Goal: Transaction & Acquisition: Purchase product/service

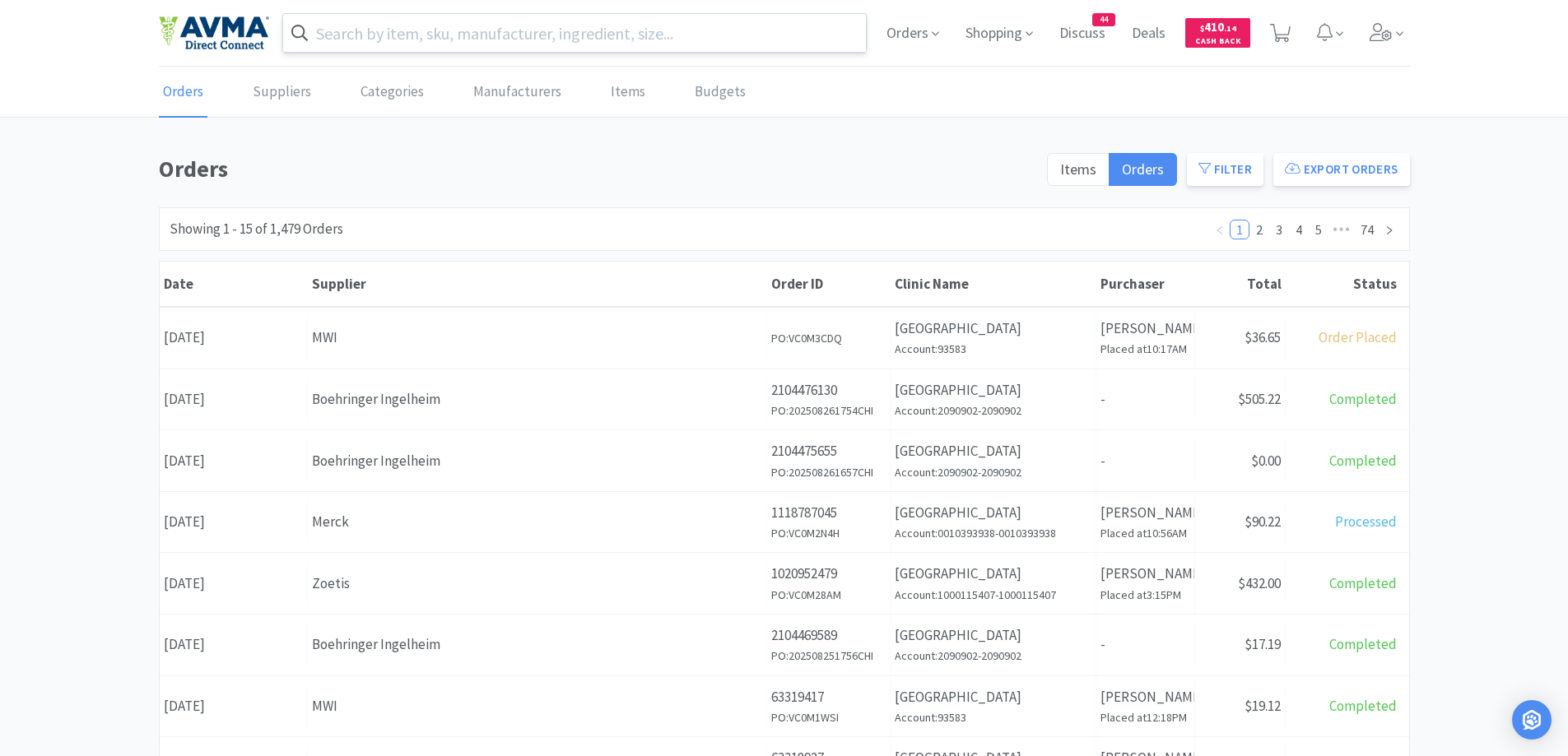
click at [432, 36] on input "text" at bounding box center [574, 33] width 584 height 38
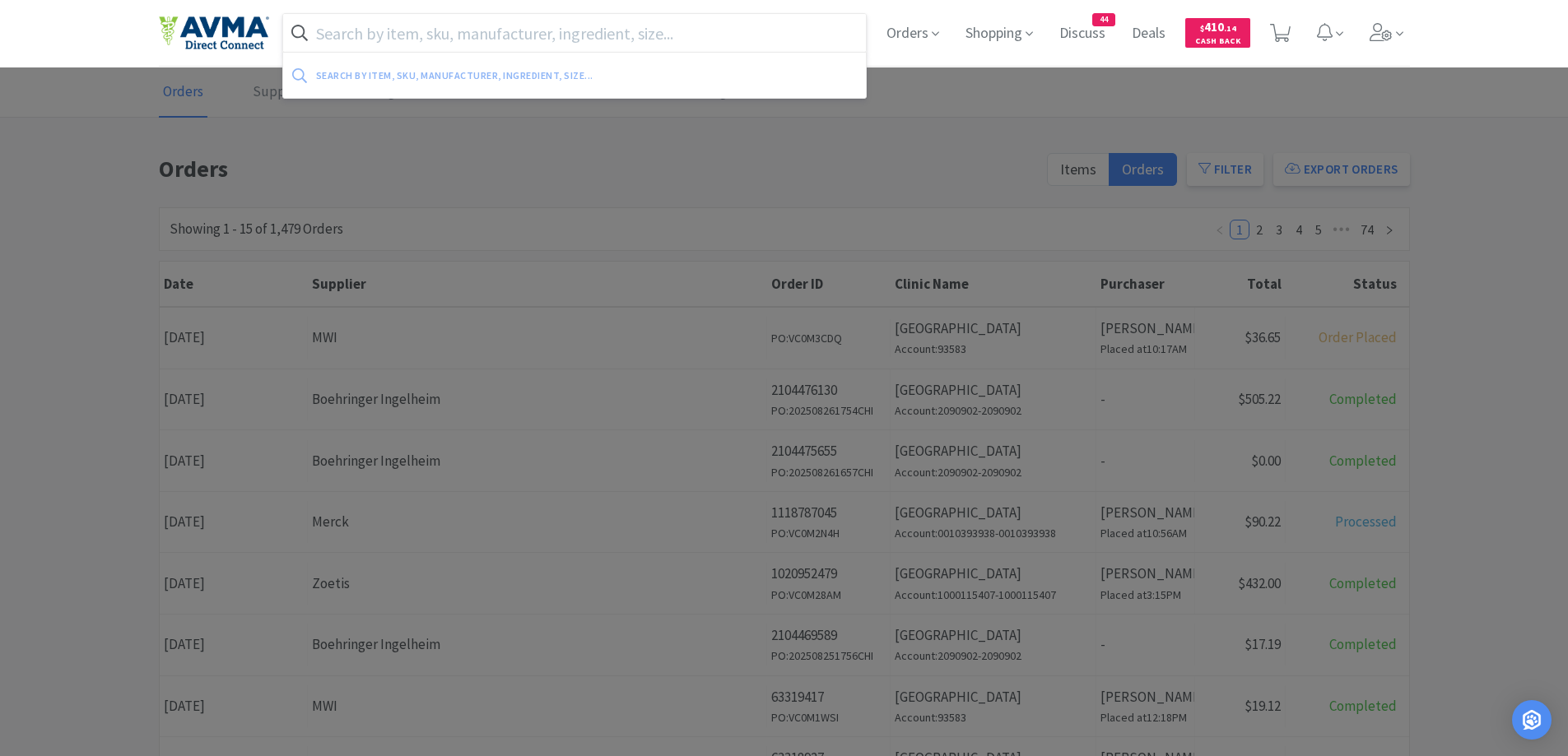
paste input "easeotic"
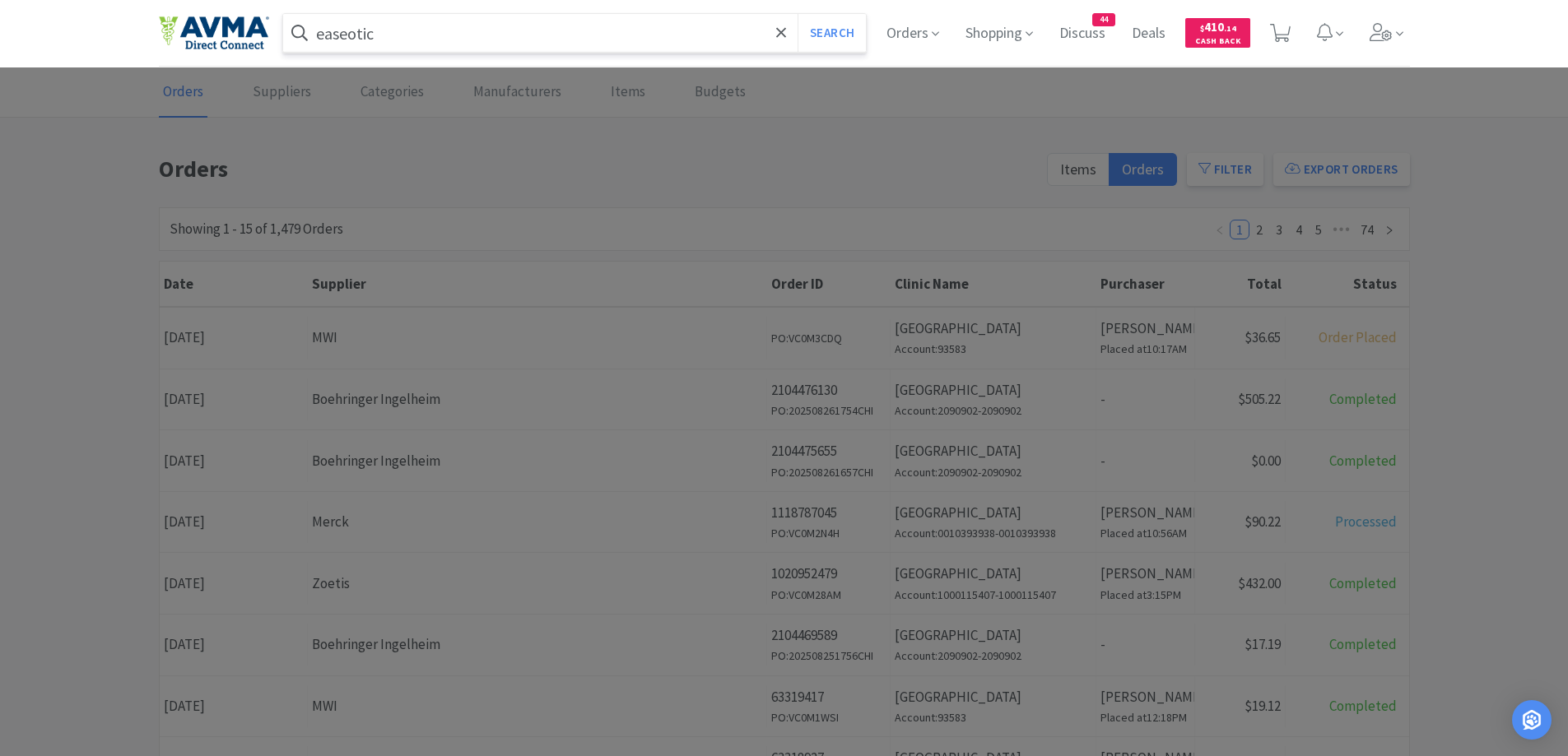
type input "easeotic"
click at [798, 14] on button "Search" at bounding box center [832, 33] width 69 height 38
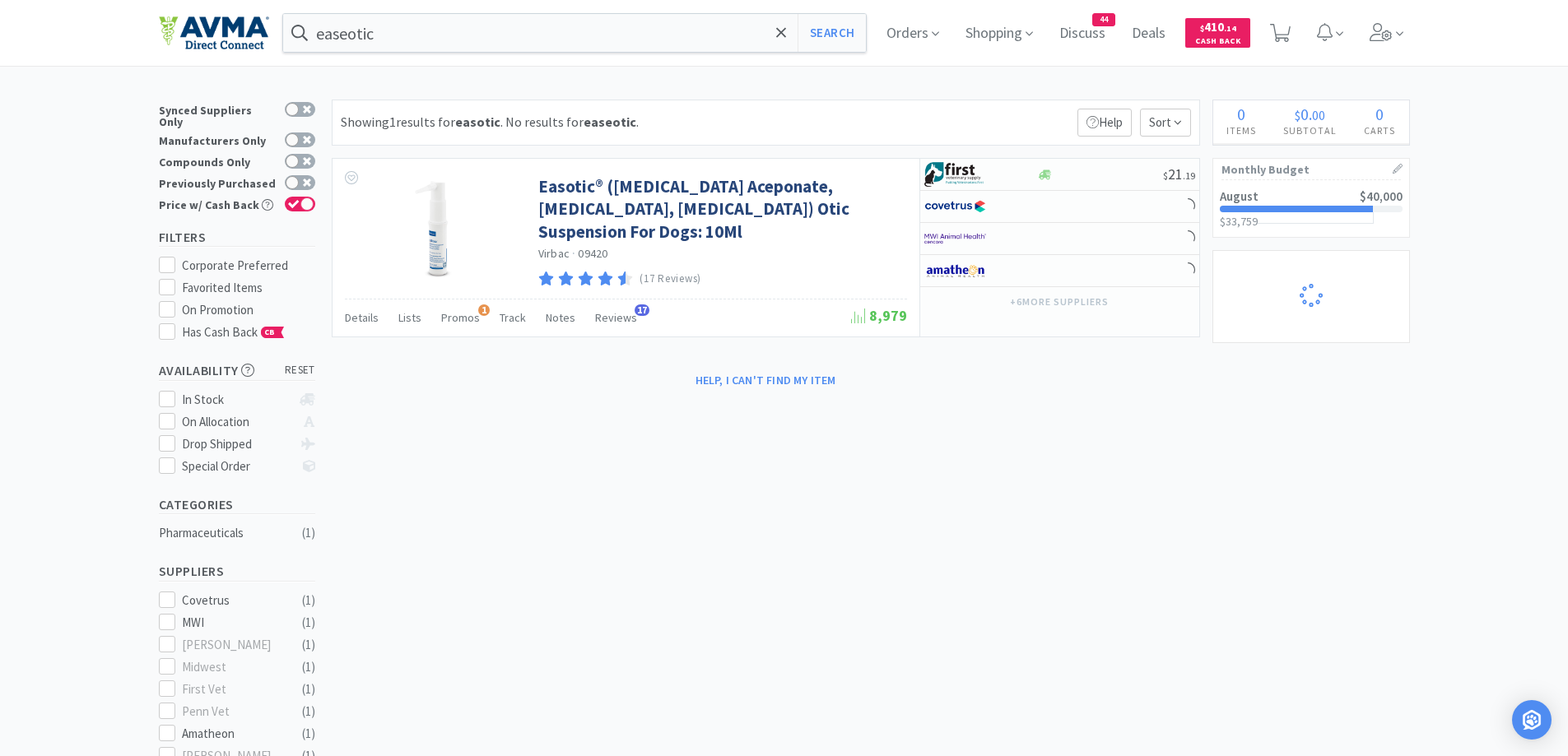
select select "2"
select select "10"
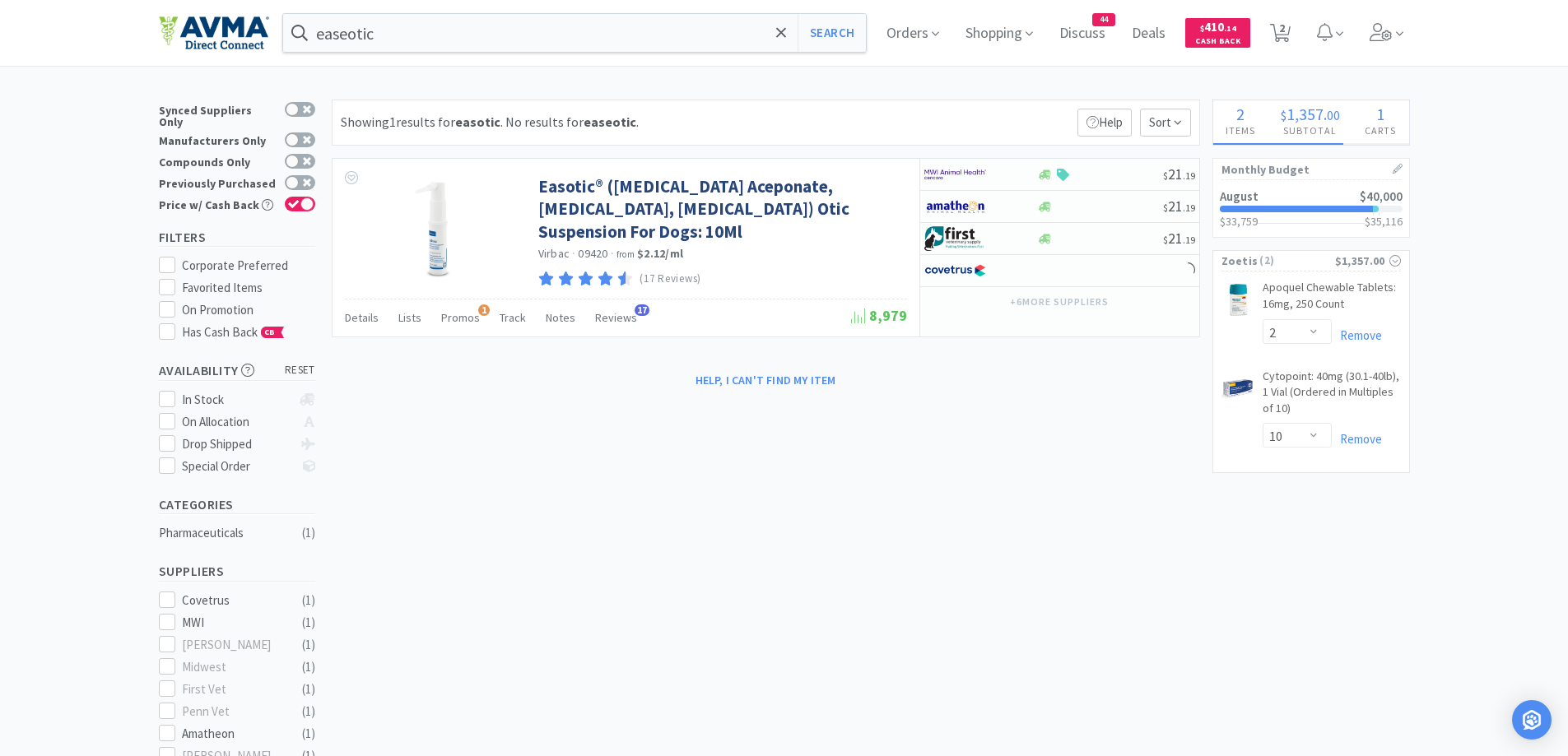
select select "1"
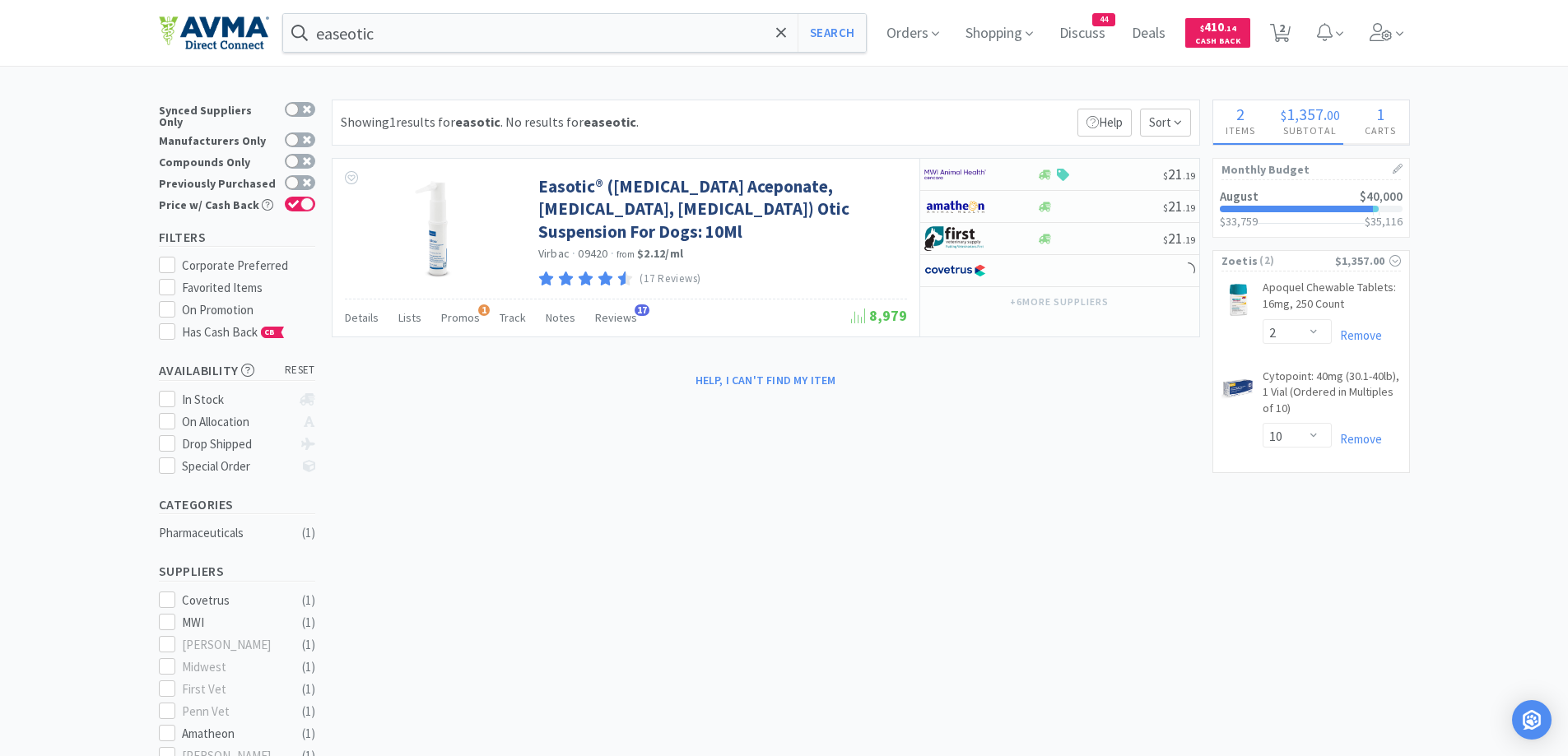
select select "1"
select select "50"
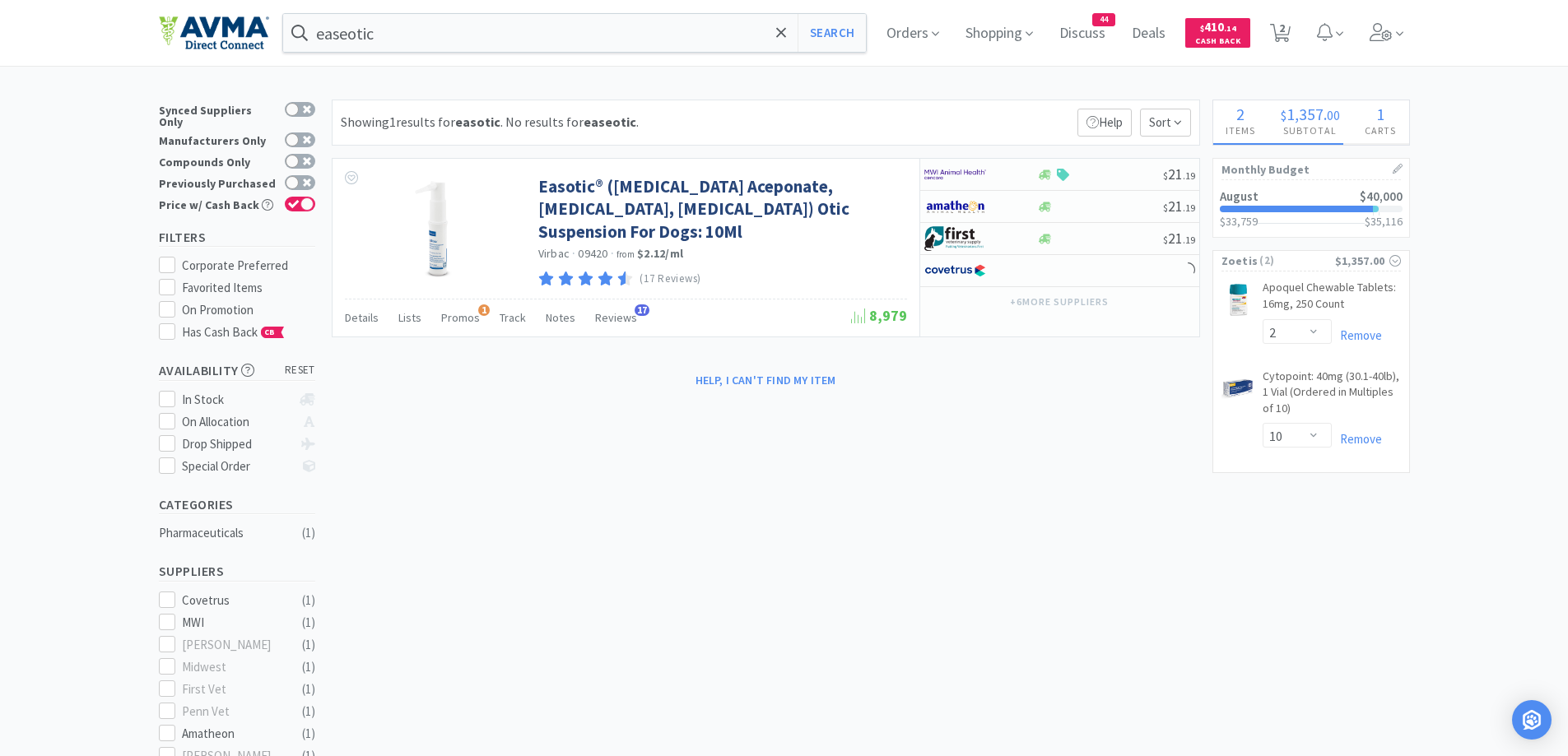
select select "1"
select select "10"
select select "1"
select select "2"
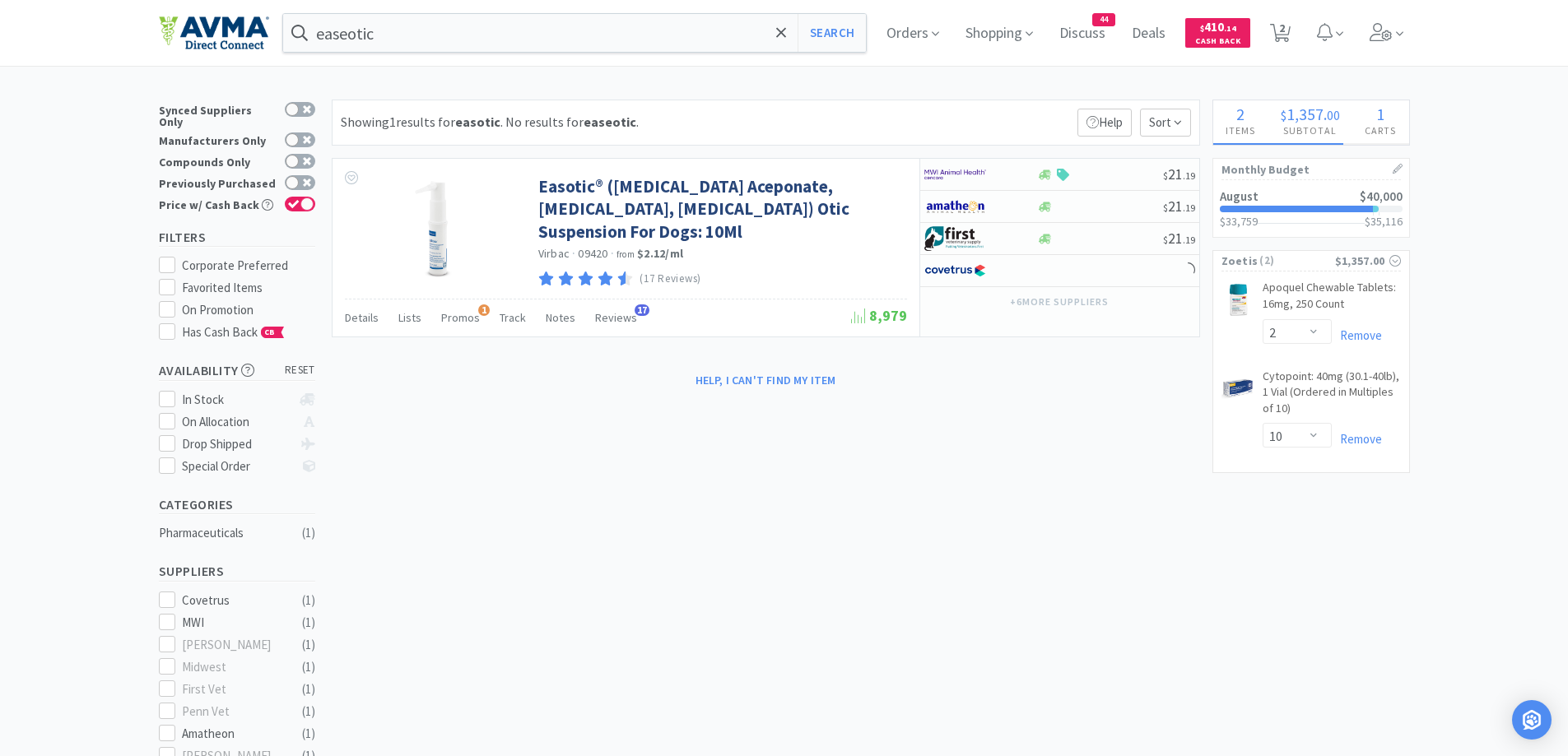
select select "1"
select select "3"
select select "1"
select select "5"
select select "1"
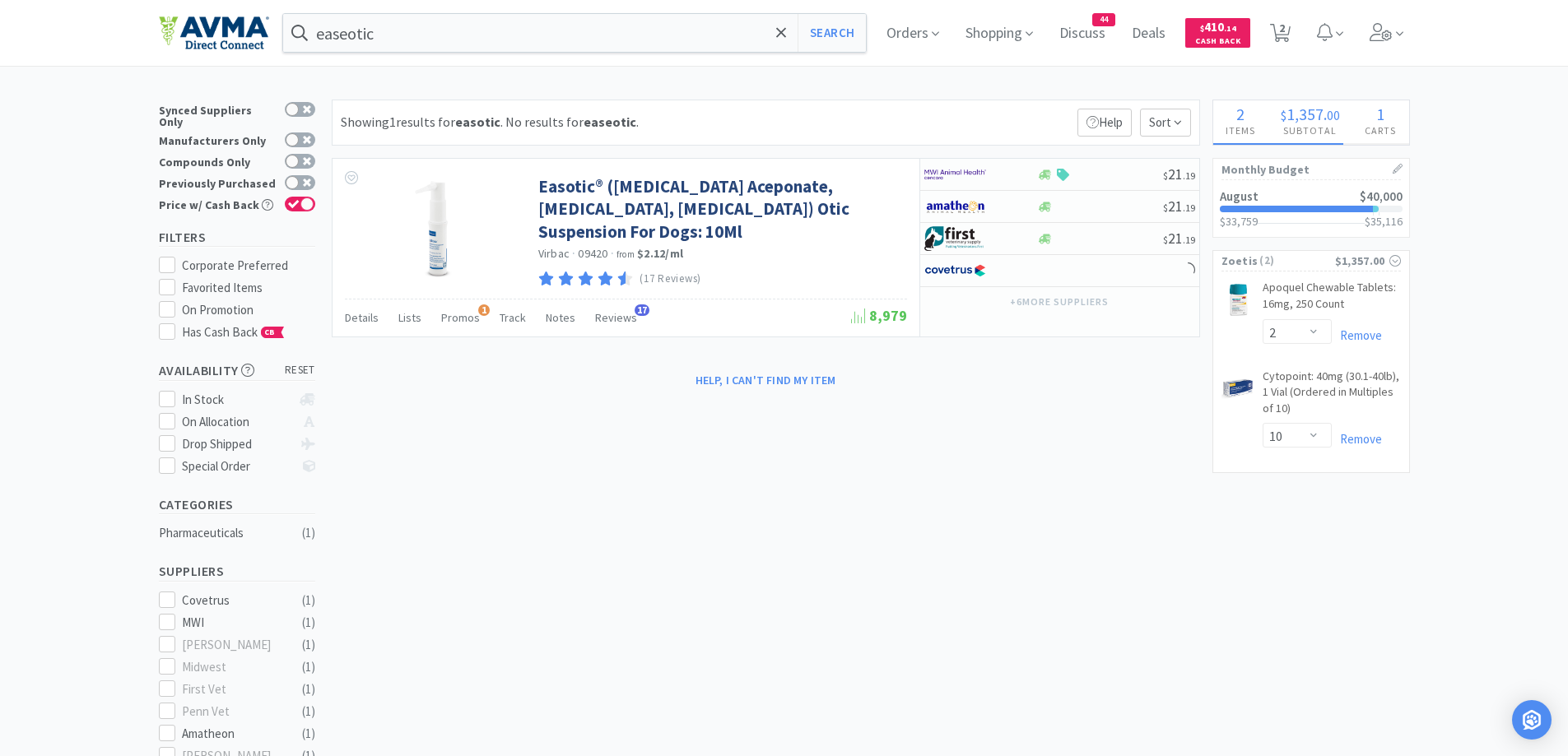
select select "1"
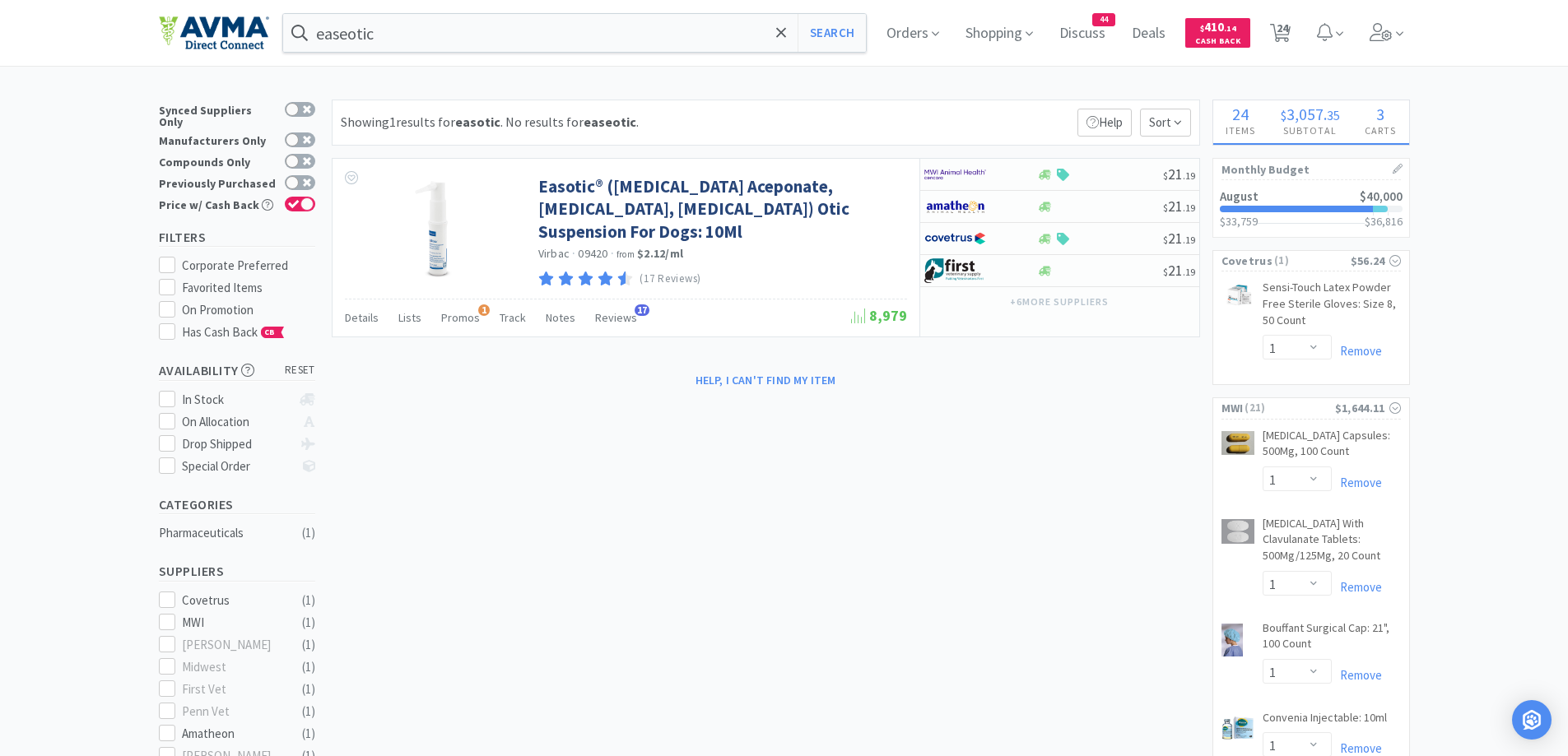
click at [941, 109] on div "Showing 1 results for easotic . No results for easeotic . Filters Help Sort" at bounding box center [765, 122] width 868 height 46
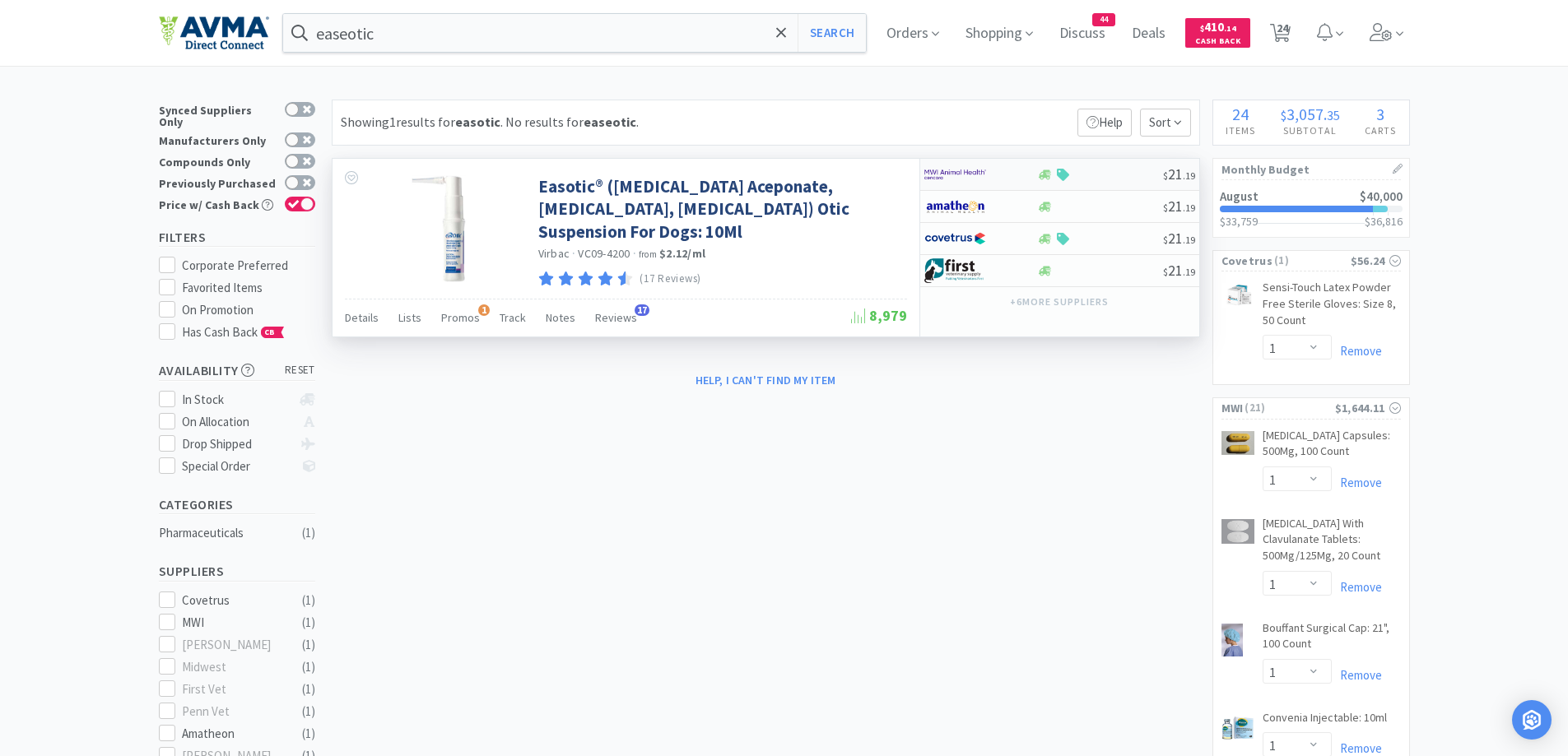
click at [1026, 172] on div at bounding box center [980, 174] width 113 height 28
select select "1"
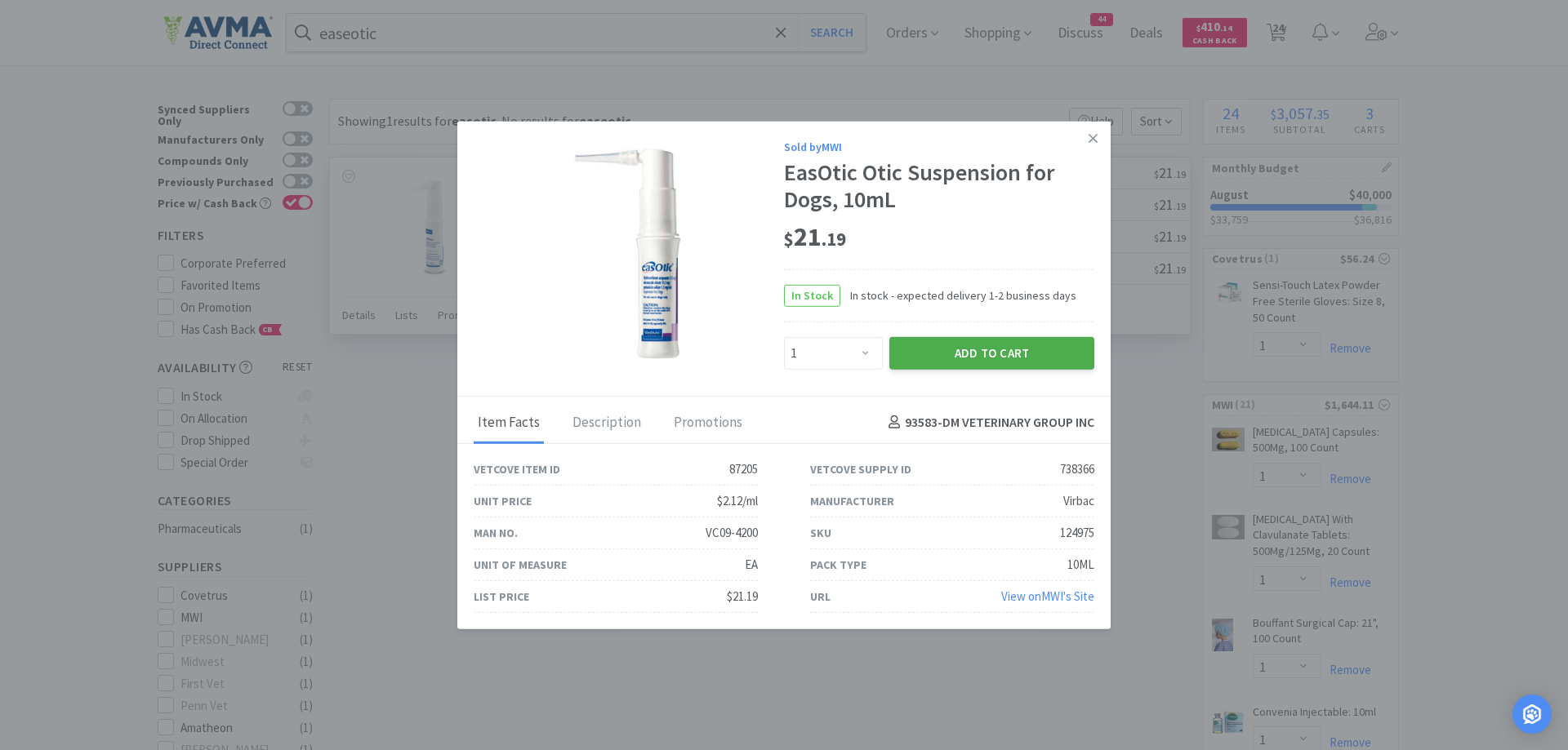
click at [1050, 346] on button "Add to Cart" at bounding box center [992, 352] width 205 height 32
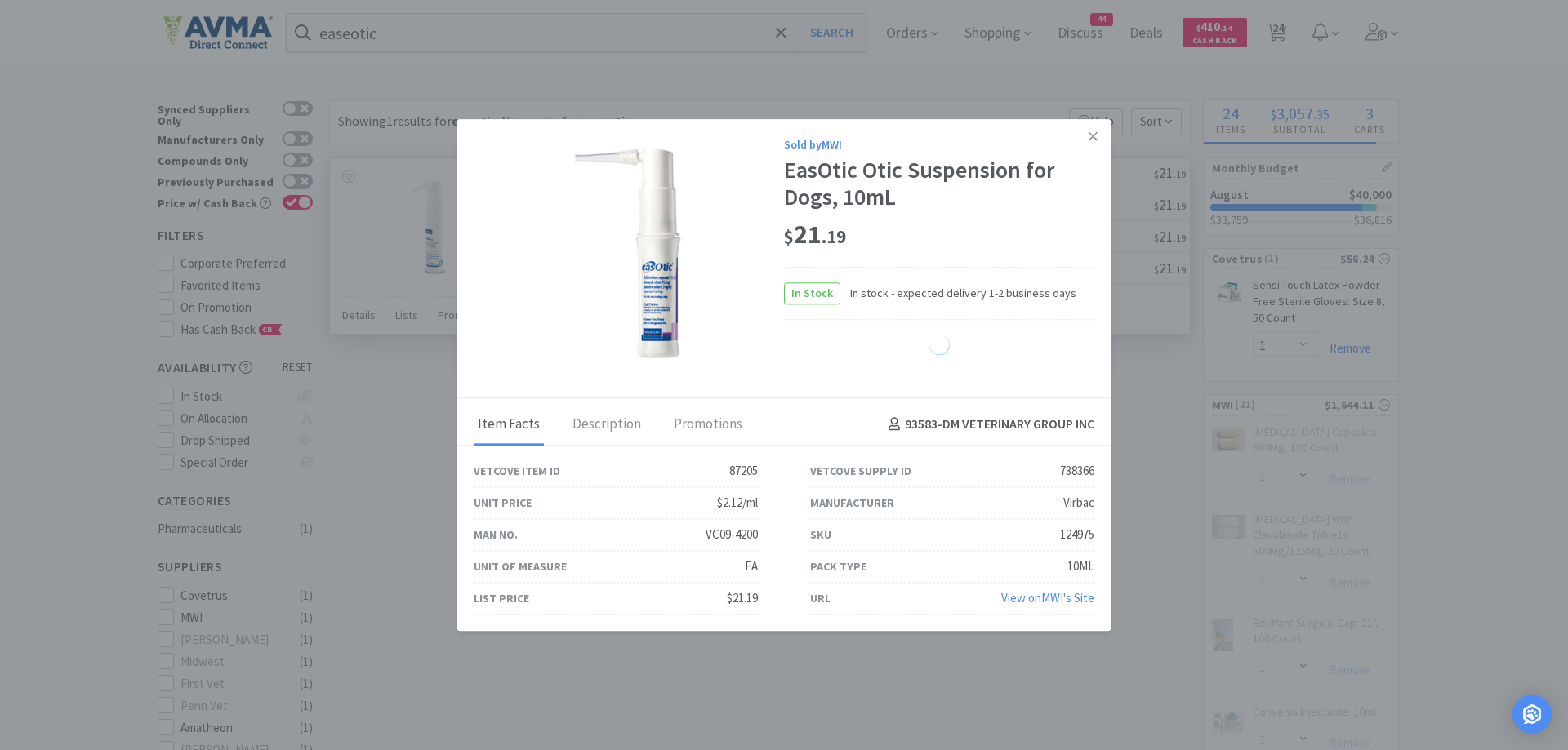
select select "1"
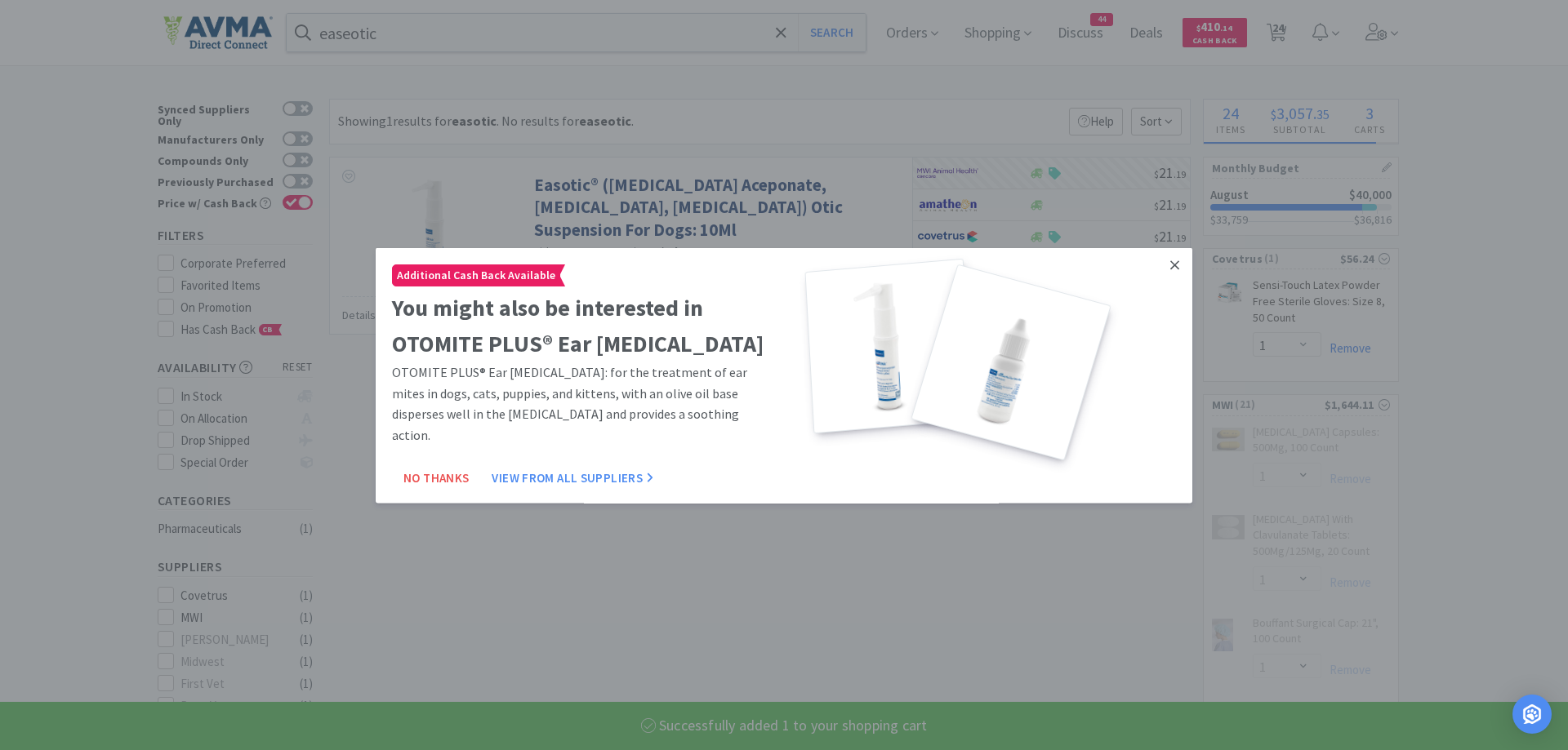
click at [1170, 260] on icon at bounding box center [1174, 264] width 9 height 9
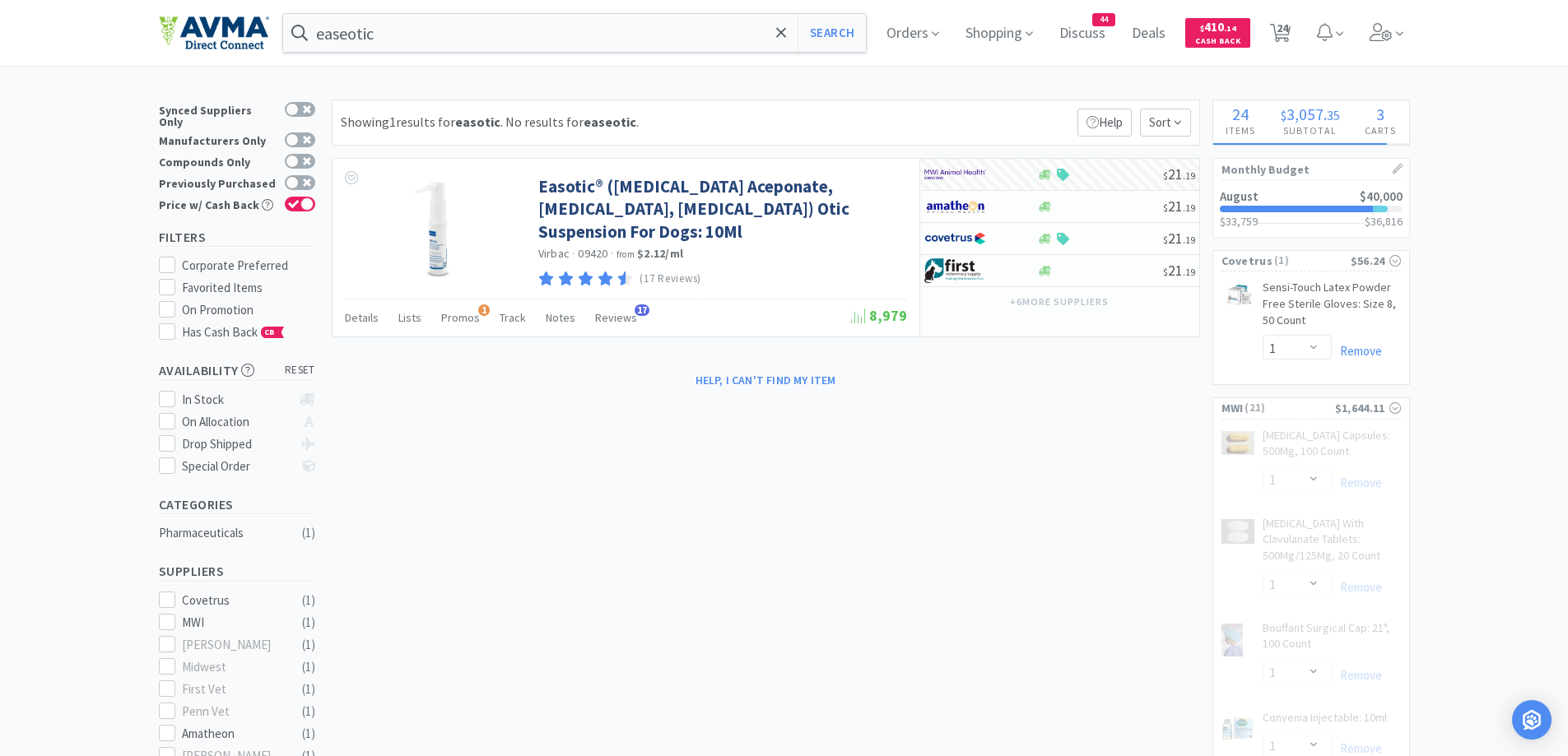
select select "1"
select select "10"
select select "1"
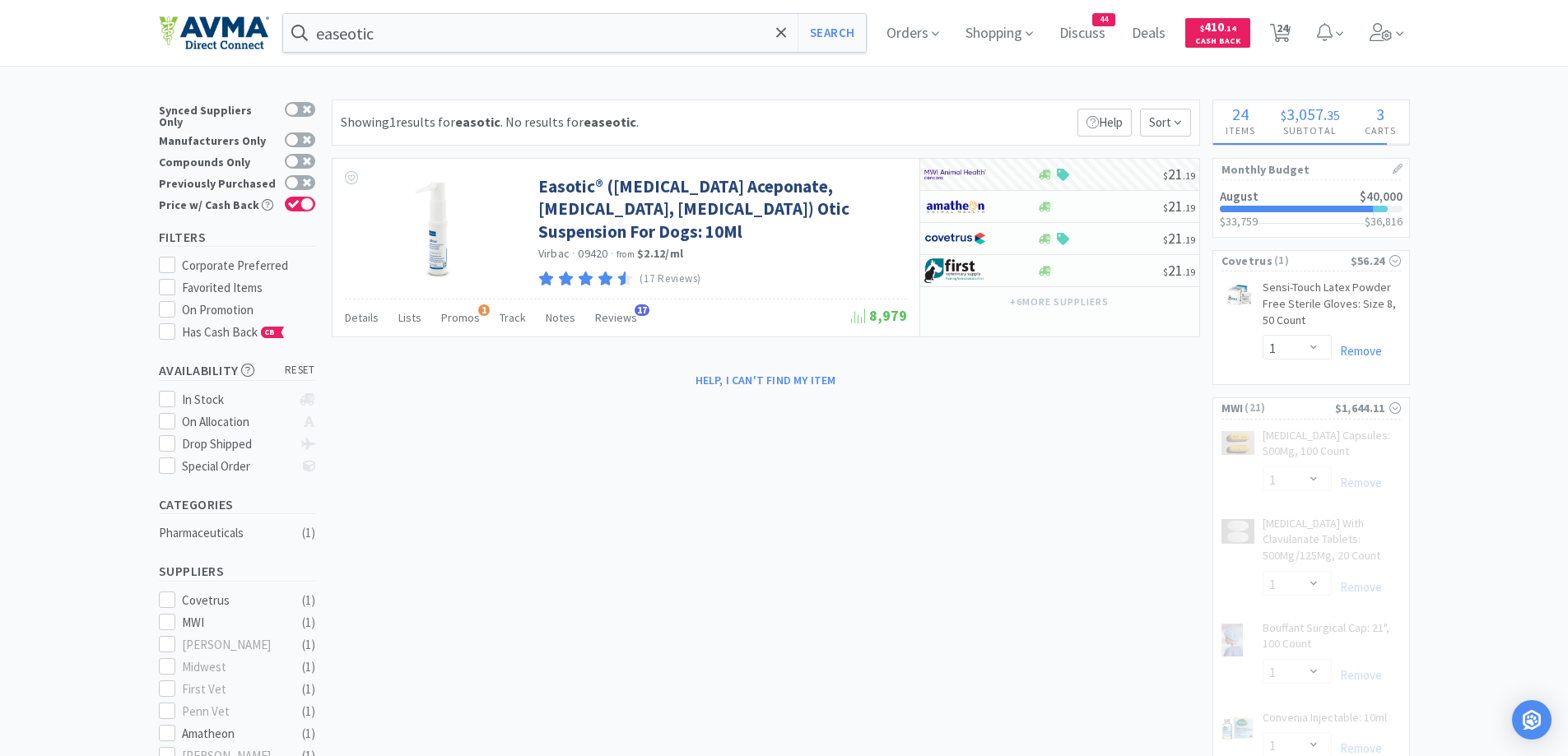
select select "2"
select select "1"
select select "3"
select select "1"
select select "5"
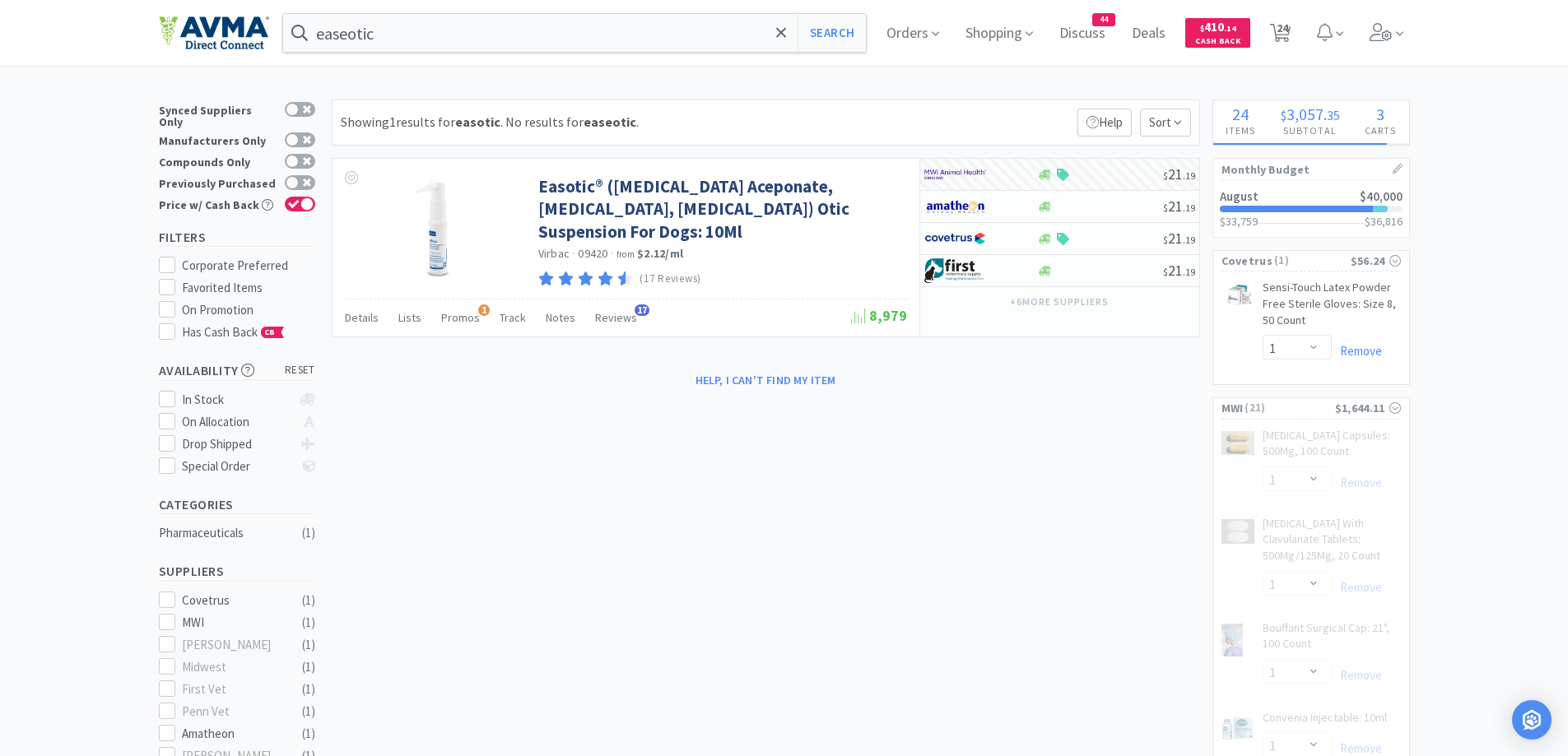
select select "50"
select select "1"
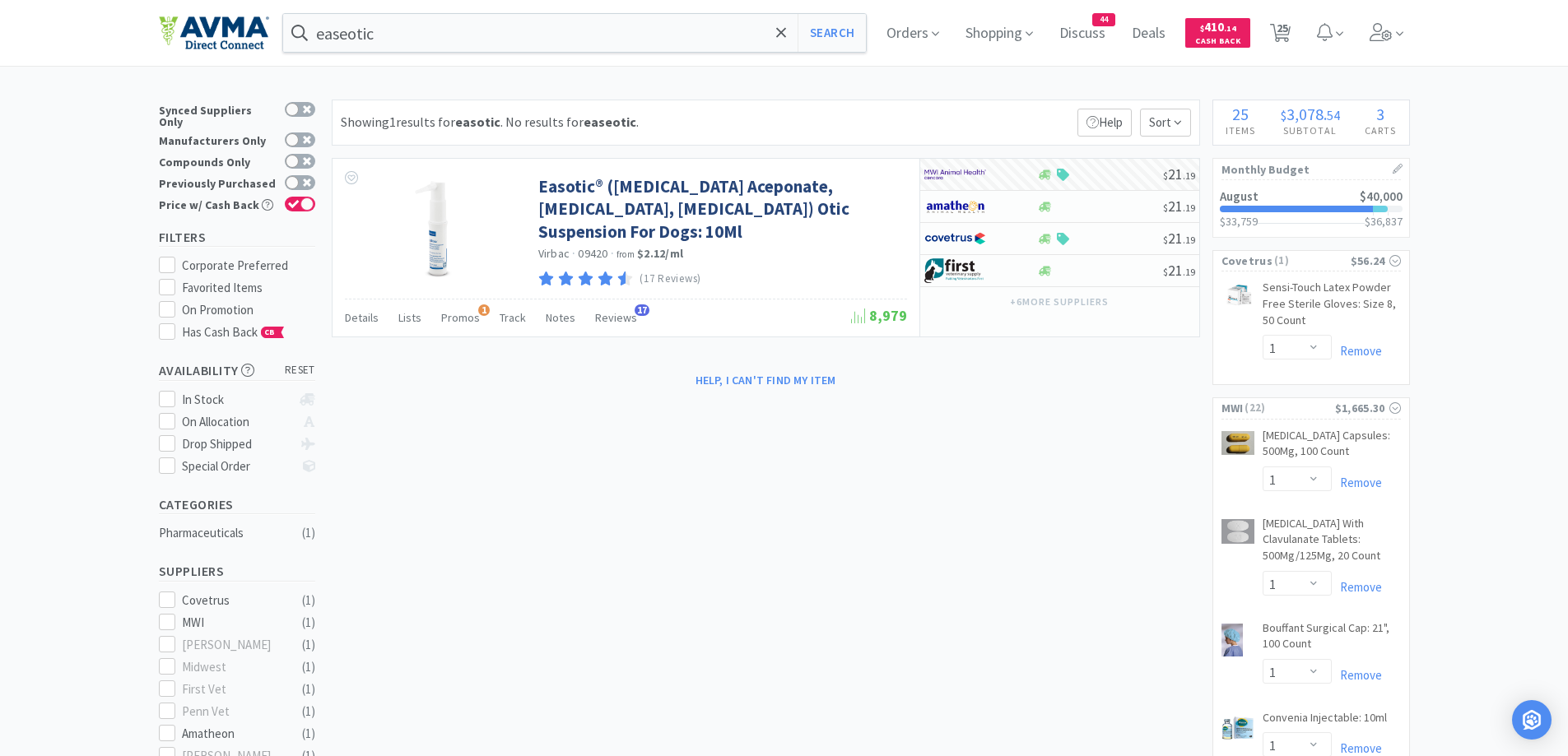
click at [539, 28] on input "easeotic" at bounding box center [574, 33] width 584 height 38
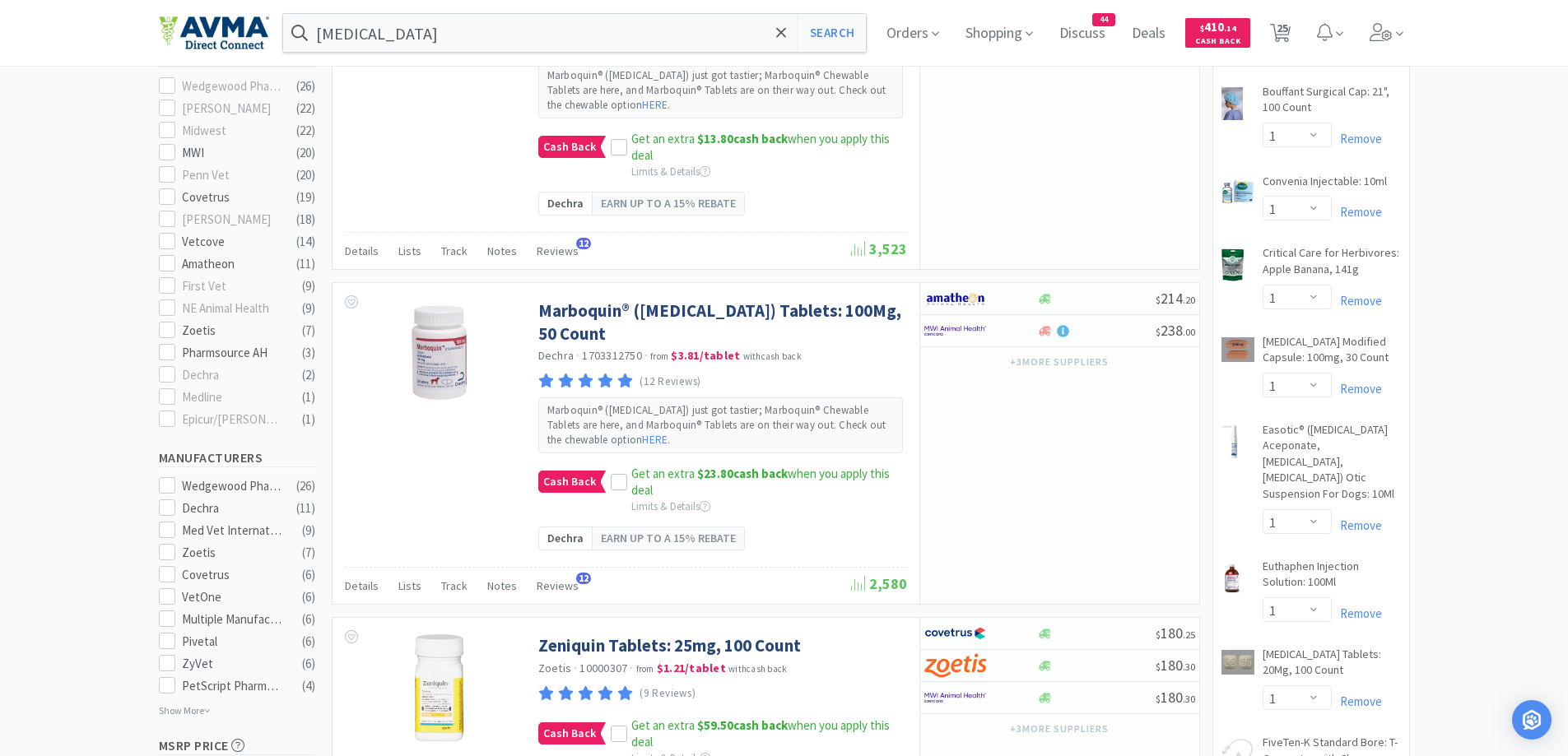
scroll to position [329, 0]
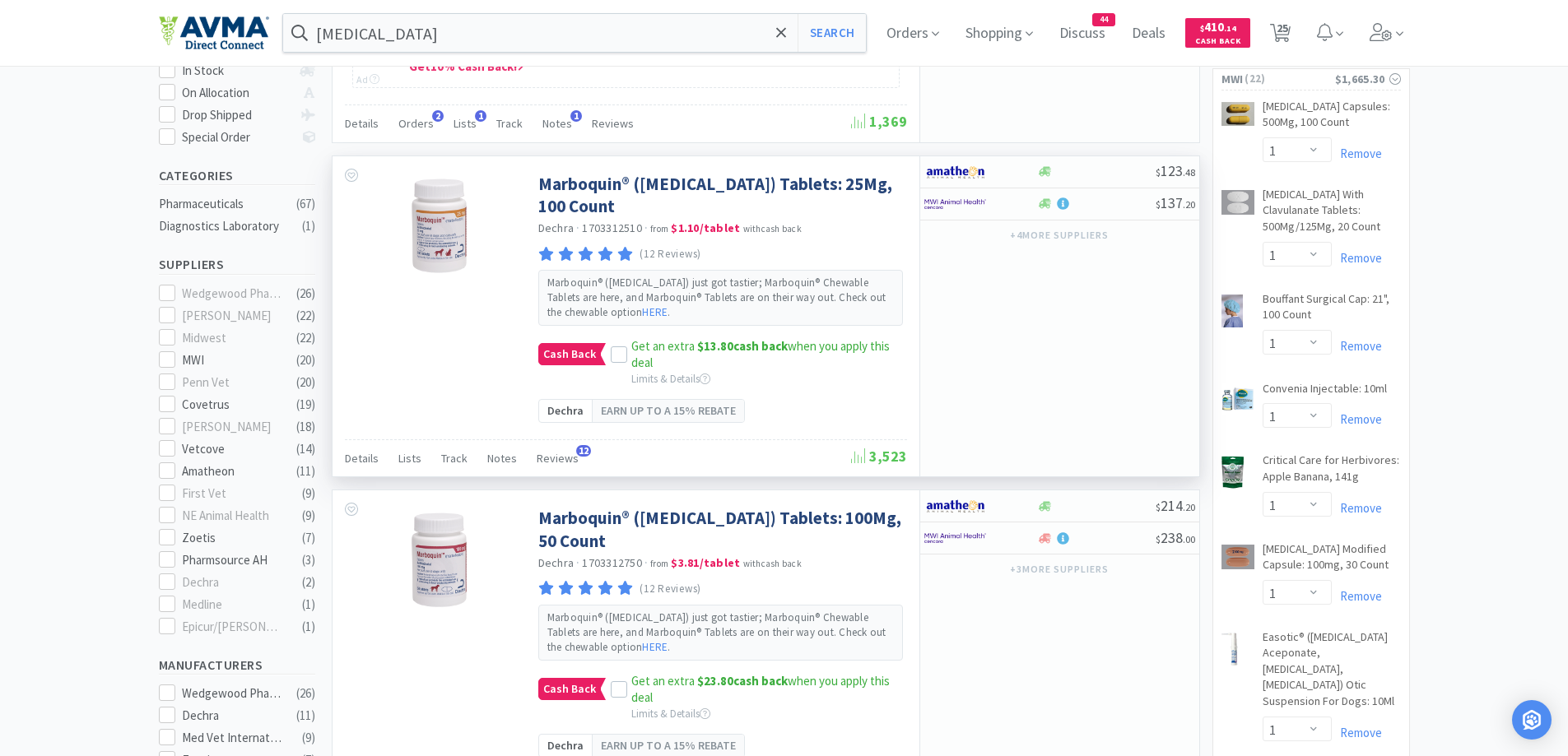
click at [1054, 332] on div "$ 123 . 48 $ 137 . 20 + 4 more supplier s" at bounding box center [1059, 316] width 280 height 321
click at [971, 192] on img at bounding box center [955, 203] width 62 height 24
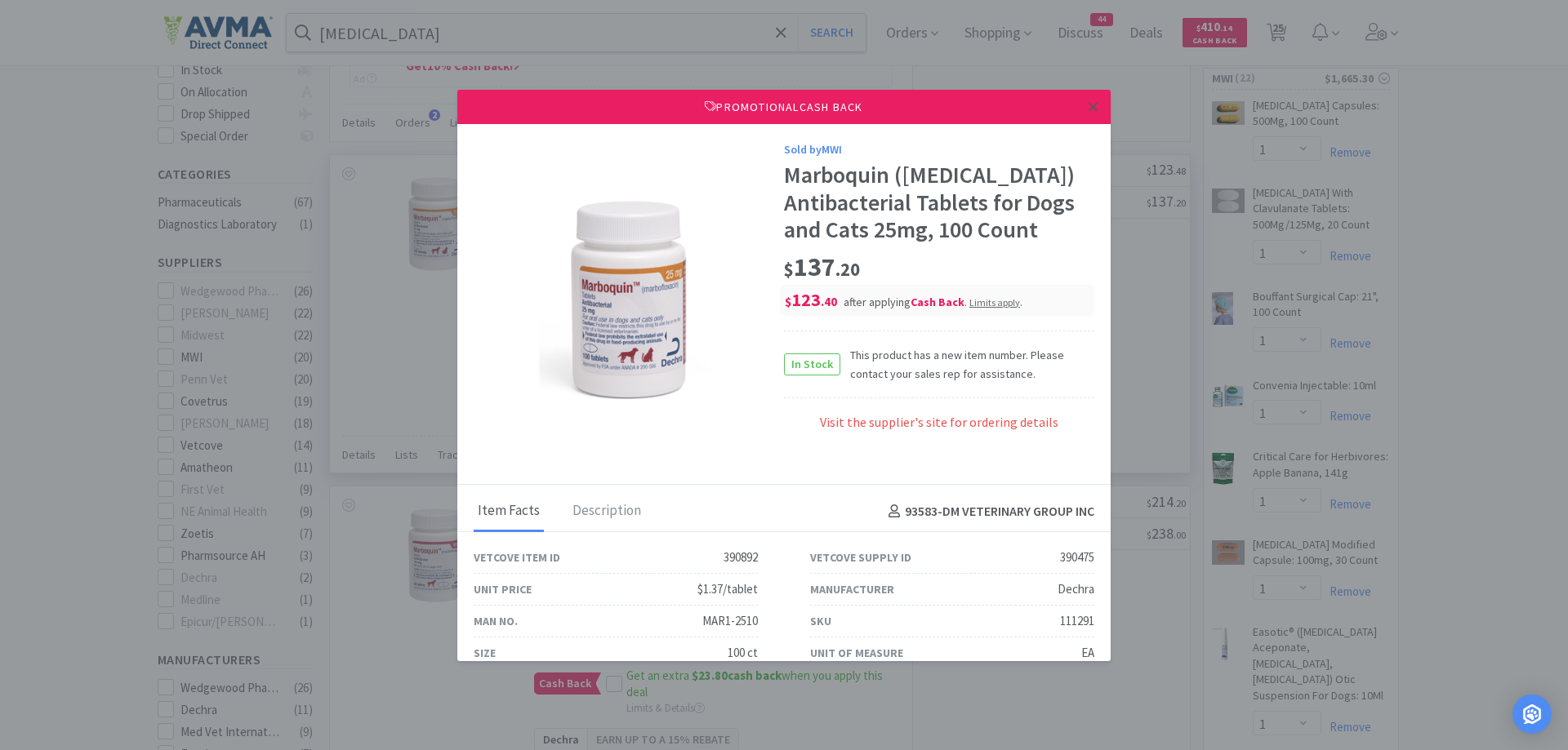
click at [1086, 108] on link at bounding box center [1093, 107] width 28 height 35
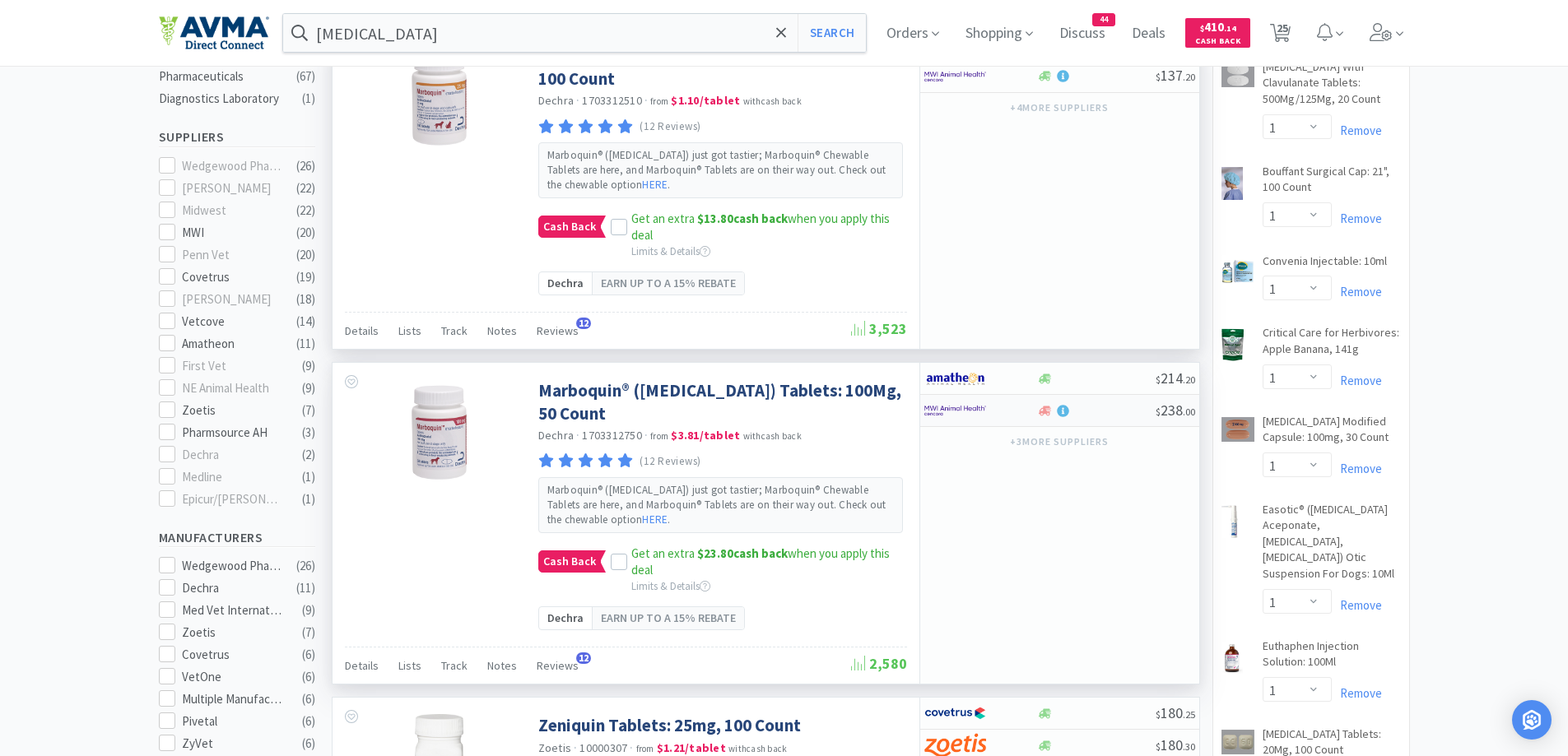
scroll to position [494, 0]
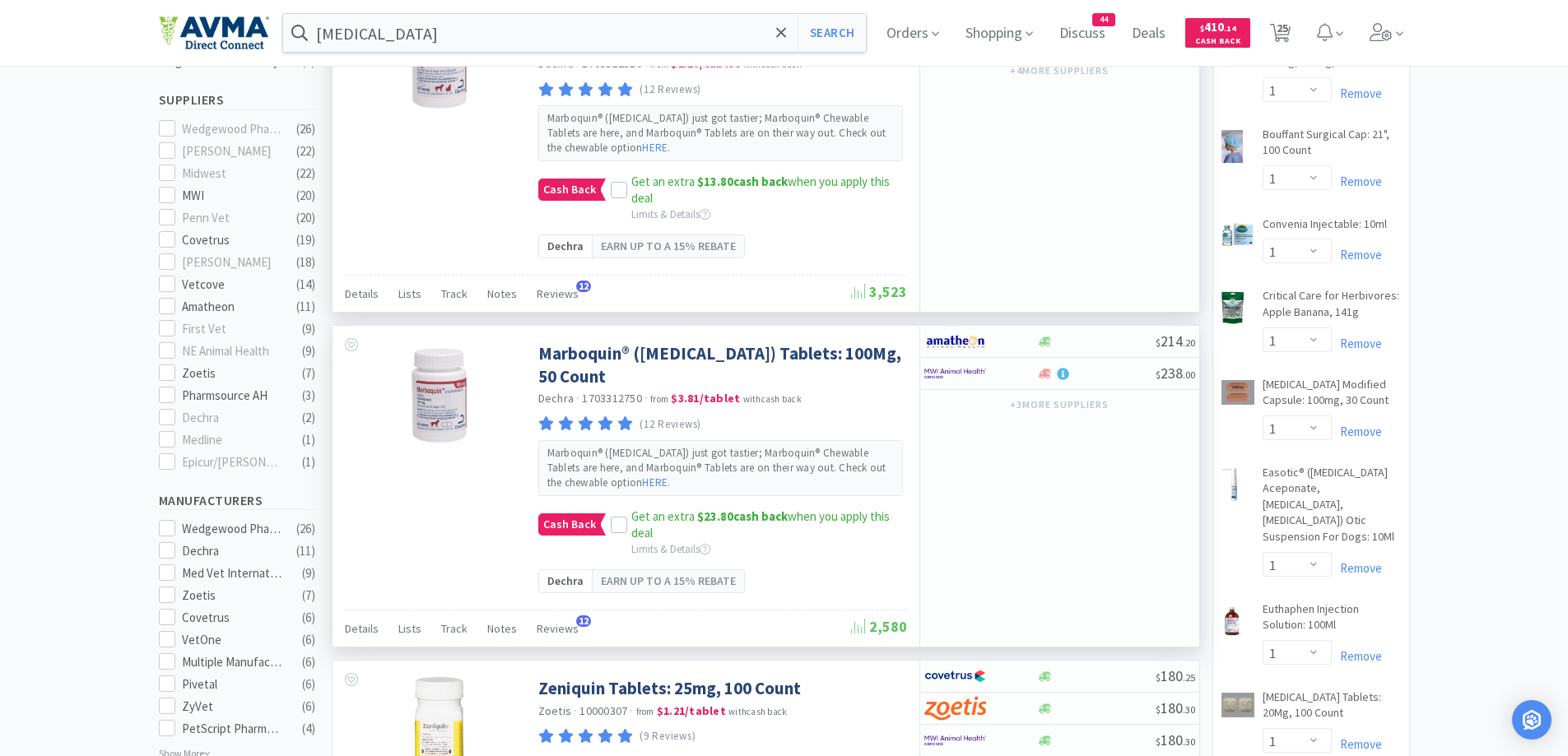
click at [1094, 497] on div "$ 214 . 20 $ 238 . 00 + 3 more supplier s" at bounding box center [1059, 486] width 280 height 321
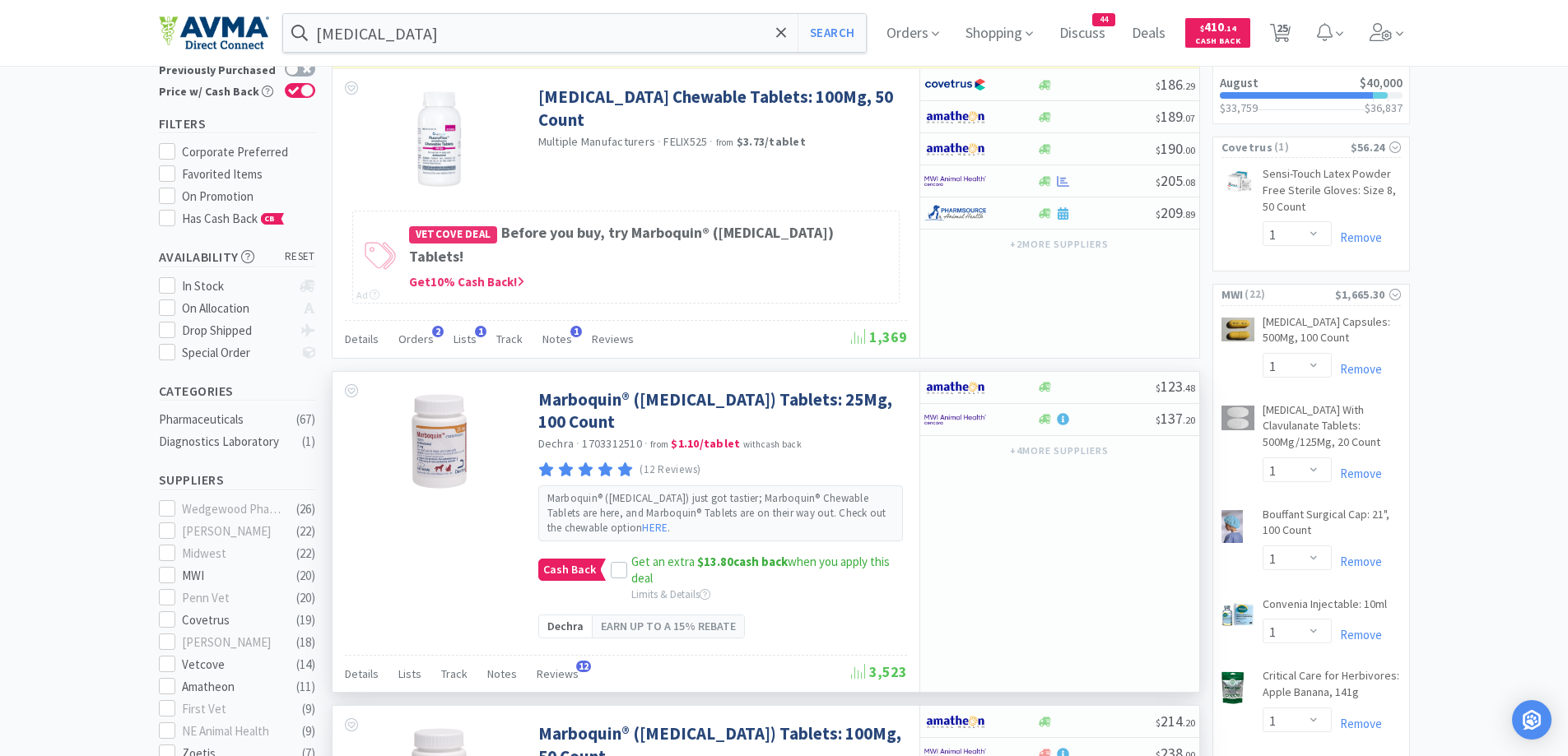
scroll to position [0, 0]
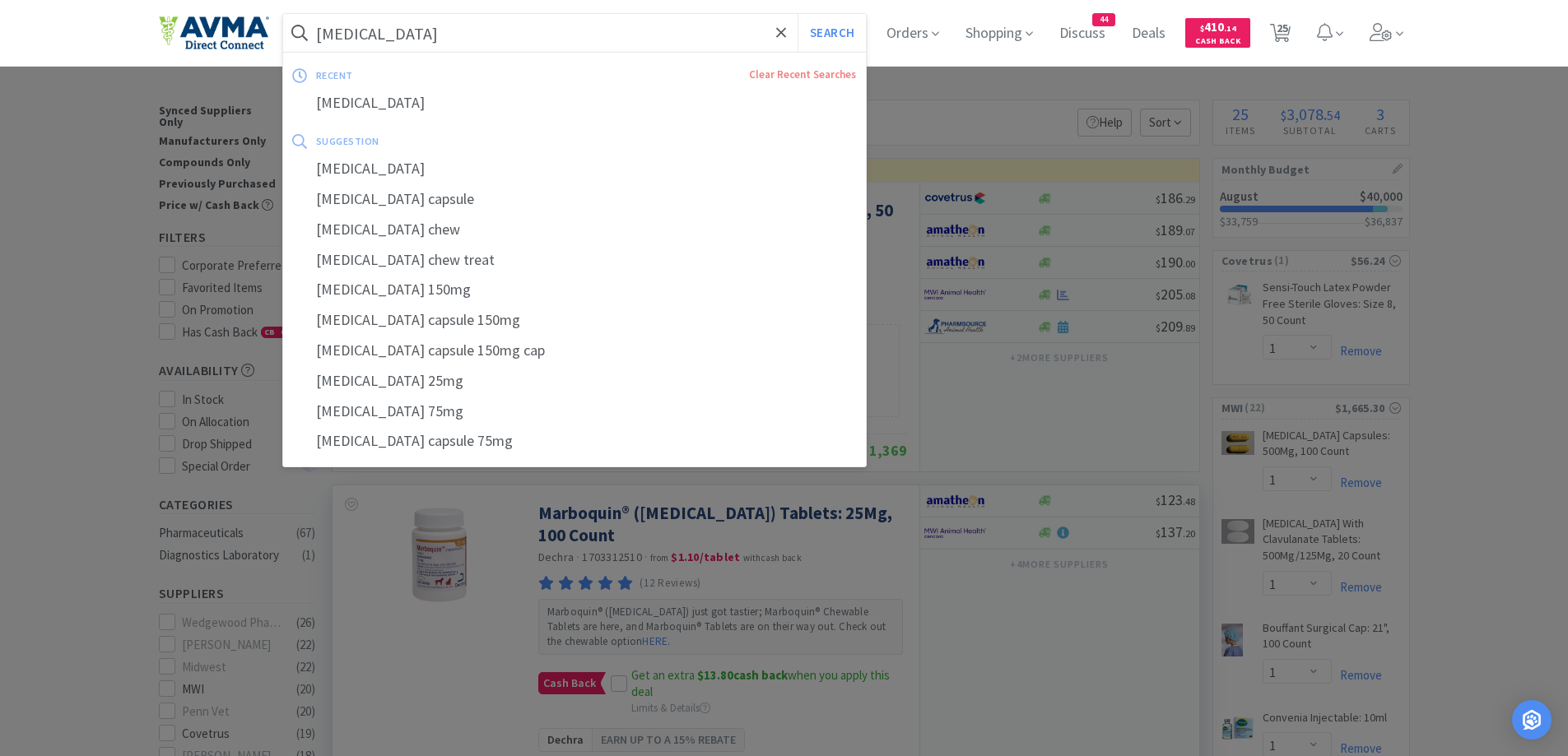
click at [536, 39] on input "[MEDICAL_DATA]" at bounding box center [574, 33] width 584 height 38
paste input "502067"
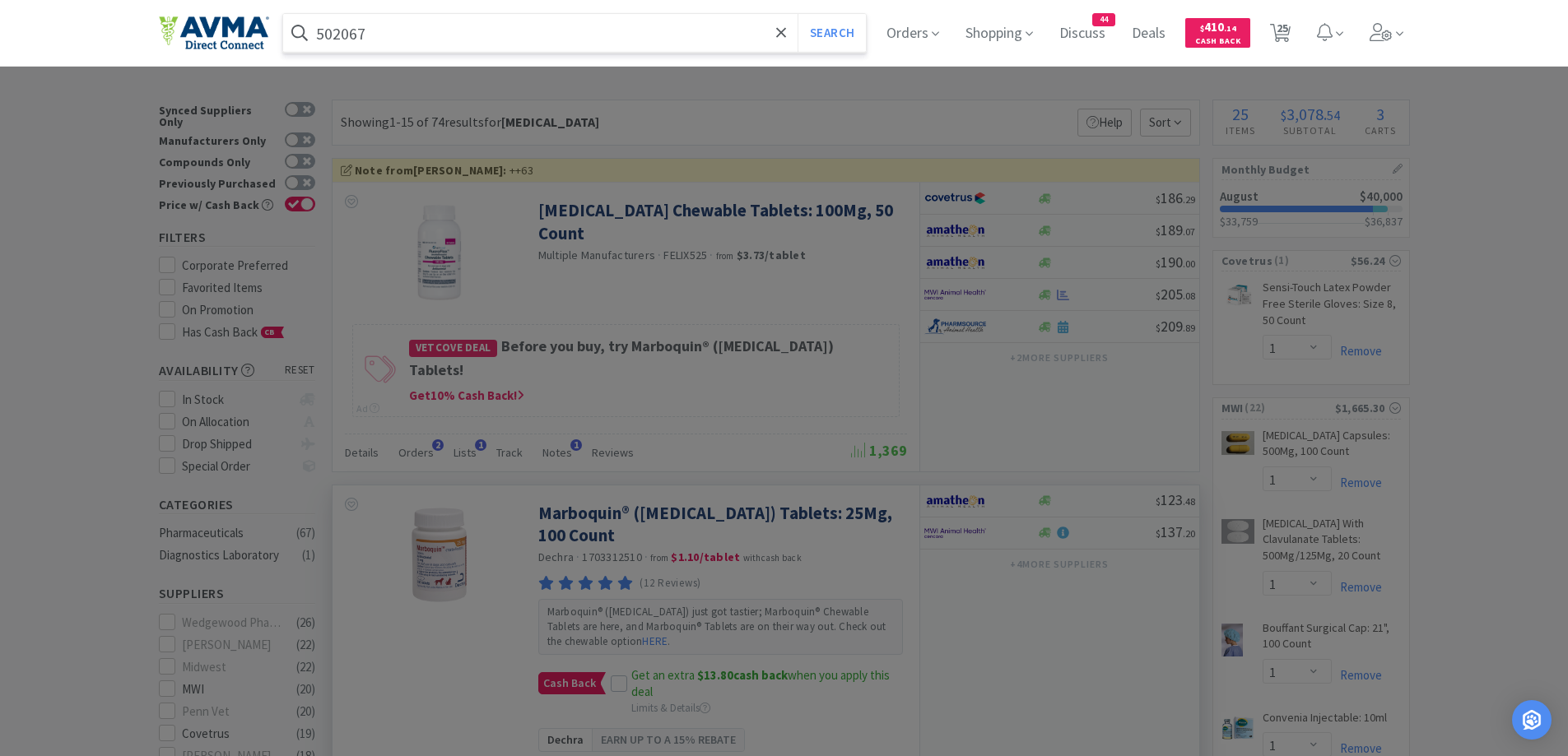
click at [798, 14] on button "Search" at bounding box center [832, 33] width 69 height 38
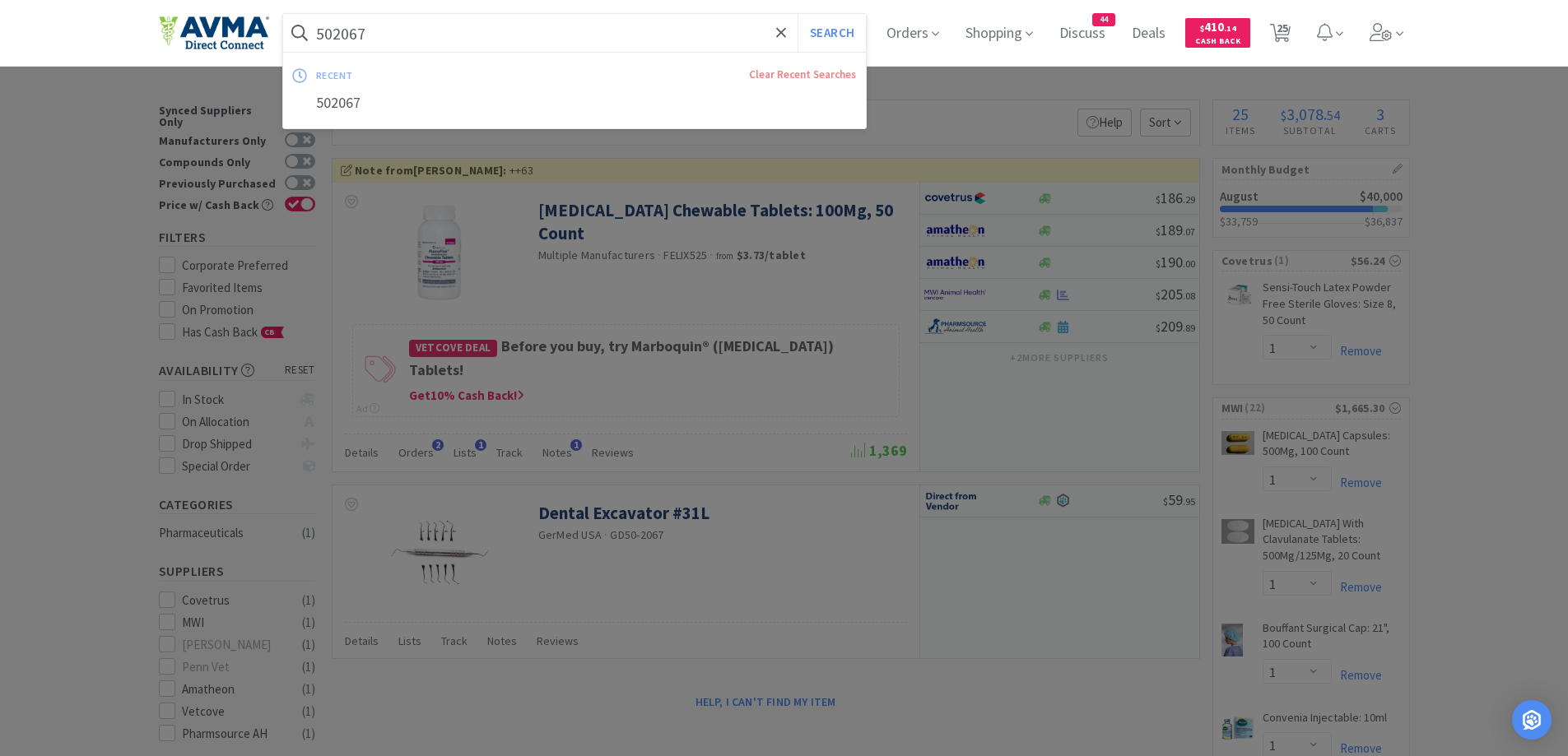
click at [447, 44] on input "502067" at bounding box center [574, 33] width 584 height 38
paste input "128508"
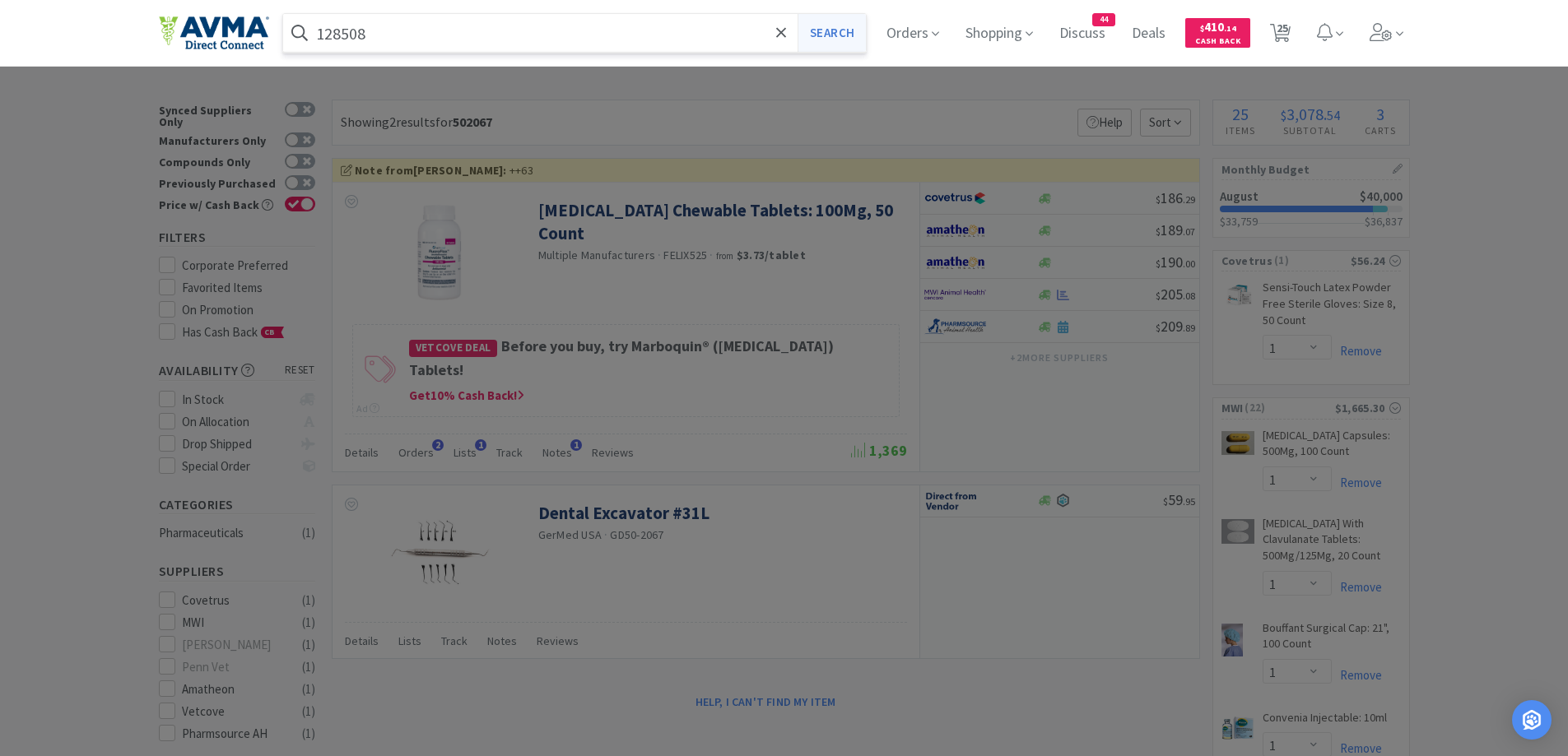
type input "128508"
click at [851, 39] on button "Search" at bounding box center [832, 33] width 69 height 38
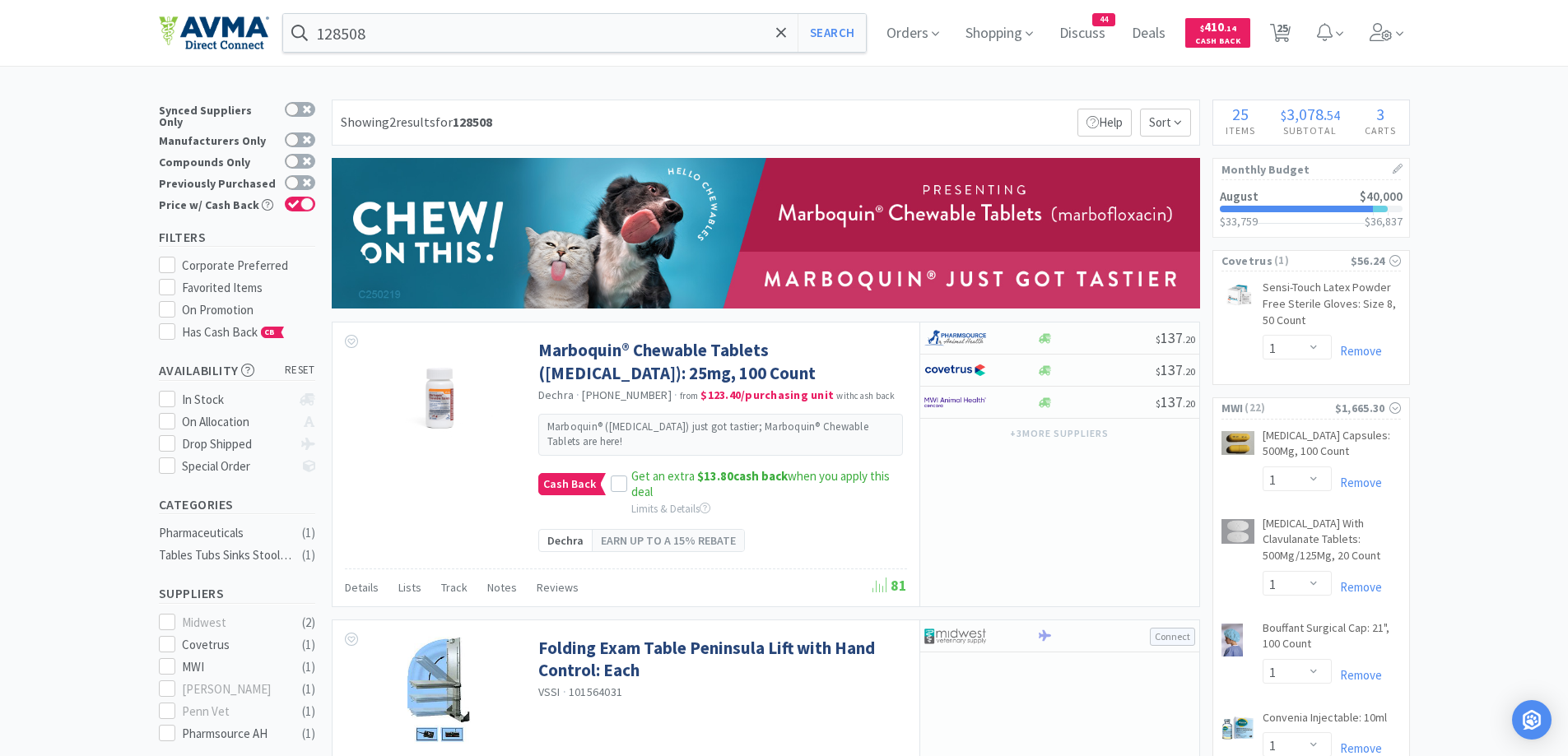
click at [624, 481] on div at bounding box center [619, 484] width 17 height 17
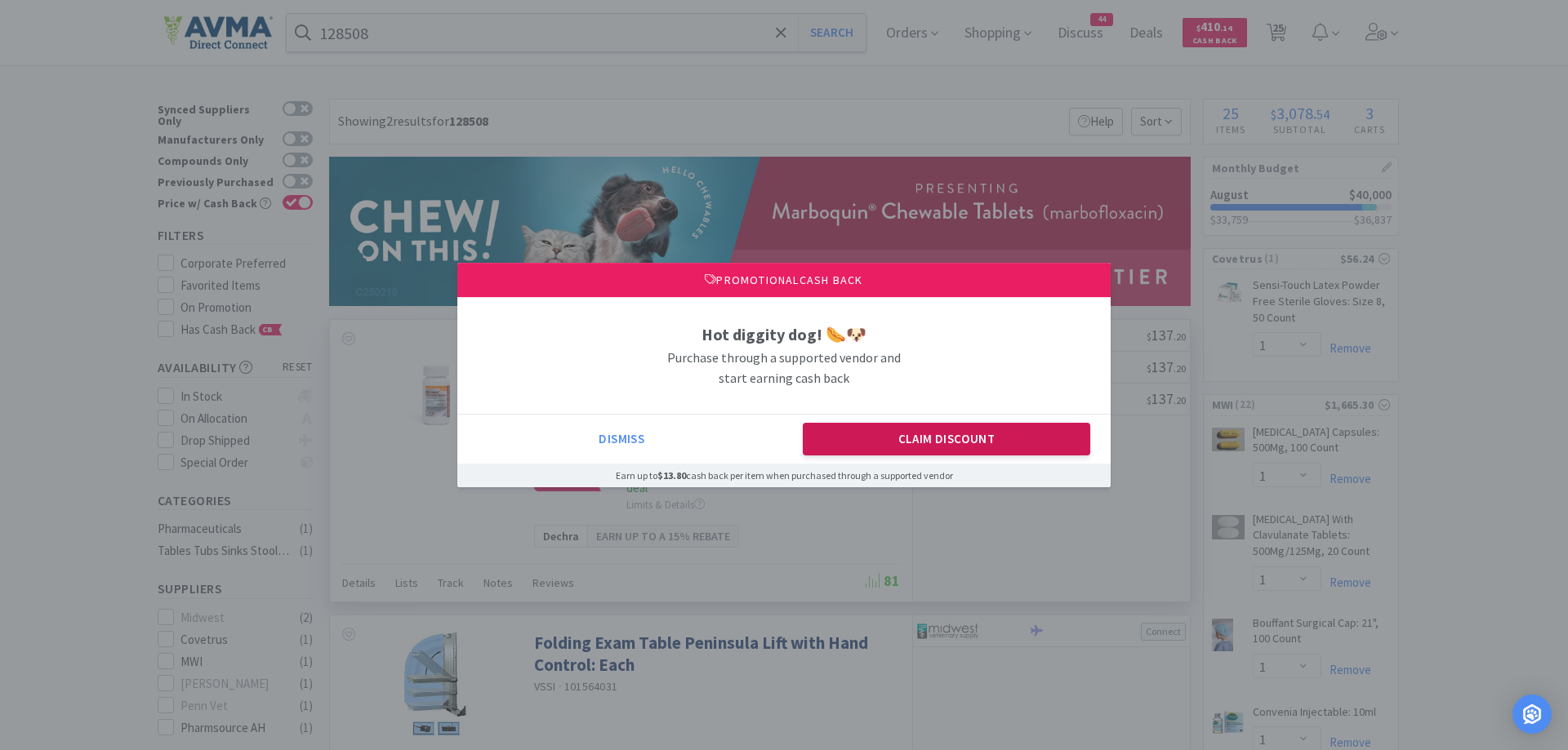
click at [929, 439] on button "Claim Discount" at bounding box center [946, 439] width 288 height 32
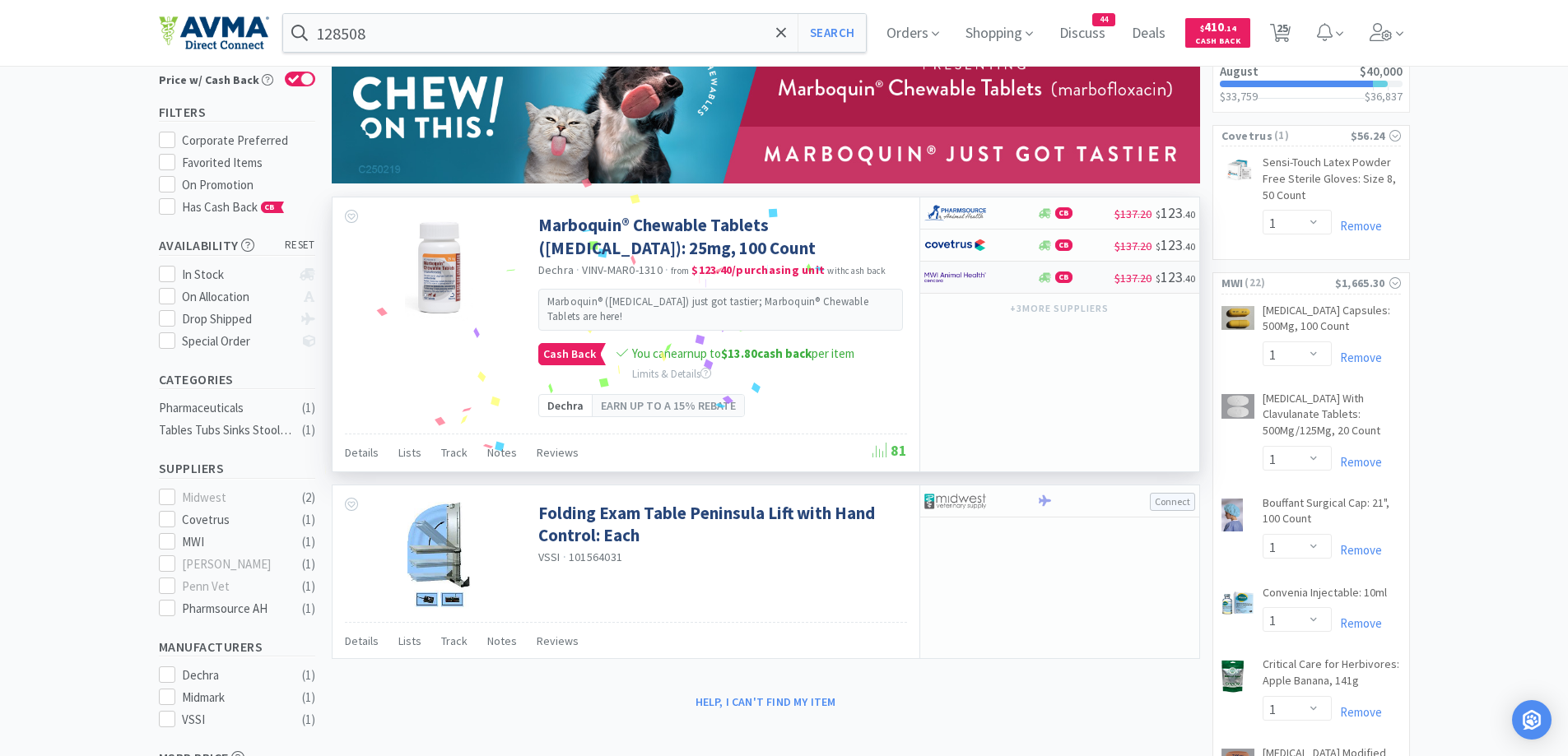
scroll to position [165, 0]
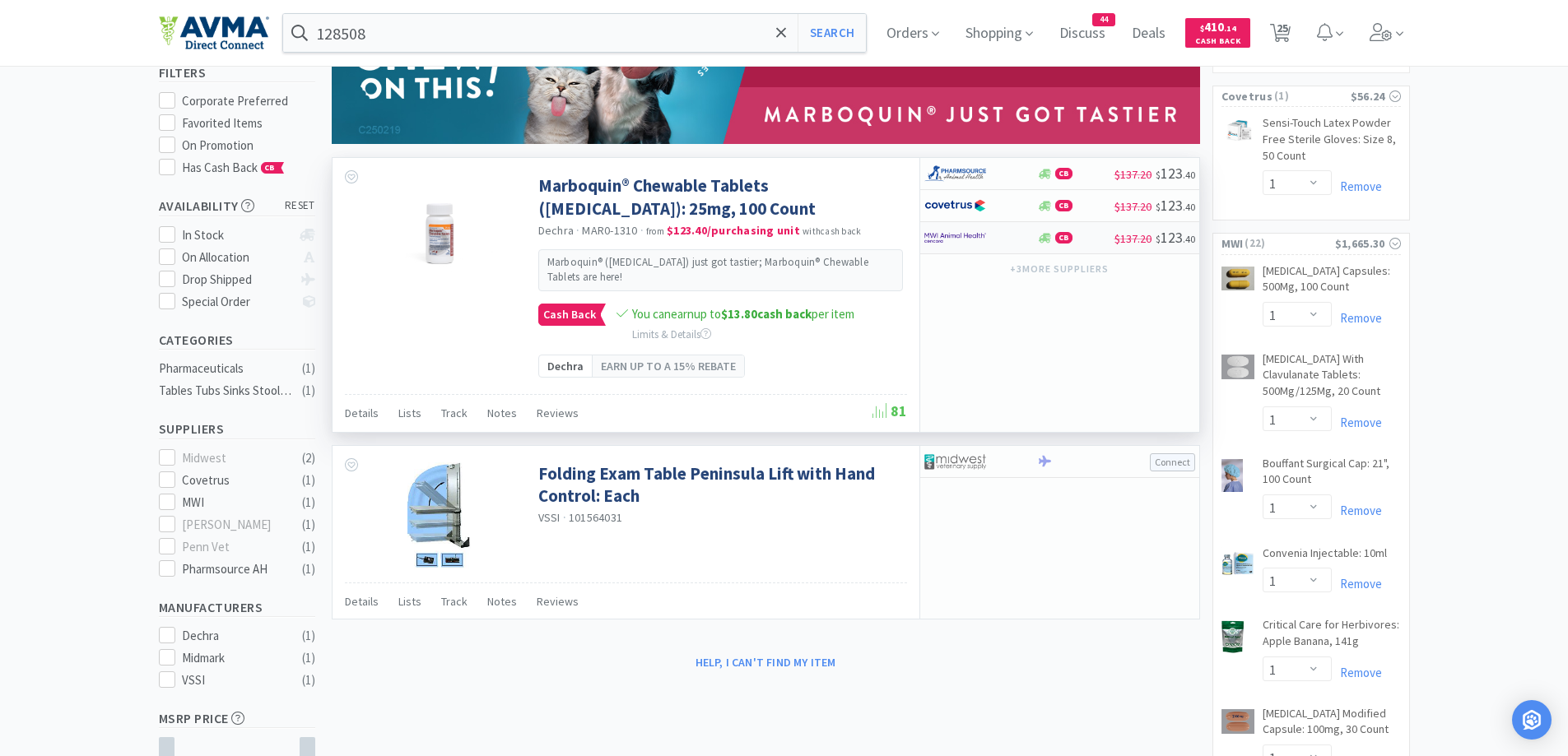
click at [1007, 244] on div at bounding box center [969, 237] width 90 height 28
select select "1"
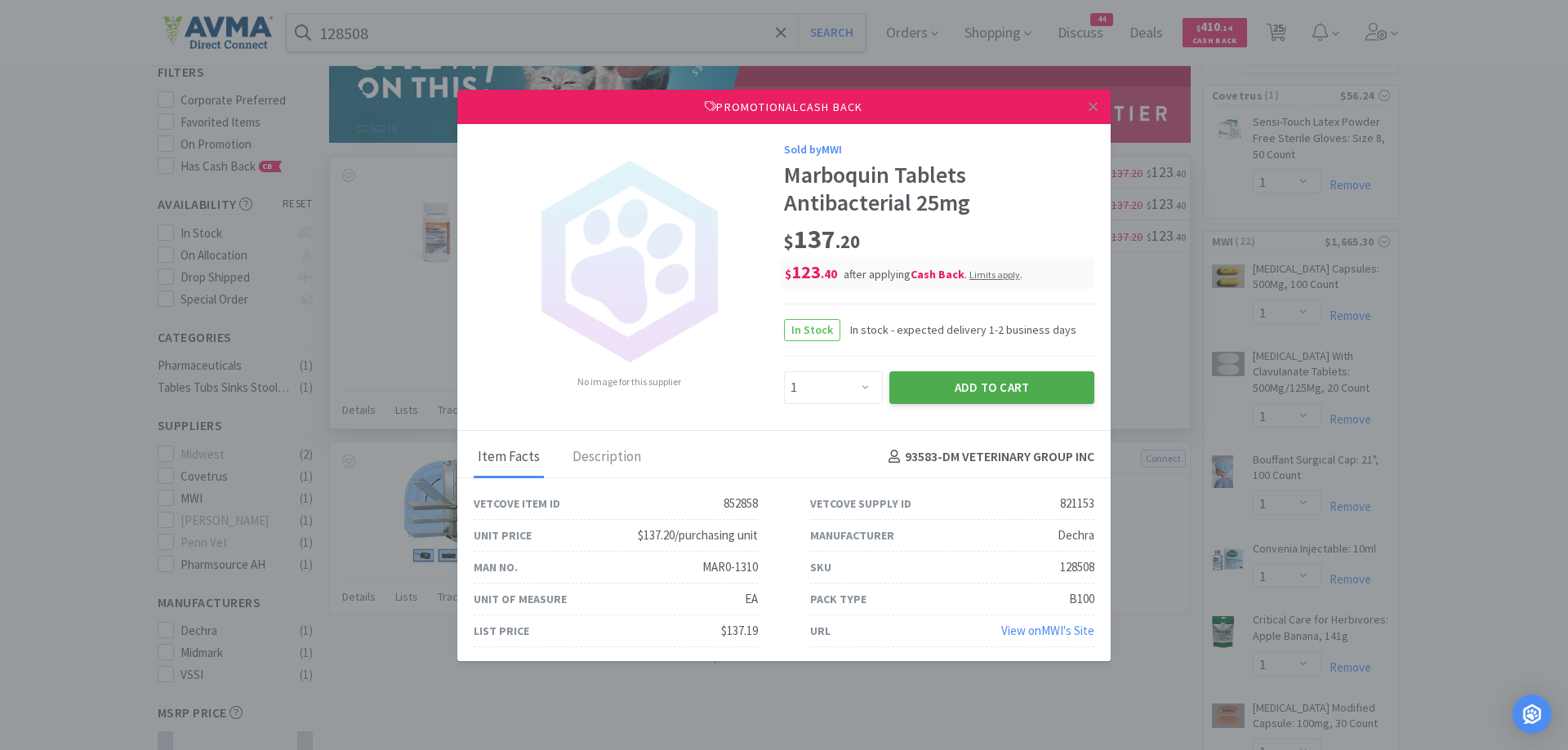
click at [976, 385] on button "Add to Cart" at bounding box center [992, 387] width 205 height 32
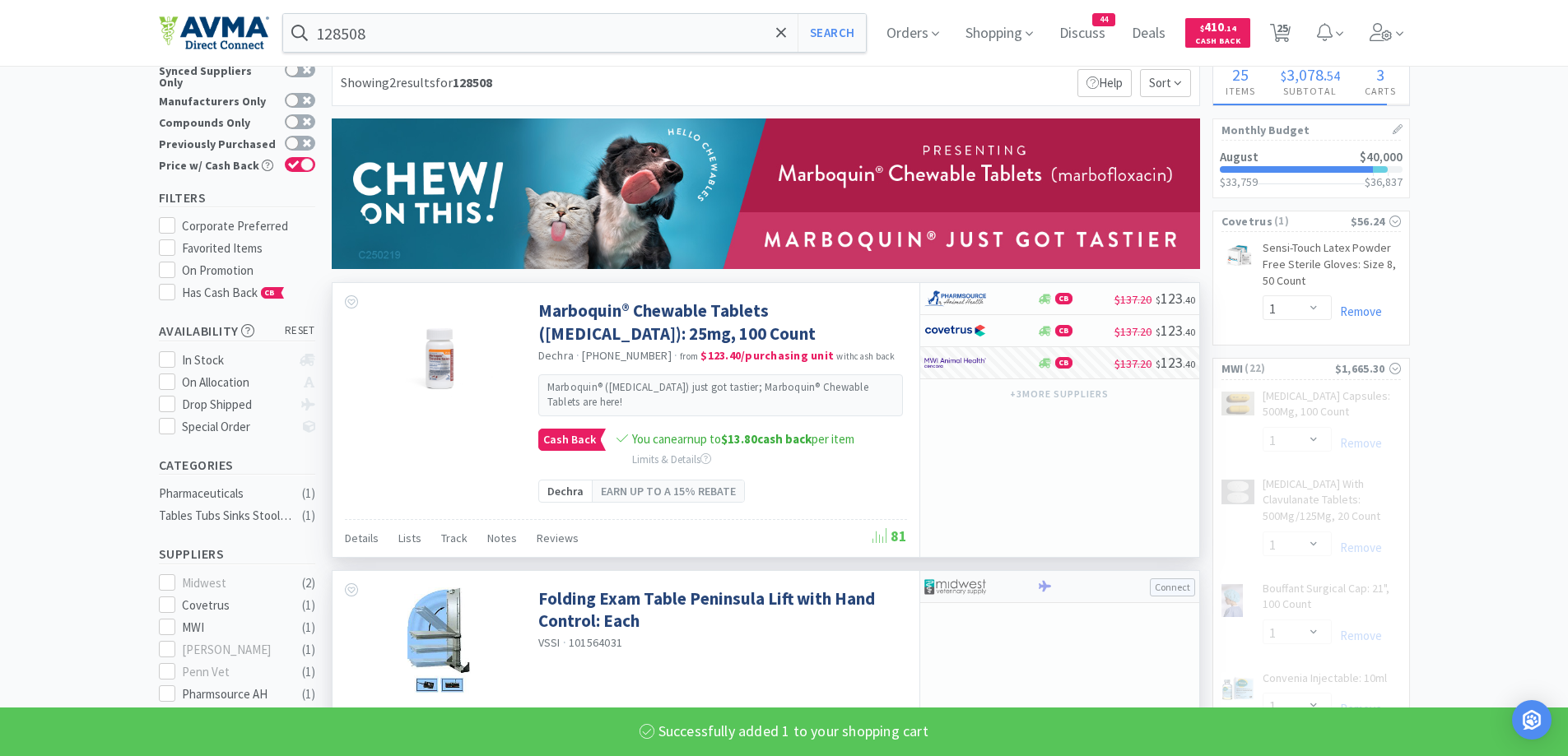
scroll to position [0, 0]
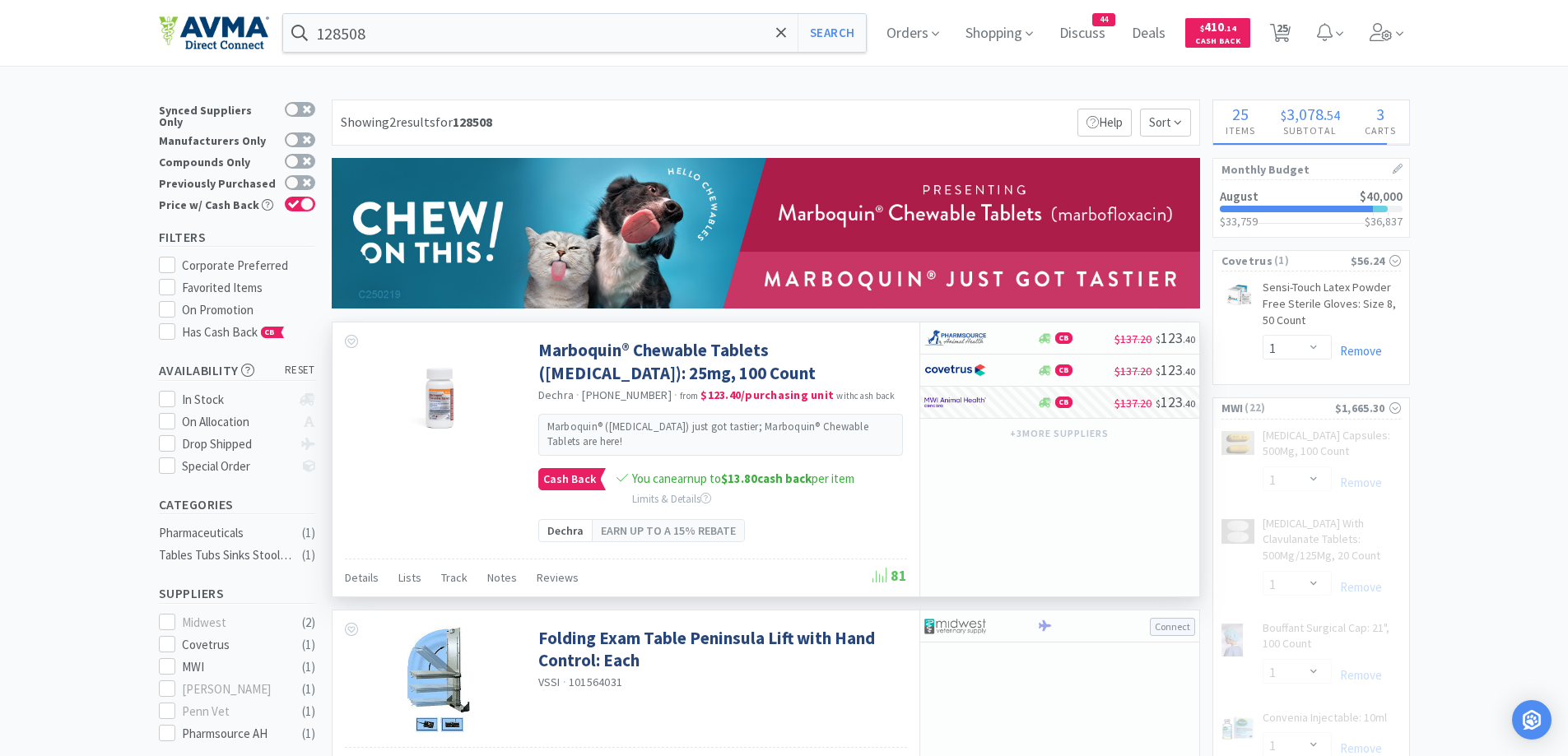
select select "1"
select select "10"
select select "1"
select select "2"
select select "1"
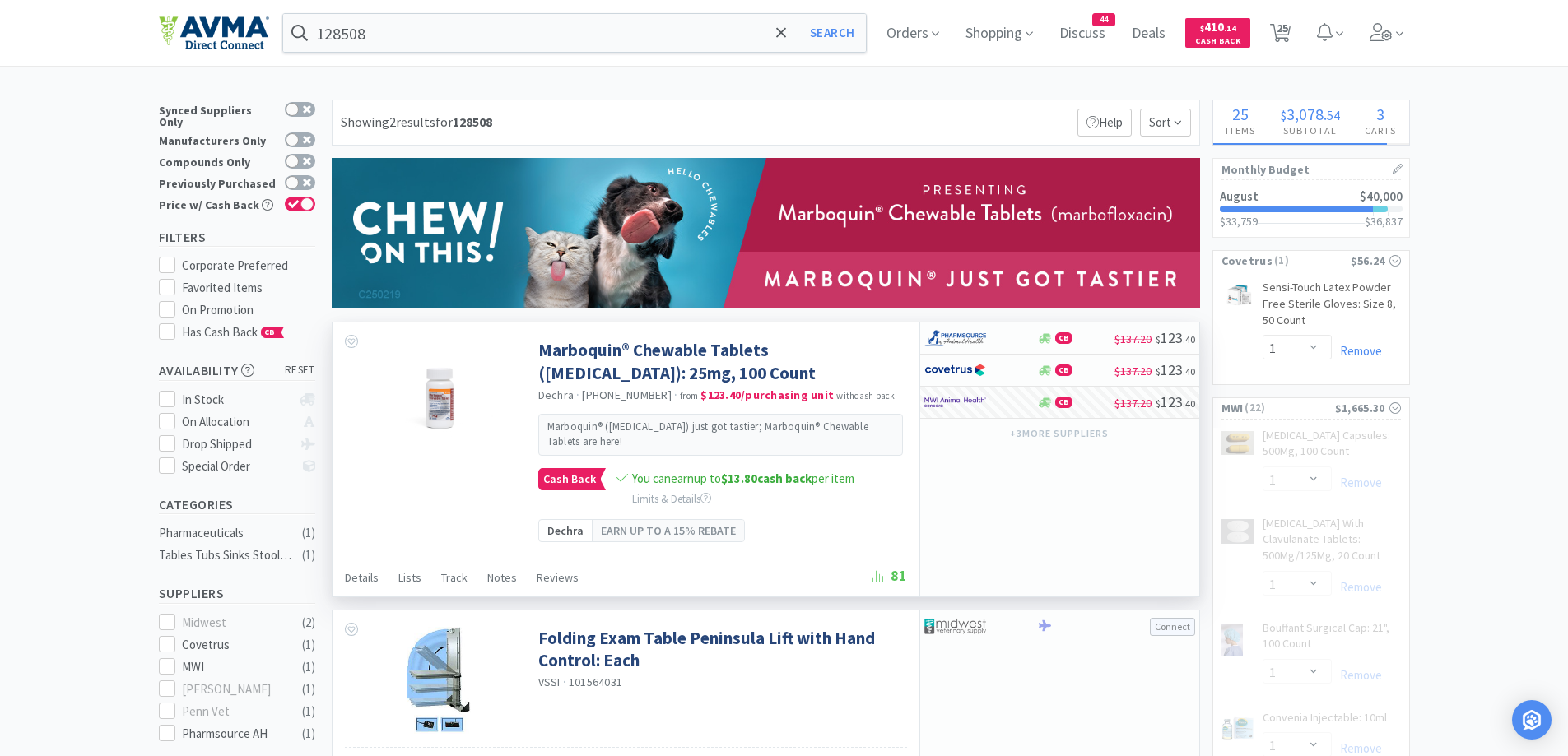
select select "3"
select select "1"
select select "5"
select select "1"
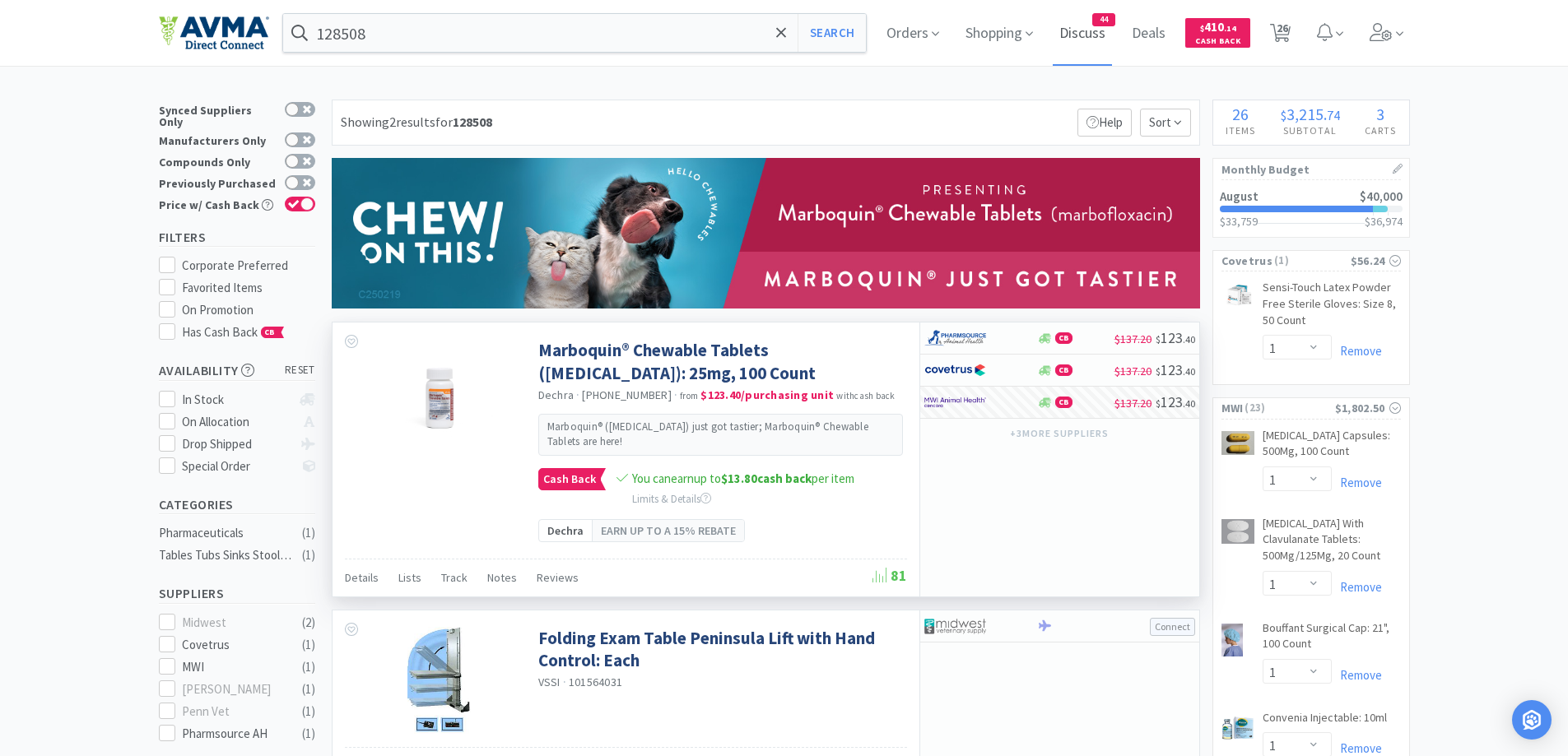
drag, startPoint x: 1289, startPoint y: 27, endPoint x: 1093, endPoint y: 29, distance: 196.0
click at [1288, 27] on span "26" at bounding box center [1283, 28] width 12 height 66
select select "2"
select select "10"
select select "1"
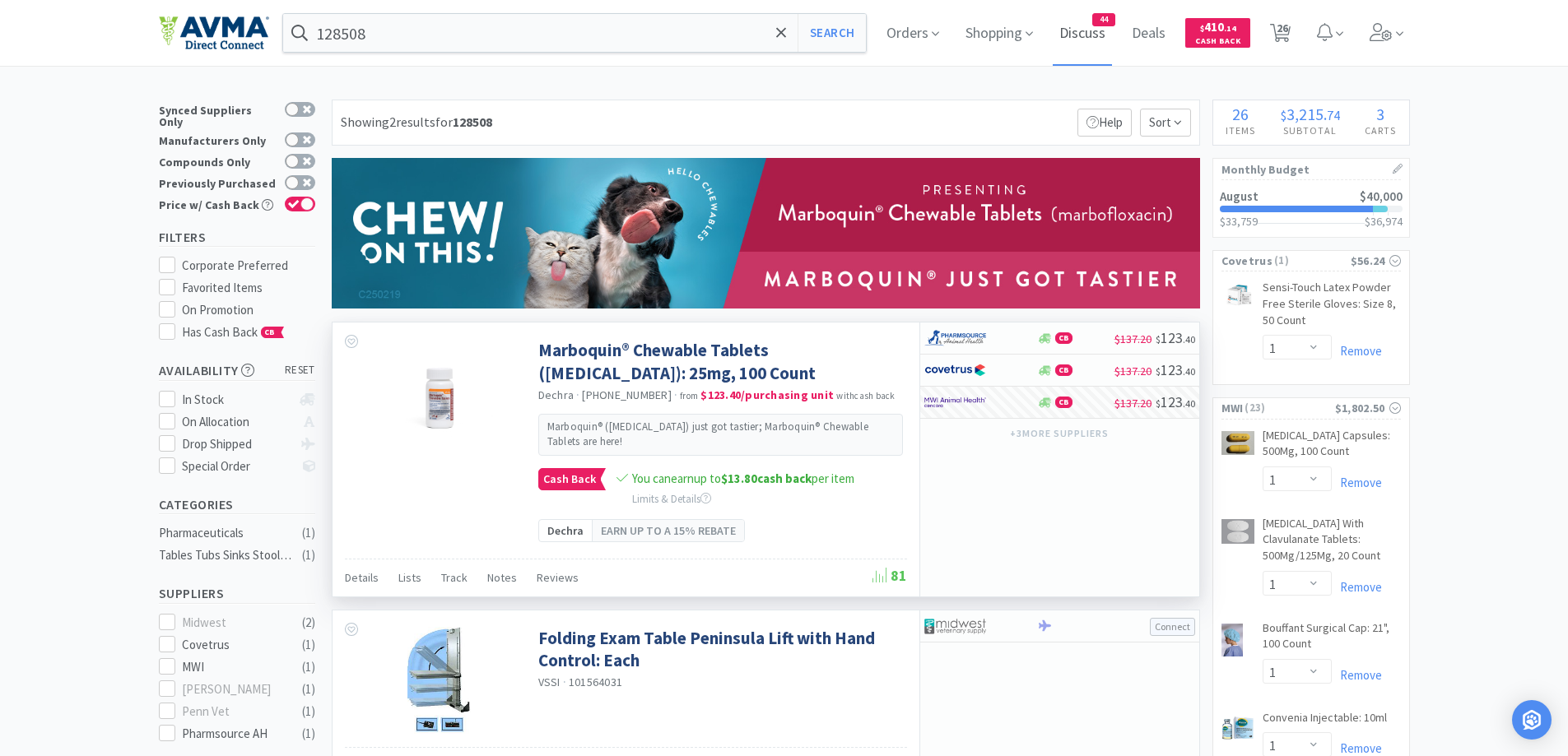
select select "1"
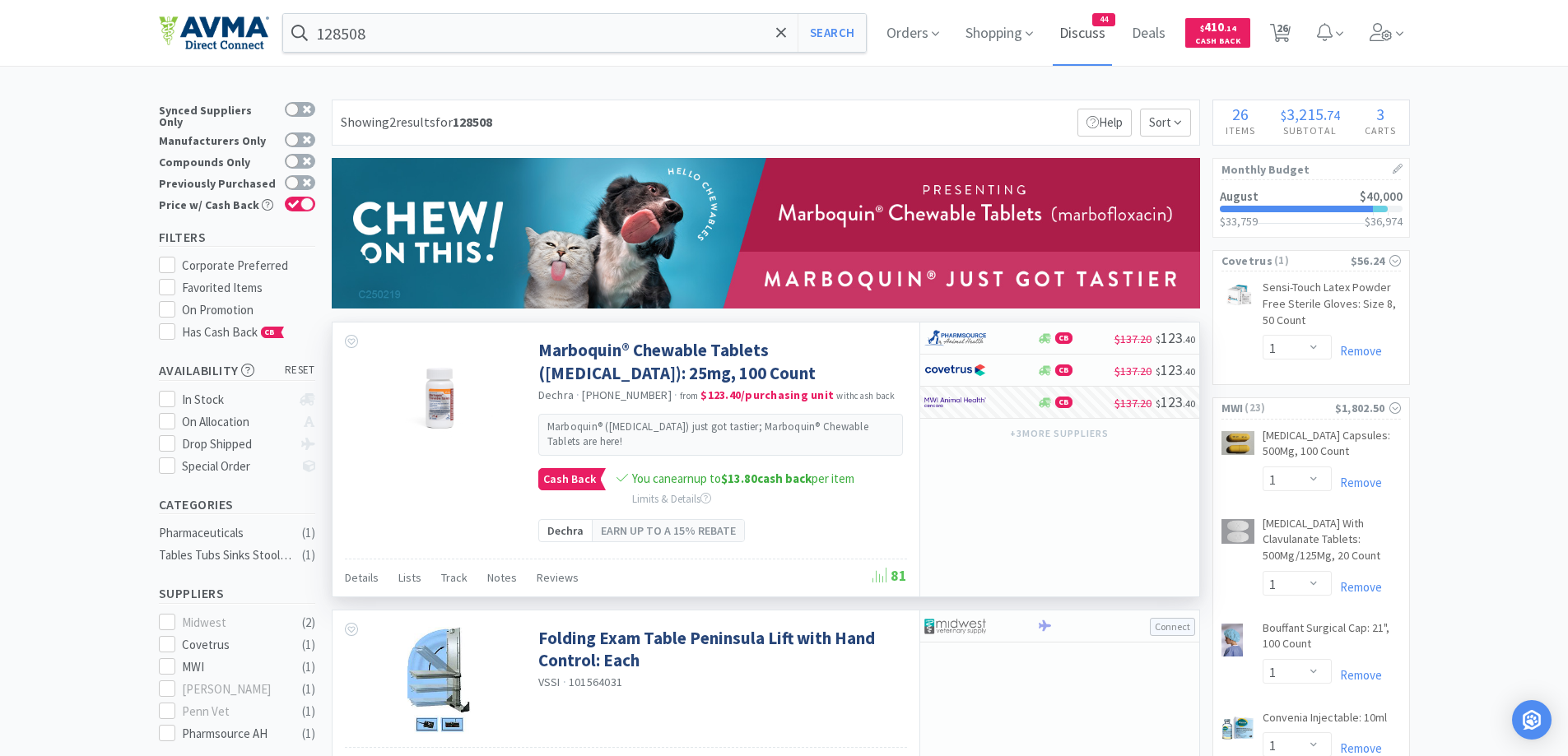
select select "1"
select select "50"
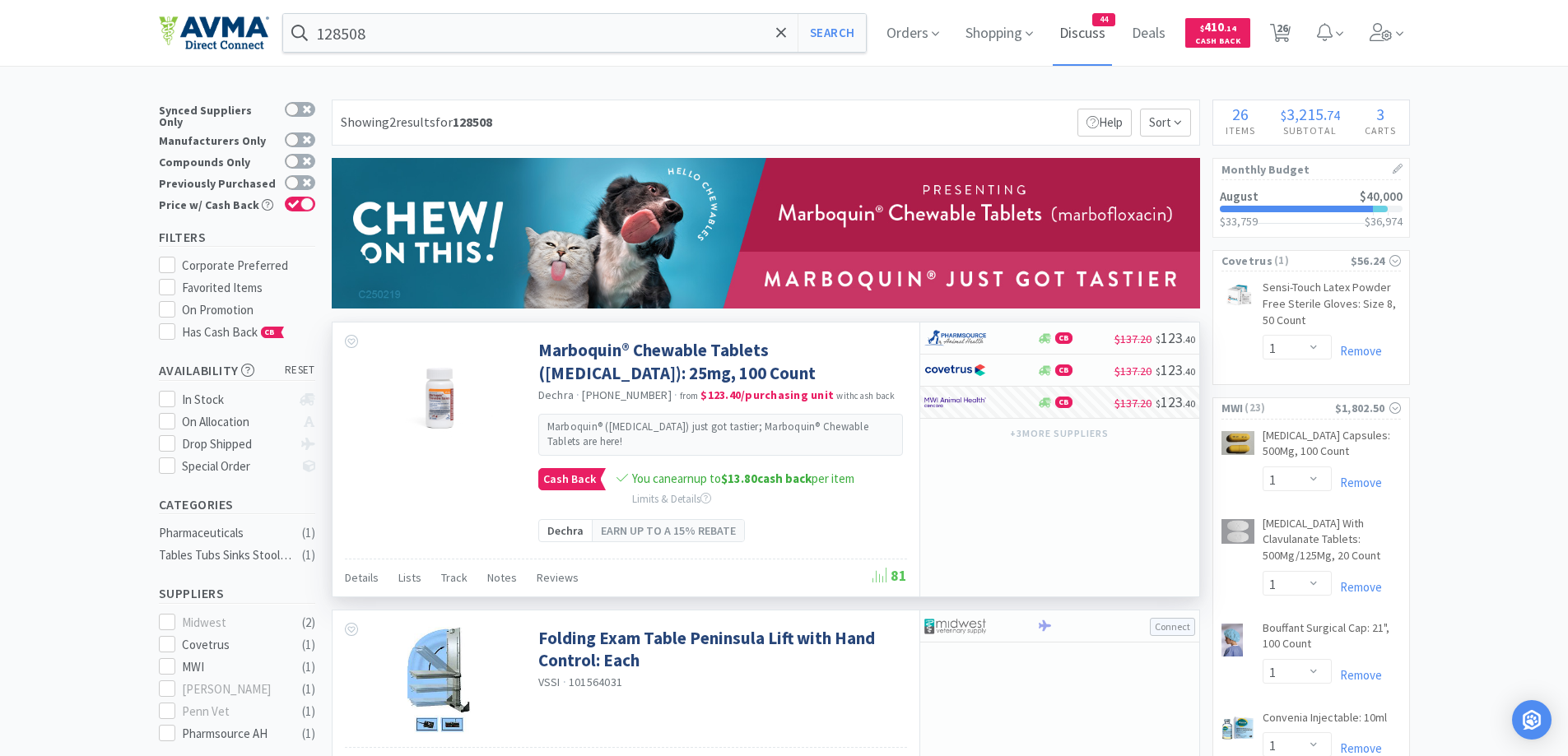
select select "1"
select select "10"
select select "1"
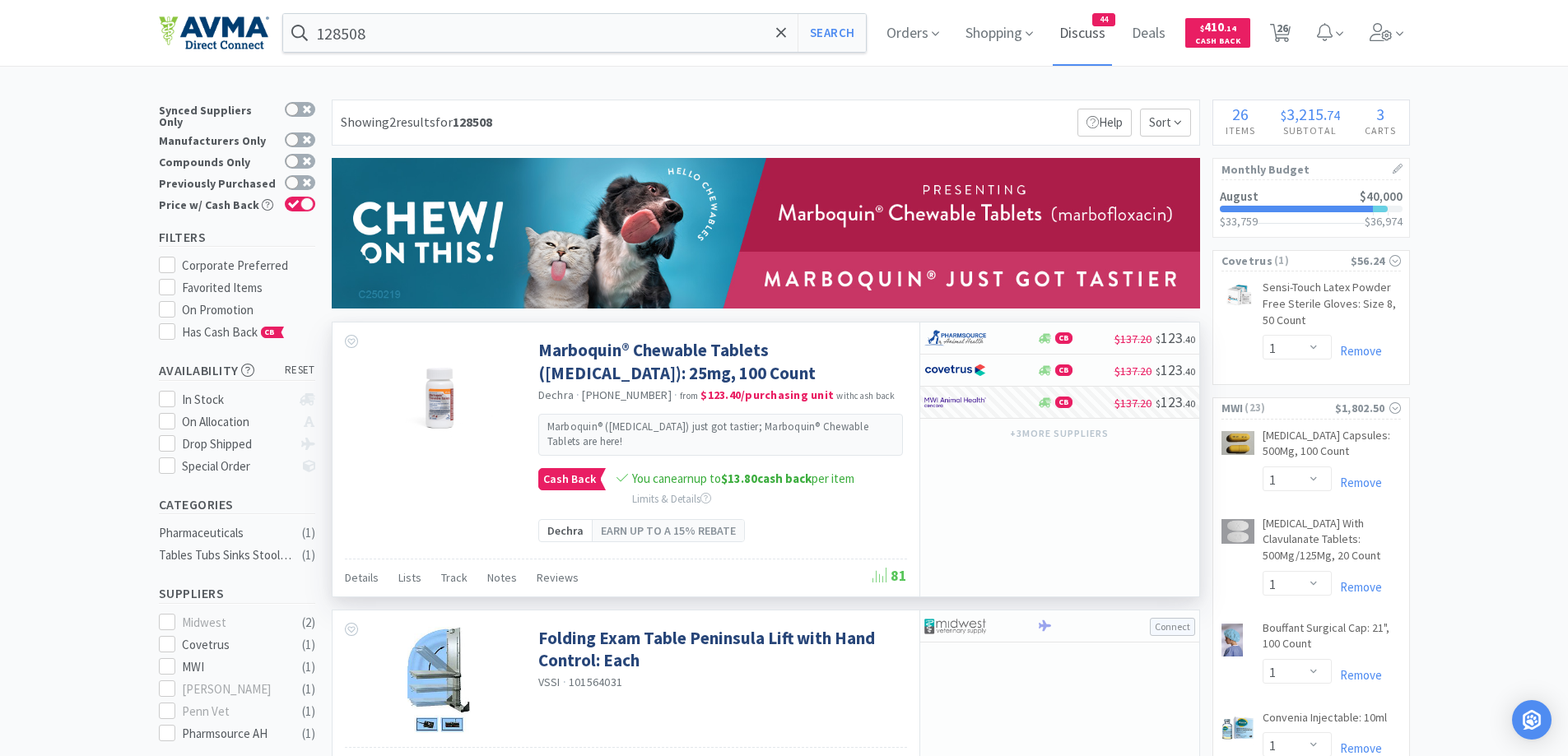
select select "2"
select select "1"
select select "3"
select select "1"
select select "5"
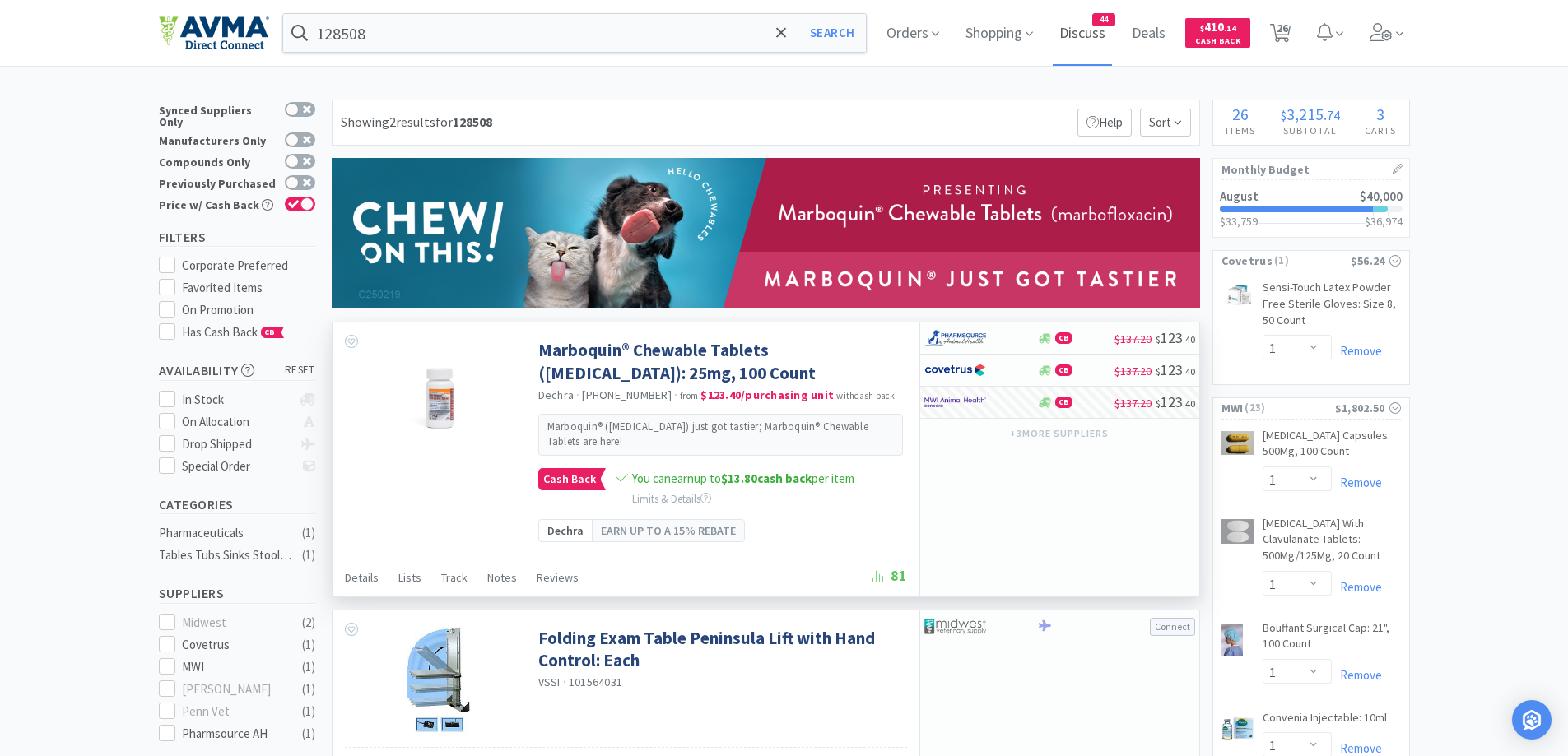
select select "1"
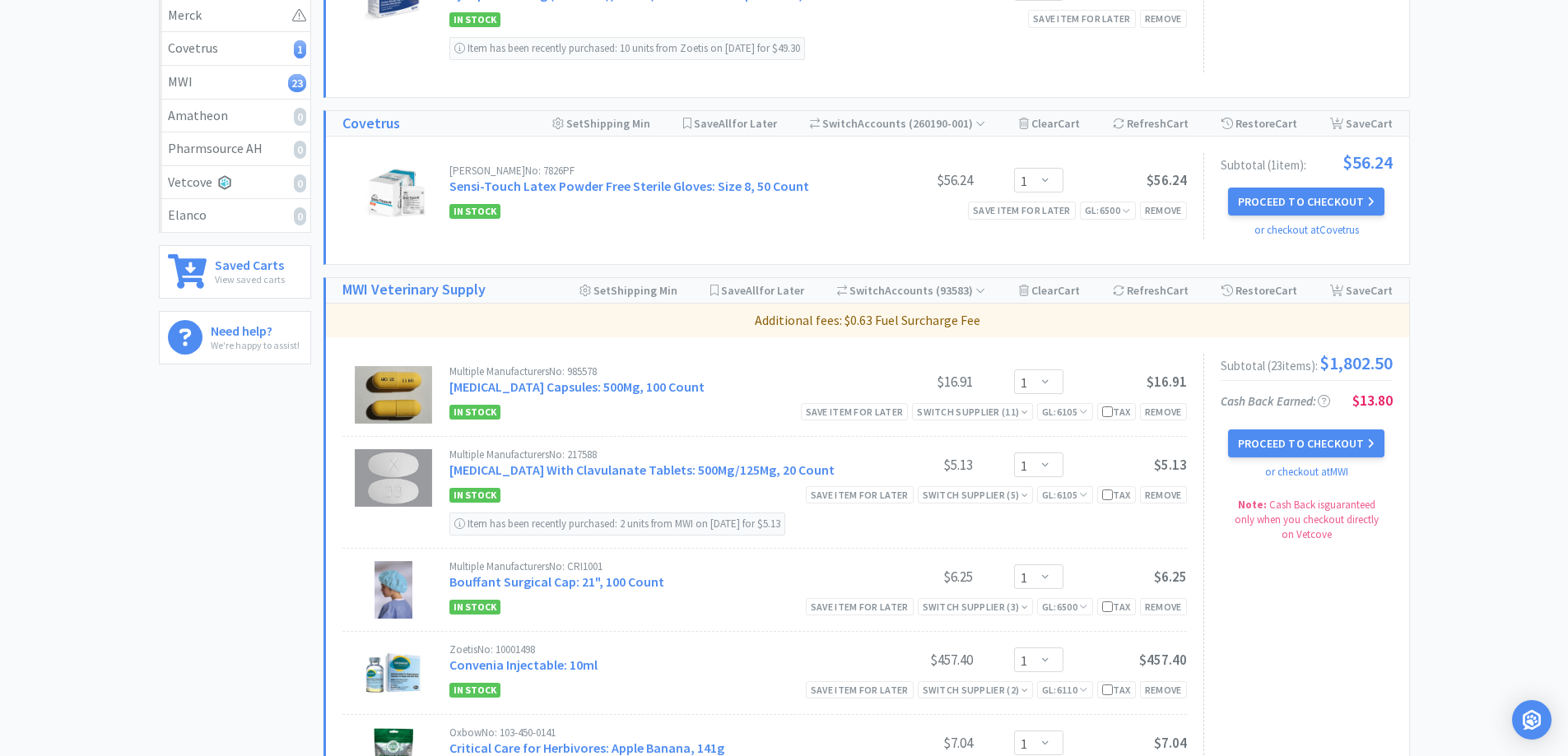
scroll to position [494, 0]
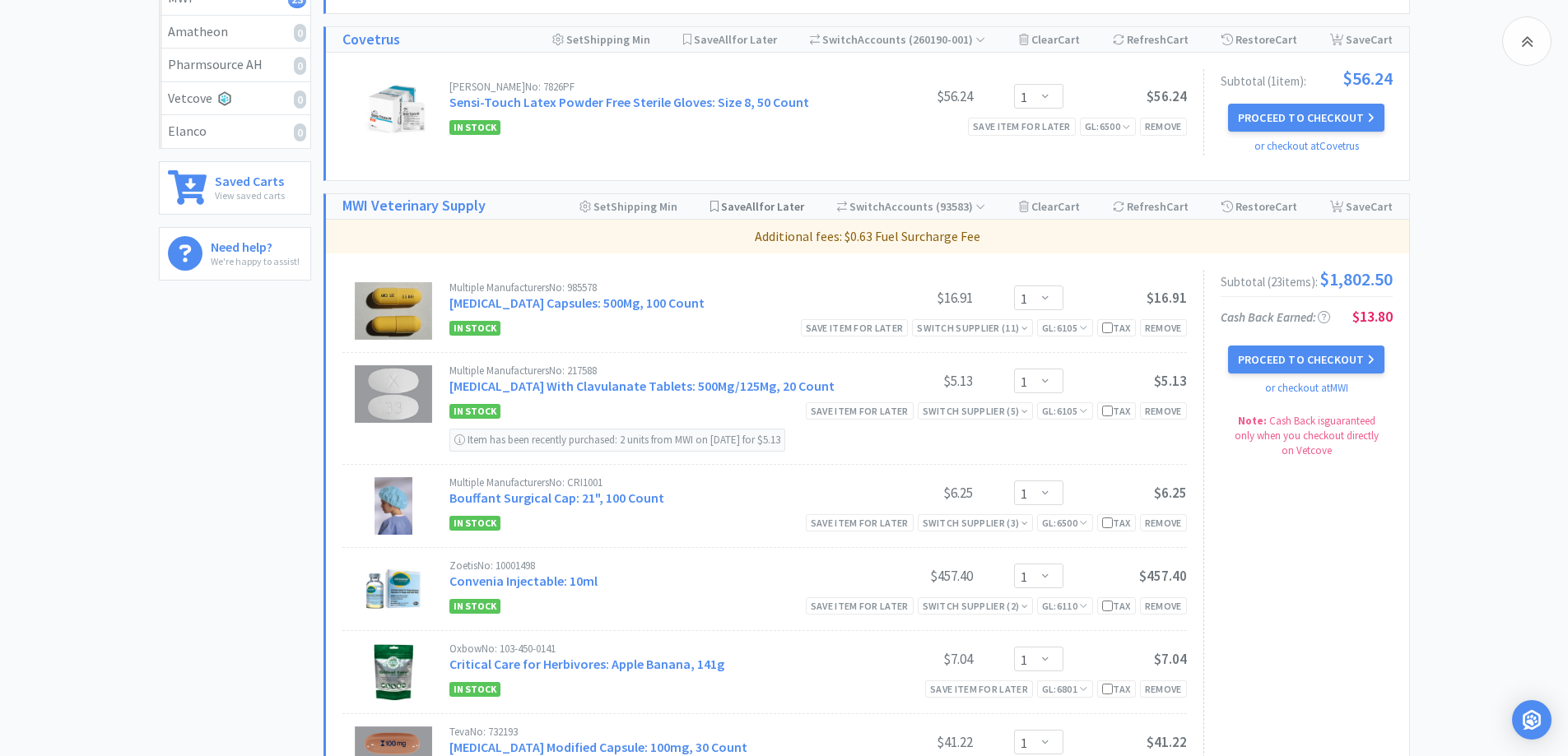
click at [782, 207] on span "Save All for Later" at bounding box center [762, 207] width 83 height 15
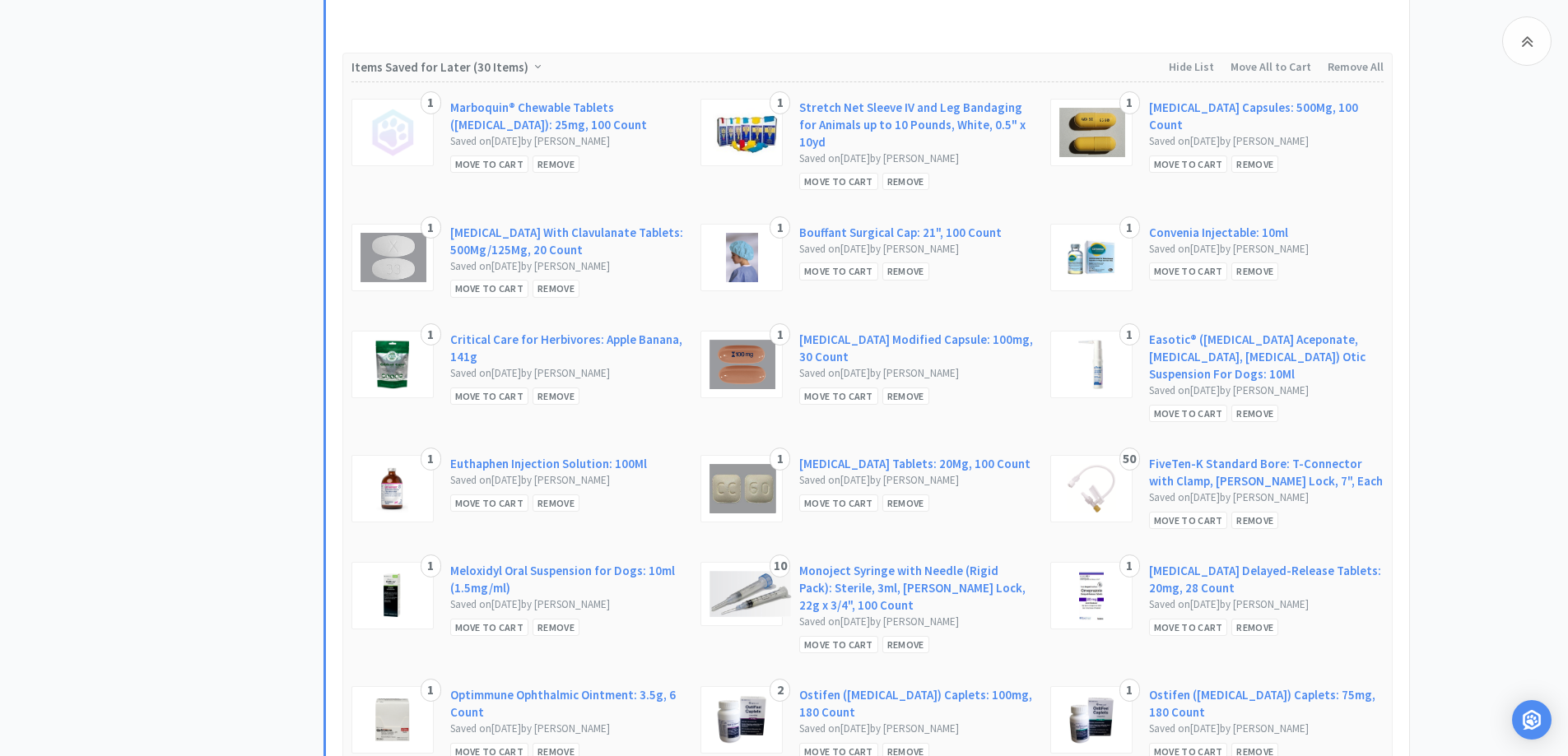
scroll to position [807, 0]
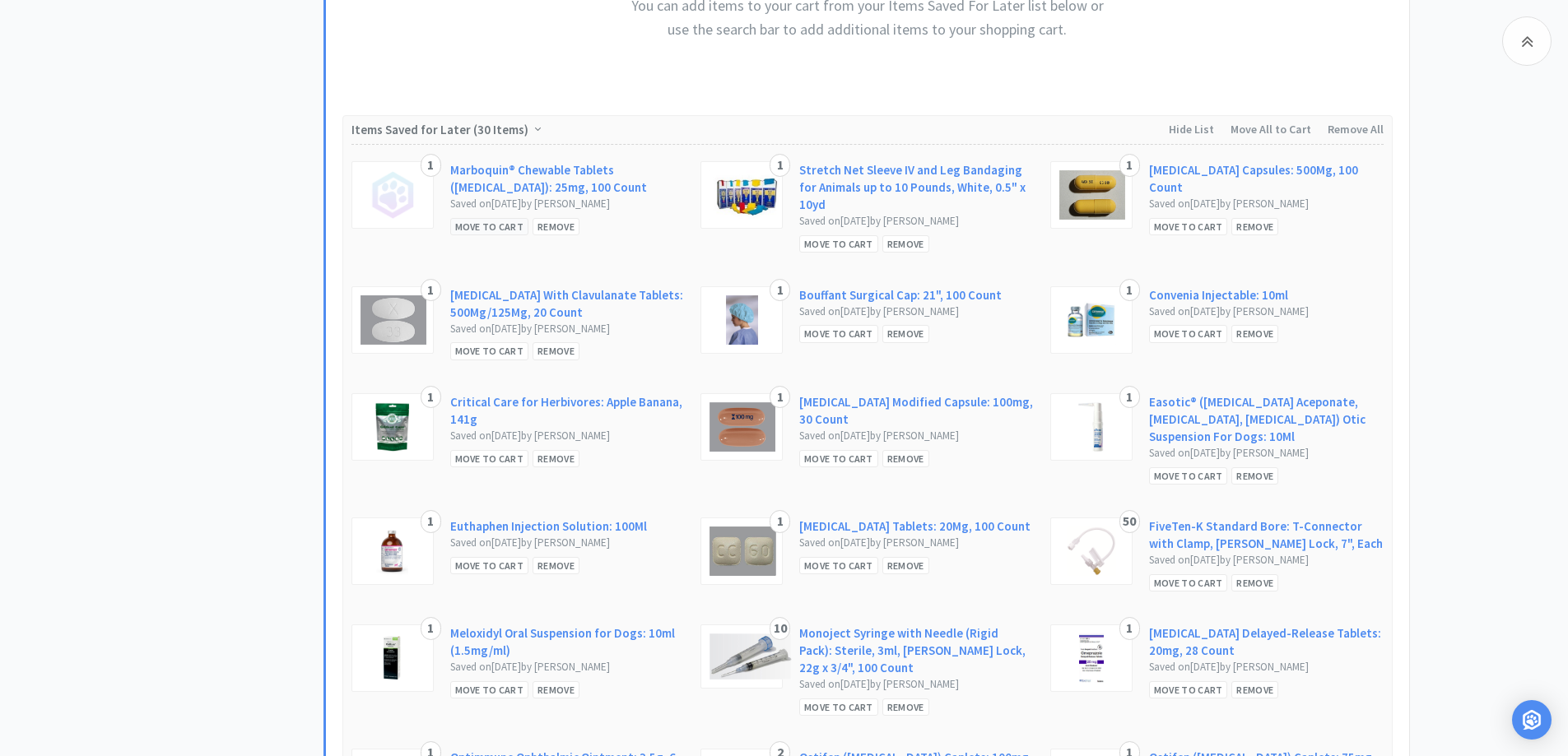
click at [491, 220] on div "Move to Cart" at bounding box center [490, 227] width 79 height 18
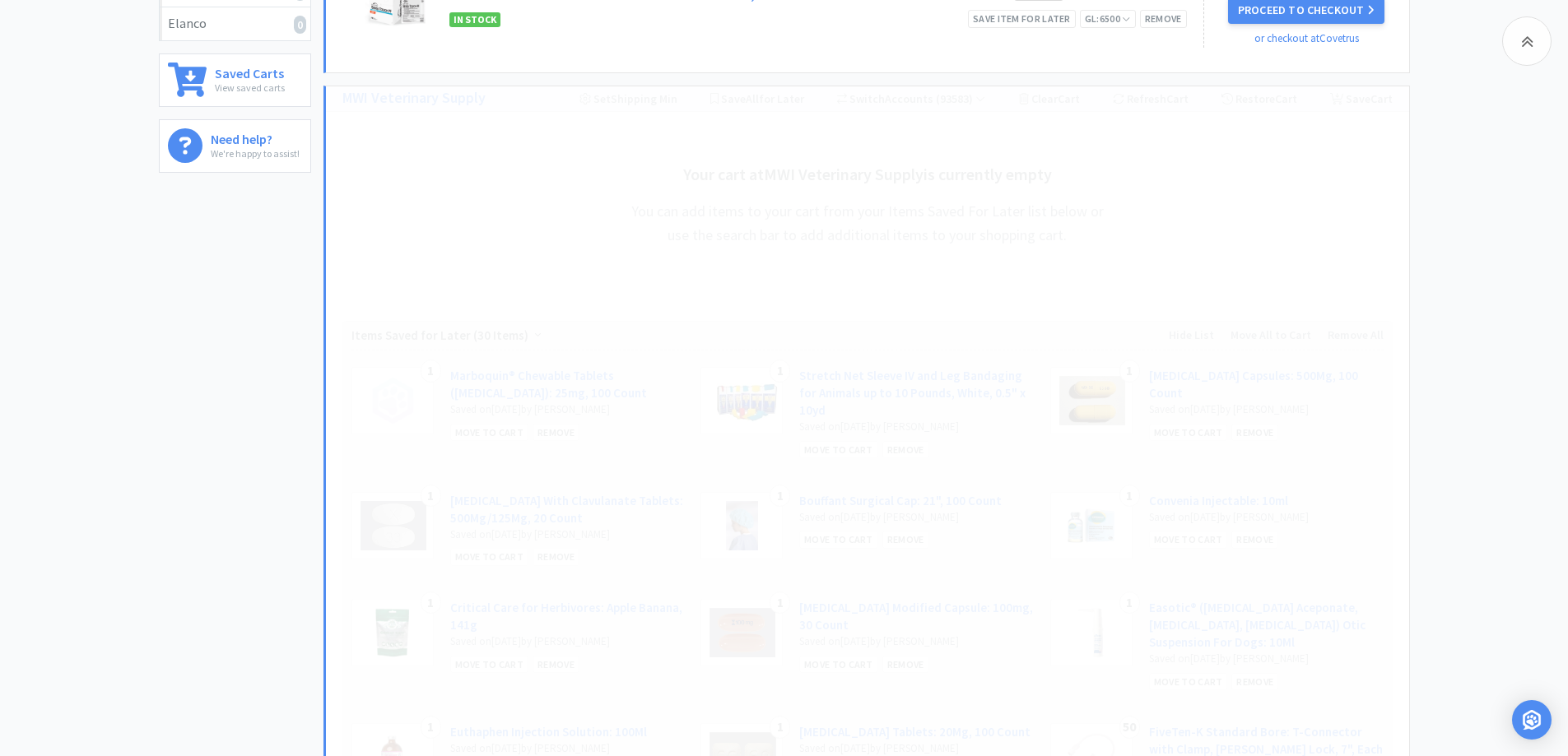
scroll to position [478, 0]
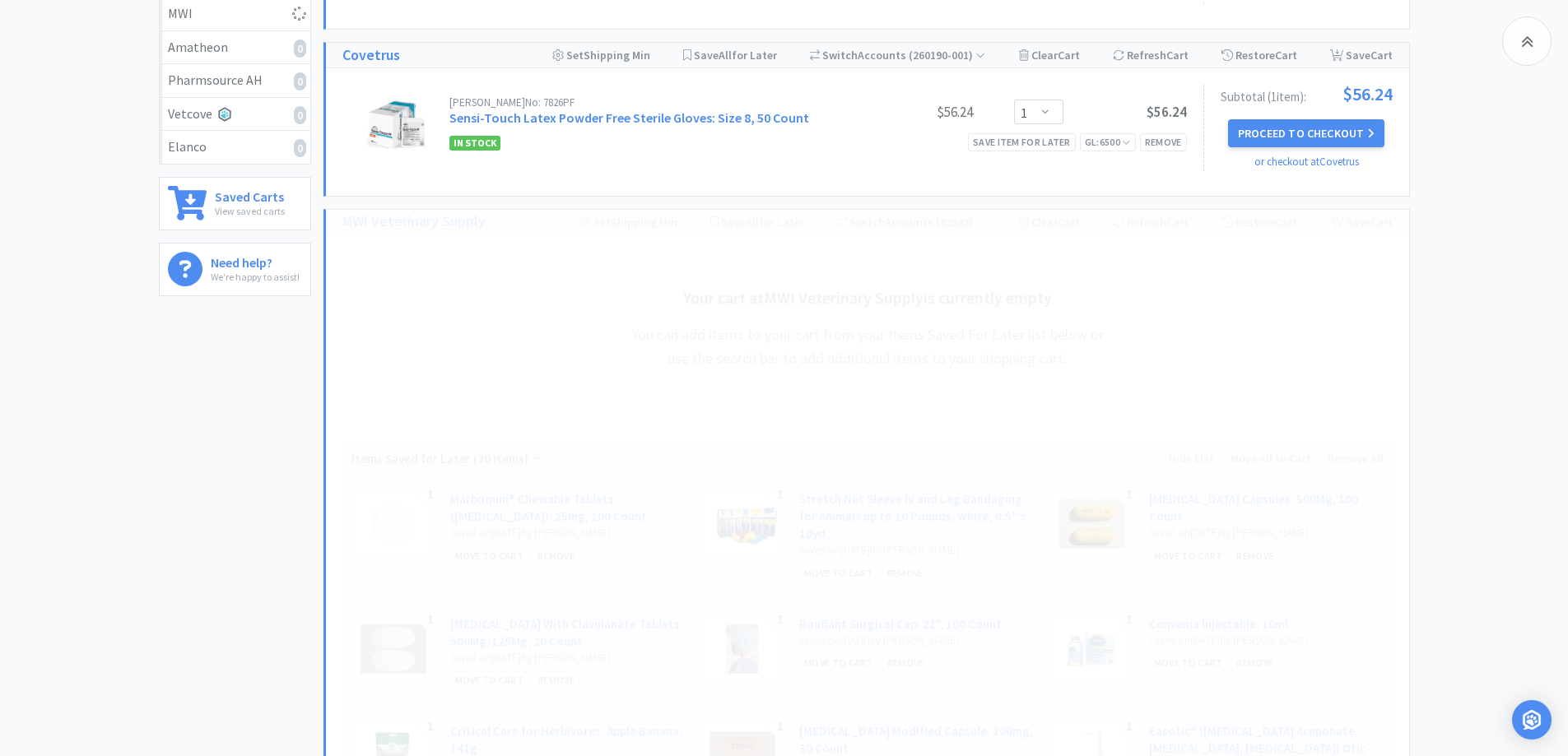
select select "1"
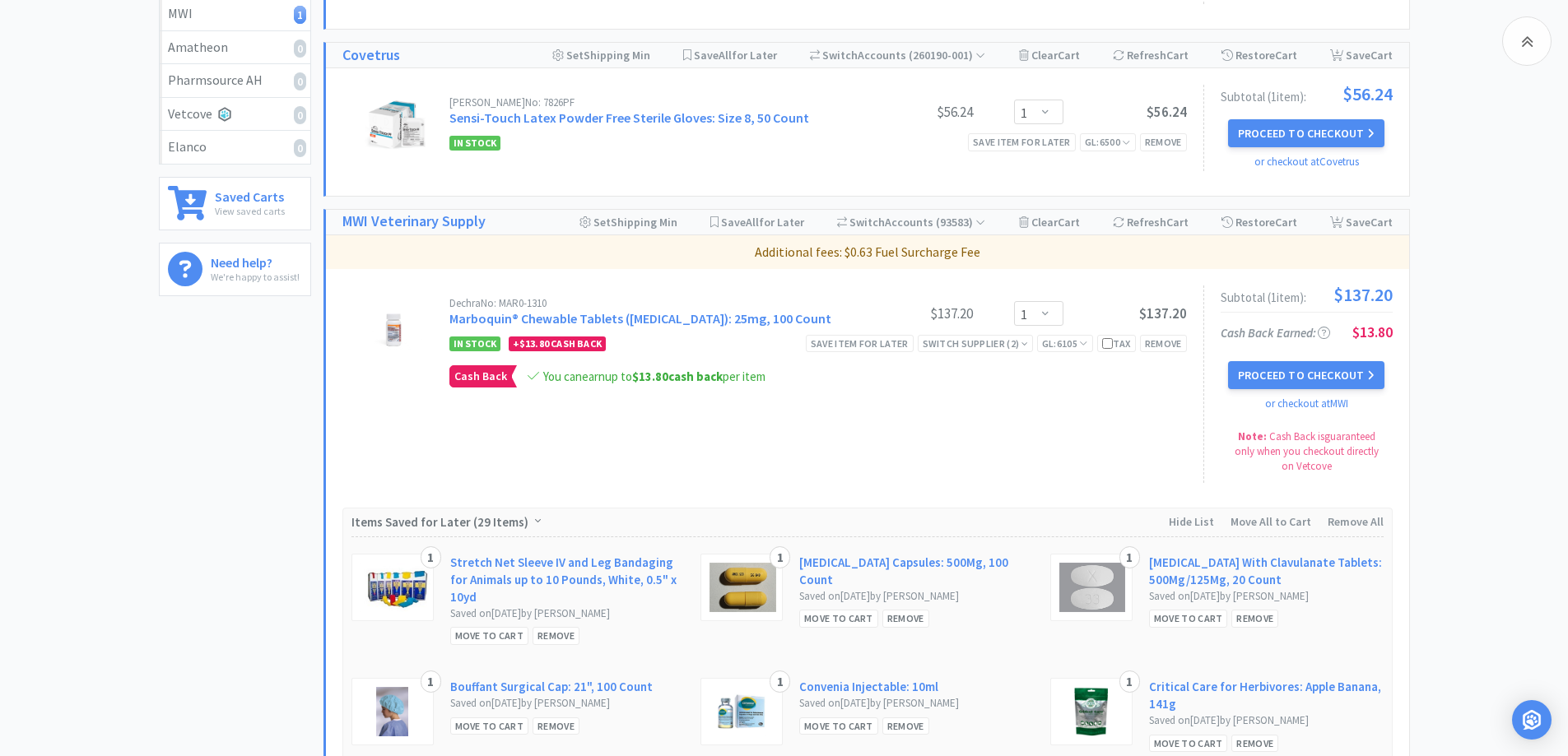
click at [1510, 357] on div "All Carts 4 Items $ 1,550 . 44 Subtotal 3 Carts How It Works Monthly Budget Aug…" at bounding box center [784, 670] width 1568 height 2097
click at [1359, 388] on button "Proceed to Checkout" at bounding box center [1306, 375] width 157 height 28
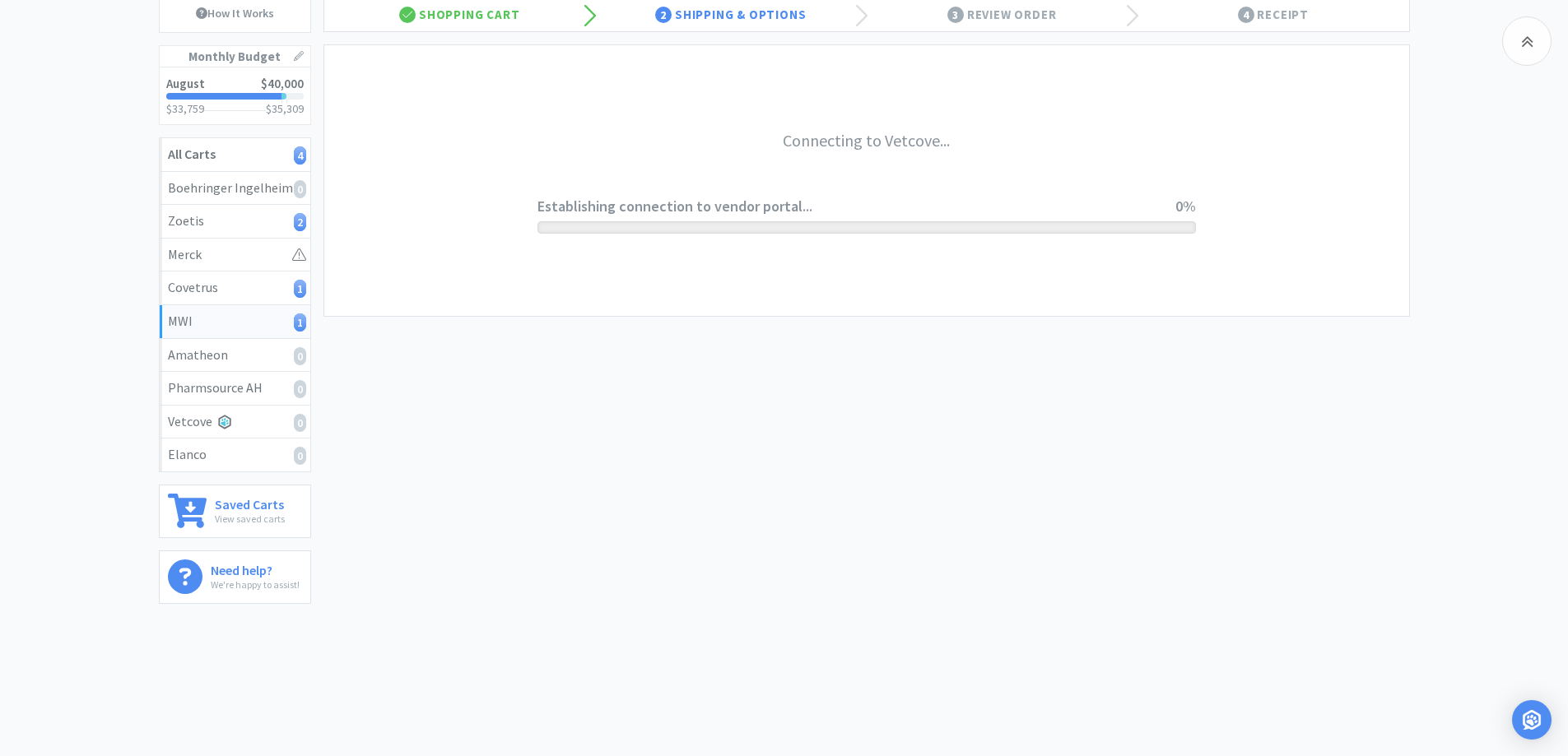
scroll to position [170, 0]
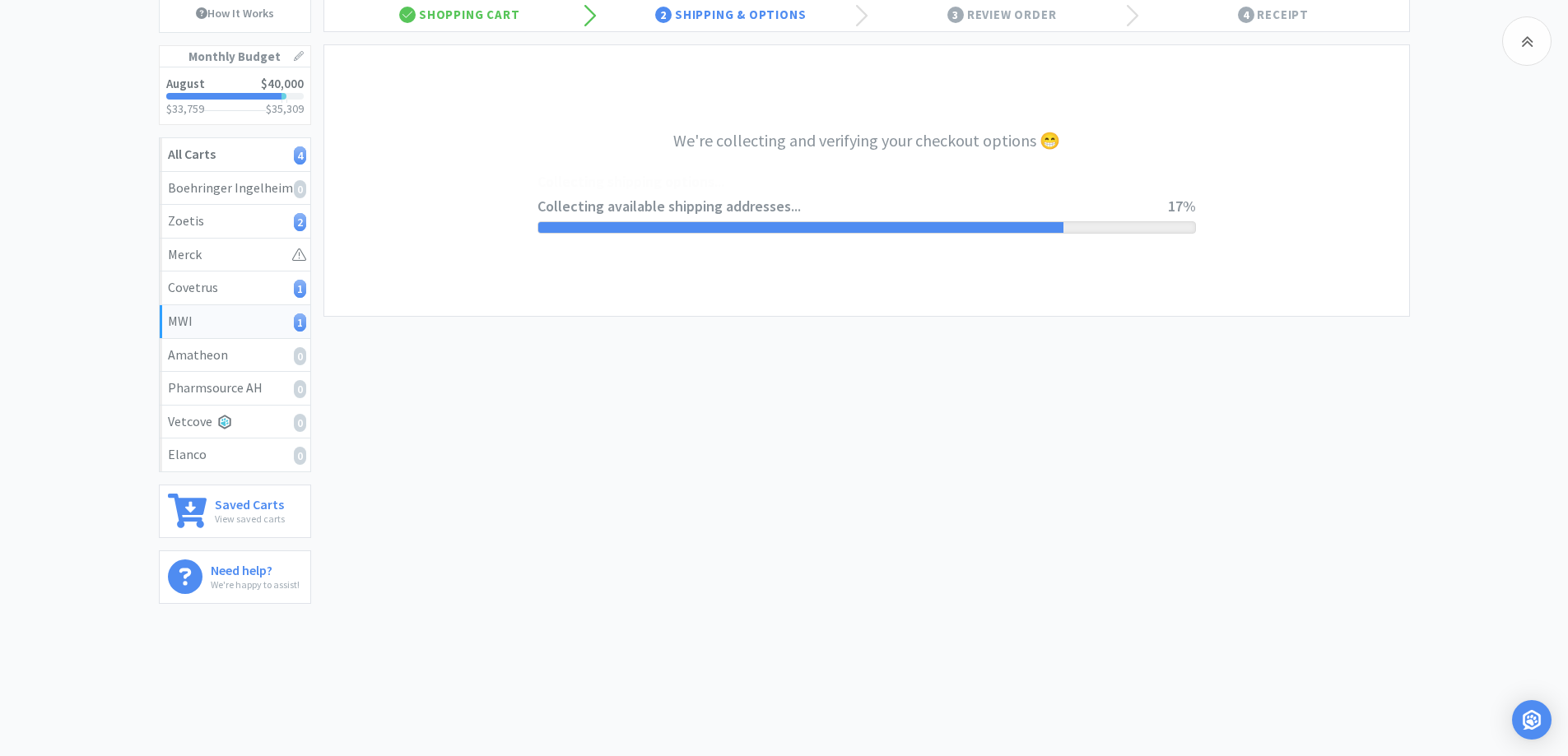
select select "CC_9421154621689816"
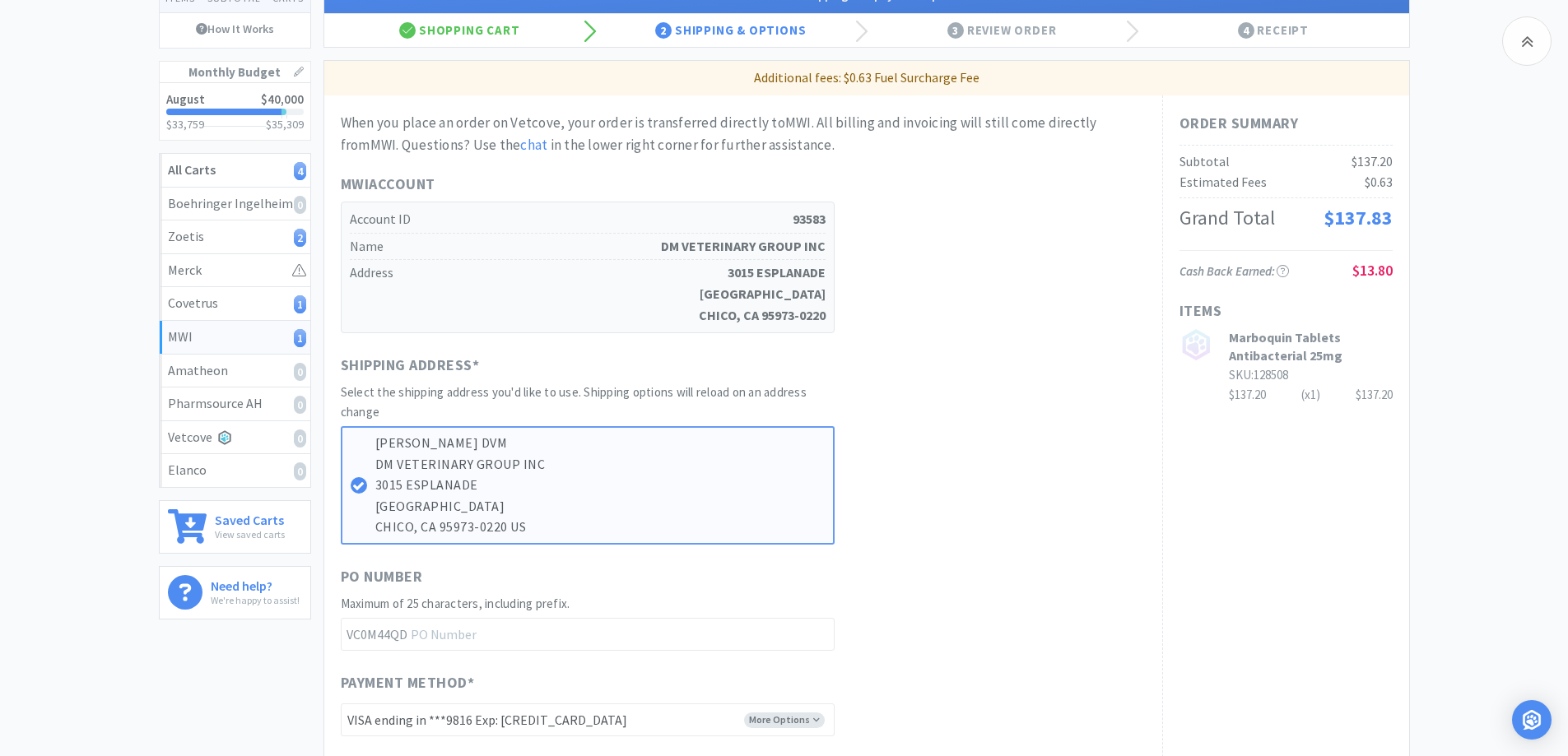
scroll to position [0, 0]
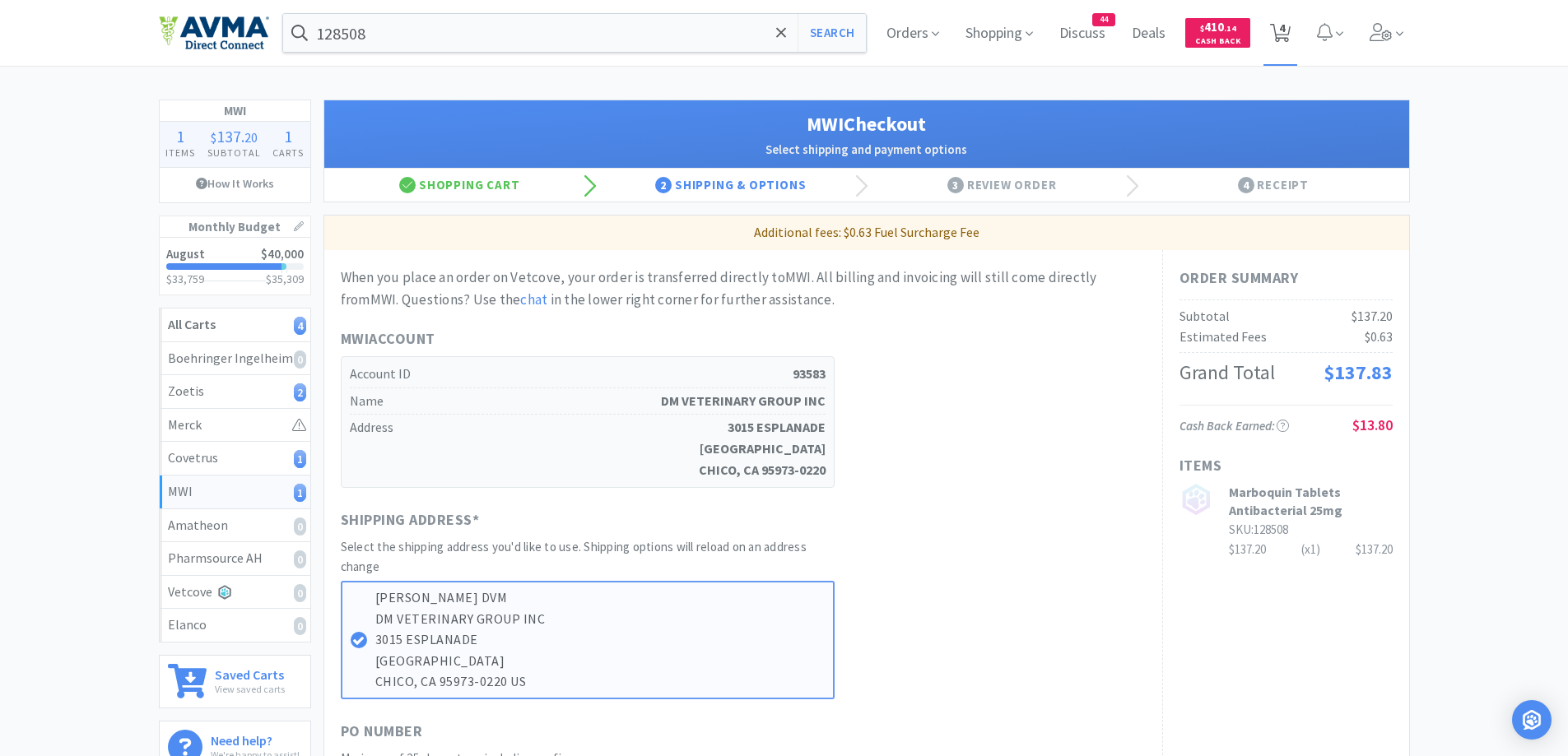
click at [1278, 22] on span "4" at bounding box center [1280, 33] width 21 height 23
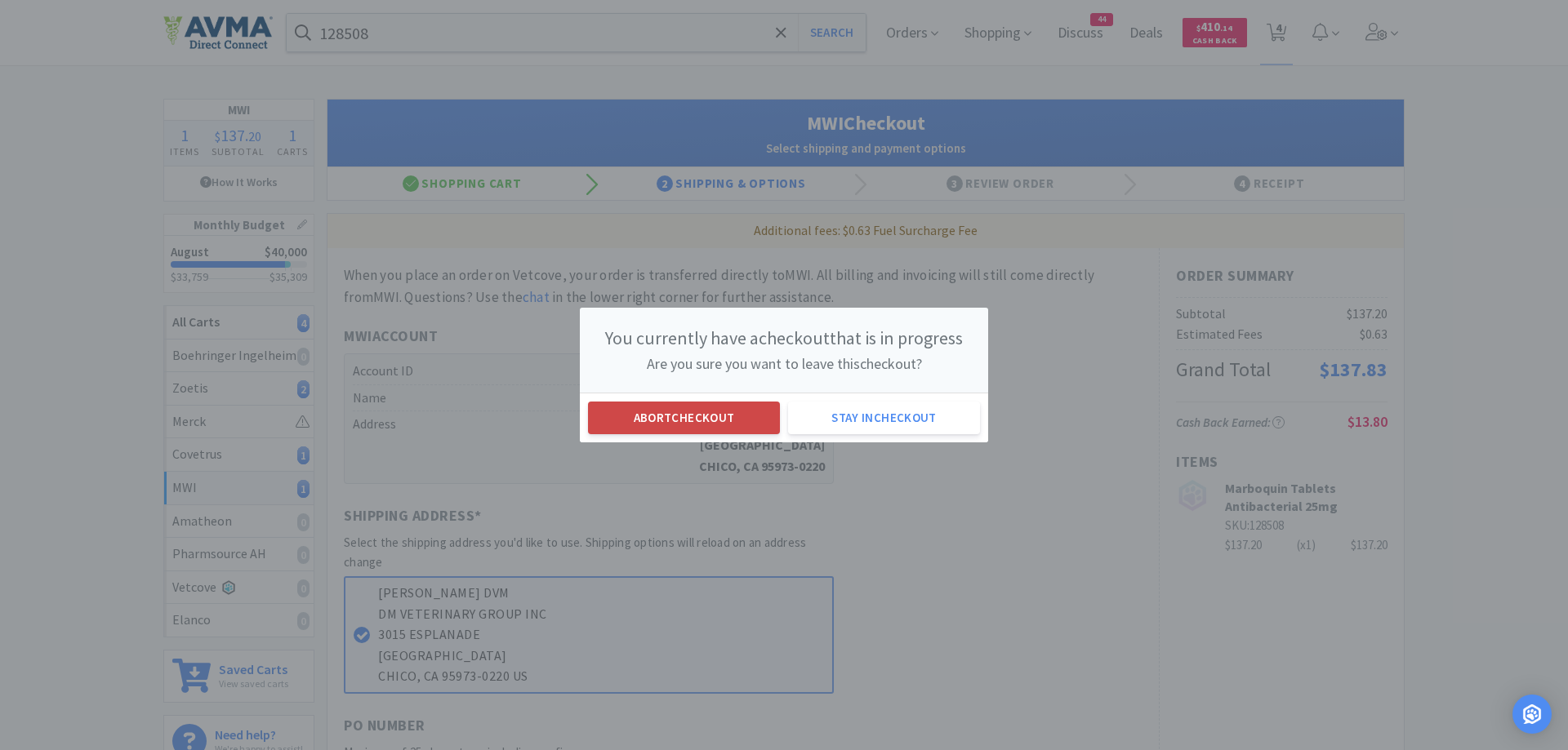
click at [665, 413] on button "Abort checkout" at bounding box center [684, 418] width 192 height 32
select select "2"
select select "10"
select select "1"
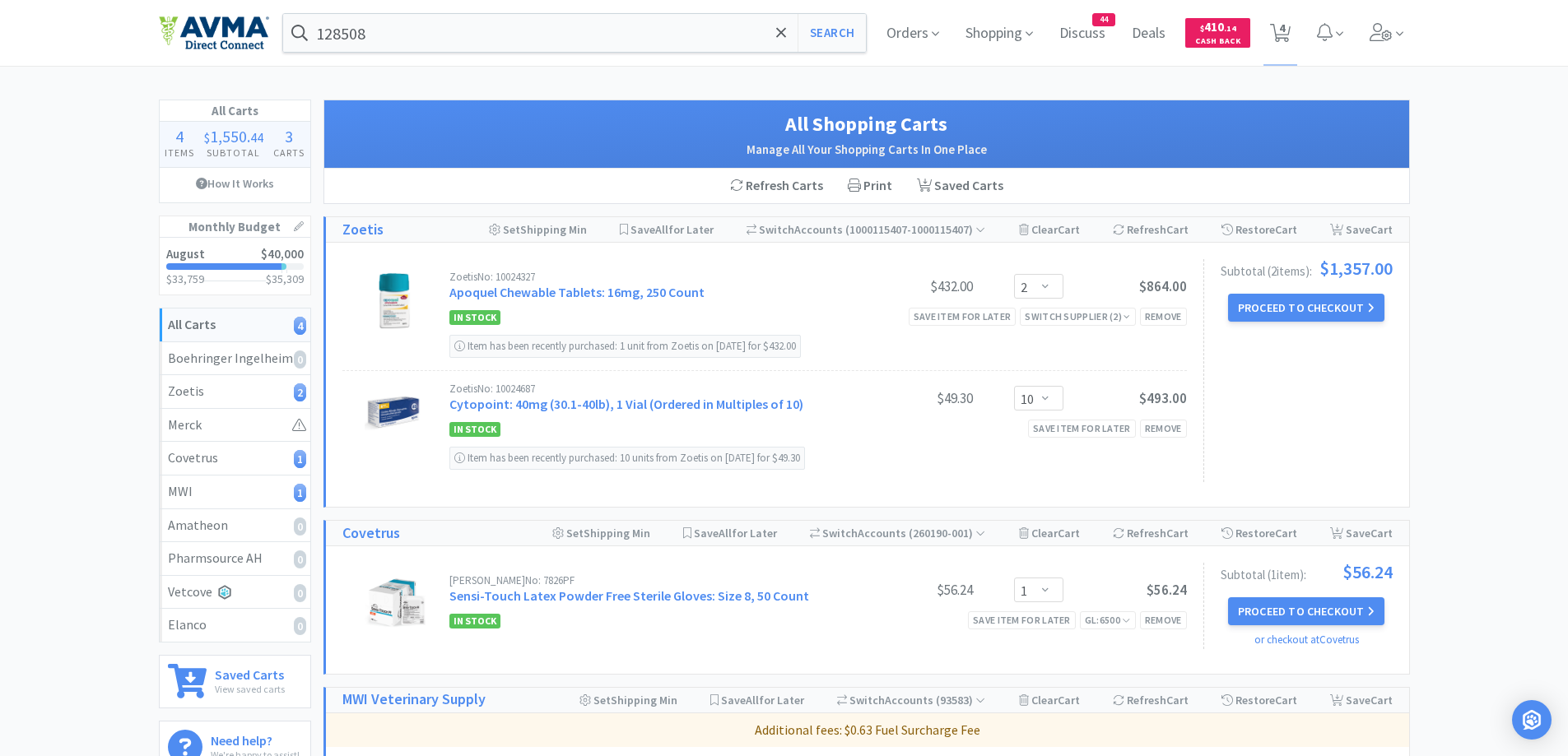
scroll to position [329, 0]
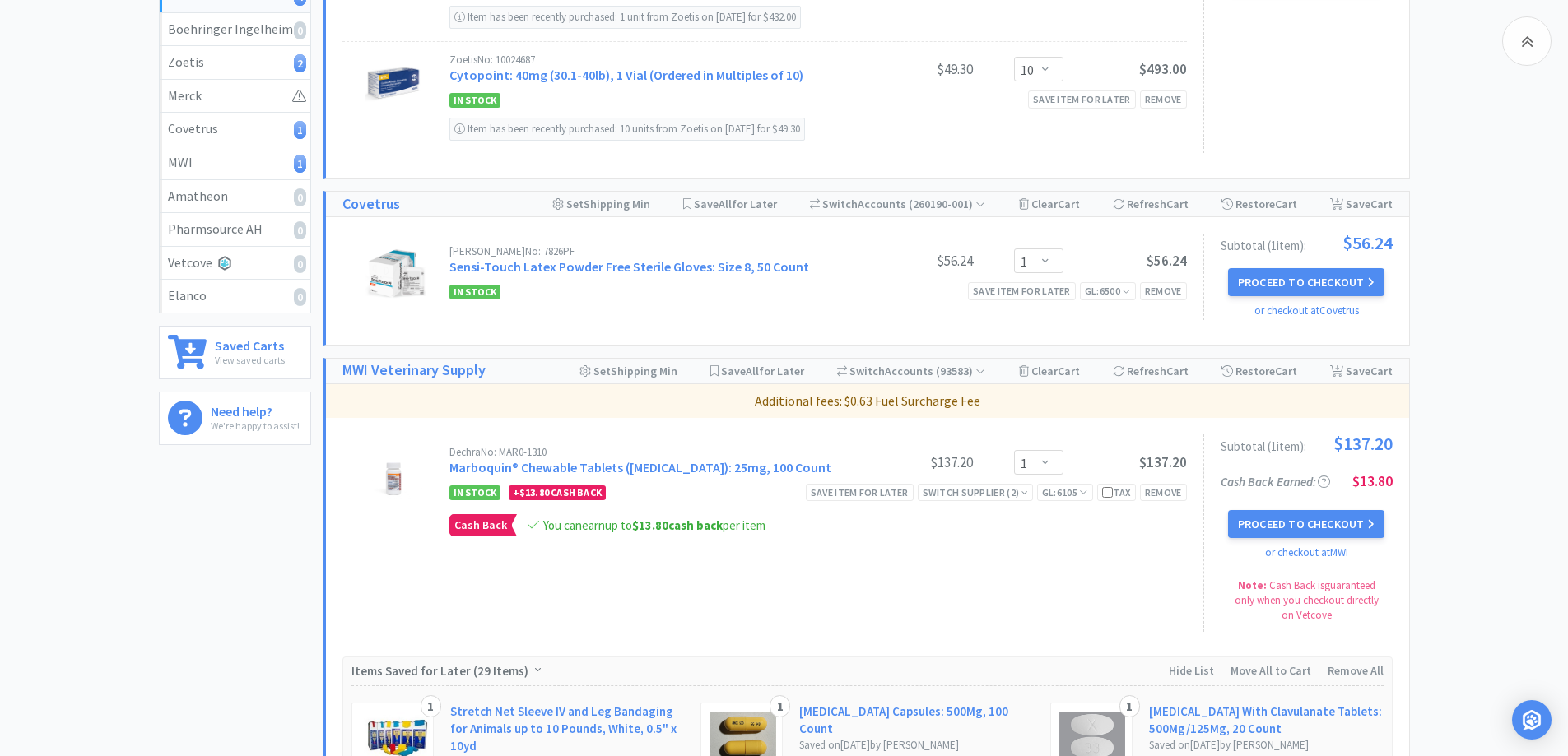
click at [1343, 532] on button "Proceed to Checkout" at bounding box center [1306, 524] width 157 height 28
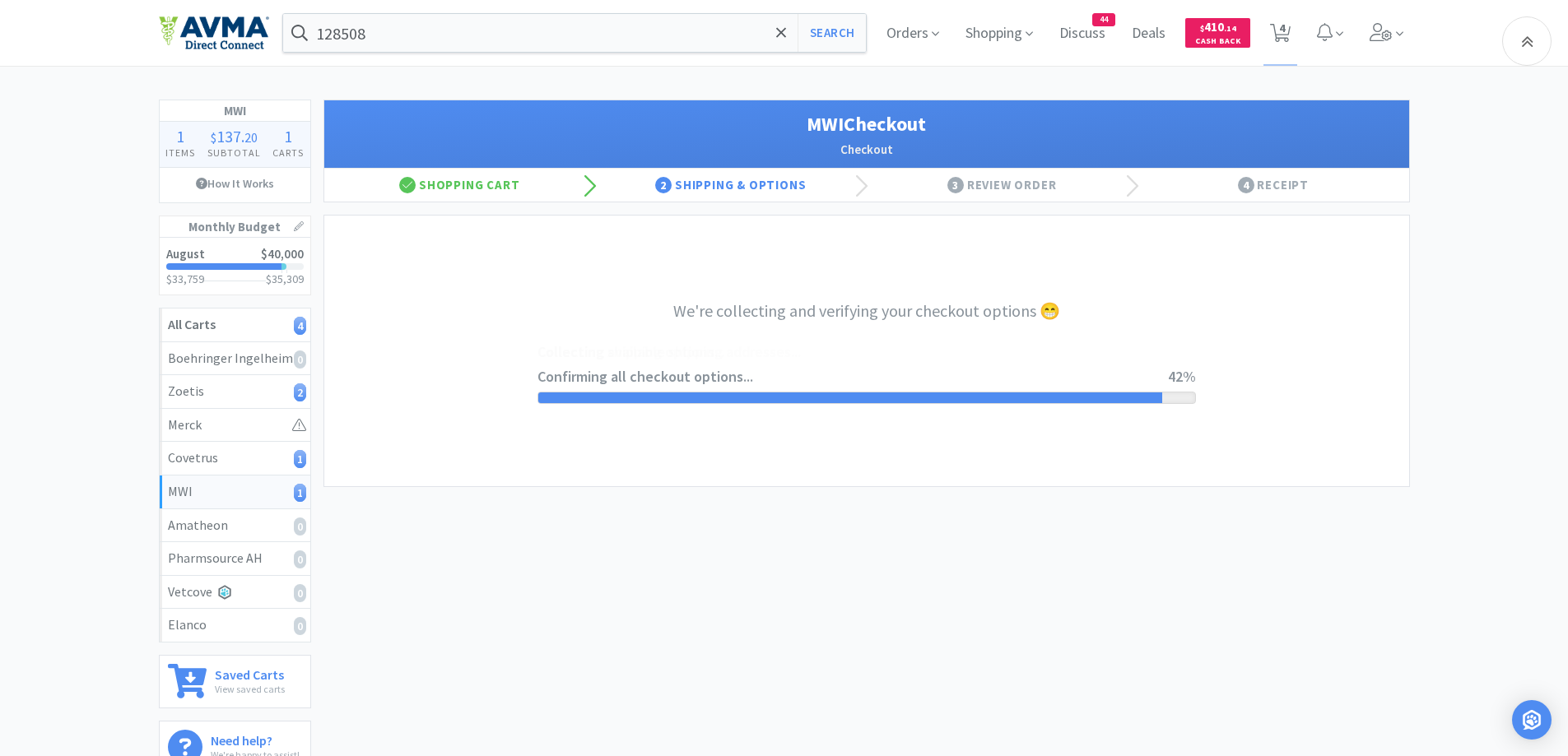
select select "CC_9421154621689816"
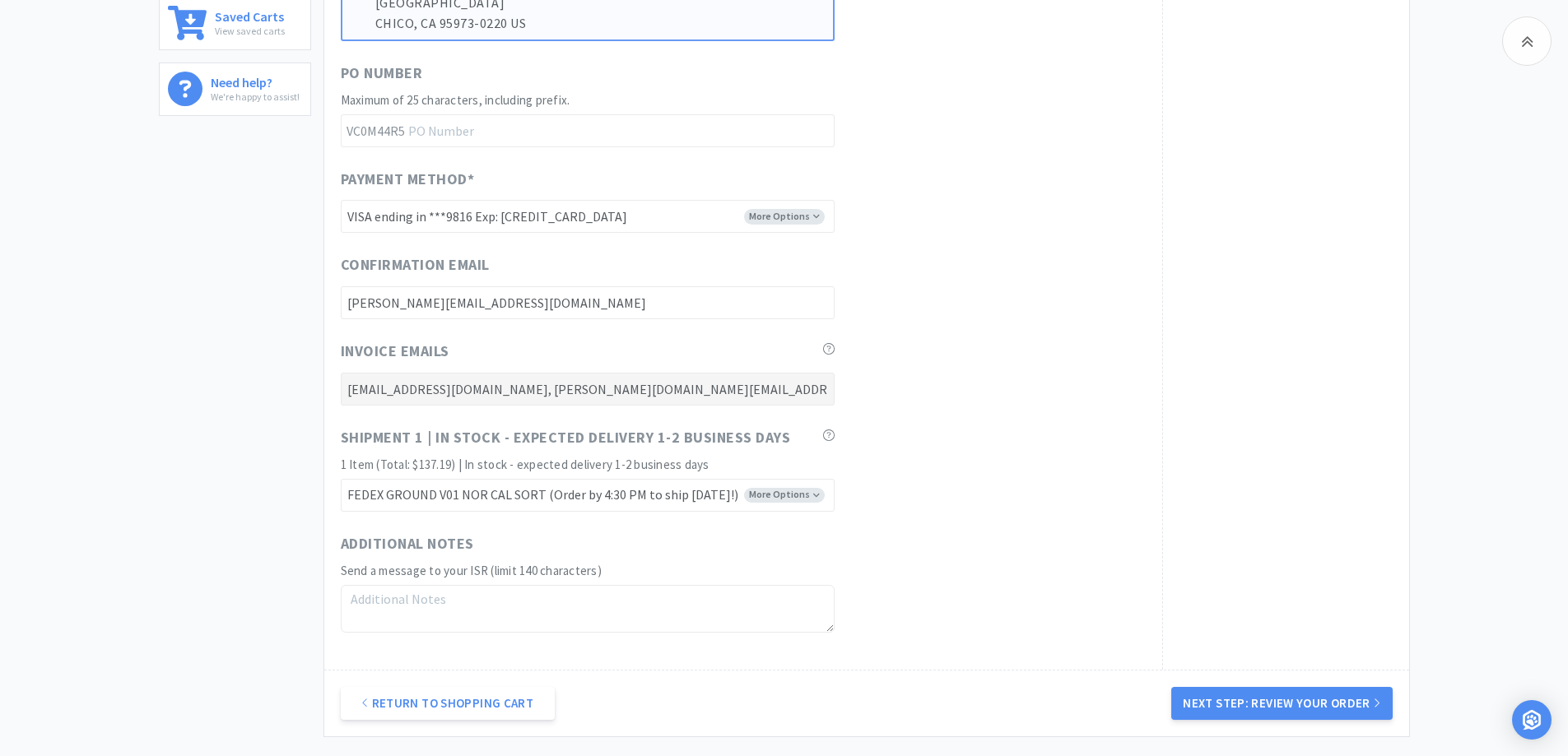
click at [1422, 363] on div "MWI 1 Items $ 137 . 20 Subtotal 1 Carts How It Works Monthly Budget August $40,…" at bounding box center [784, 103] width 1568 height 1325
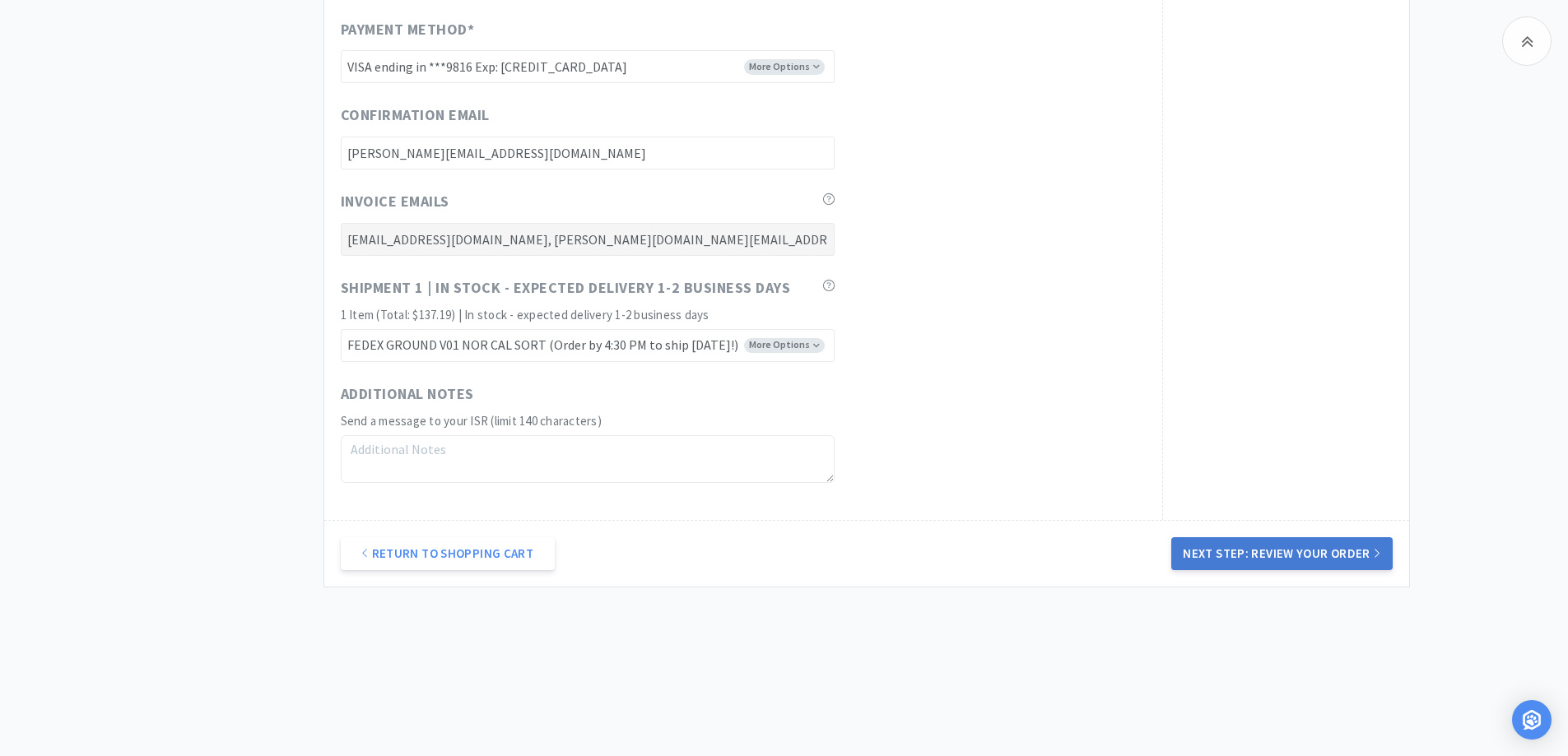
click at [1369, 557] on button "Next Step: Review Your Order" at bounding box center [1281, 553] width 220 height 33
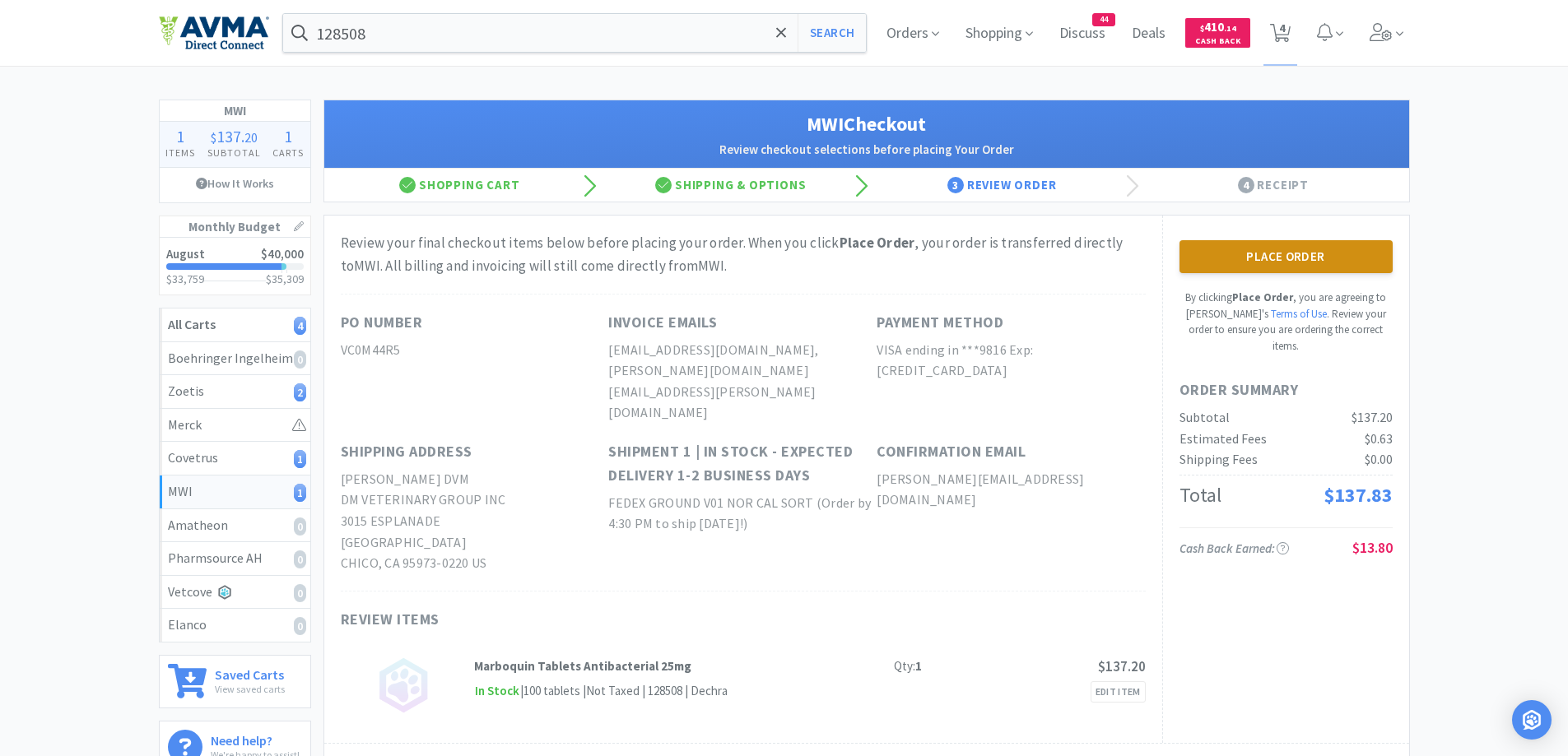
click at [1291, 252] on button "Place Order" at bounding box center [1286, 256] width 213 height 33
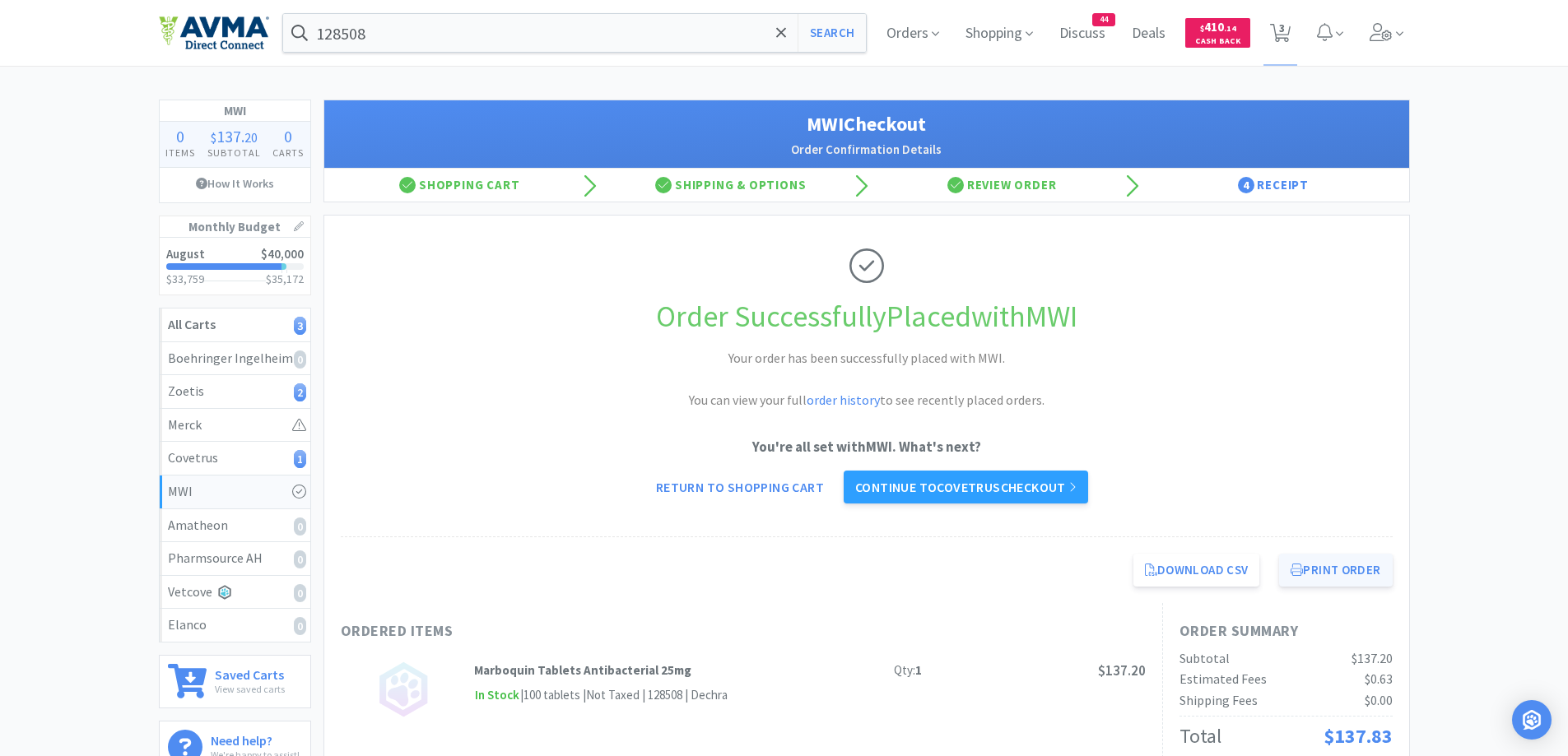
click at [1358, 571] on button "Print Order" at bounding box center [1335, 570] width 113 height 33
click at [1269, 24] on span "3" at bounding box center [1280, 33] width 33 height 66
select select "2"
select select "10"
select select "1"
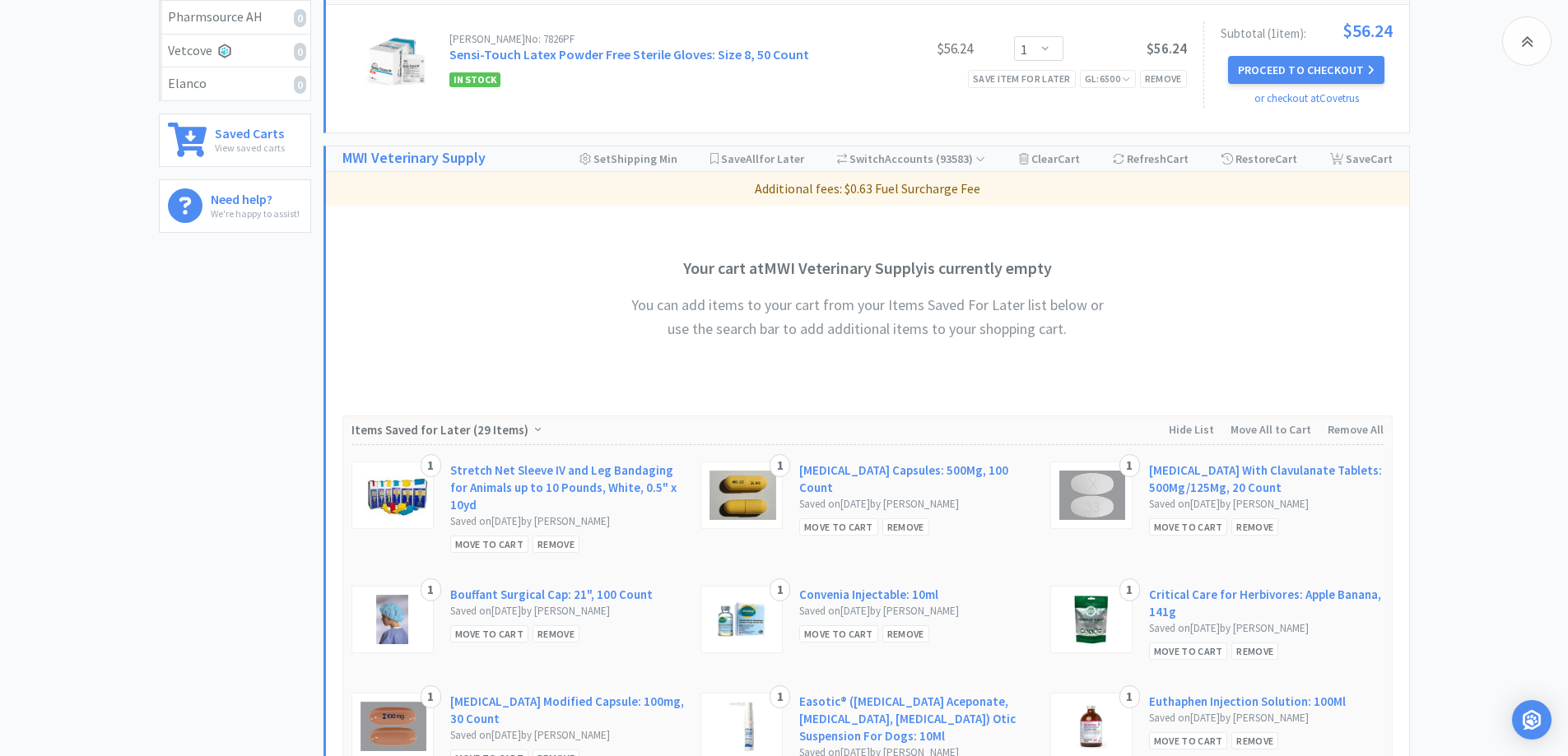
scroll to position [658, 0]
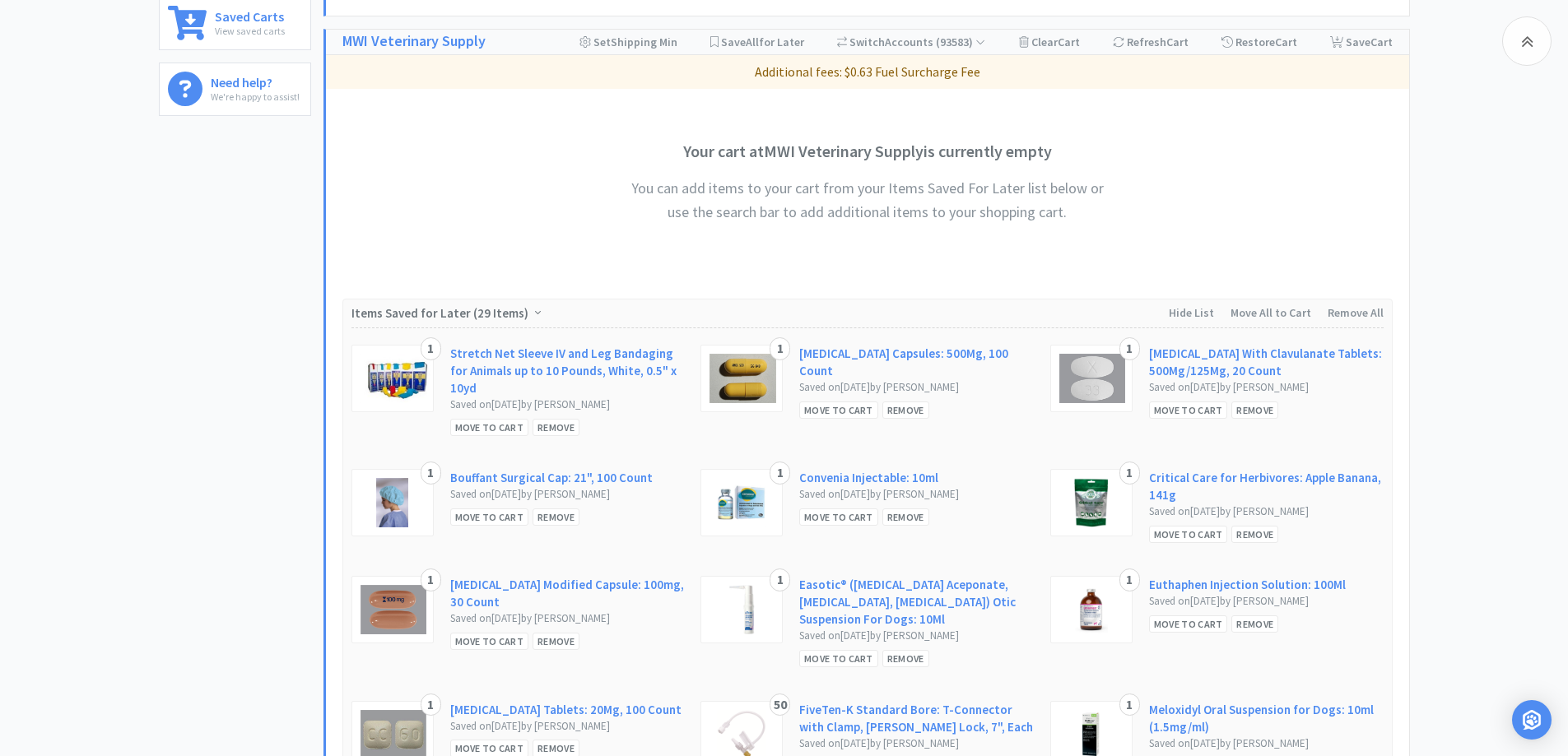
click at [1272, 320] on div "Hide List Move All to Cart Remove All" at bounding box center [1267, 313] width 231 height 18
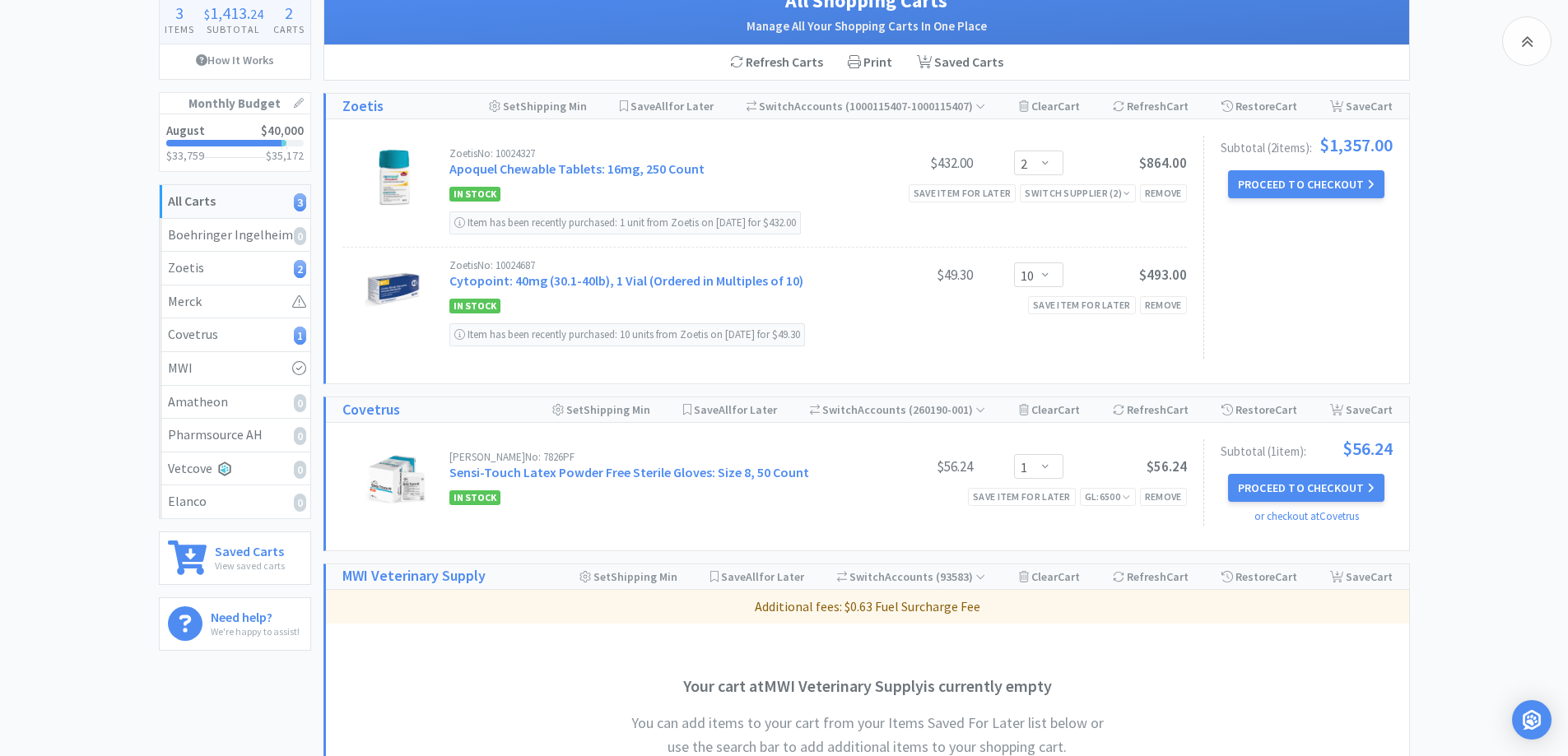
scroll to position [0, 0]
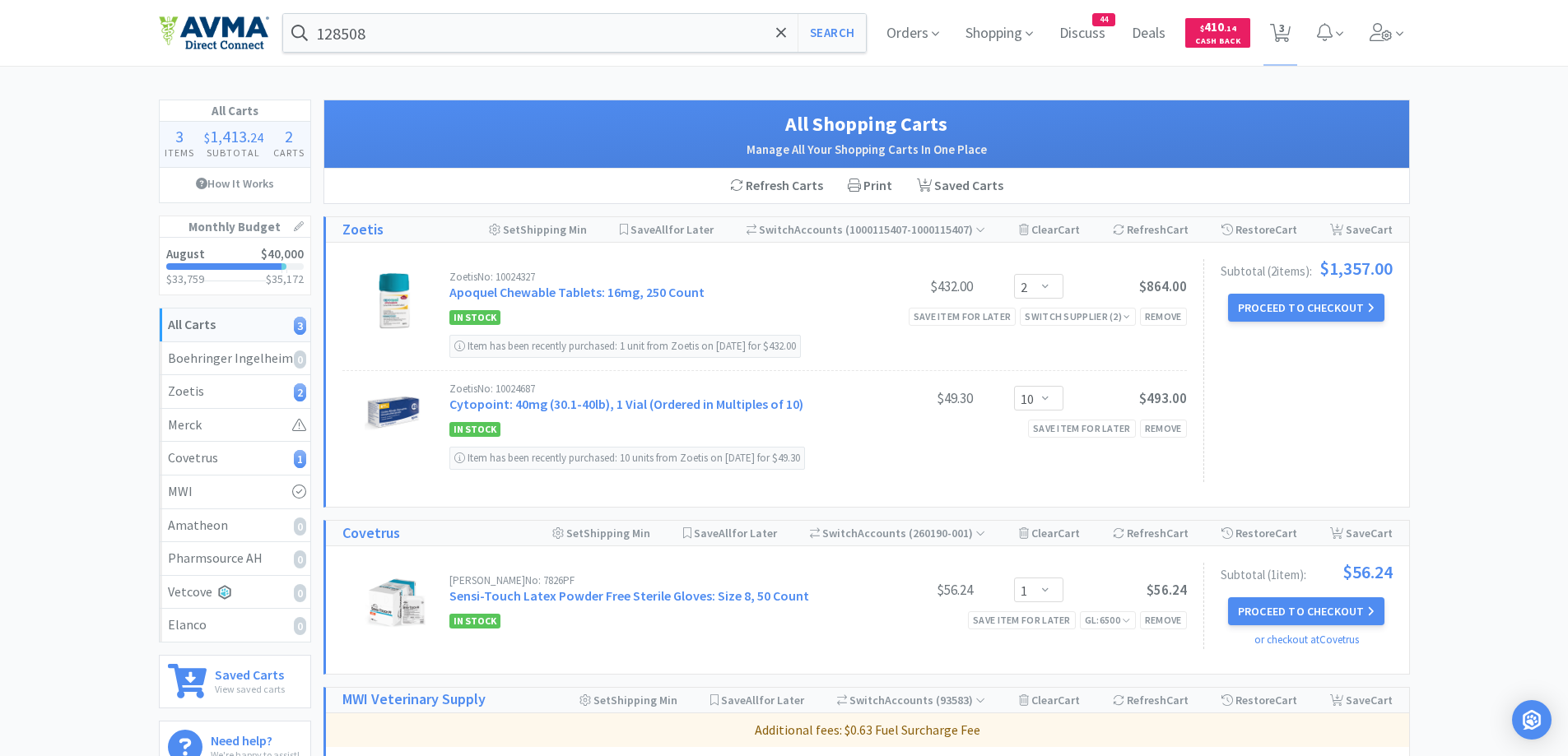
drag, startPoint x: 35, startPoint y: 234, endPoint x: 24, endPoint y: 236, distance: 11.2
click at [35, 234] on div "All Carts 3 Items $ 1,413 . 24 Subtotal 2 Carts How It Works Monthly Budget Aug…" at bounding box center [784, 562] width 1568 height 925
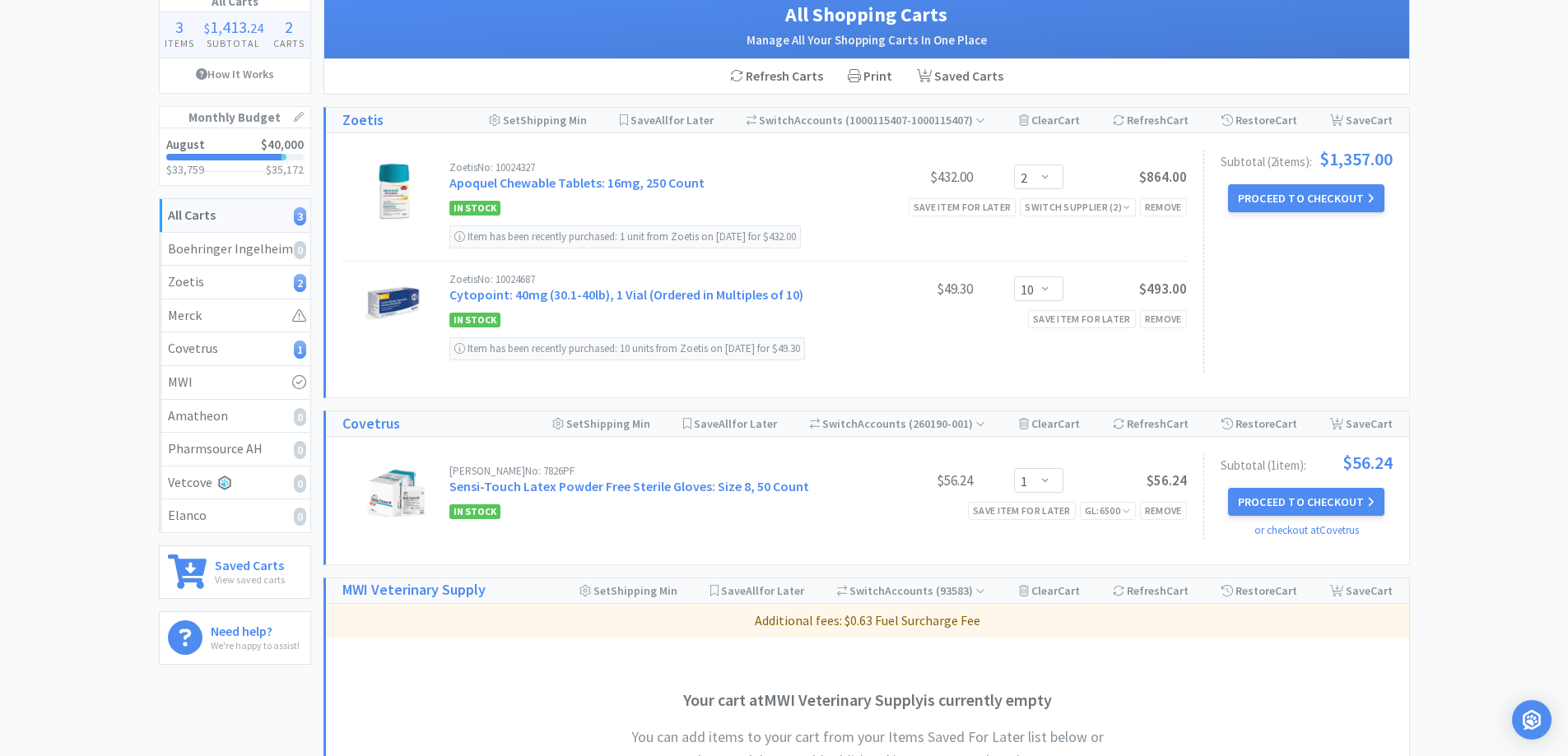
scroll to position [409, 0]
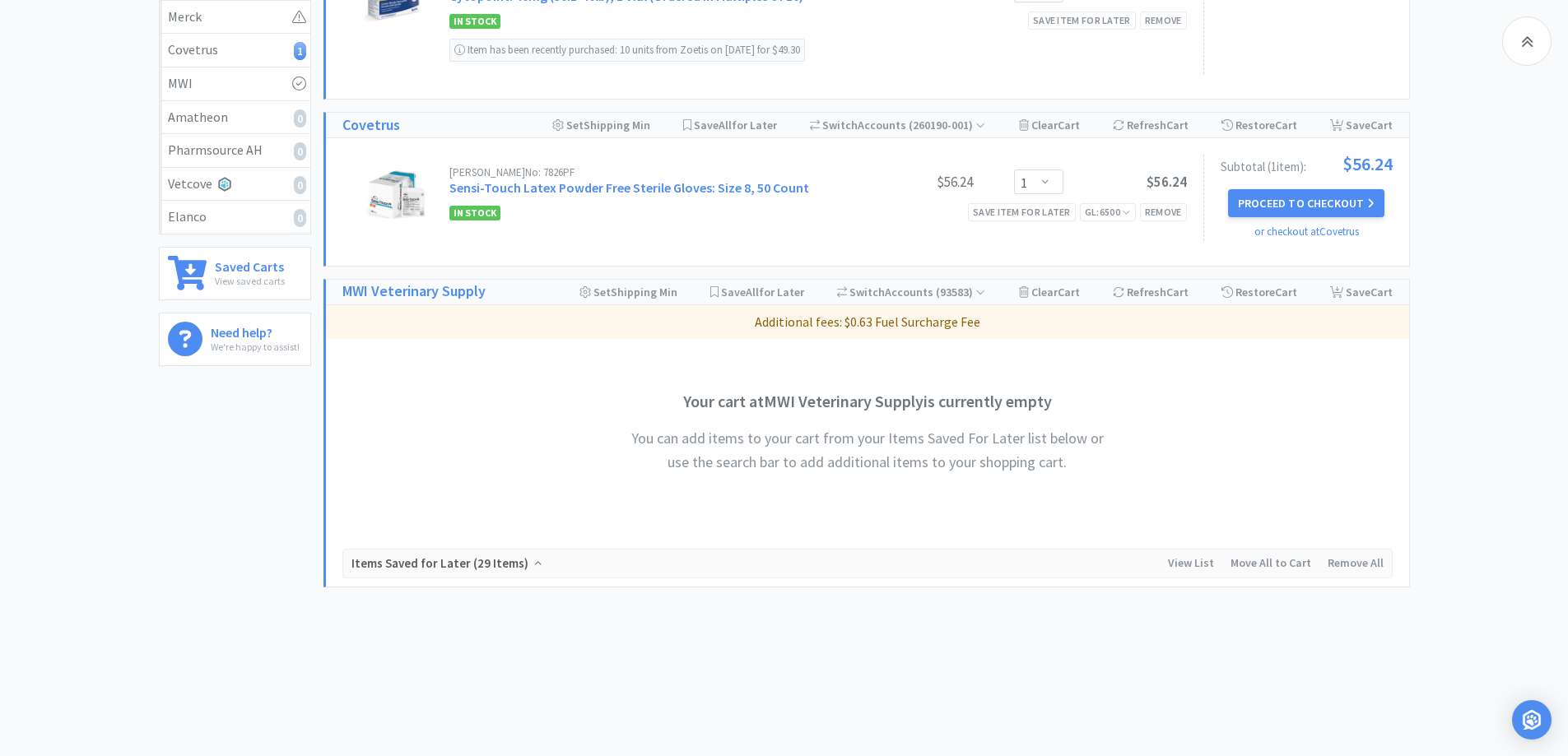
click at [505, 565] on span "29 Items" at bounding box center [501, 563] width 47 height 16
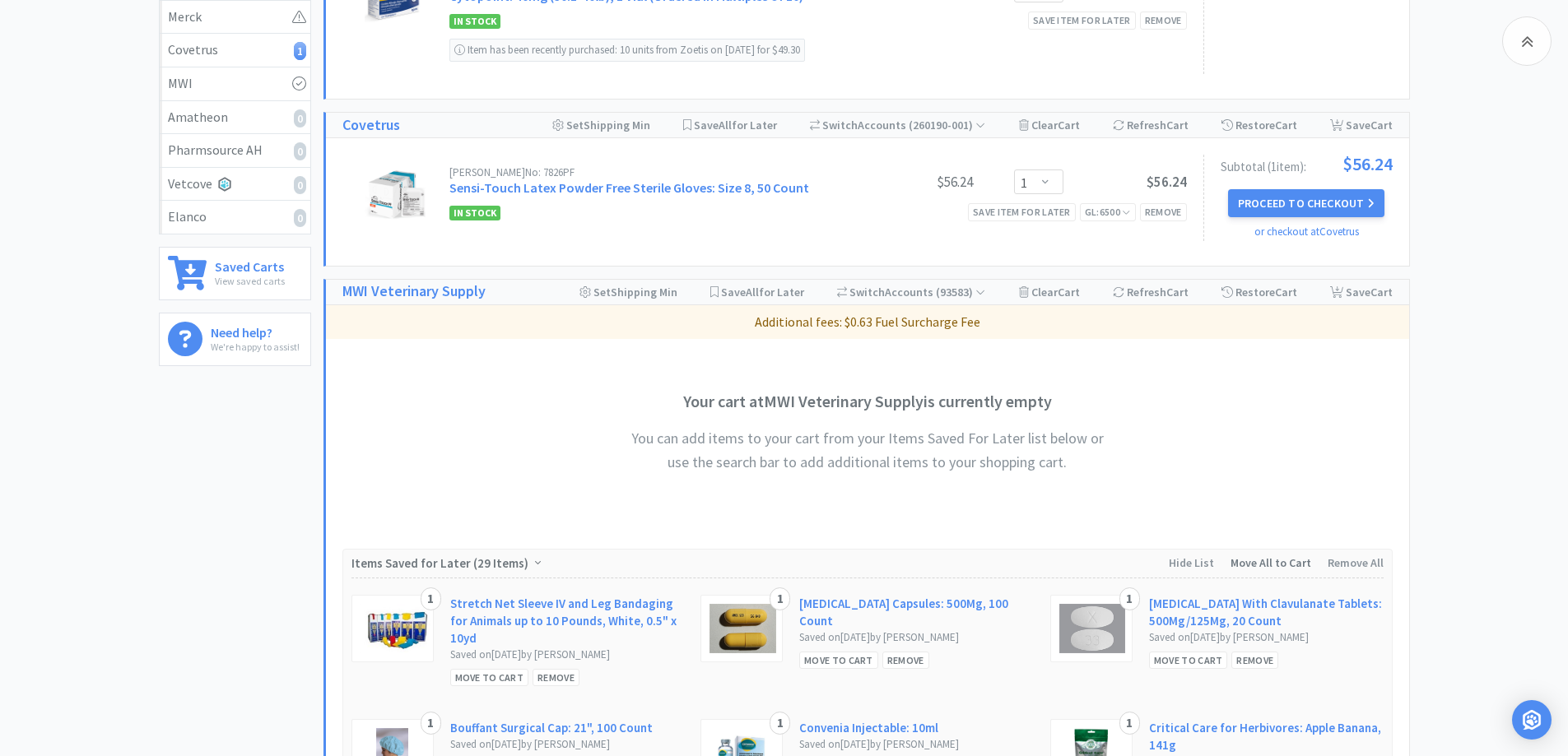
click at [1269, 564] on span "Move All to Cart" at bounding box center [1271, 563] width 80 height 15
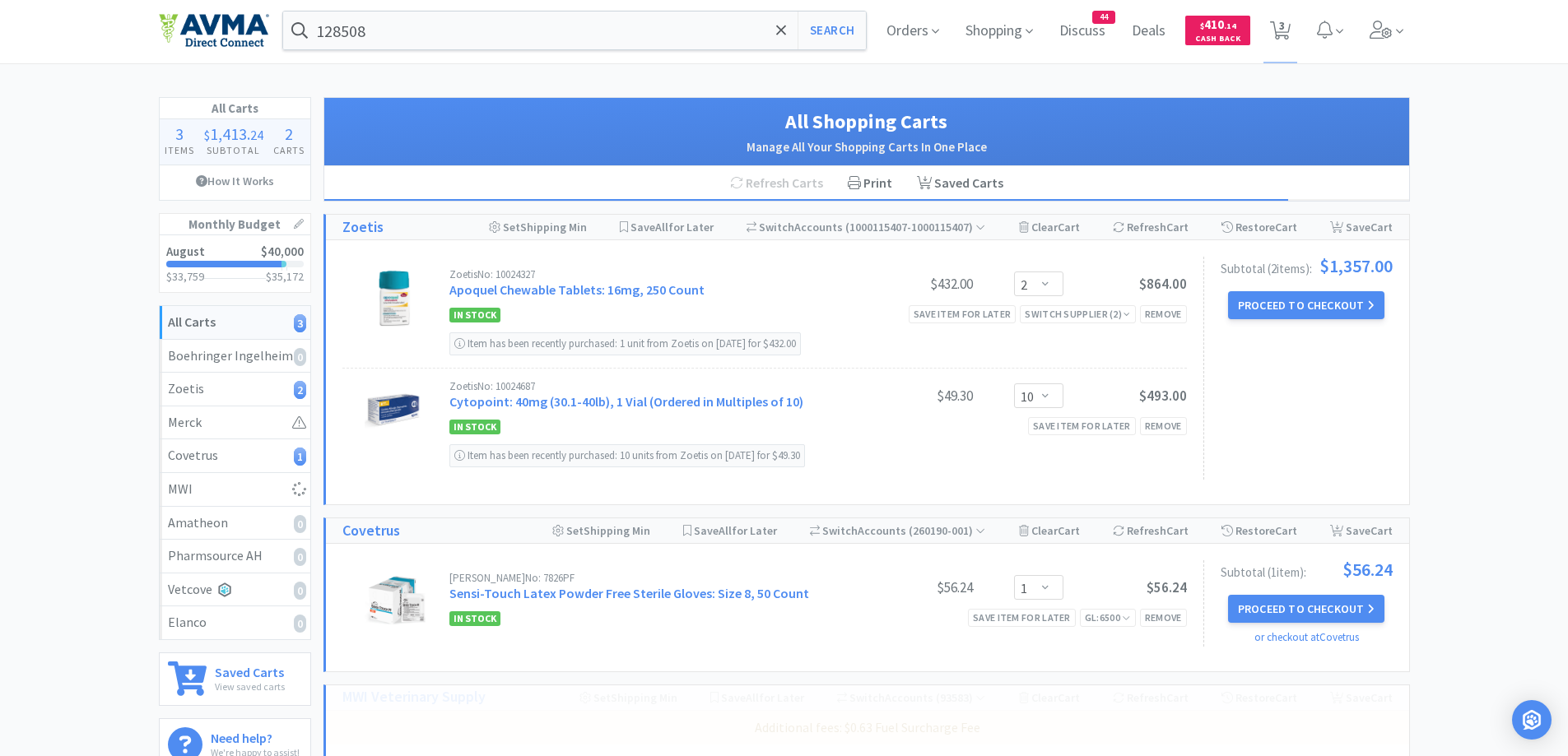
scroll to position [0, 0]
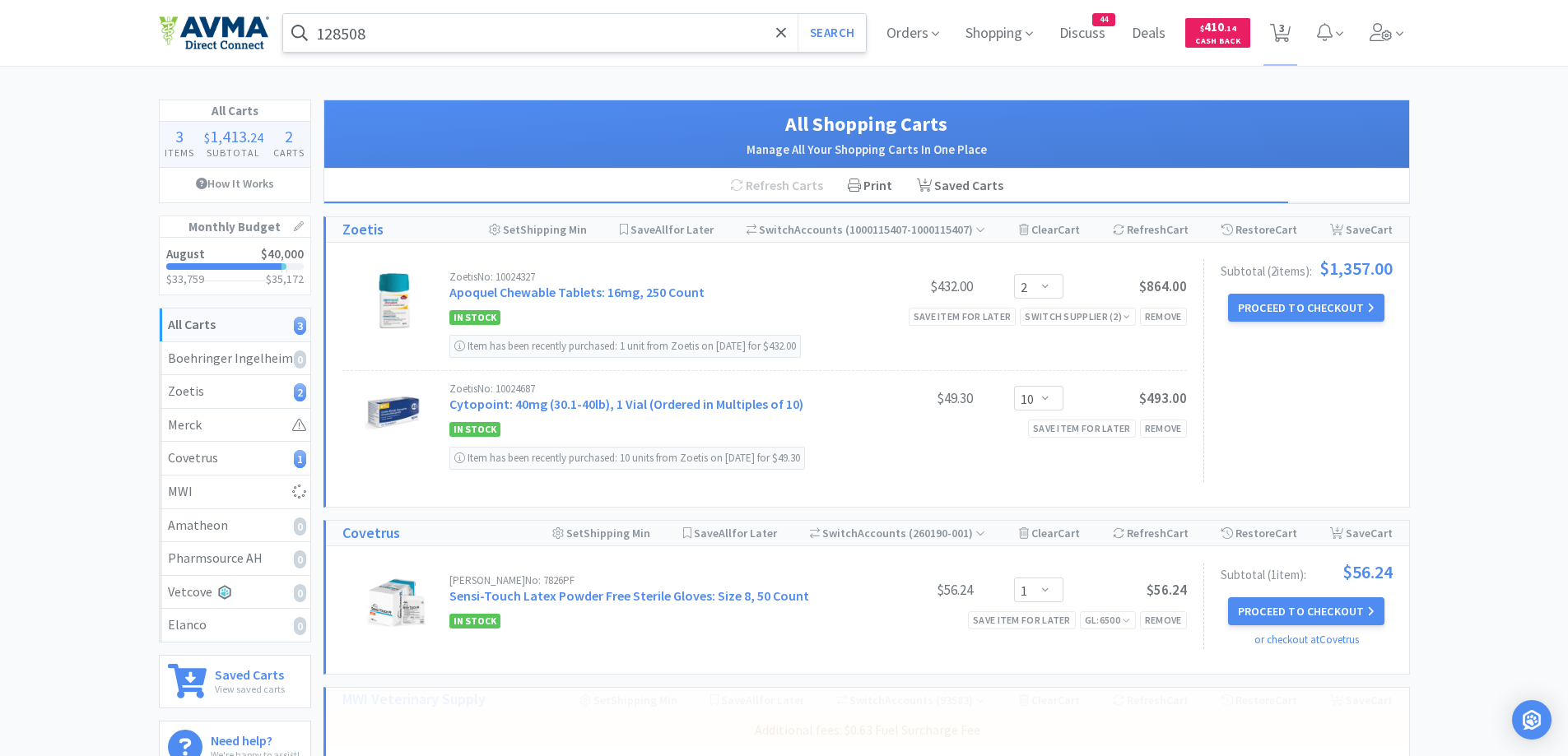
drag, startPoint x: 539, startPoint y: 69, endPoint x: 465, endPoint y: 16, distance: 91.0
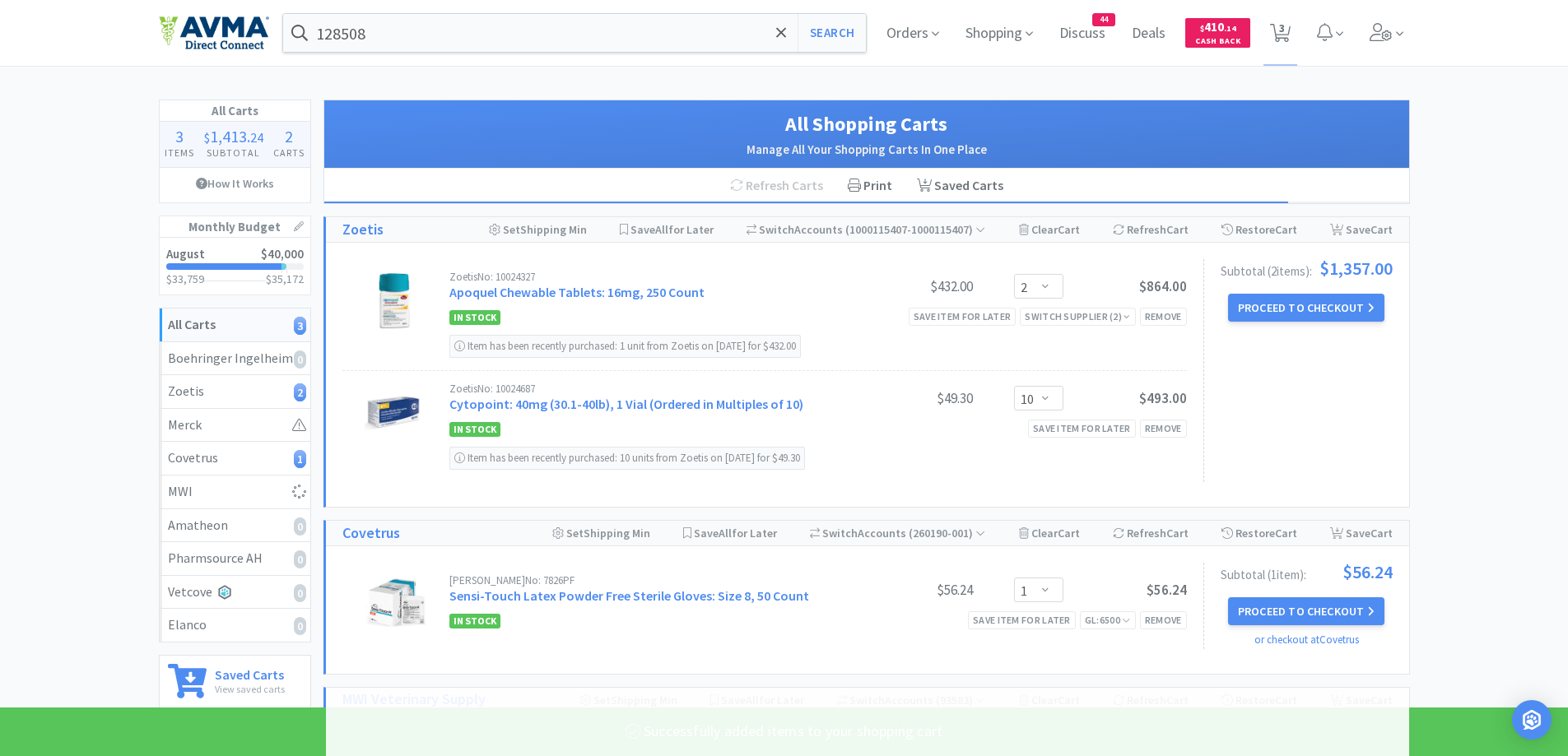
select select "1"
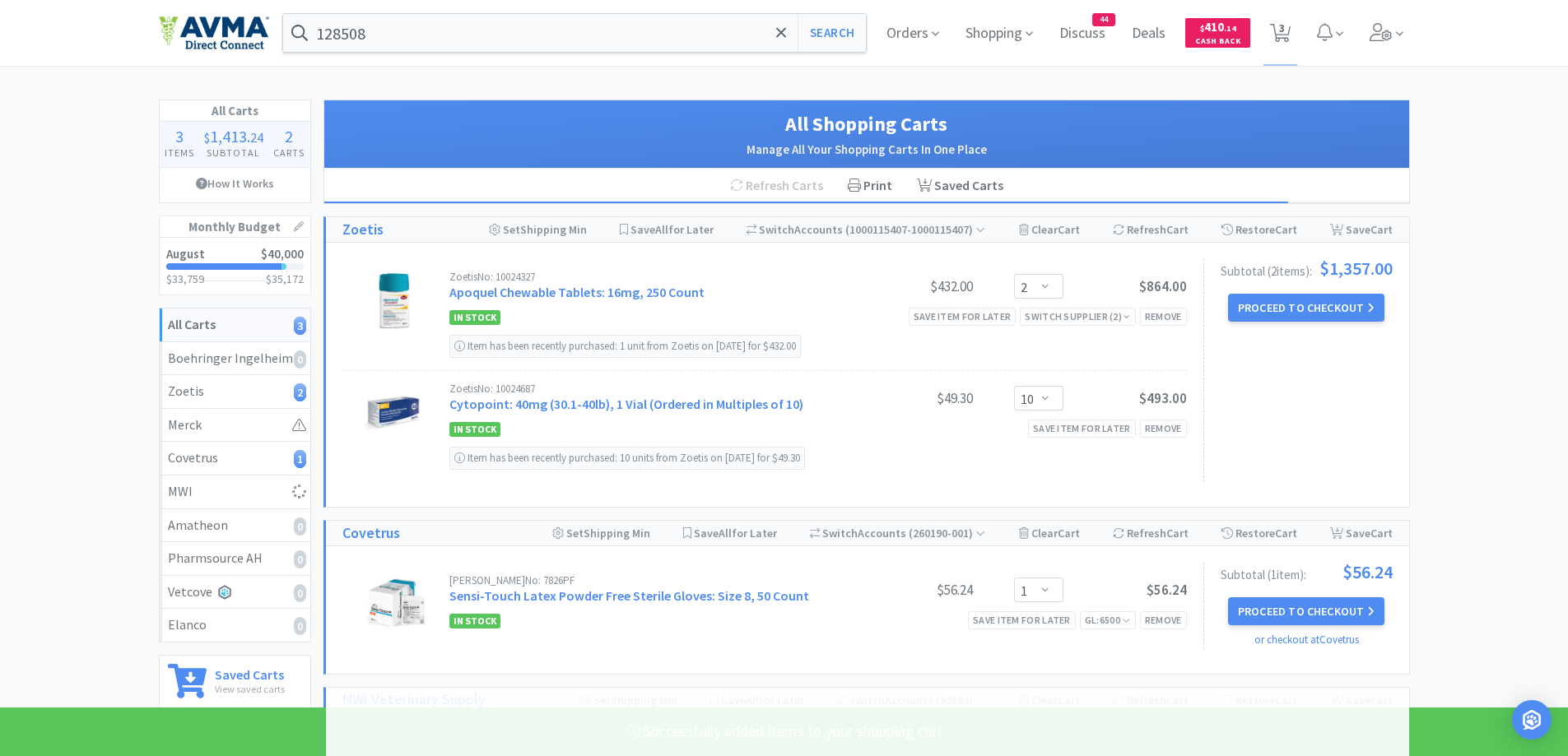
select select "1"
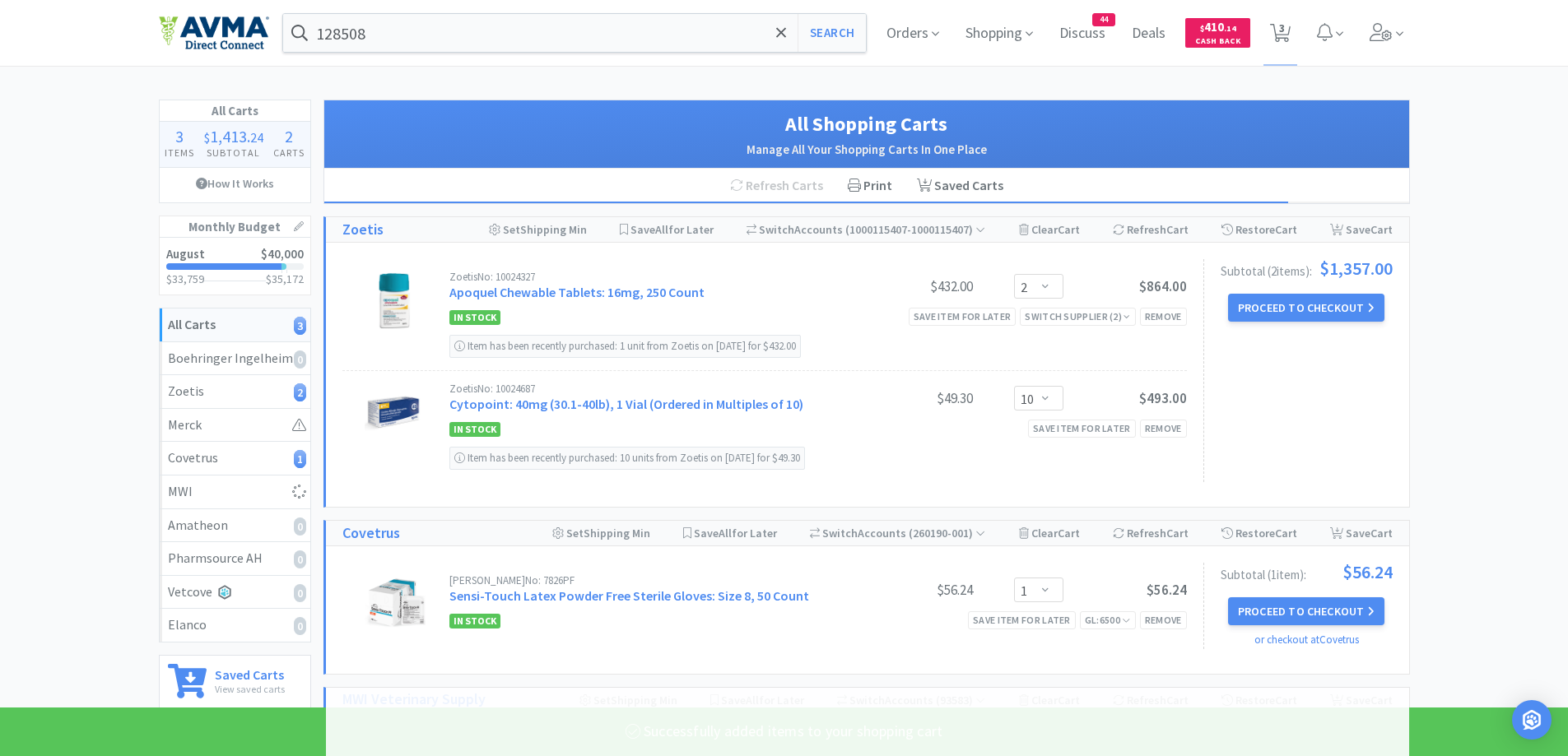
select select "1"
select select "50"
select select "1"
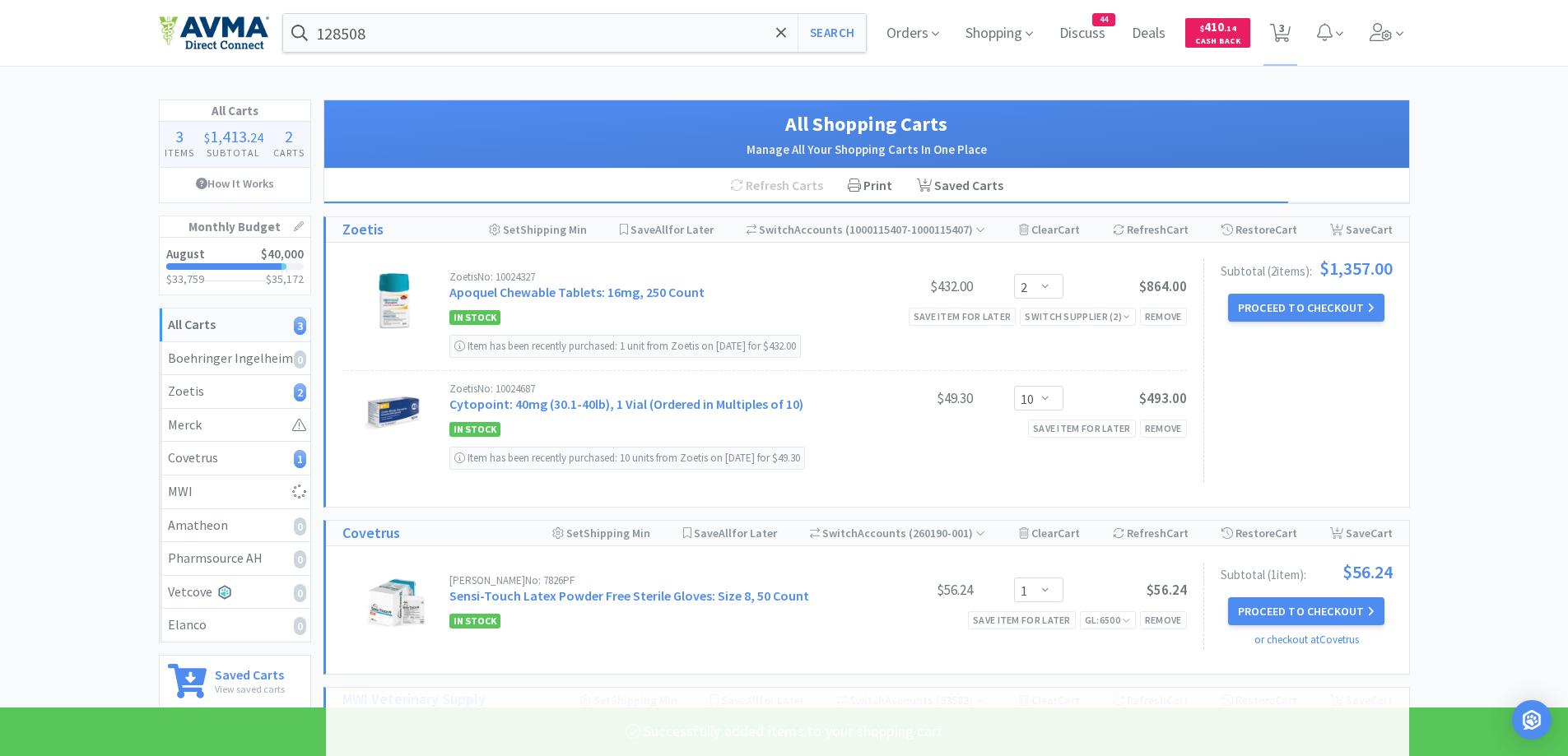
select select "1"
select select "20"
select select "10"
select select "1"
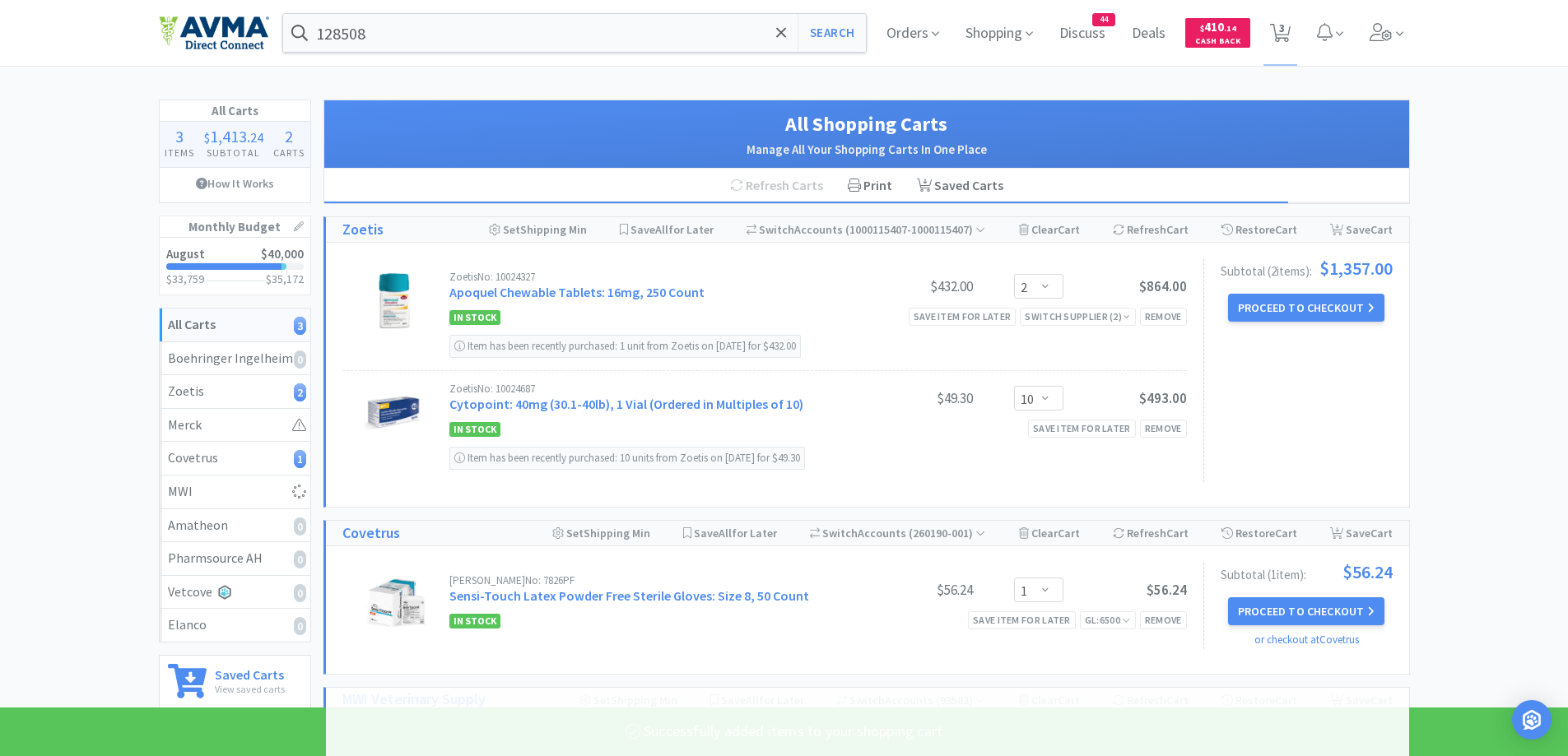
select select "1"
select select "2"
select select "1"
select select "3"
select select "1"
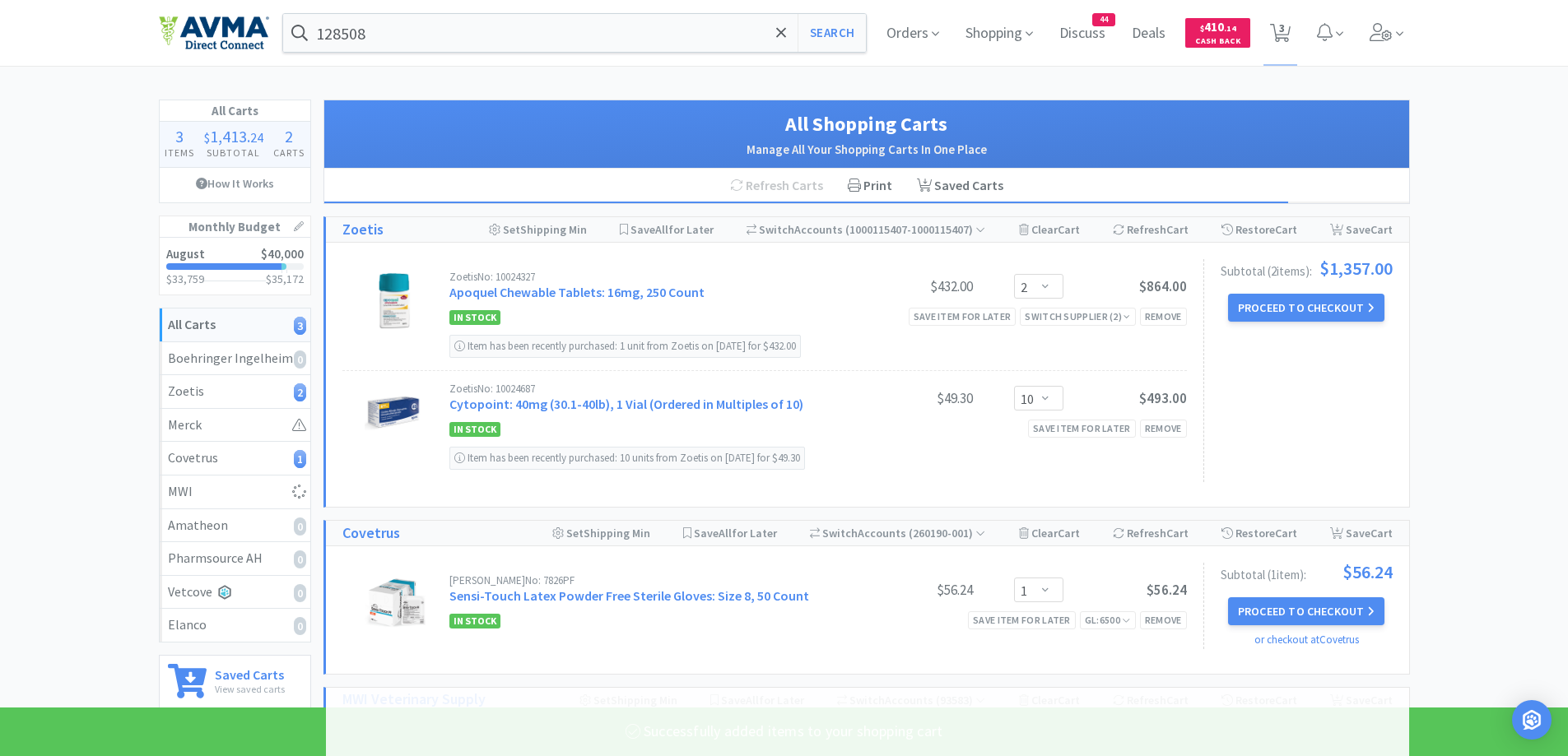
select select "1"
select select "5"
select select "1"
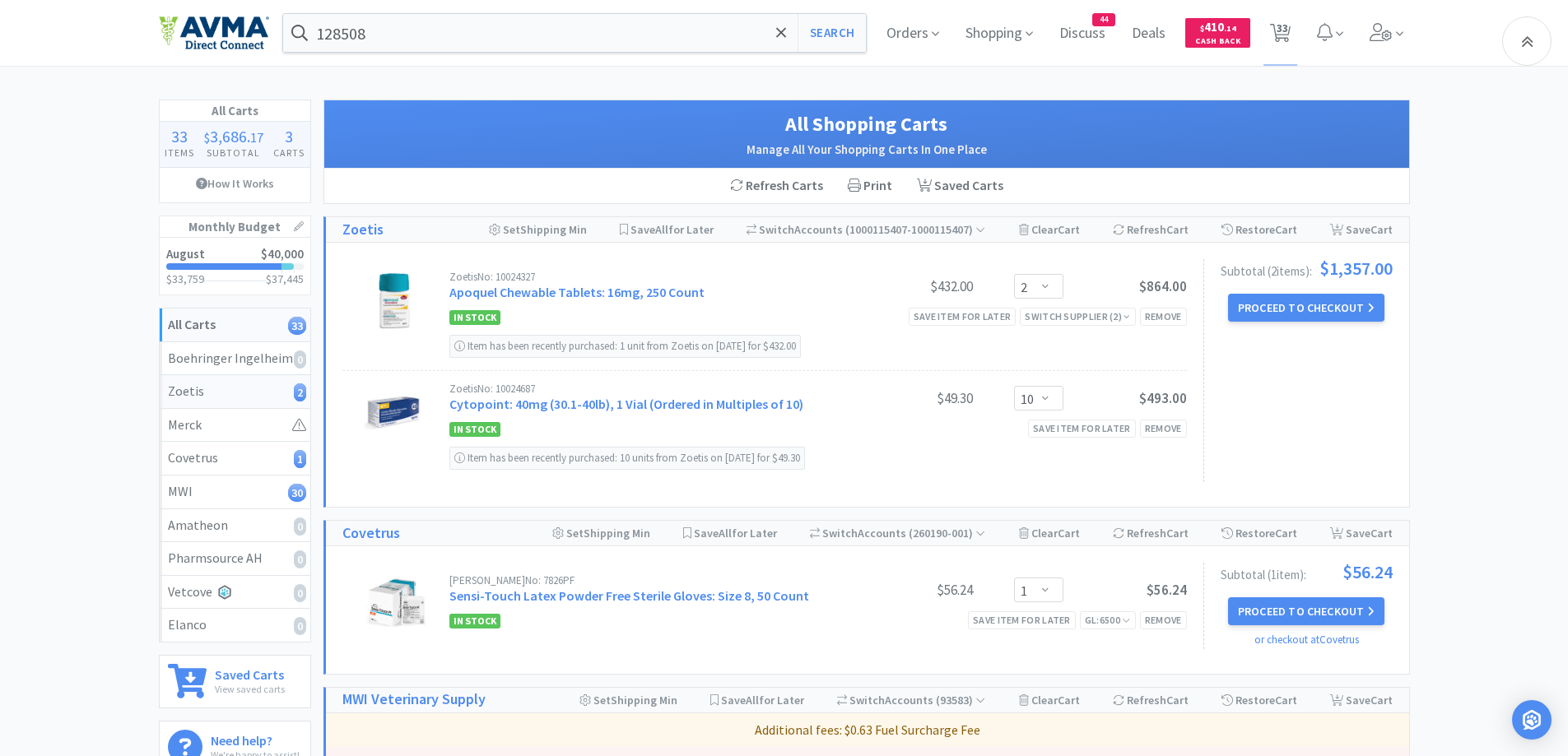
scroll to position [494, 0]
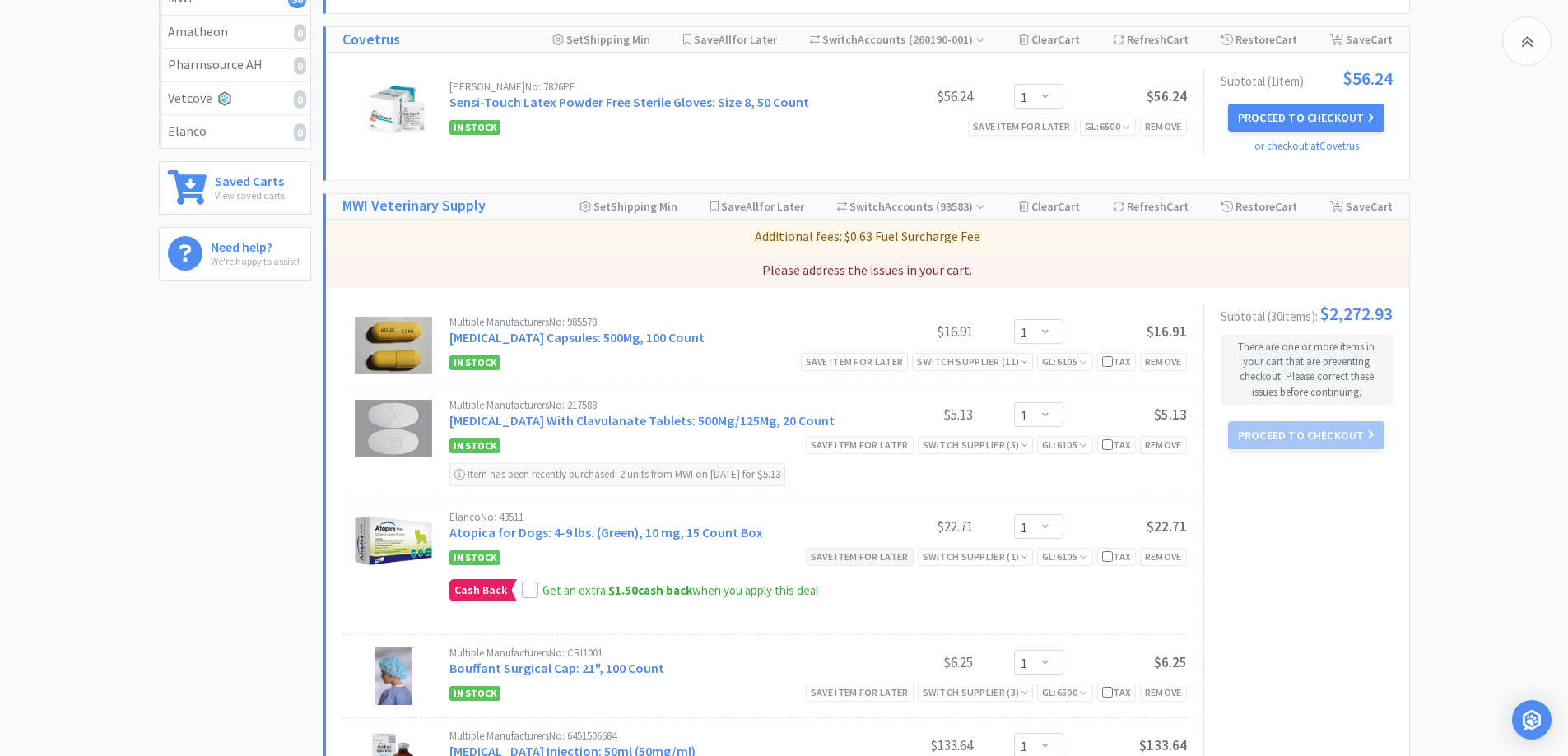
click at [846, 560] on div "Save item for later" at bounding box center [859, 557] width 108 height 18
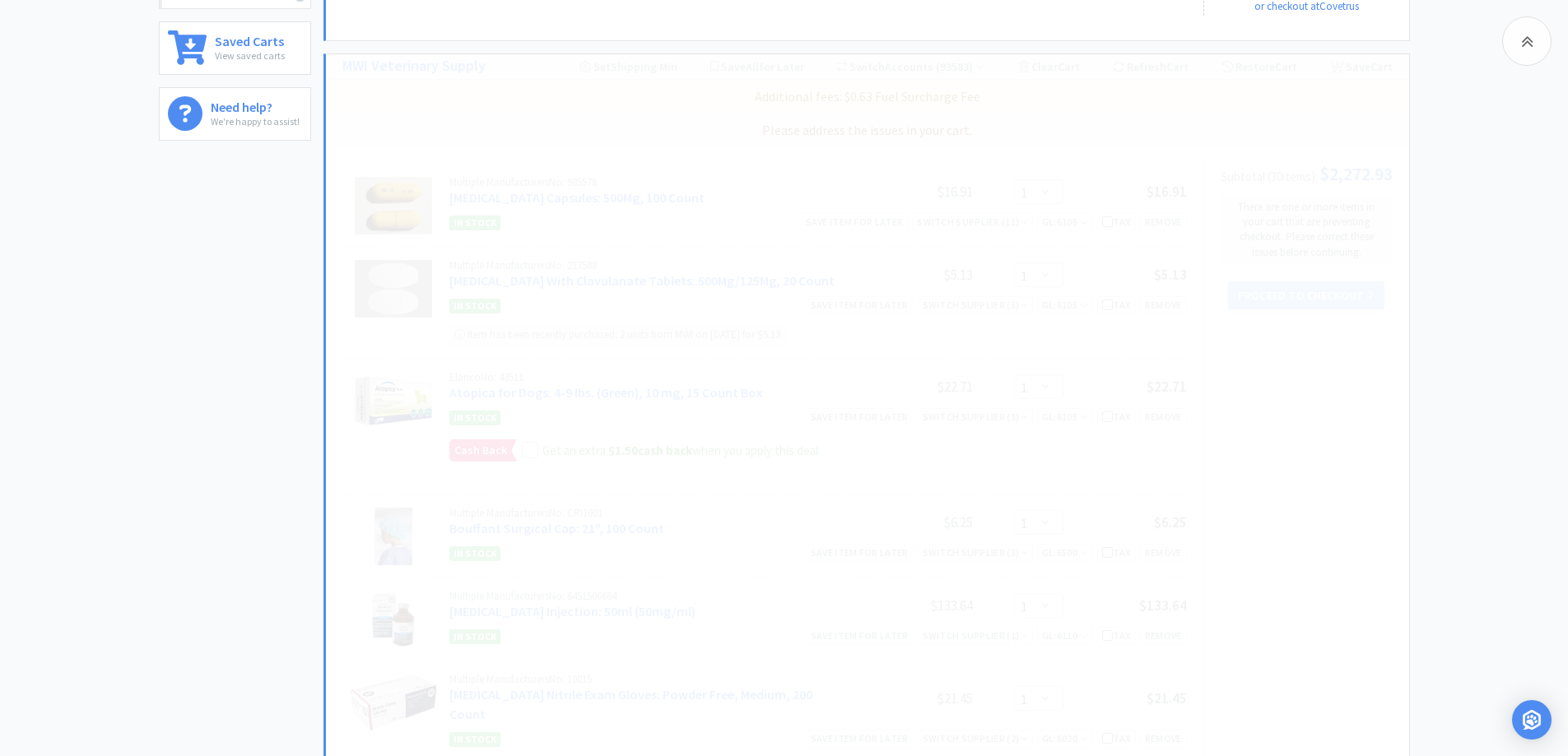
scroll to position [823, 0]
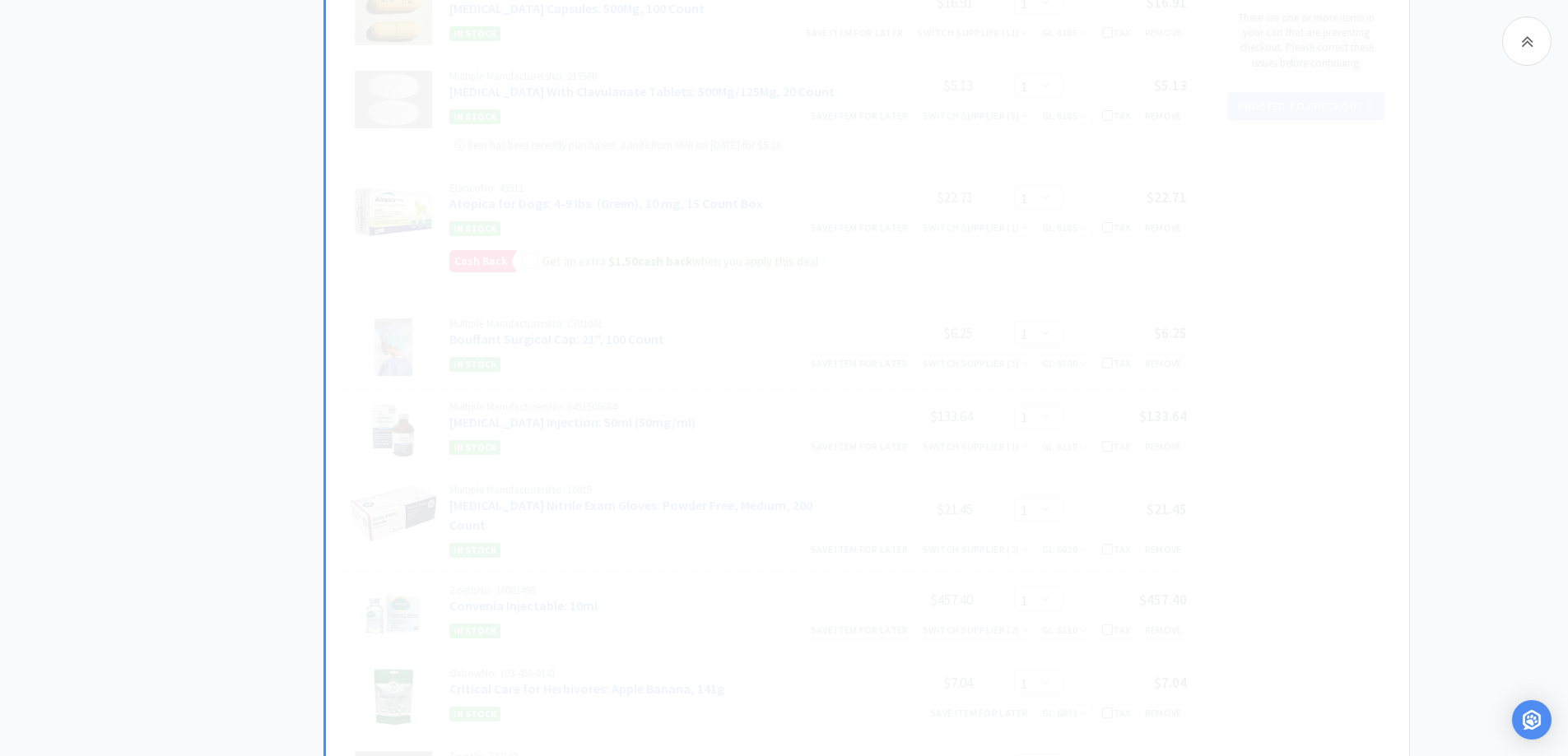
select select "1"
select select "20"
select select "10"
select select "1"
select select "2"
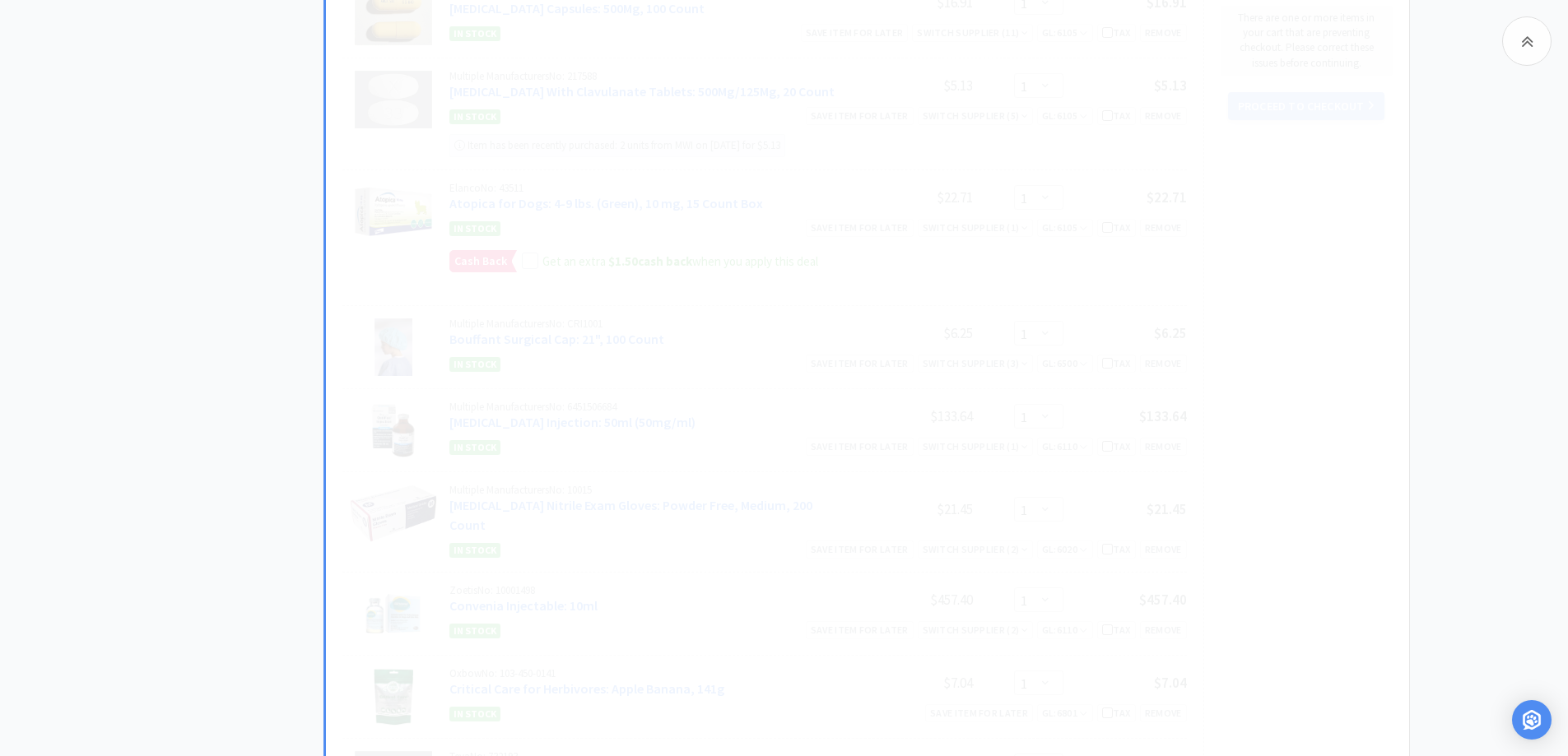
select select "1"
select select "3"
select select "1"
select select "5"
select select "1"
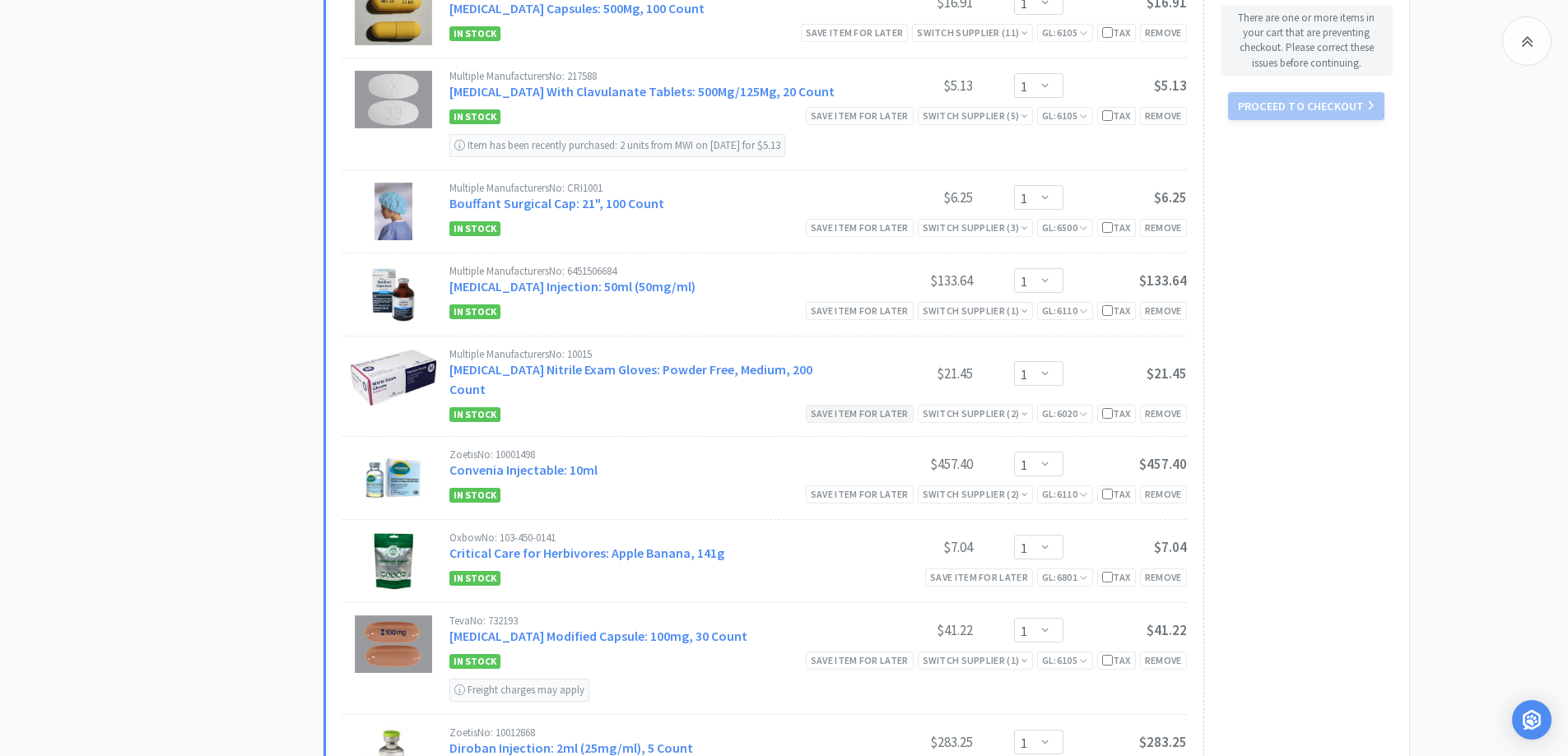
click at [875, 405] on div "Save item for later" at bounding box center [859, 414] width 108 height 18
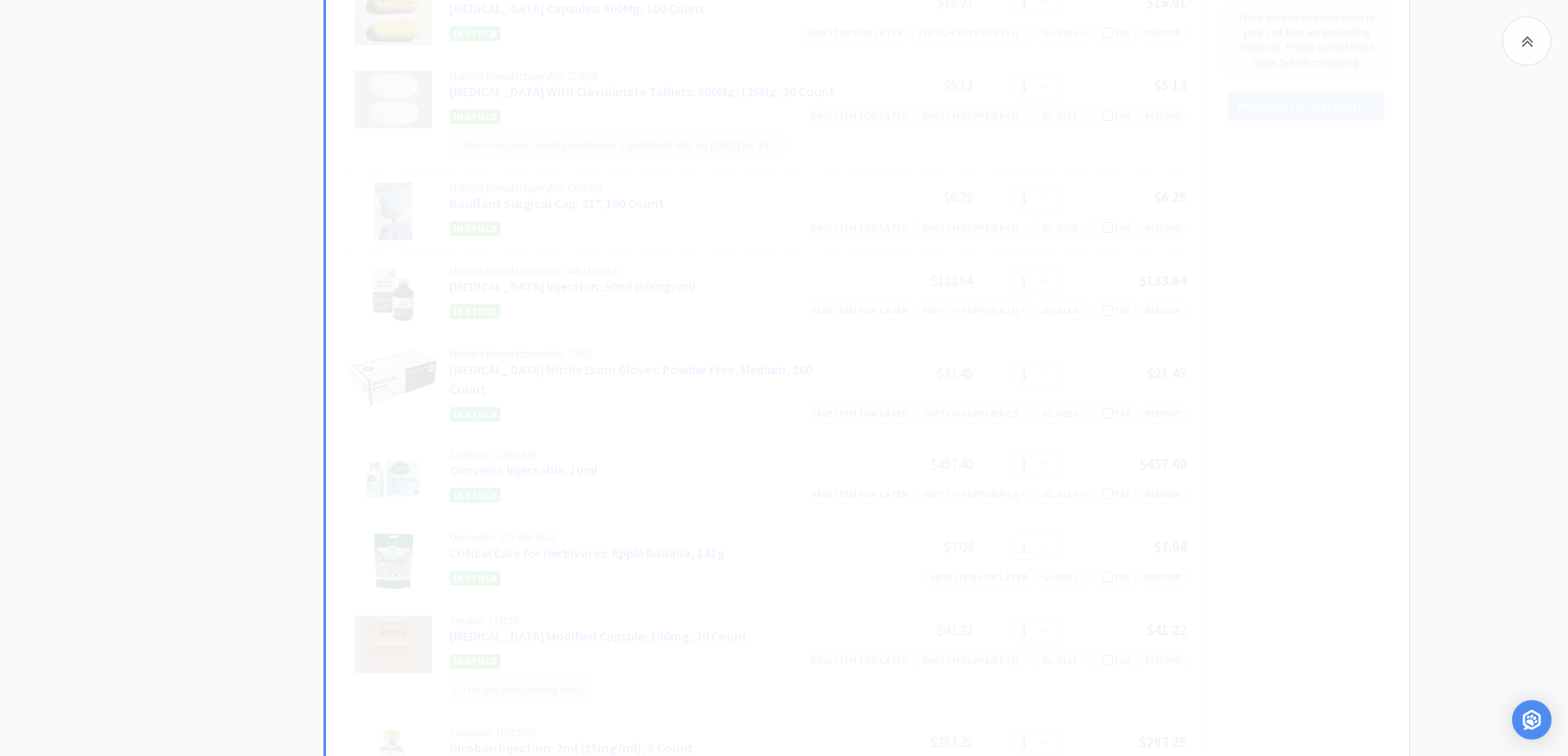
select select "1"
select select "20"
select select "10"
select select "1"
select select "2"
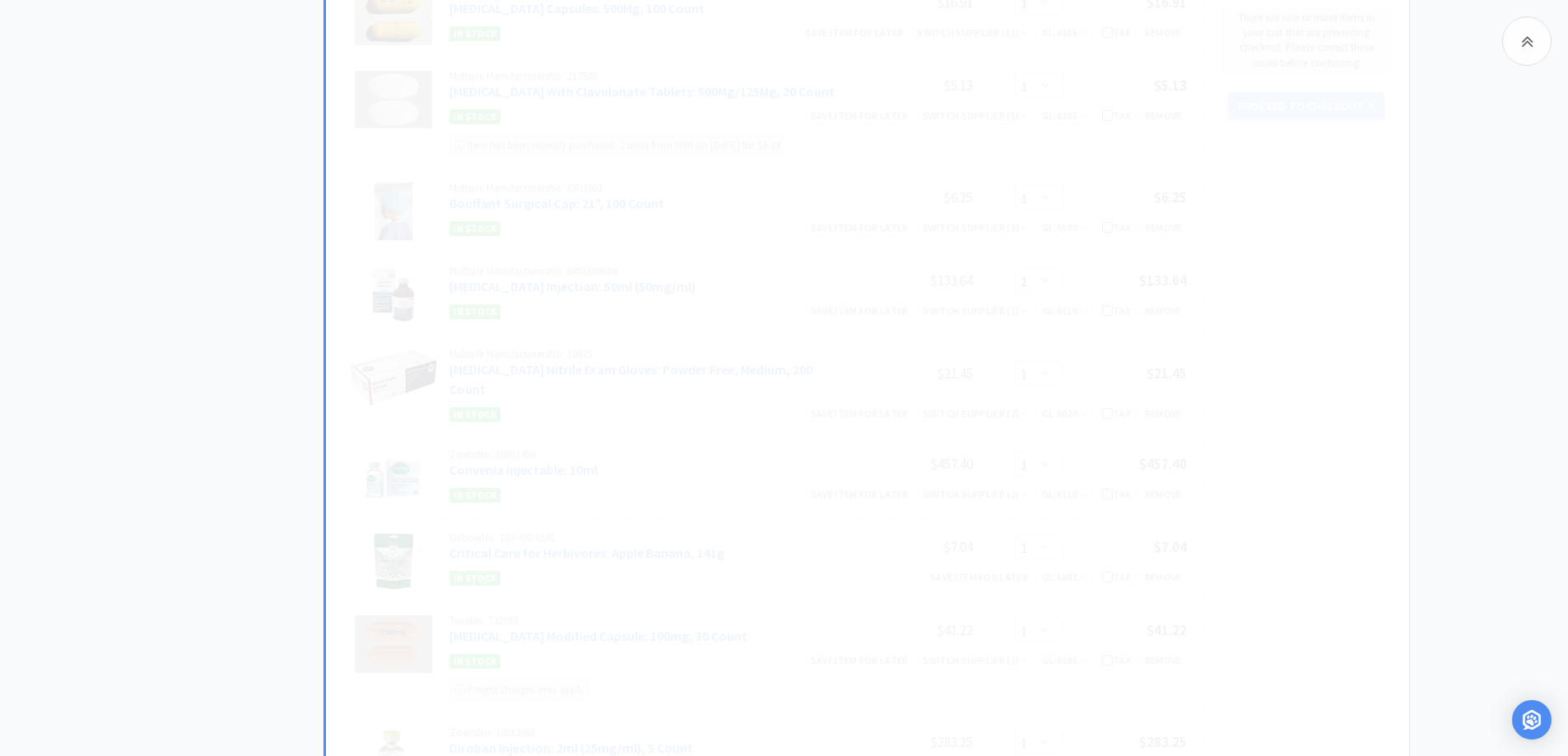
select select "1"
select select "3"
select select "1"
select select "5"
select select "1"
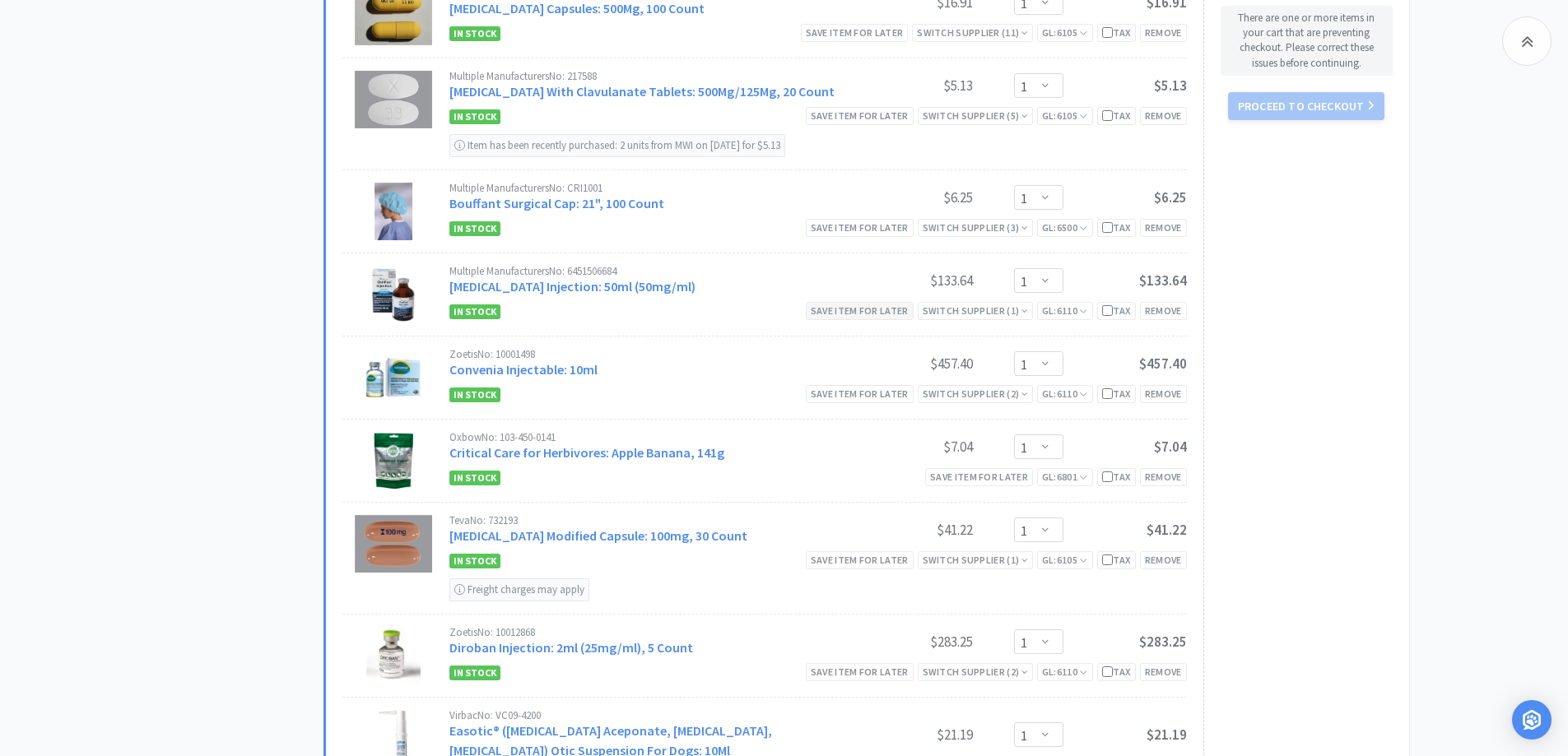
click at [823, 302] on div "Save item for later" at bounding box center [859, 311] width 108 height 18
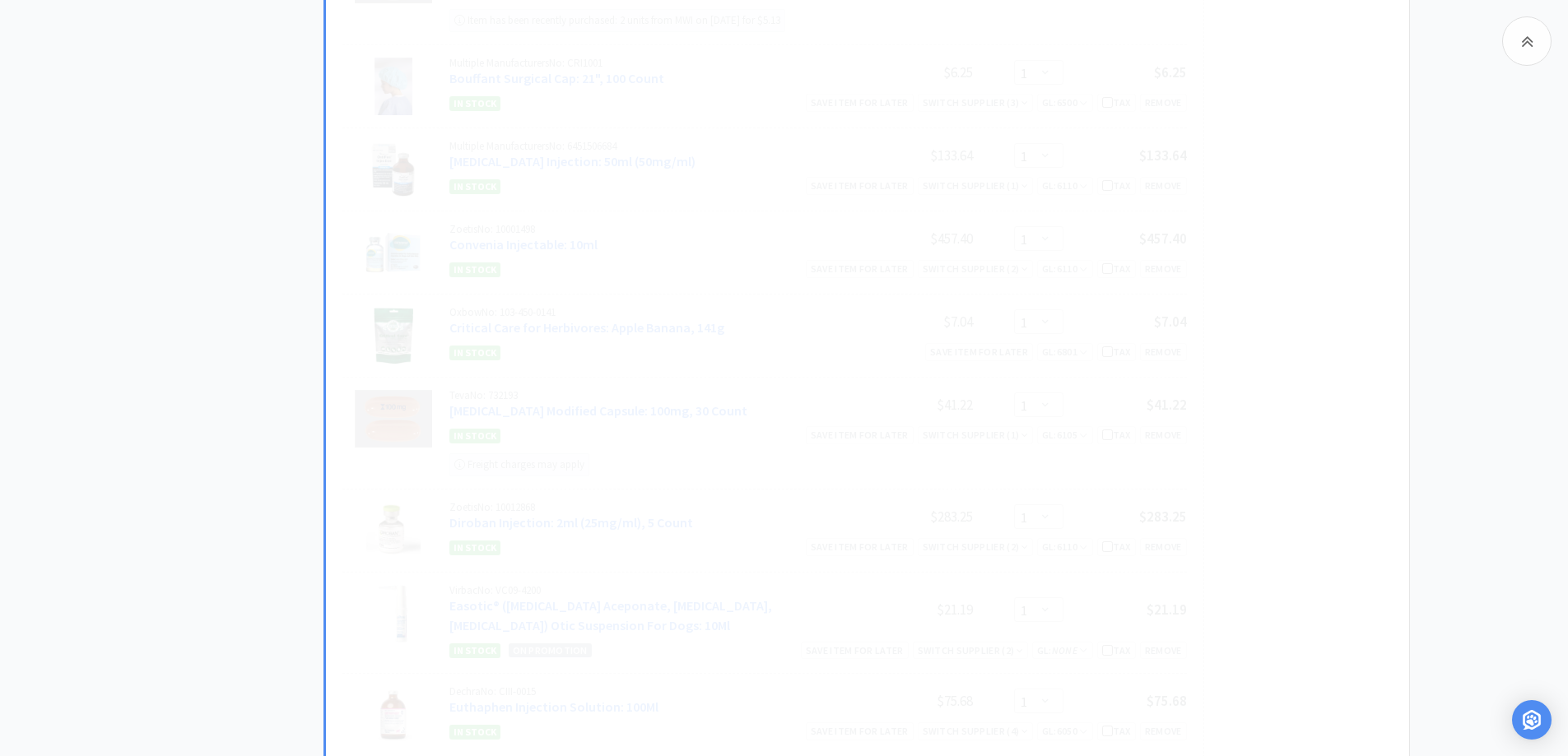
scroll to position [988, 0]
select select "1"
select select "20"
select select "10"
select select "1"
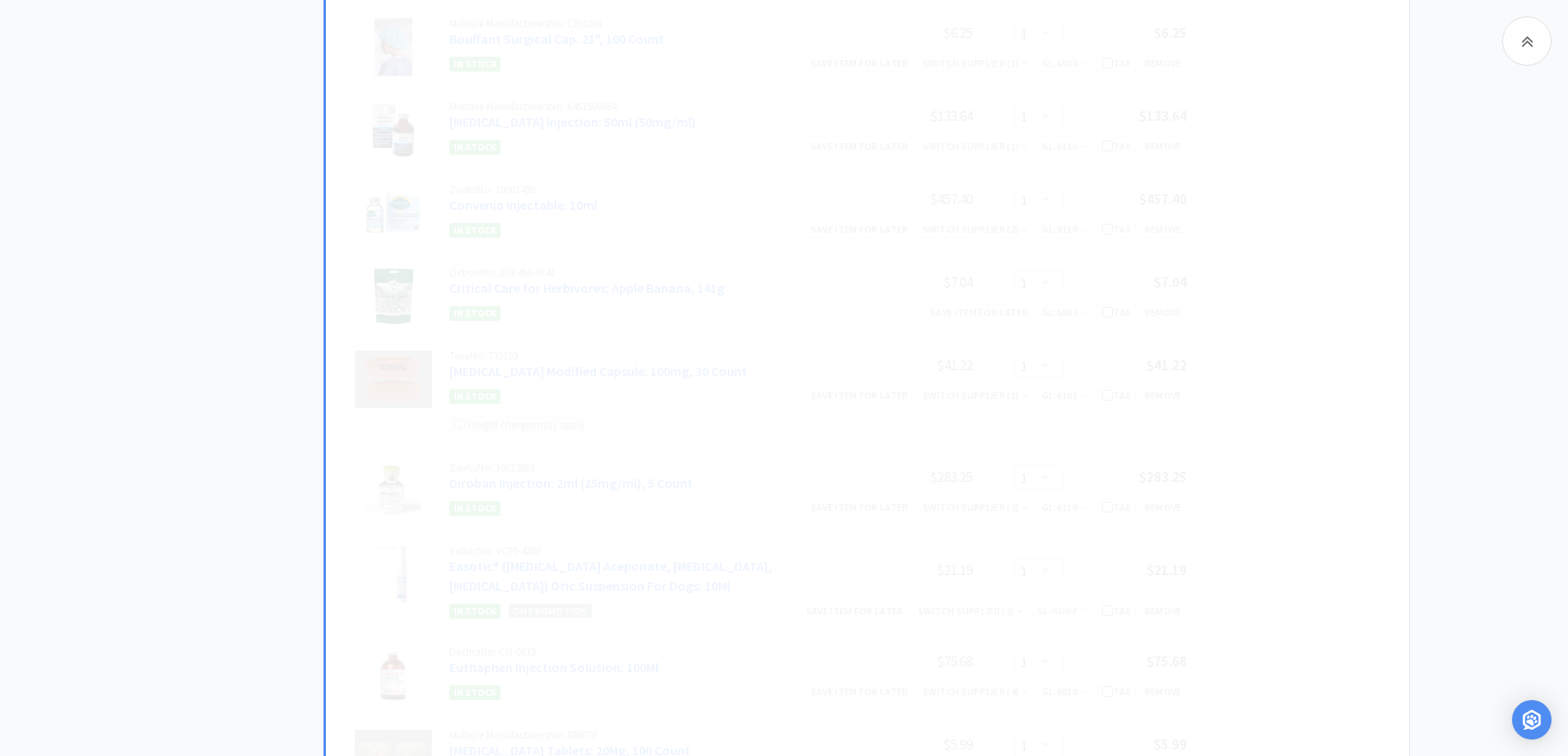
select select "2"
select select "1"
select select "3"
select select "1"
select select "5"
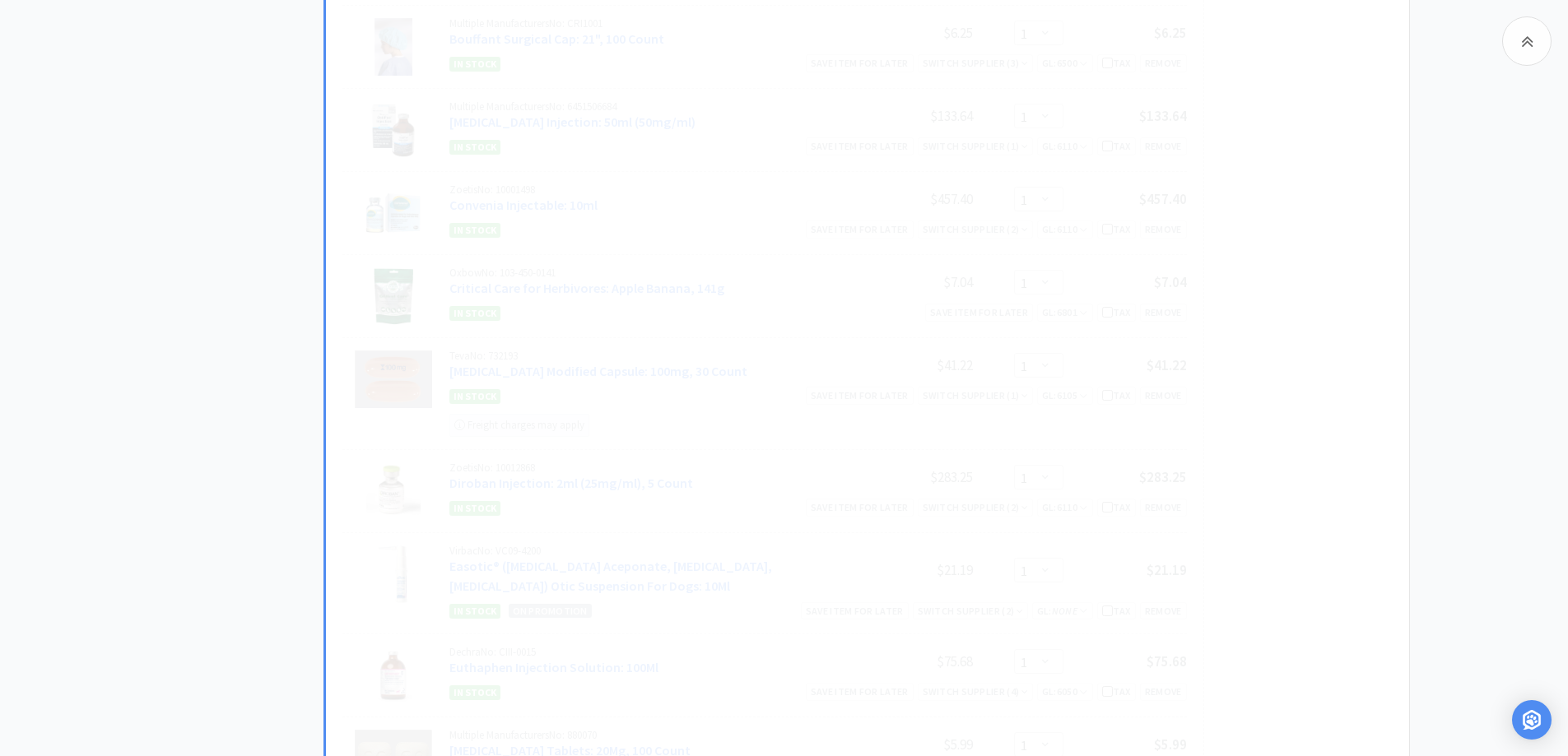
select select "1"
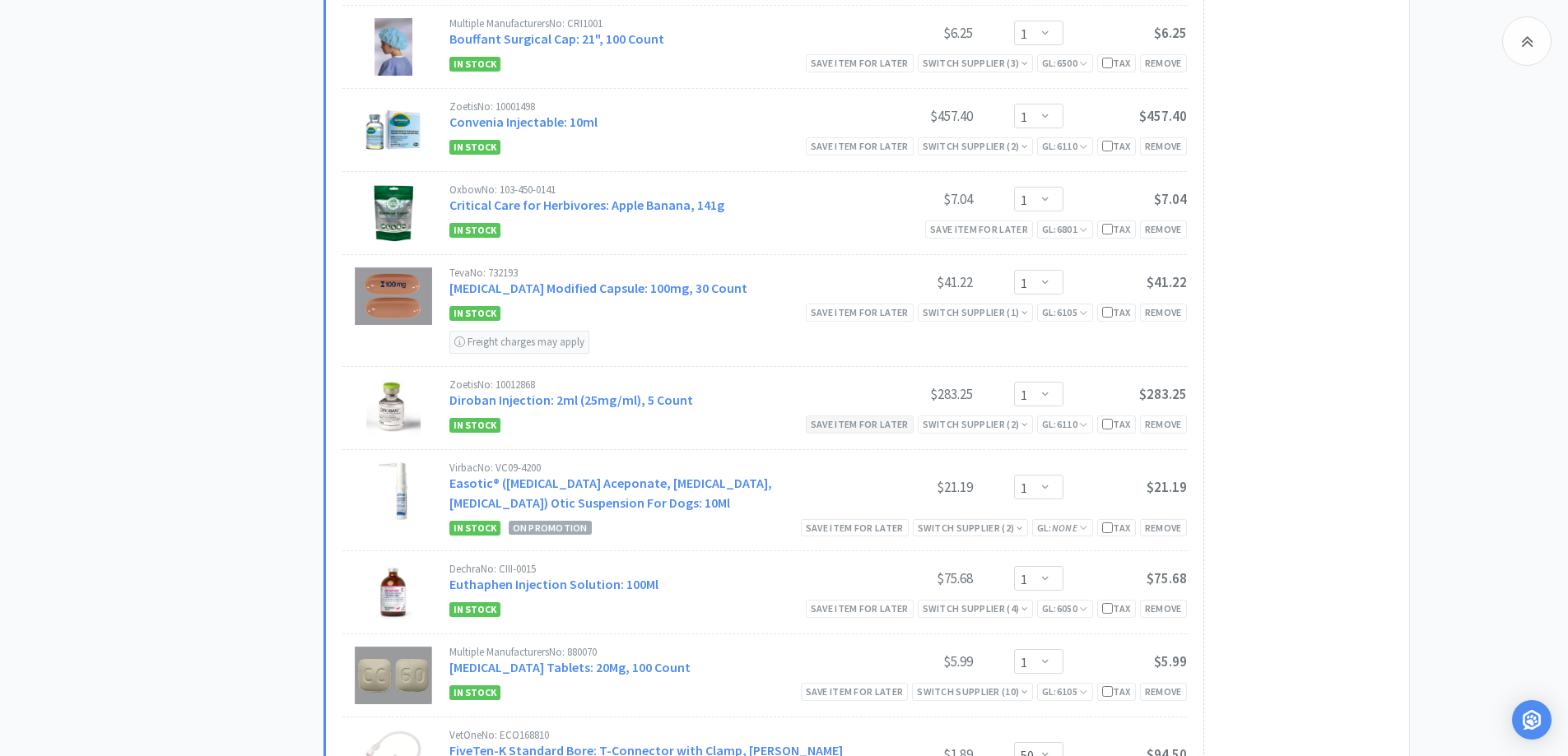
click at [889, 429] on div "Save item for later" at bounding box center [859, 424] width 108 height 18
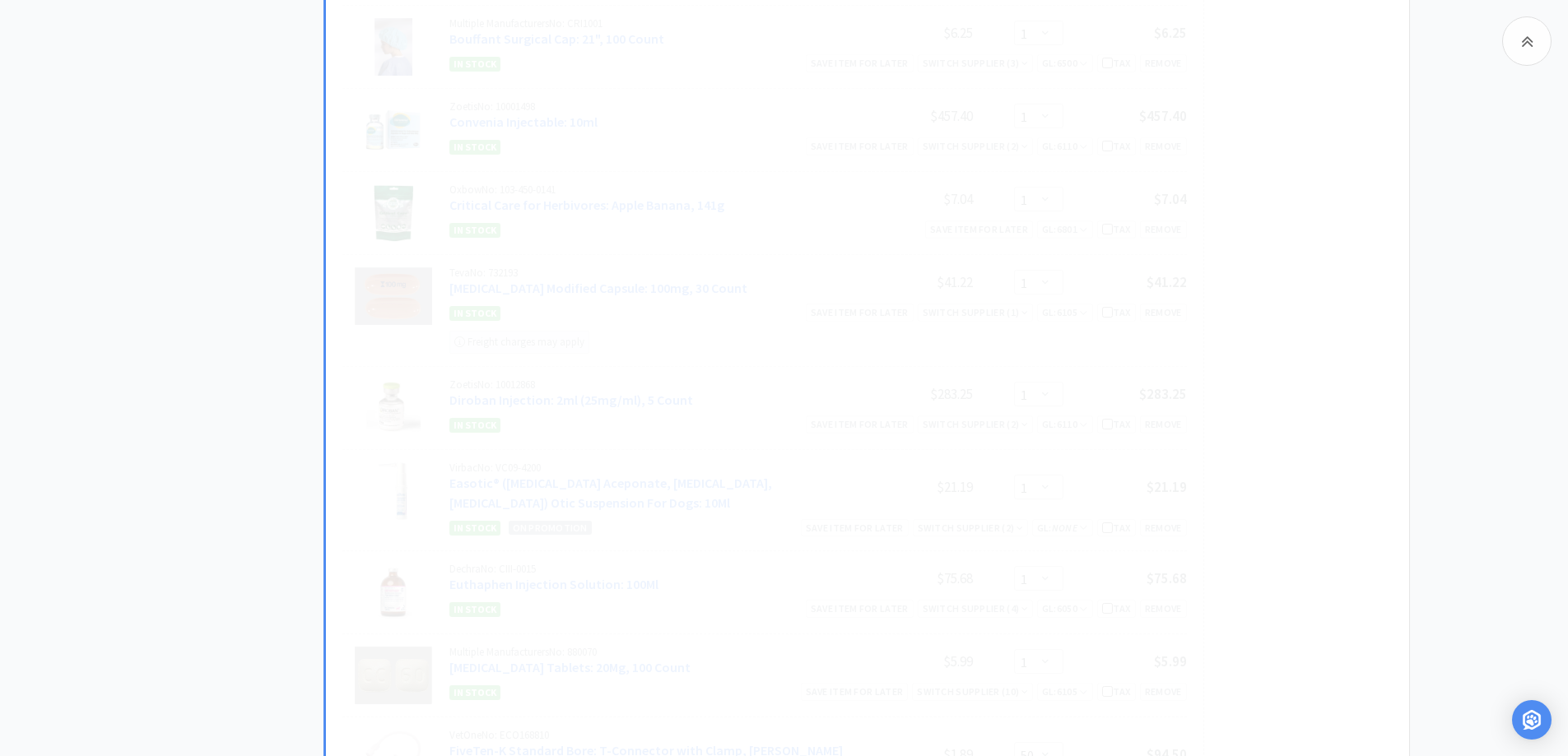
select select "1"
select select "20"
select select "10"
select select "1"
select select "2"
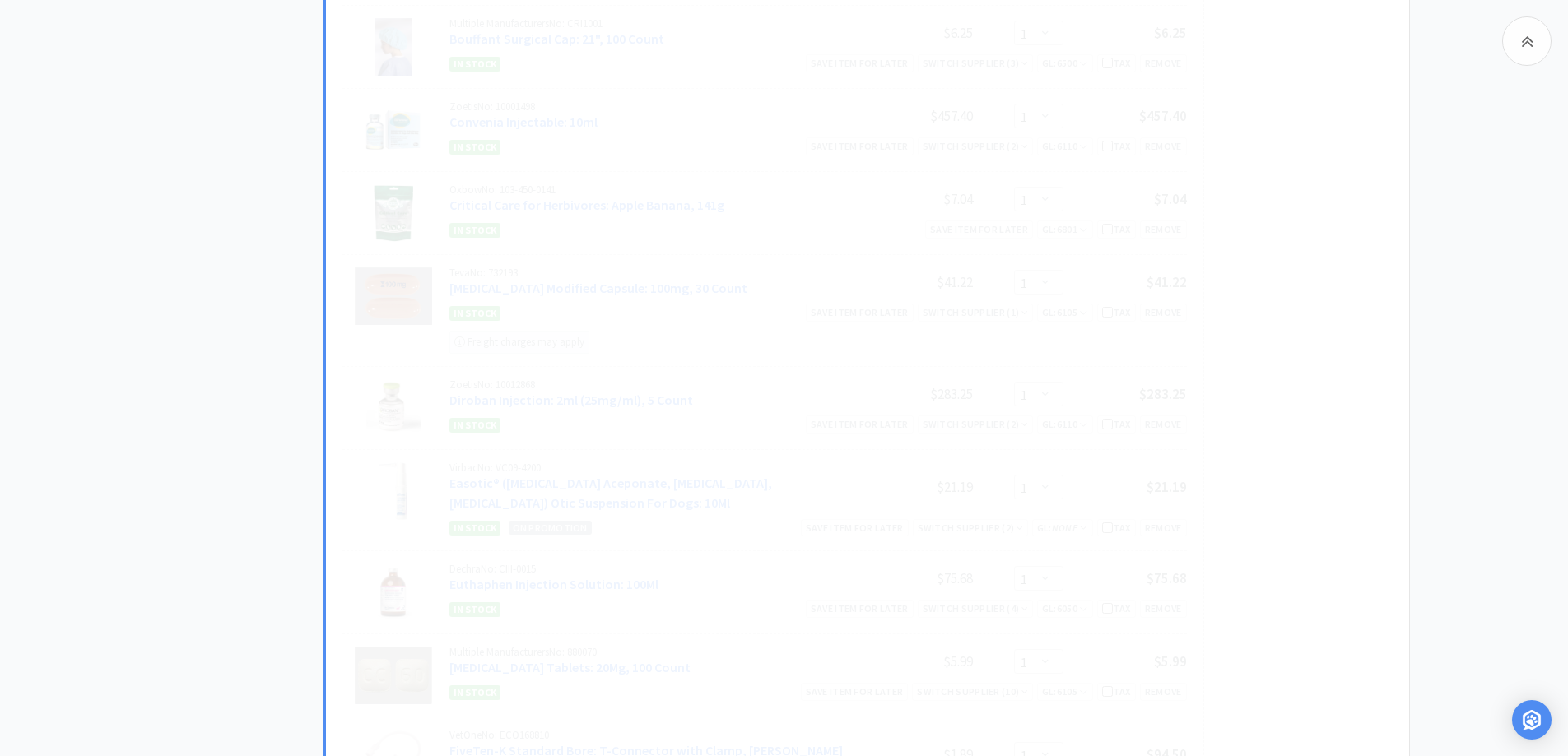
select select "1"
select select "3"
select select "1"
select select "5"
select select "1"
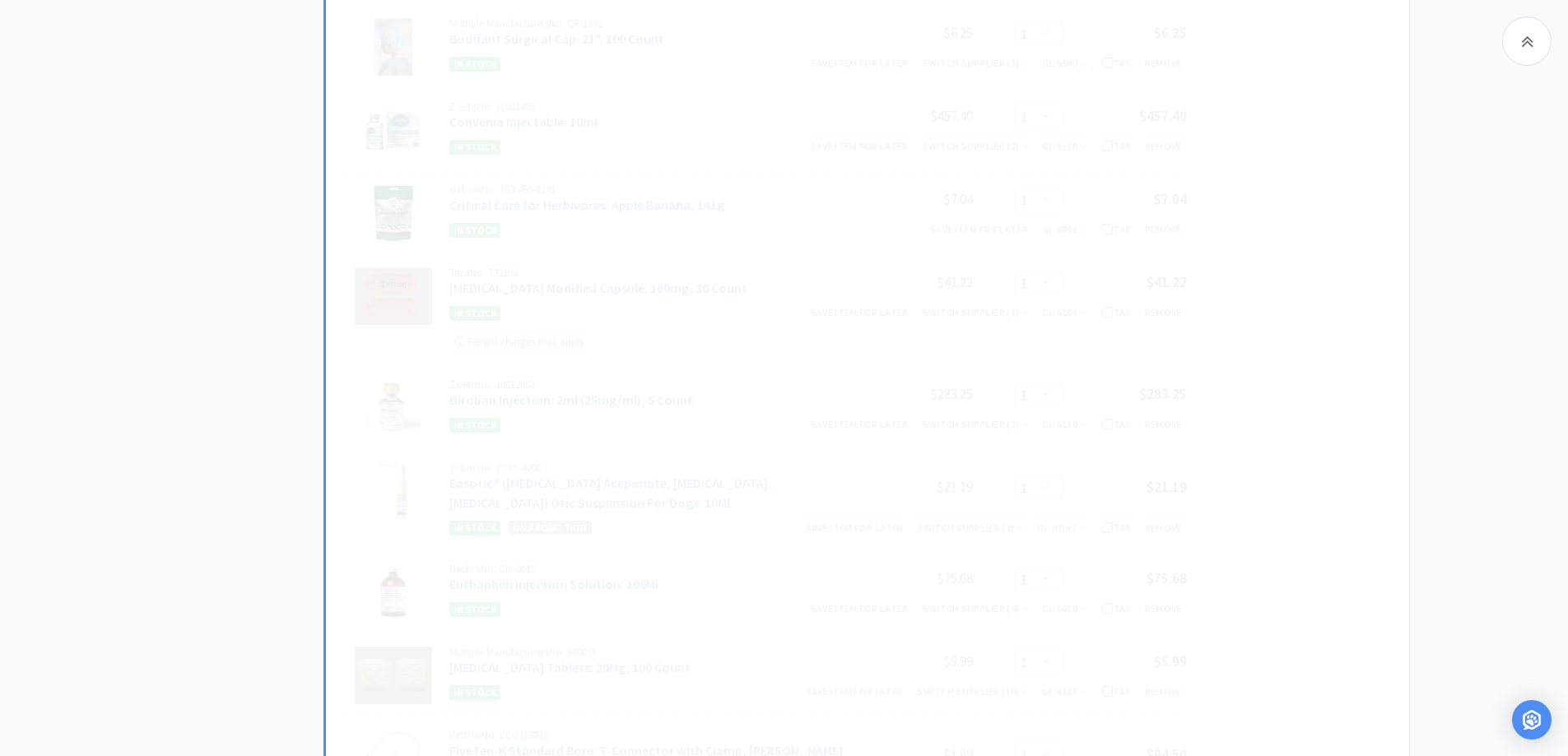
select select "50"
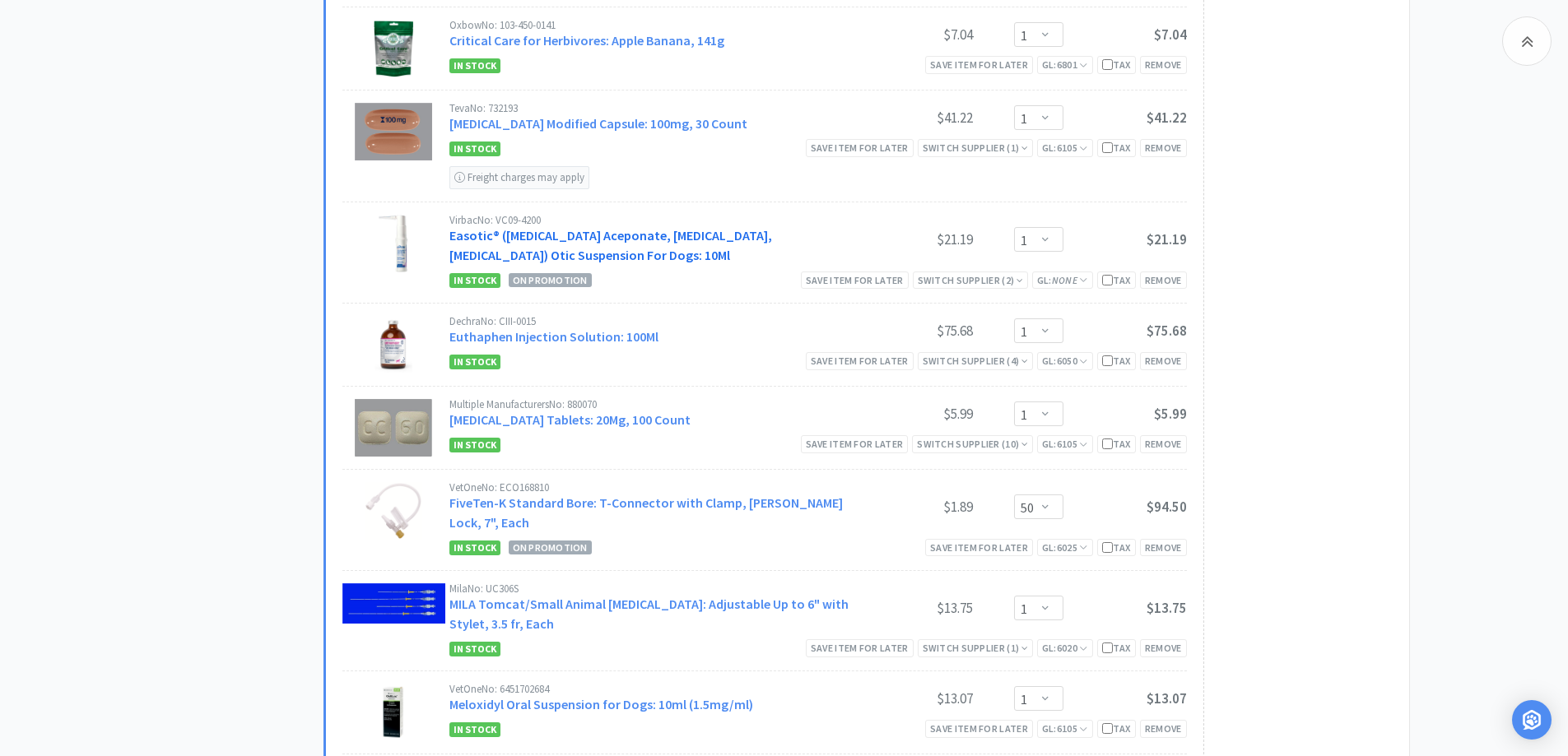
scroll to position [1317, 0]
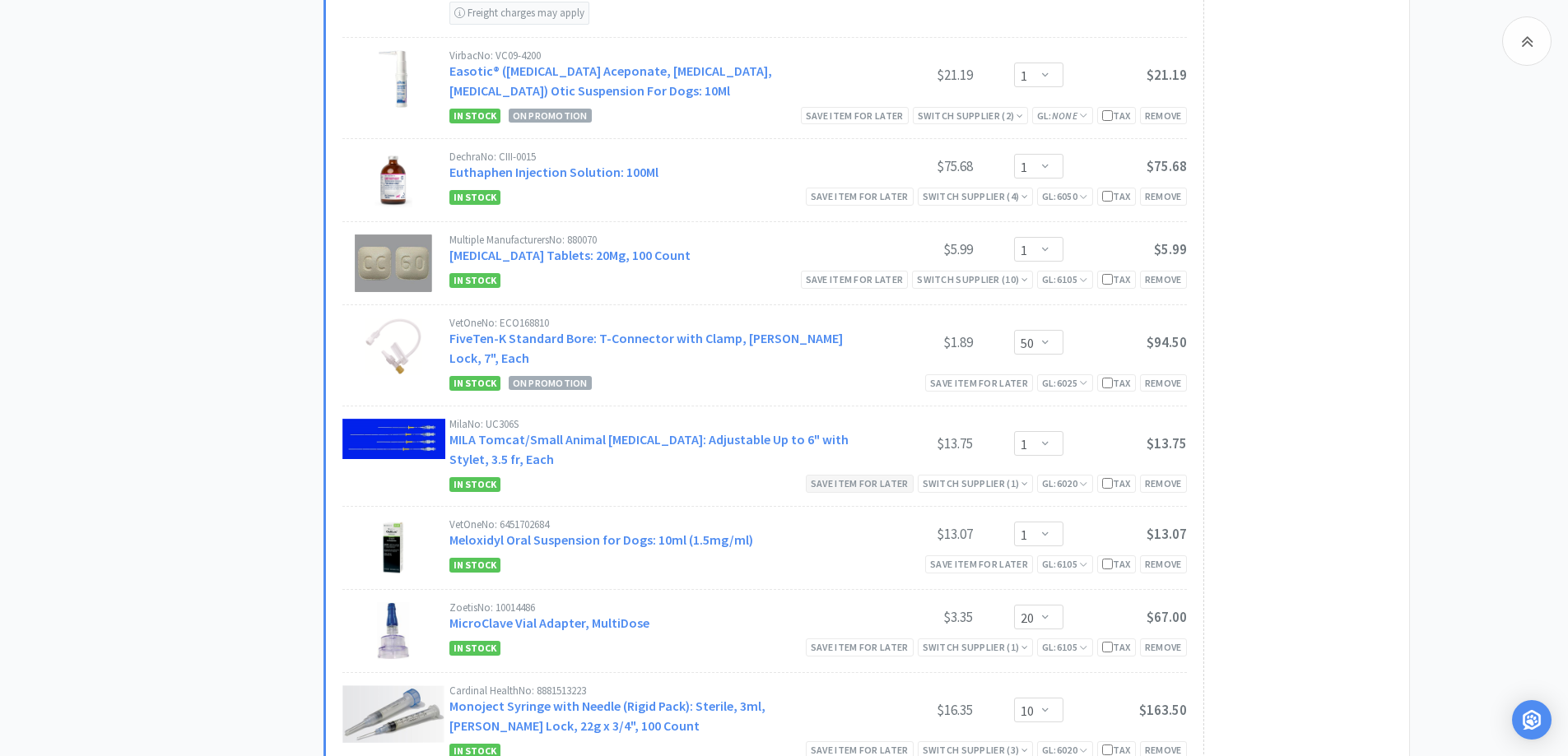
click at [874, 475] on div "Save item for later" at bounding box center [859, 483] width 108 height 18
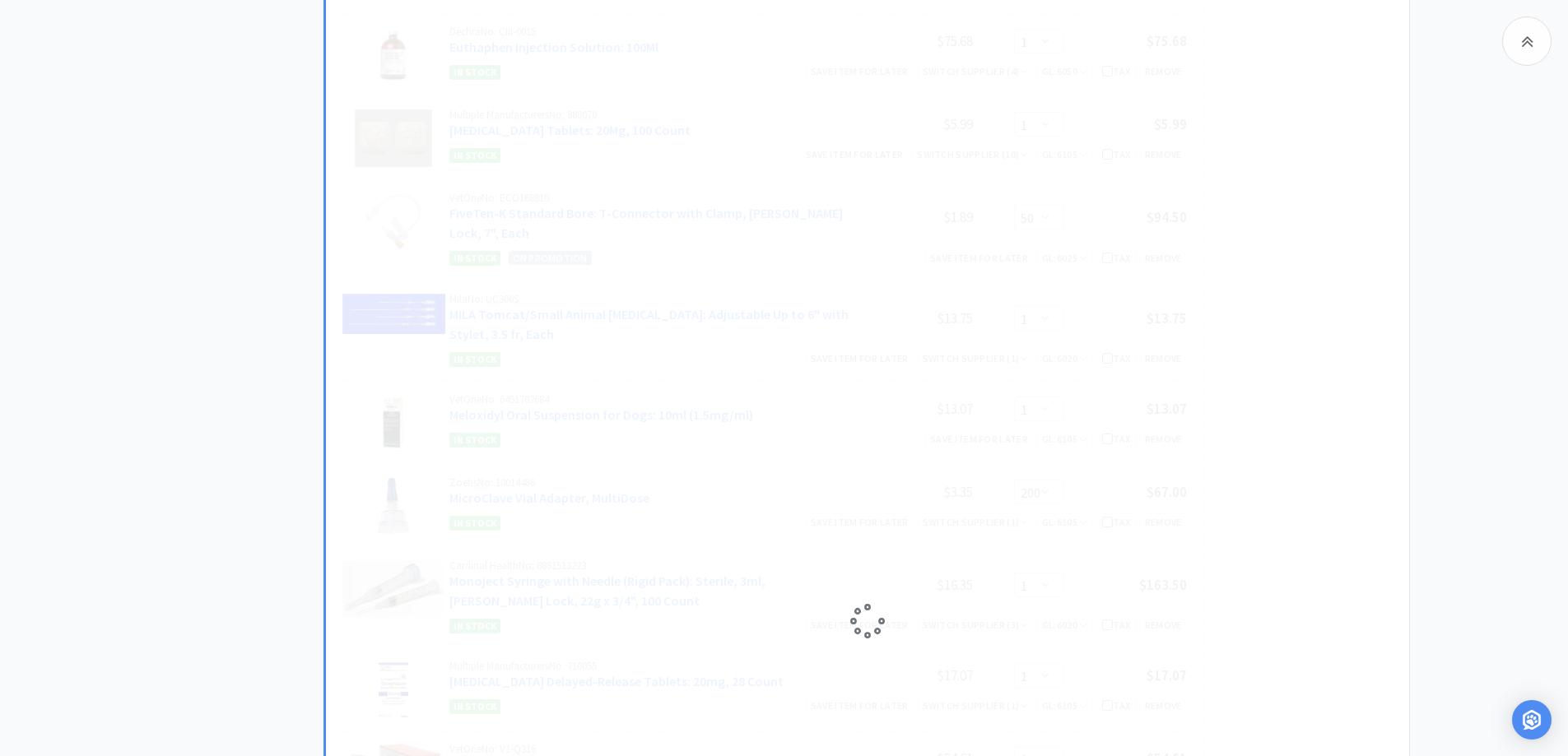
scroll to position [1482, 0]
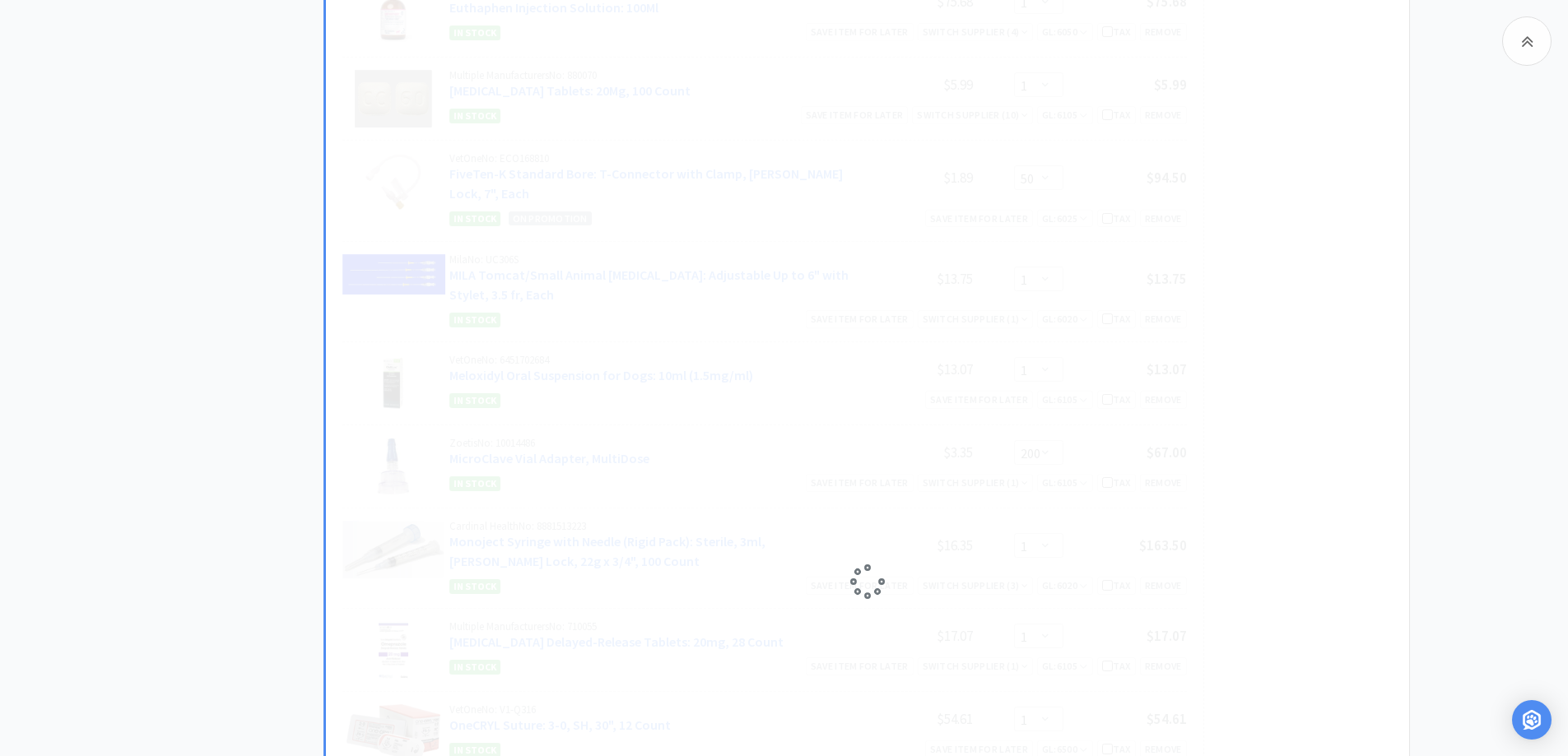
select select "20"
select select "10"
select select "1"
select select "2"
select select "1"
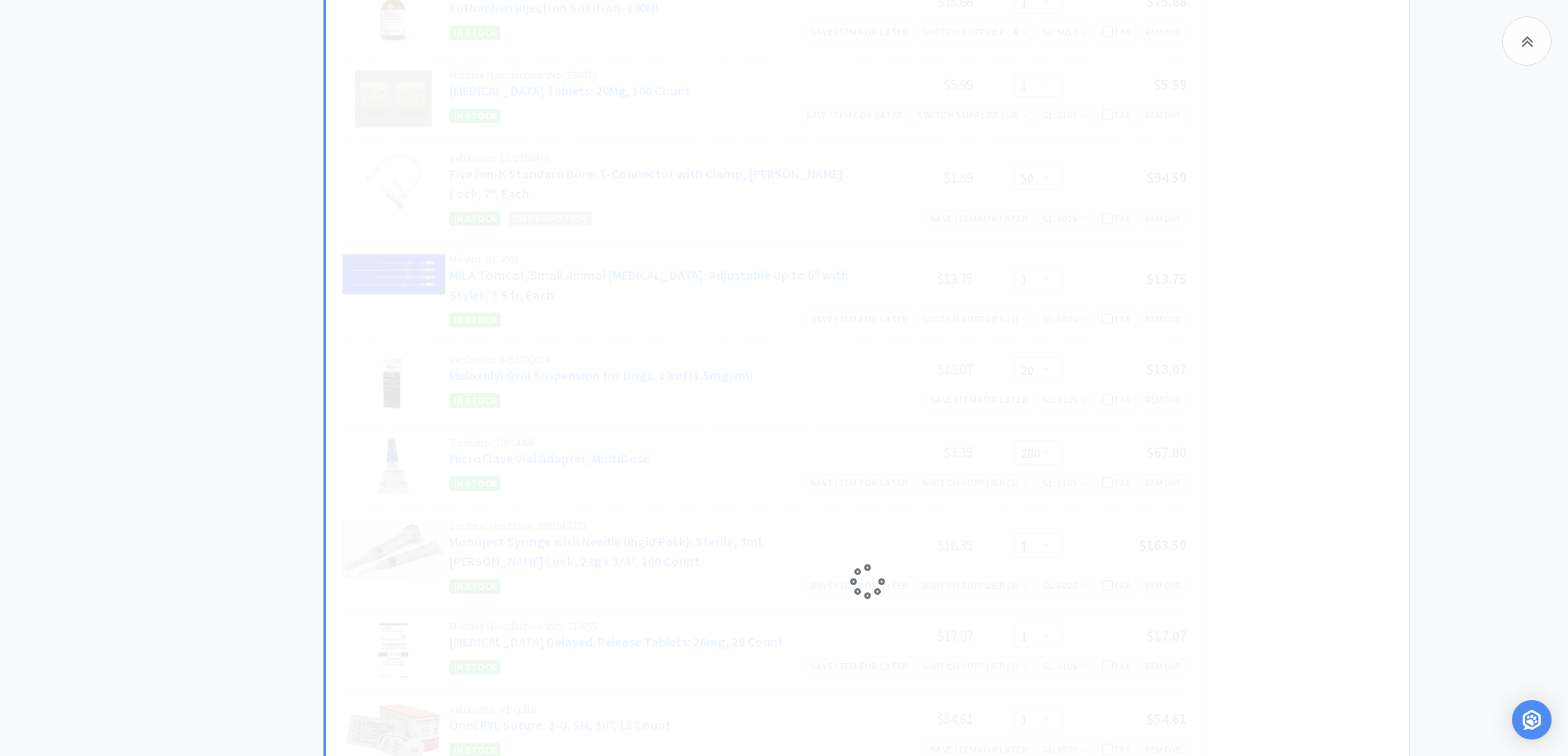
select select "3"
select select "1"
select select "5"
select select "1"
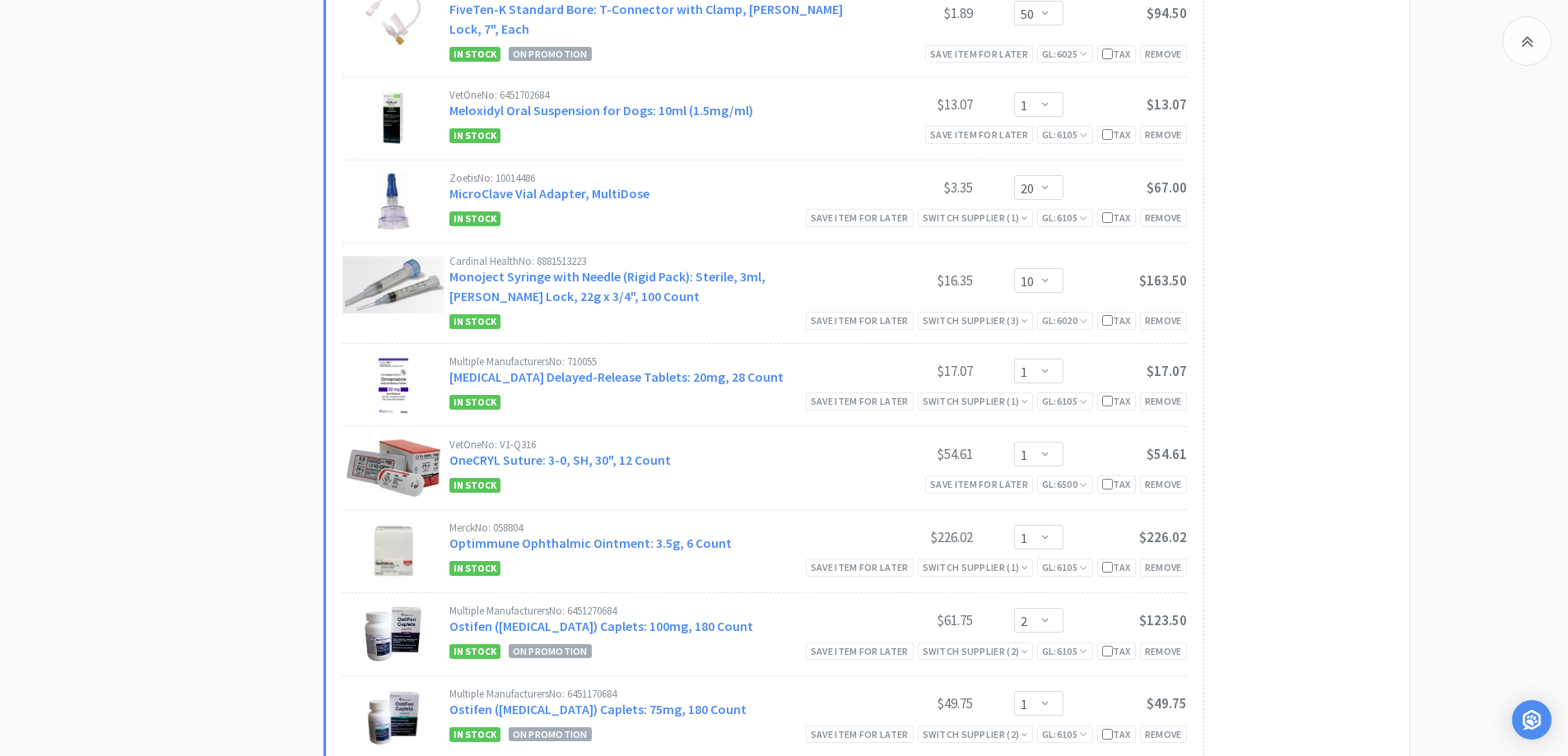
scroll to position [2140, 0]
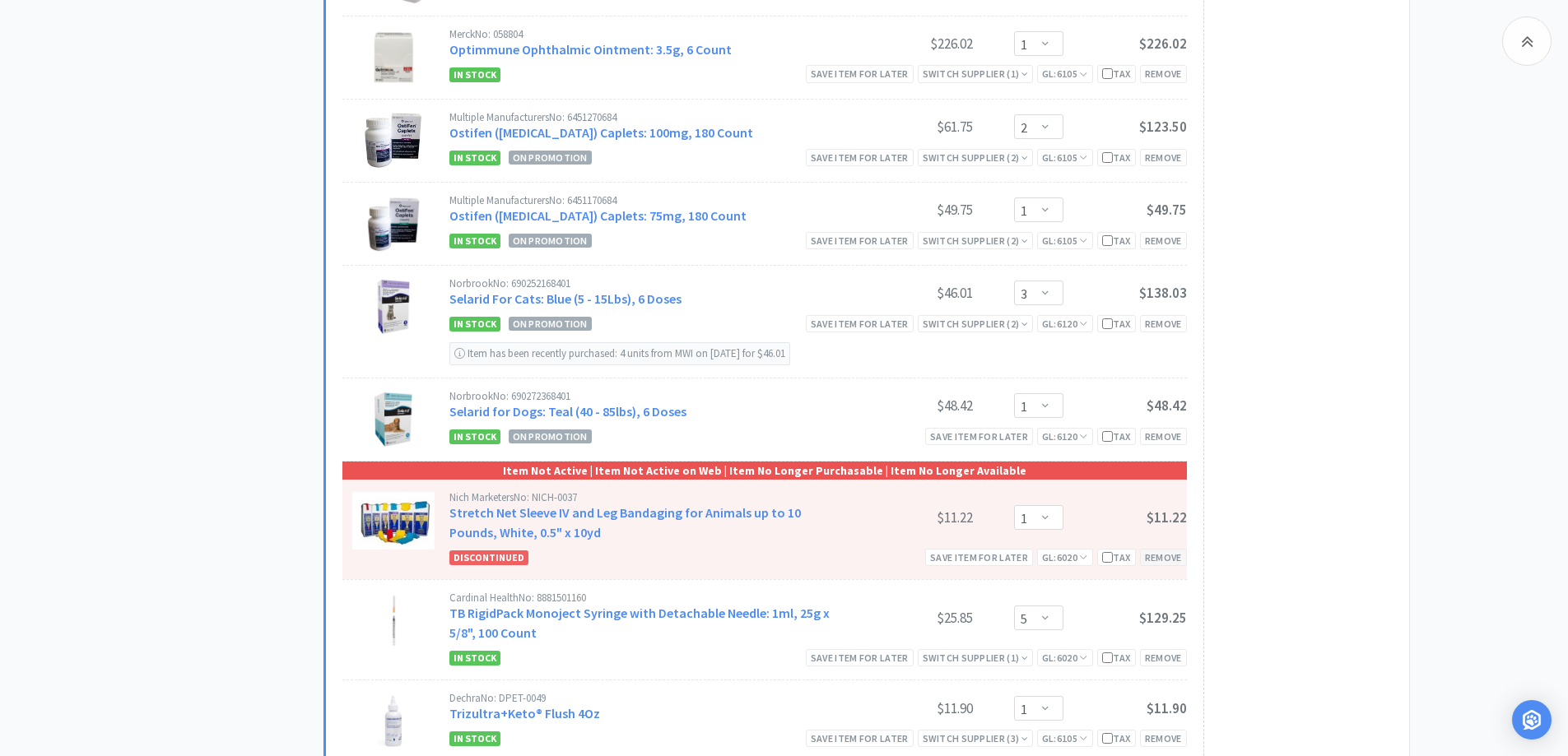
click at [1171, 549] on div "Remove" at bounding box center [1164, 558] width 47 height 18
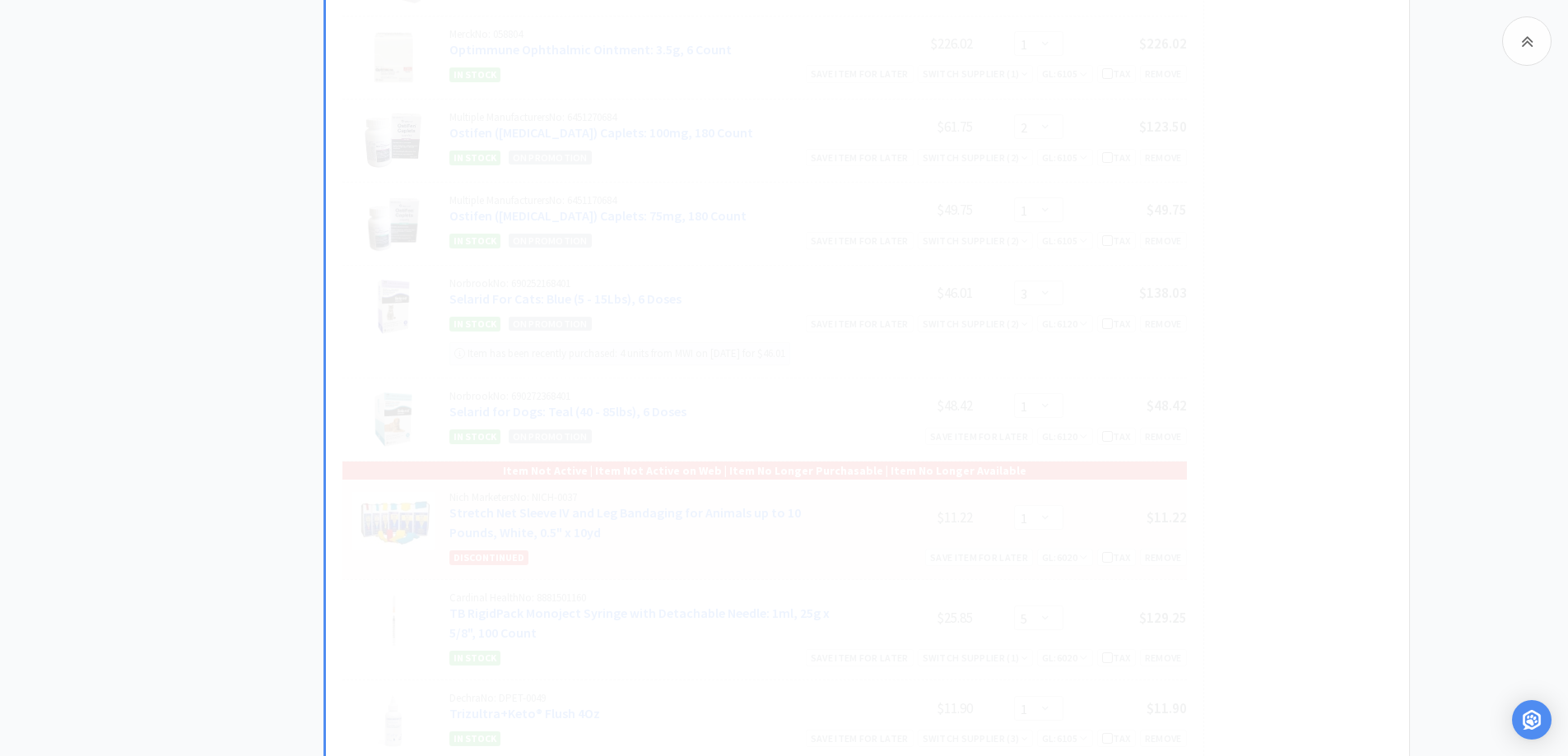
select select "5"
select select "1"
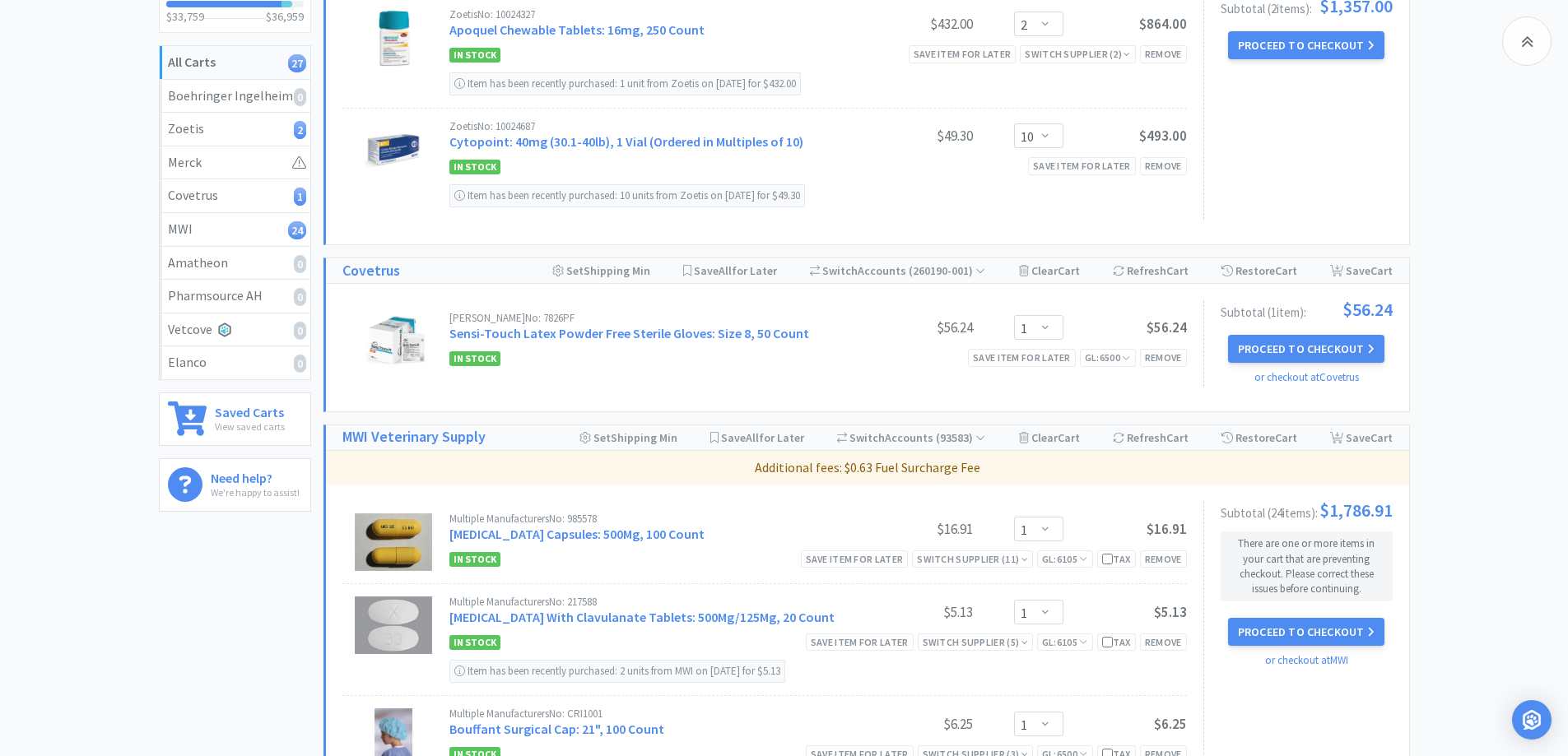
scroll to position [329, 0]
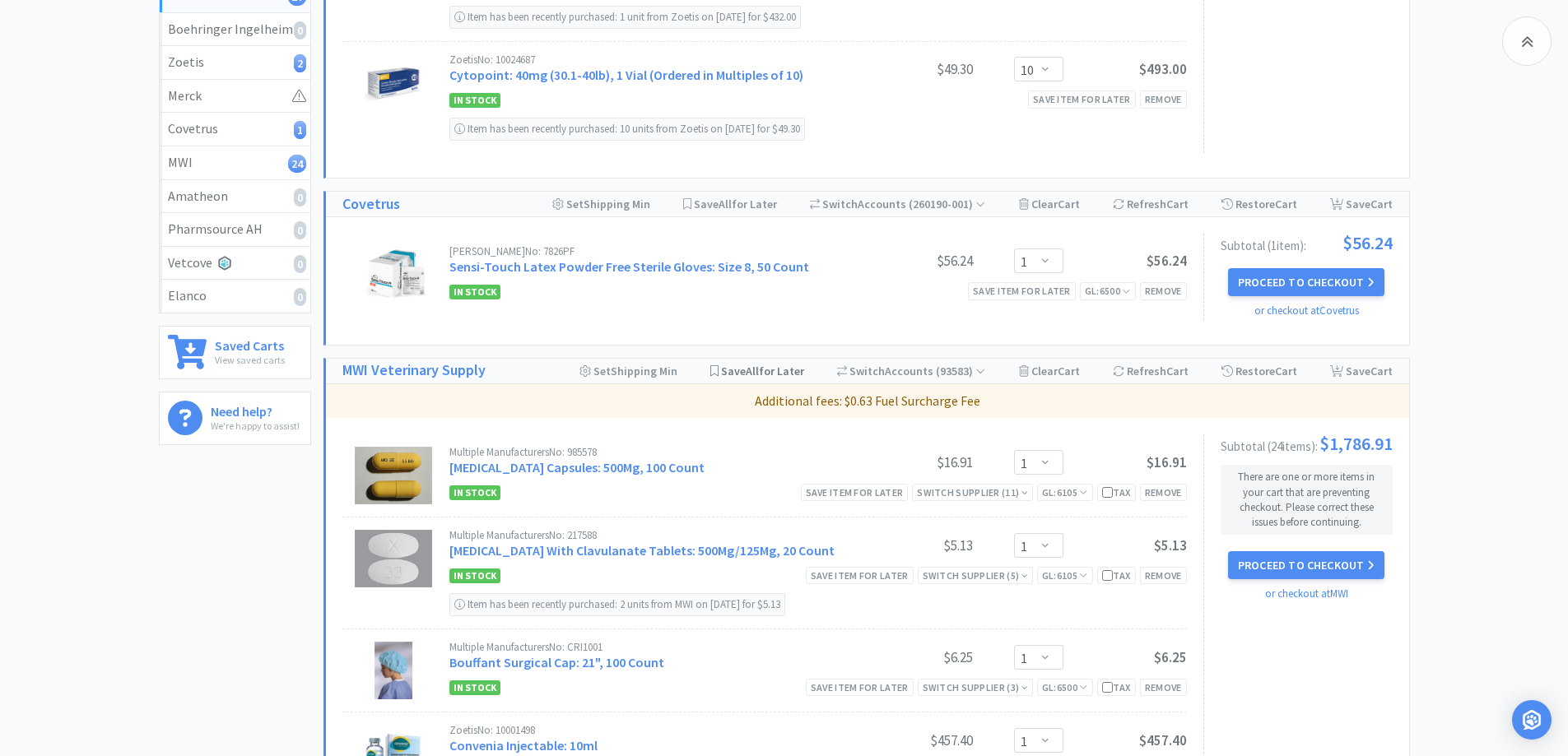
click at [757, 373] on span "All" at bounding box center [753, 372] width 13 height 15
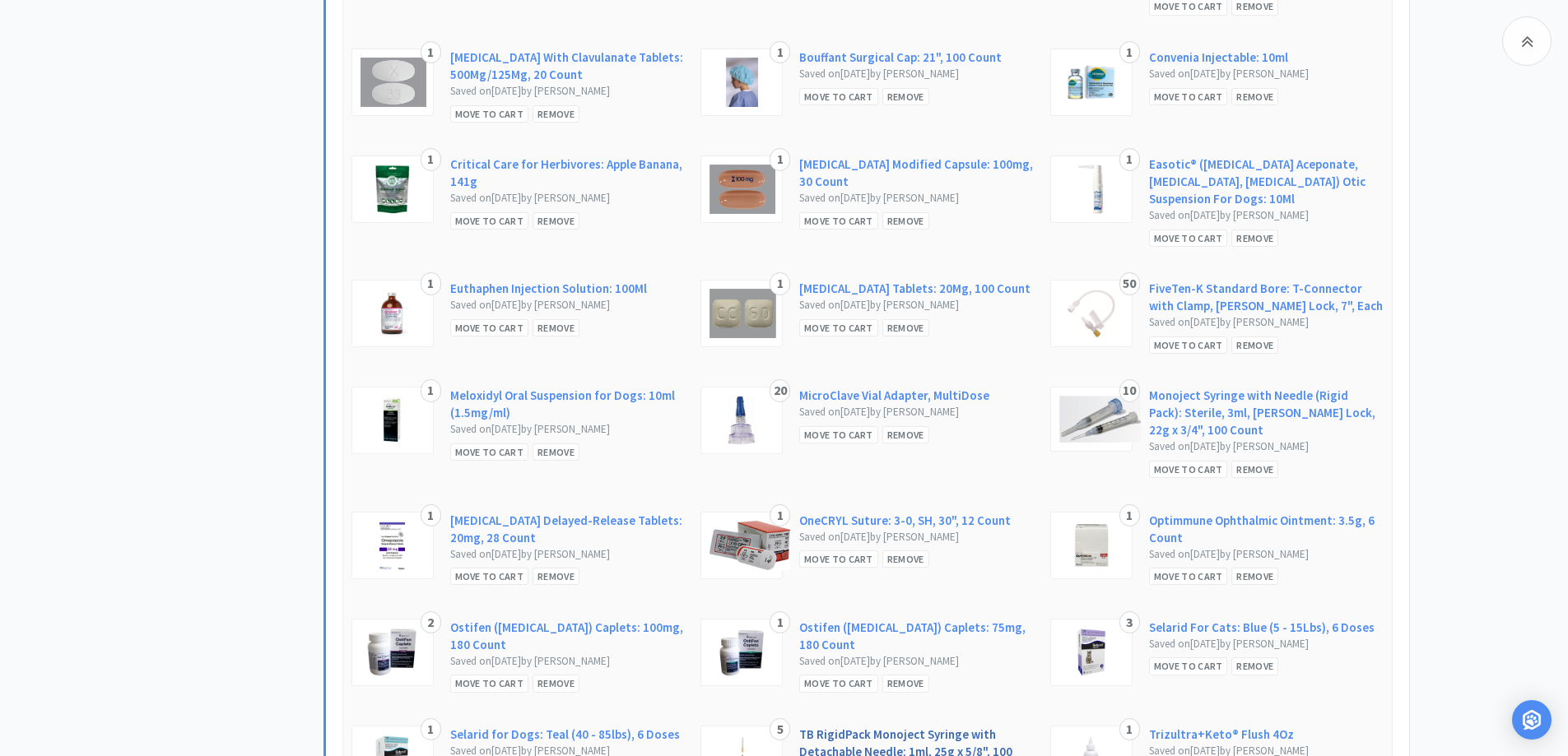
scroll to position [988, 0]
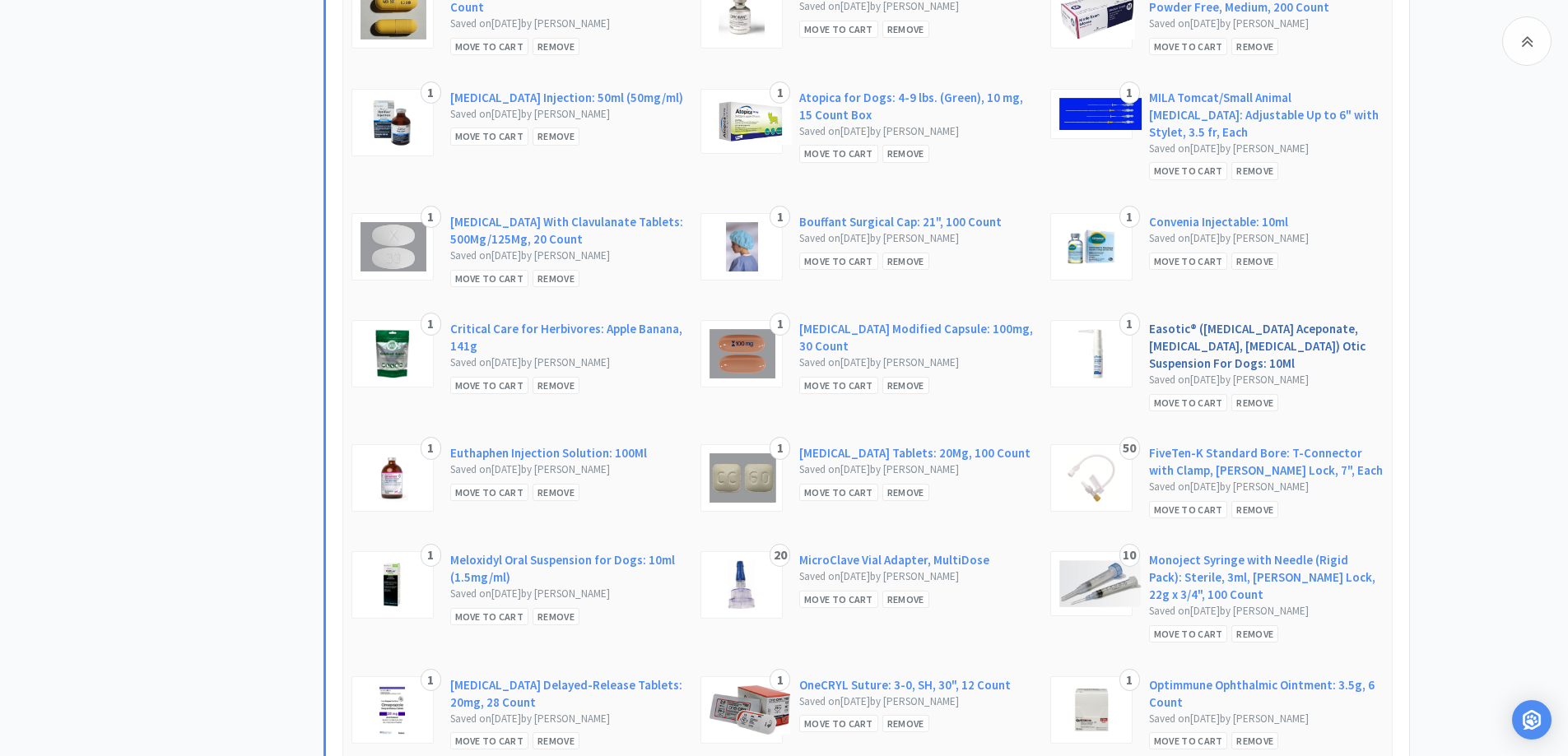
click at [1276, 320] on link "Easotic® ([MEDICAL_DATA] Aceponate, [MEDICAL_DATA], [MEDICAL_DATA]) Otic Suspen…" at bounding box center [1266, 346] width 234 height 52
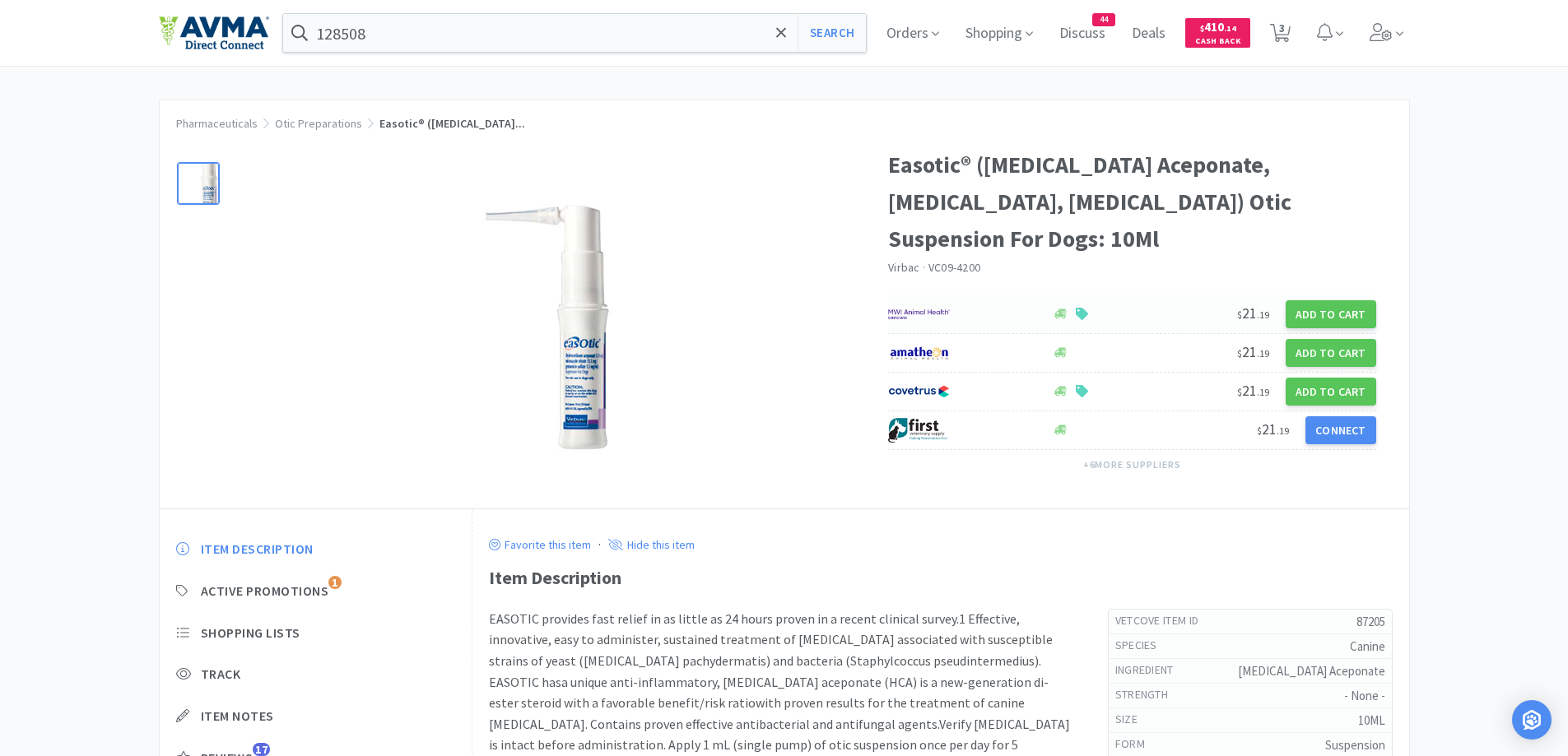
click at [1007, 315] on div at bounding box center [961, 314] width 147 height 28
select select "1"
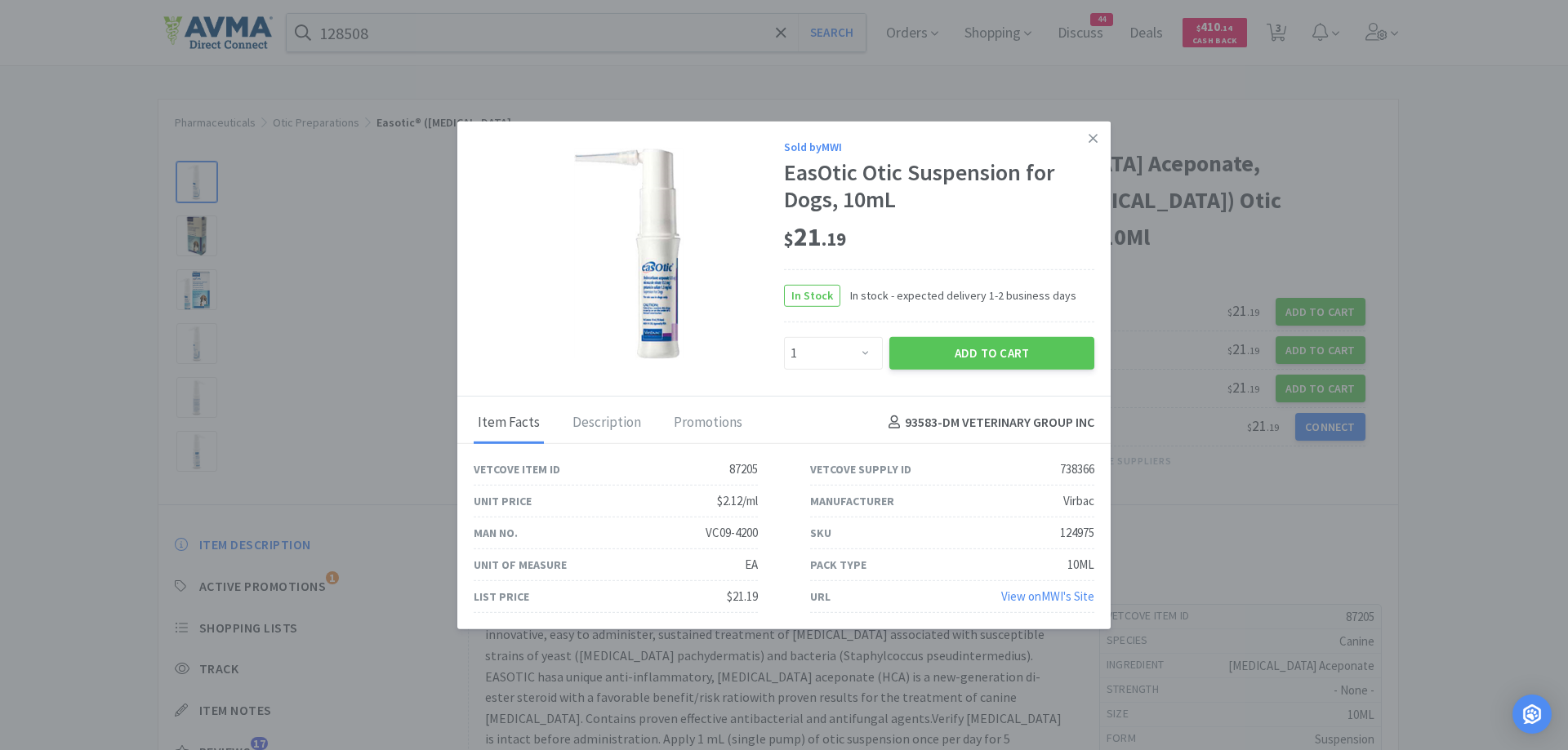
click at [865, 372] on div "Enter Quantity 1 2 3 4 5 6 7 8 9 10 11 12 13 14 15 16 17 18 19 20 Enter Quantity" at bounding box center [833, 352] width 105 height 39
click at [1091, 125] on link at bounding box center [1093, 138] width 28 height 35
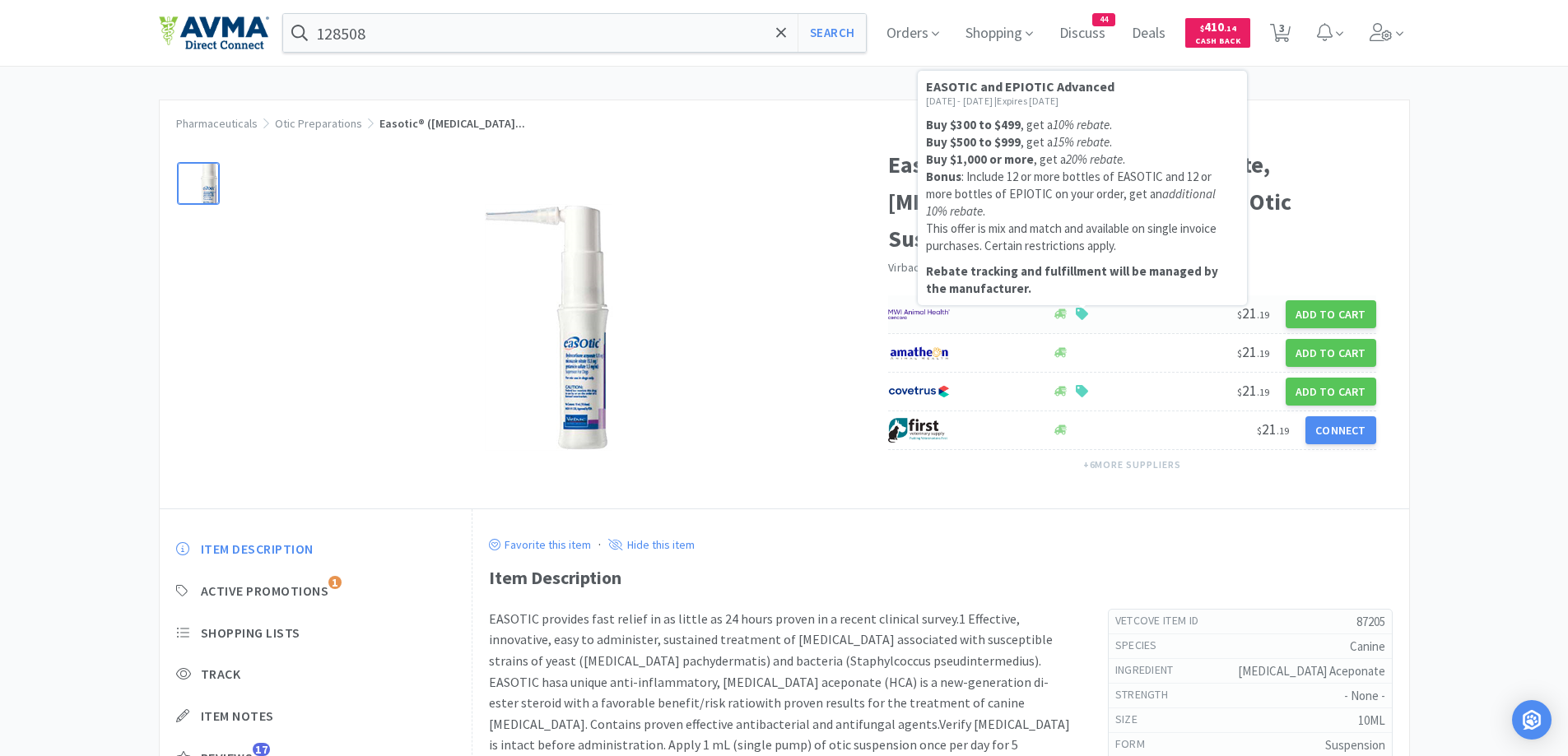
click at [948, 315] on img at bounding box center [919, 314] width 62 height 24
select select "1"
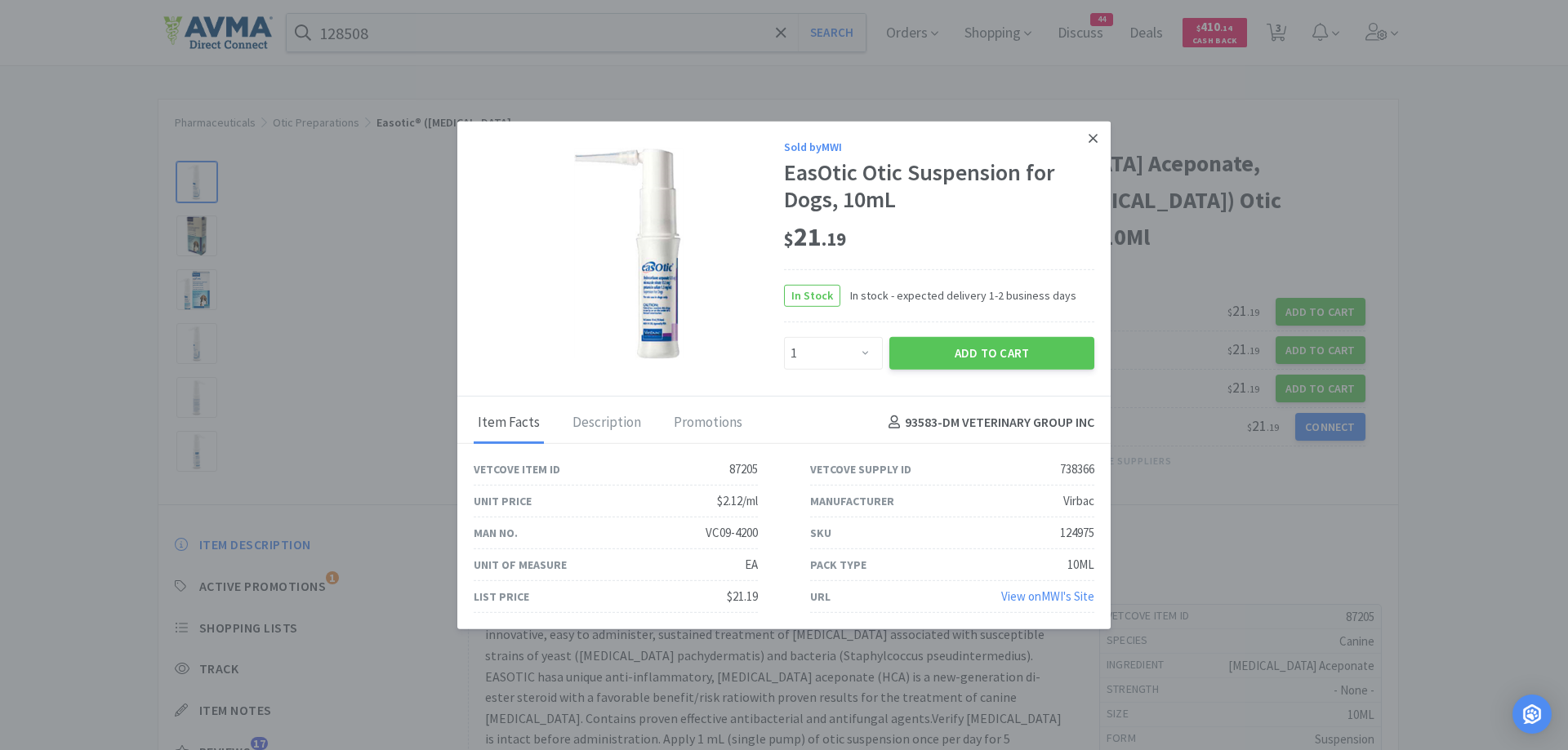
click at [1103, 139] on link at bounding box center [1093, 138] width 28 height 35
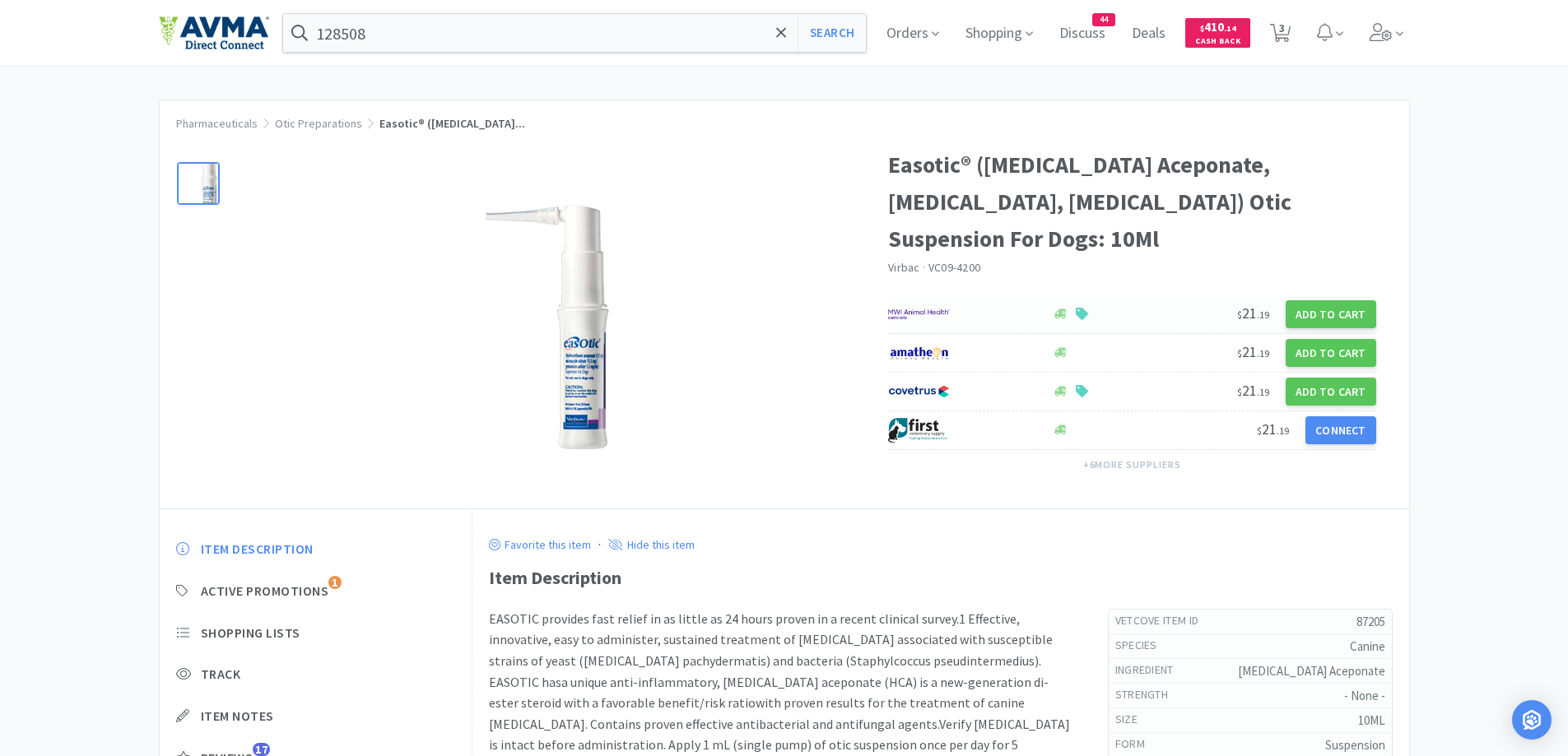
click at [927, 306] on img at bounding box center [919, 314] width 62 height 24
select select "1"
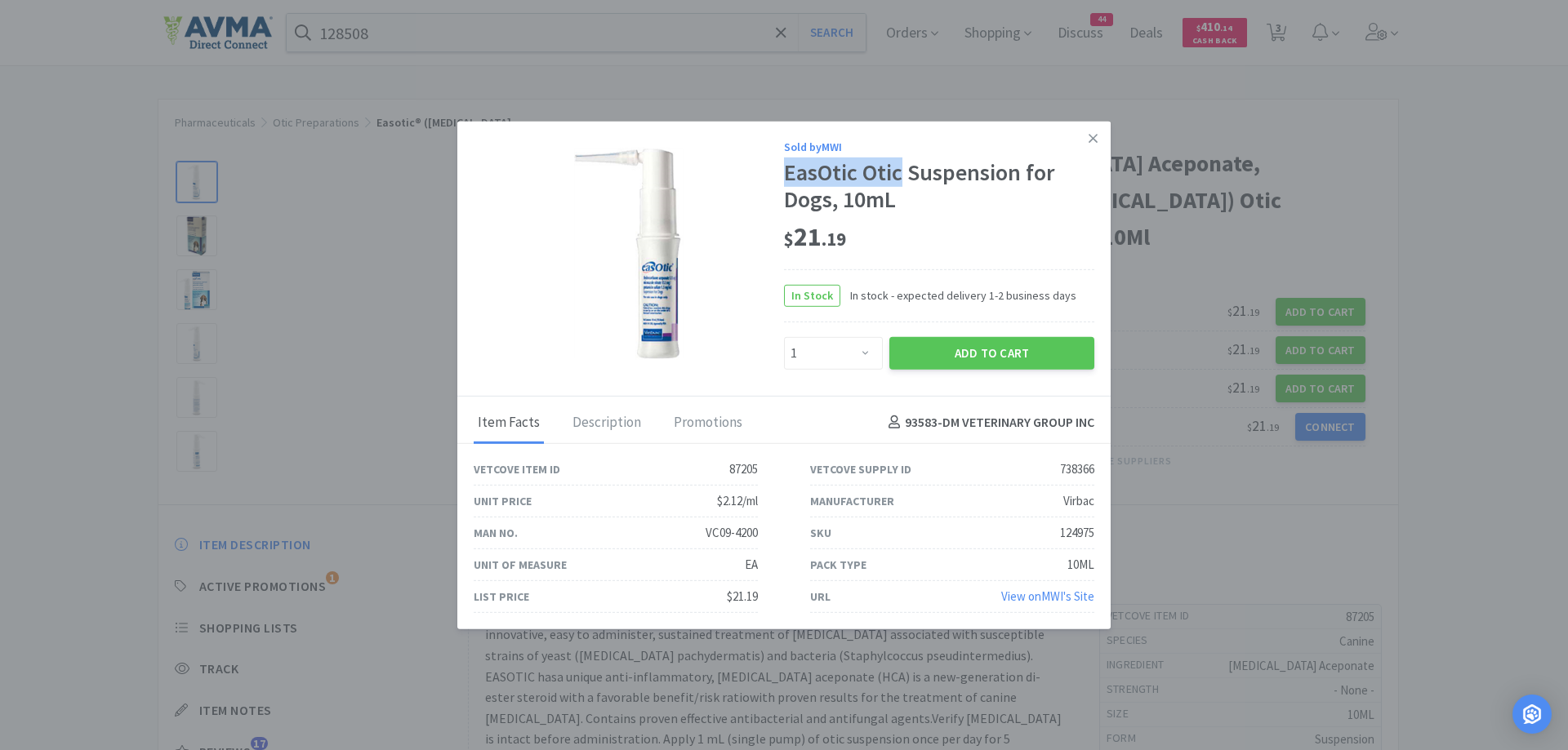
drag, startPoint x: 801, startPoint y: 178, endPoint x: 902, endPoint y: 179, distance: 101.0
click at [902, 179] on div "EasOtic Otic Suspension for Dogs, 10mL" at bounding box center [939, 187] width 311 height 55
copy div "EasOtic Otic"
drag, startPoint x: 1098, startPoint y: 144, endPoint x: 958, endPoint y: 101, distance: 146.5
click at [1098, 144] on link at bounding box center [1093, 138] width 28 height 35
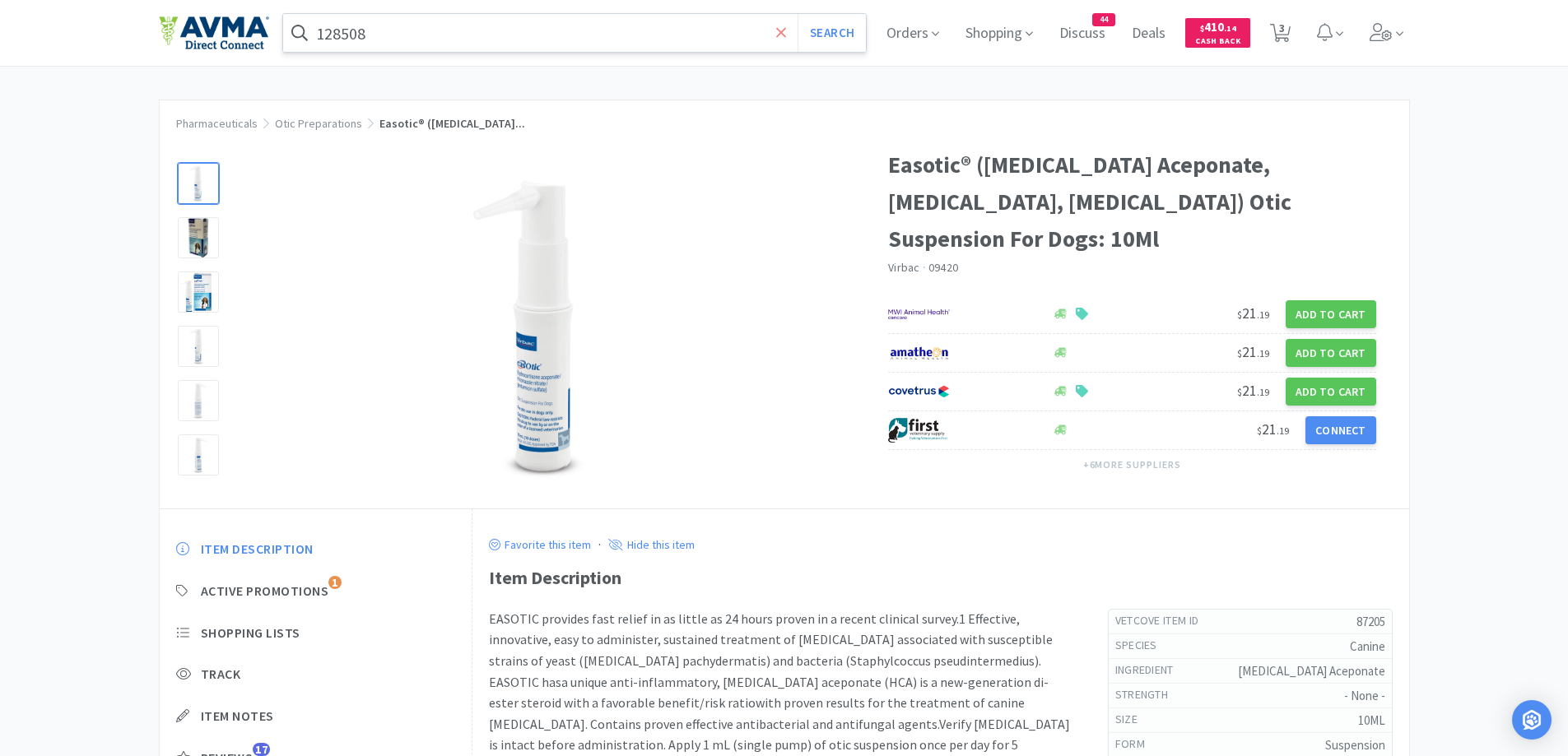
click at [791, 28] on span at bounding box center [781, 33] width 19 height 34
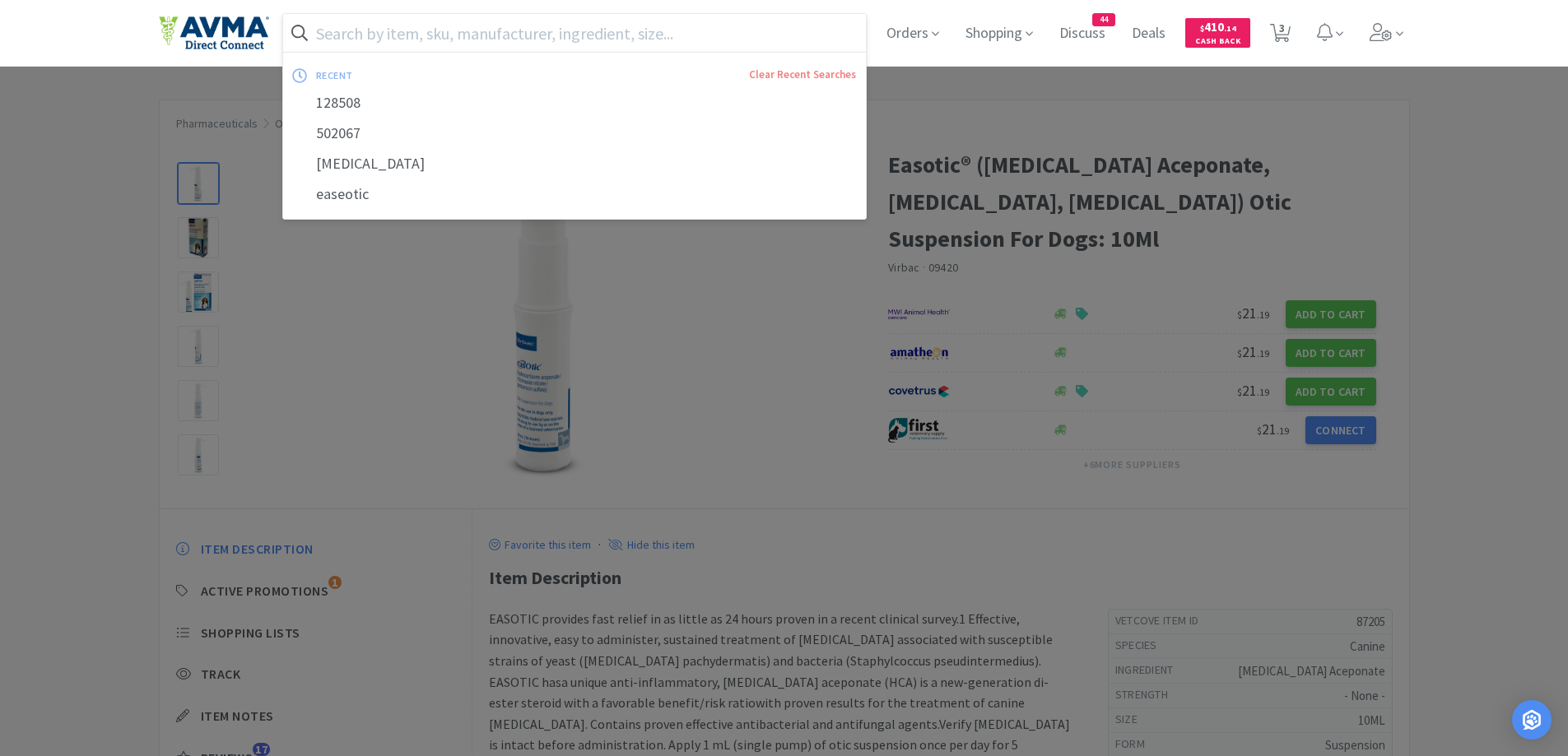
click at [787, 28] on input "text" at bounding box center [574, 33] width 584 height 38
click at [1529, 215] on div at bounding box center [784, 378] width 1568 height 756
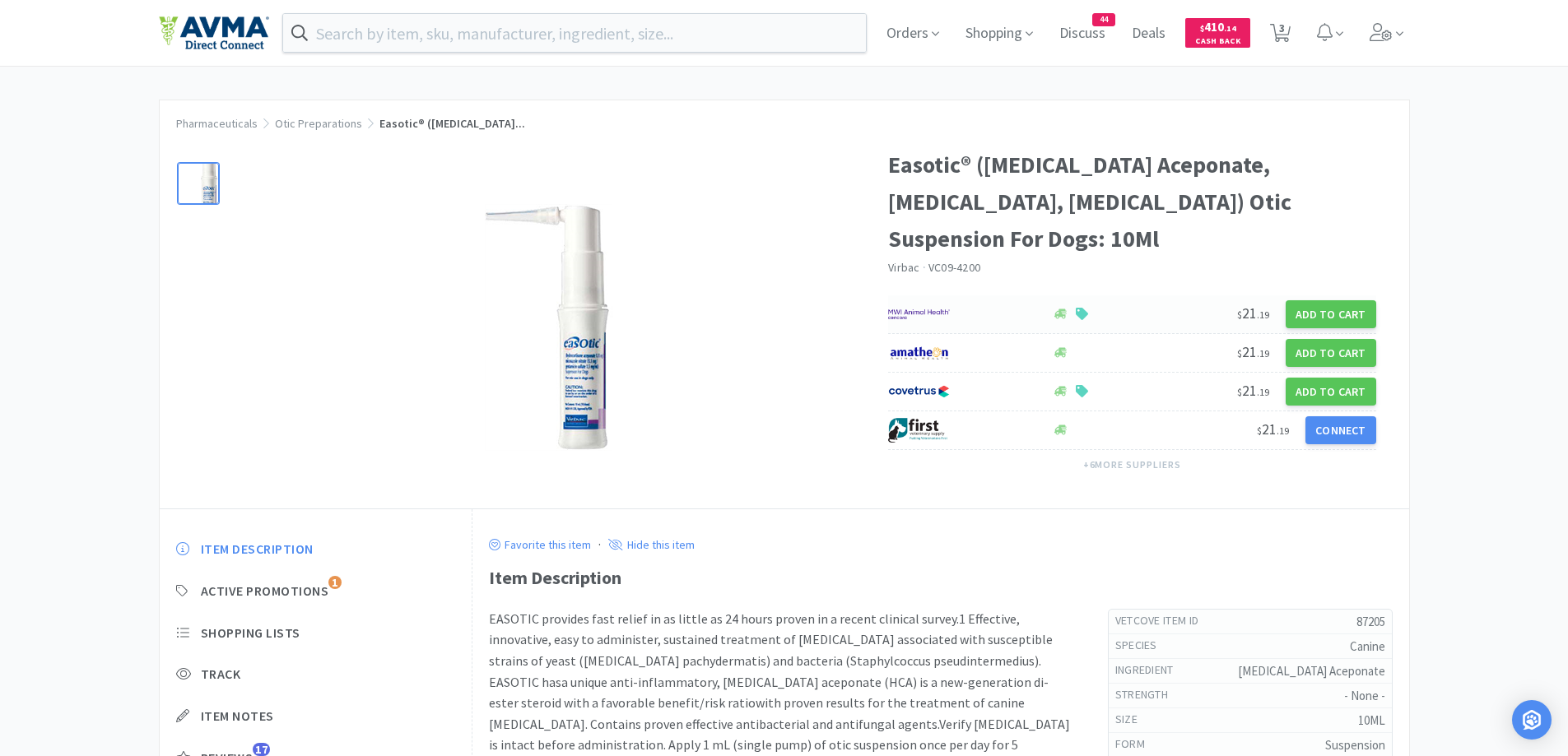
click at [1010, 323] on div at bounding box center [961, 314] width 147 height 28
select select "1"
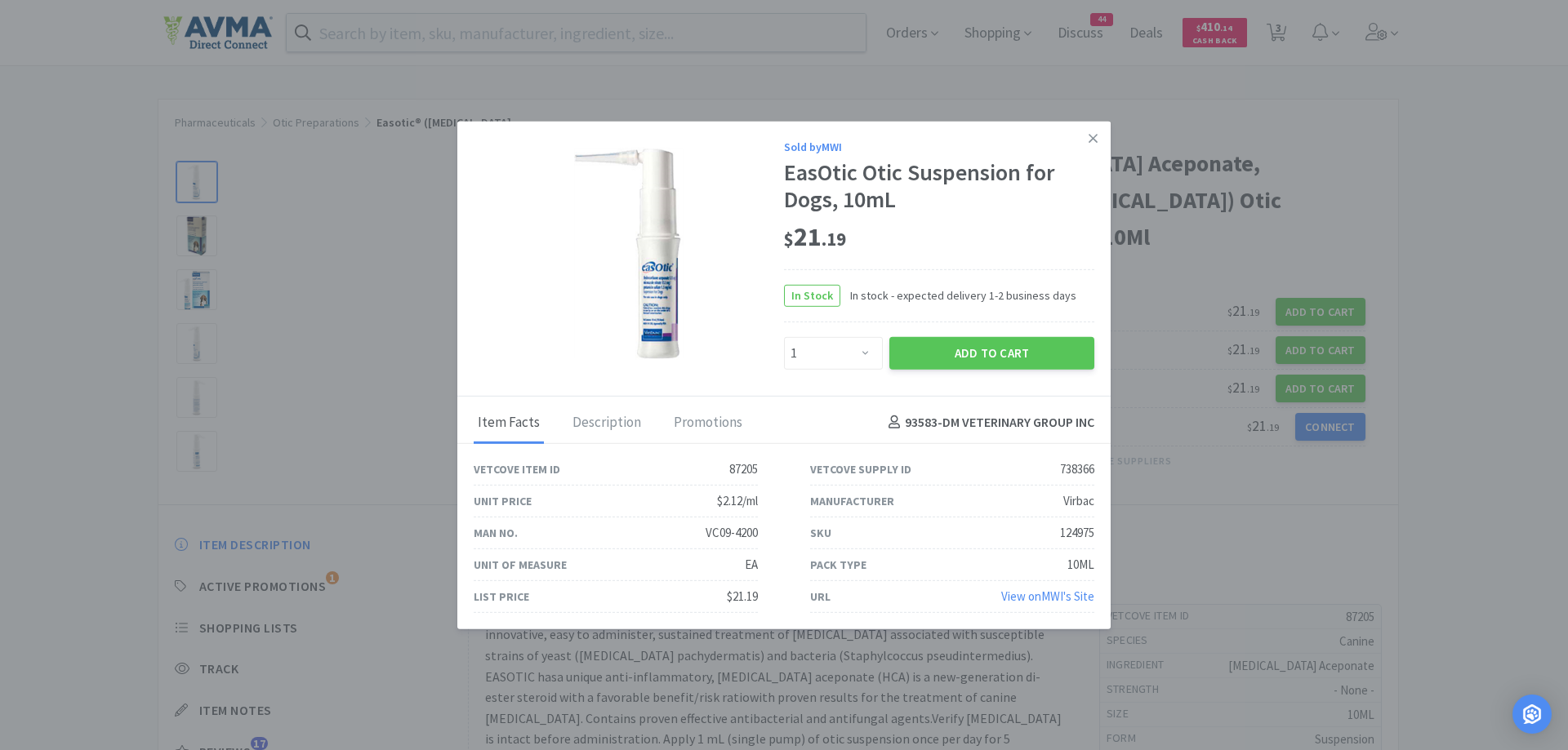
click at [991, 269] on div "In Stock In stock - expected delivery 1-2 business days" at bounding box center [939, 295] width 311 height 53
drag, startPoint x: 1092, startPoint y: 150, endPoint x: 1134, endPoint y: 121, distance: 51.0
click at [1092, 150] on link at bounding box center [1093, 138] width 28 height 35
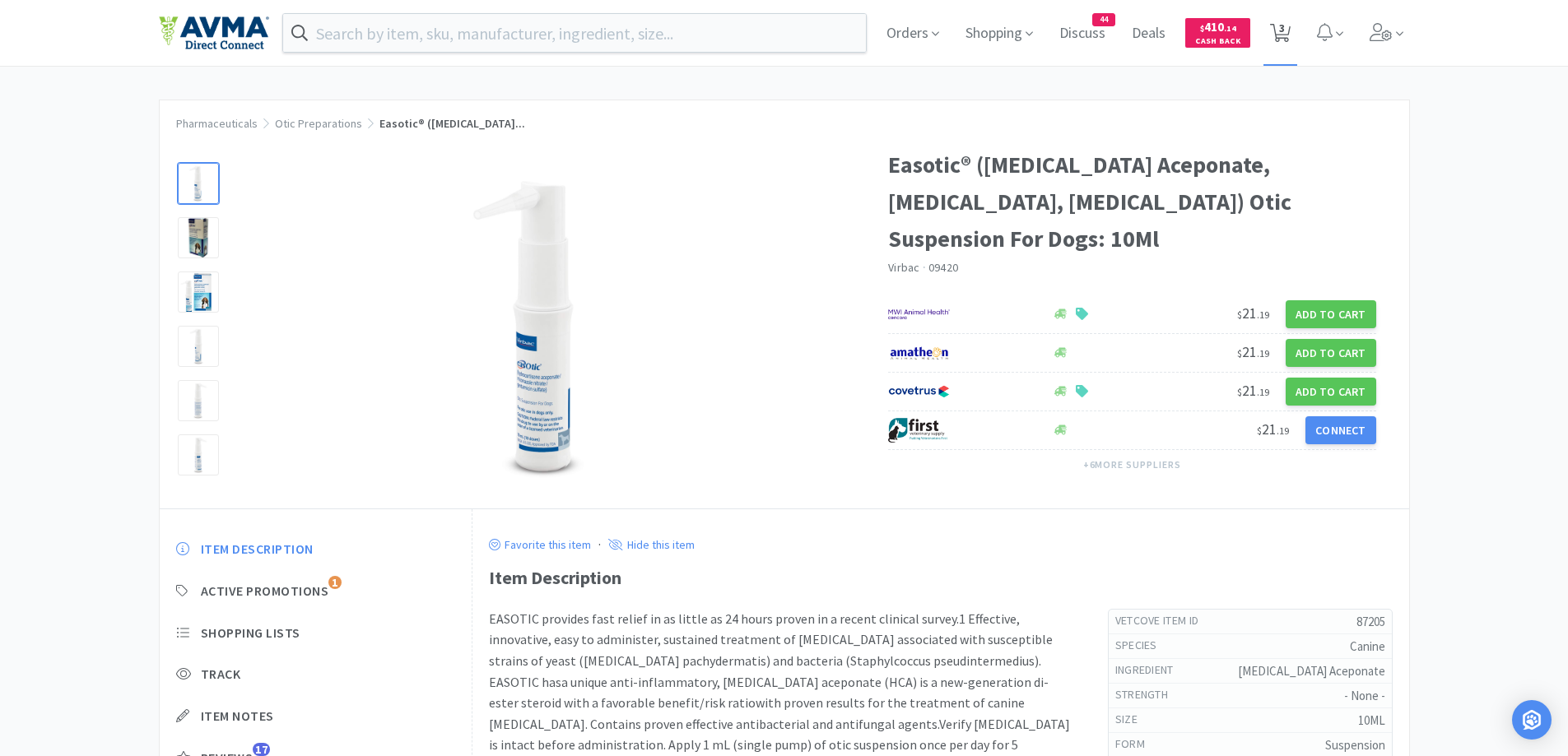
click at [1285, 33] on span "3" at bounding box center [1282, 28] width 6 height 66
select select "2"
select select "10"
select select "1"
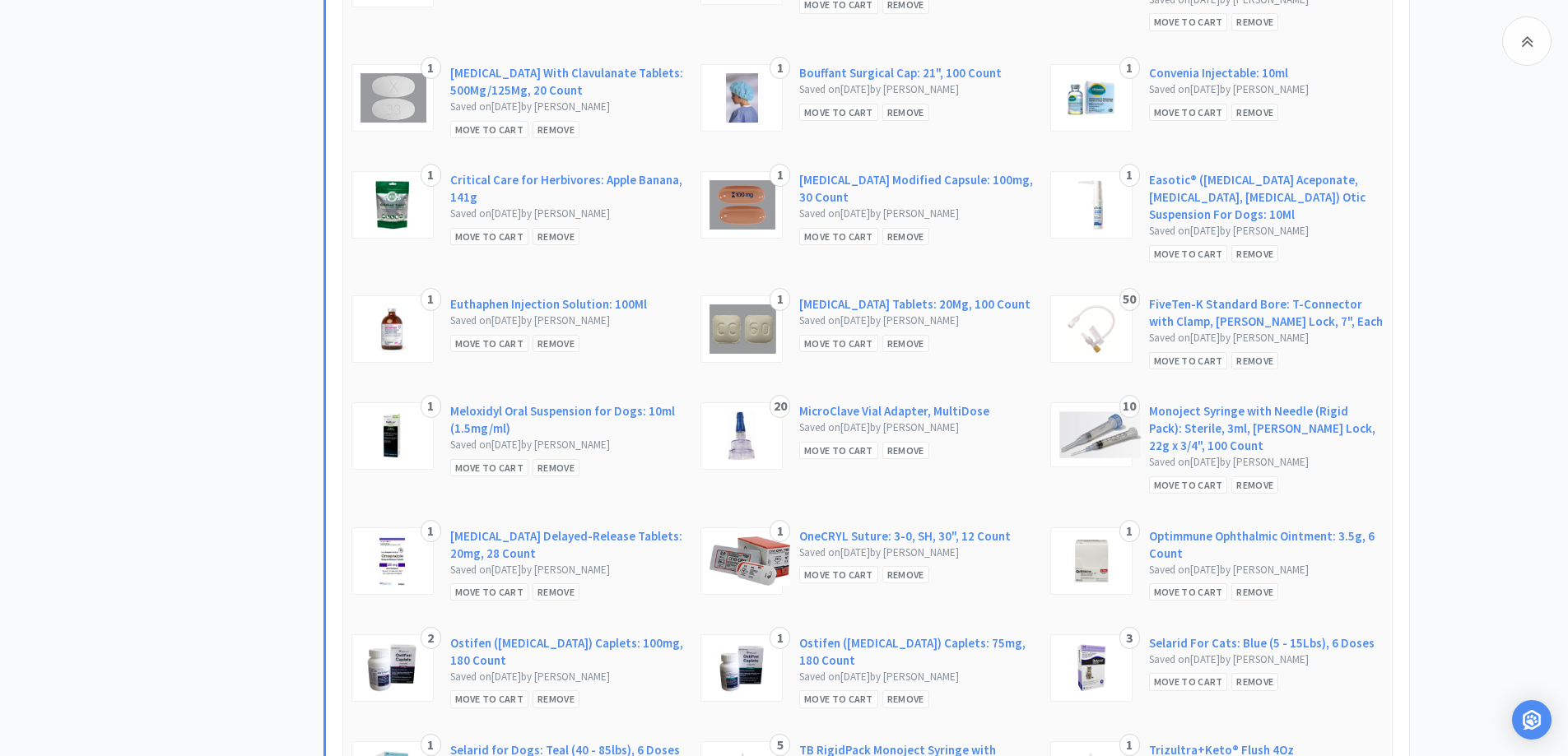
scroll to position [972, 0]
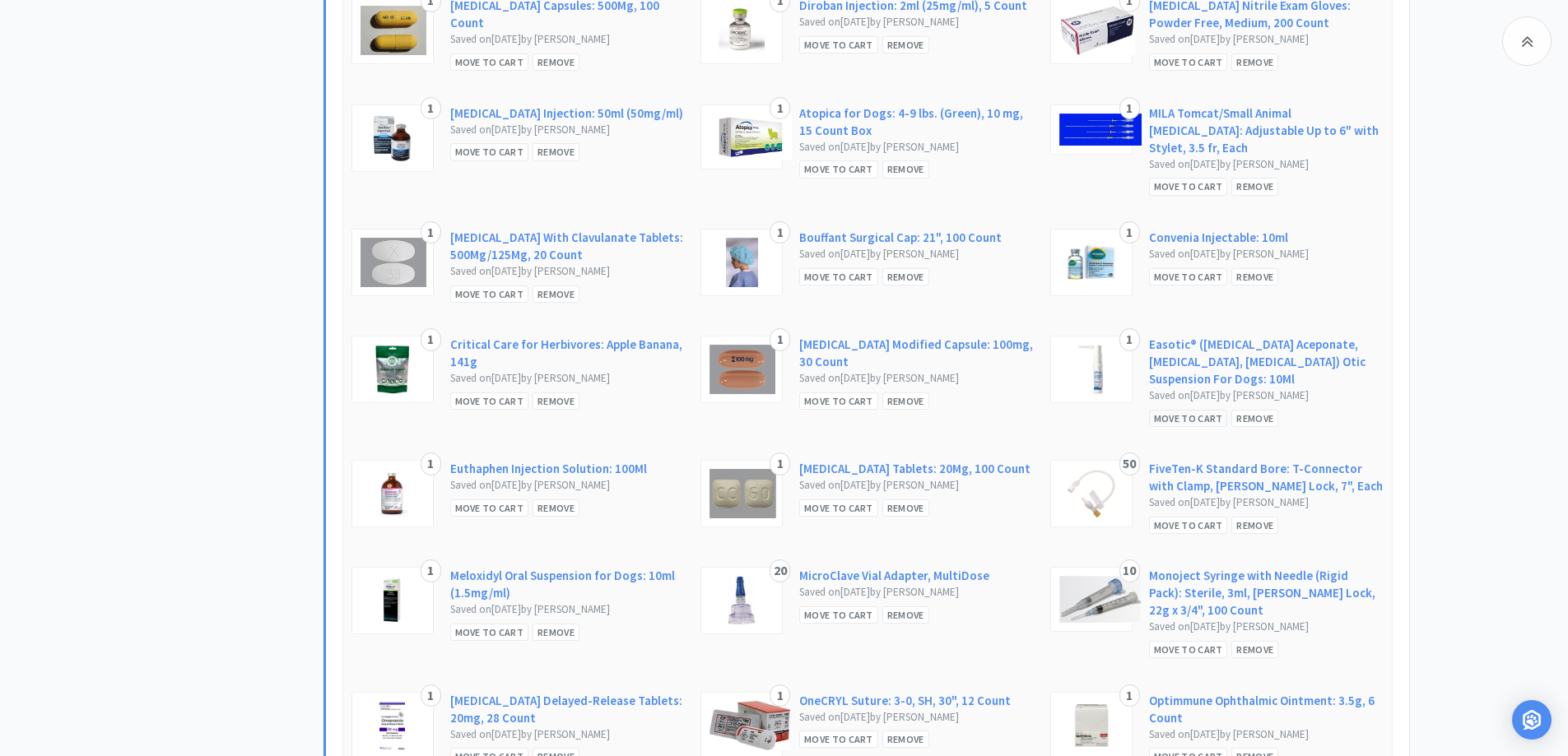
click at [1190, 410] on div "Move to Cart" at bounding box center [1188, 419] width 79 height 18
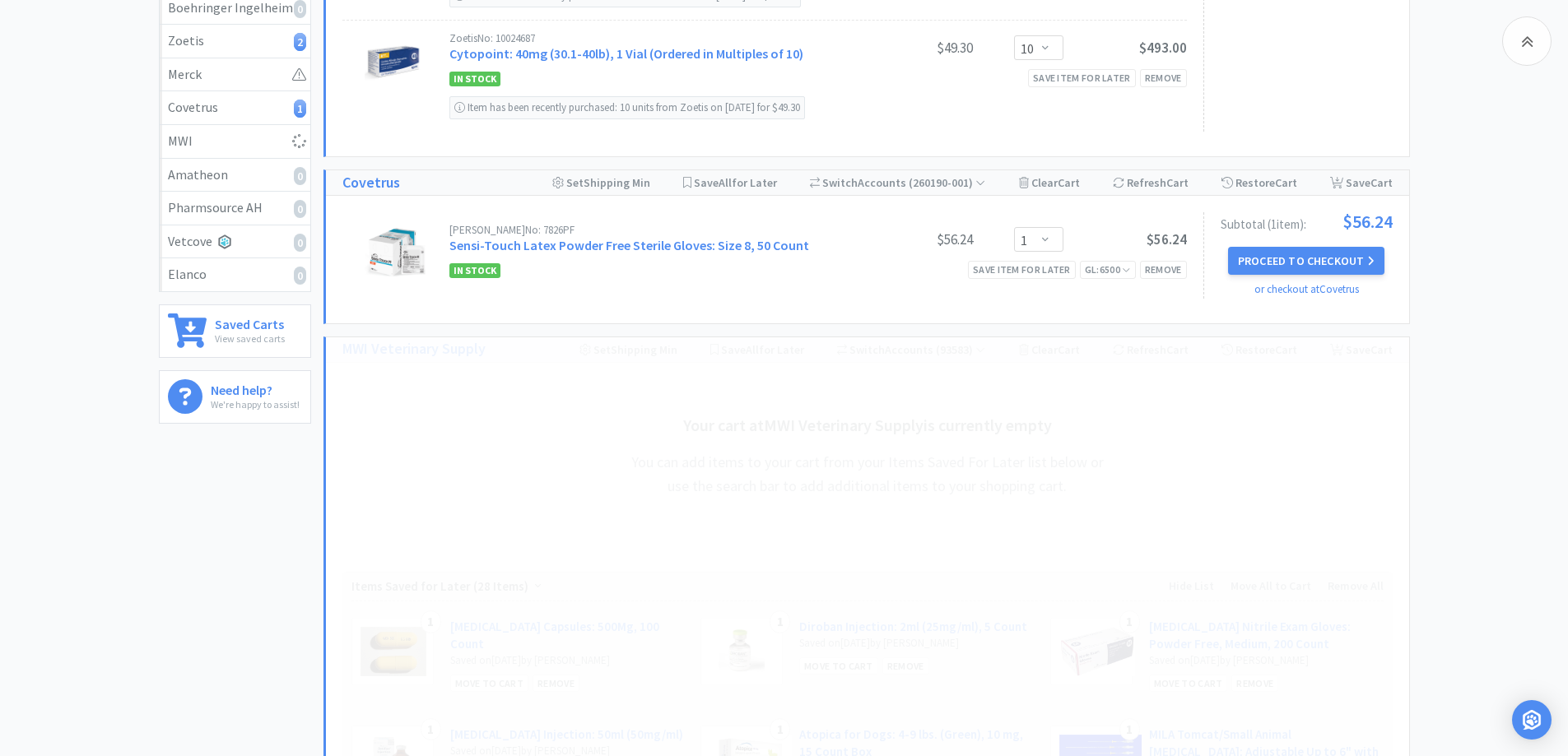
scroll to position [314, 0]
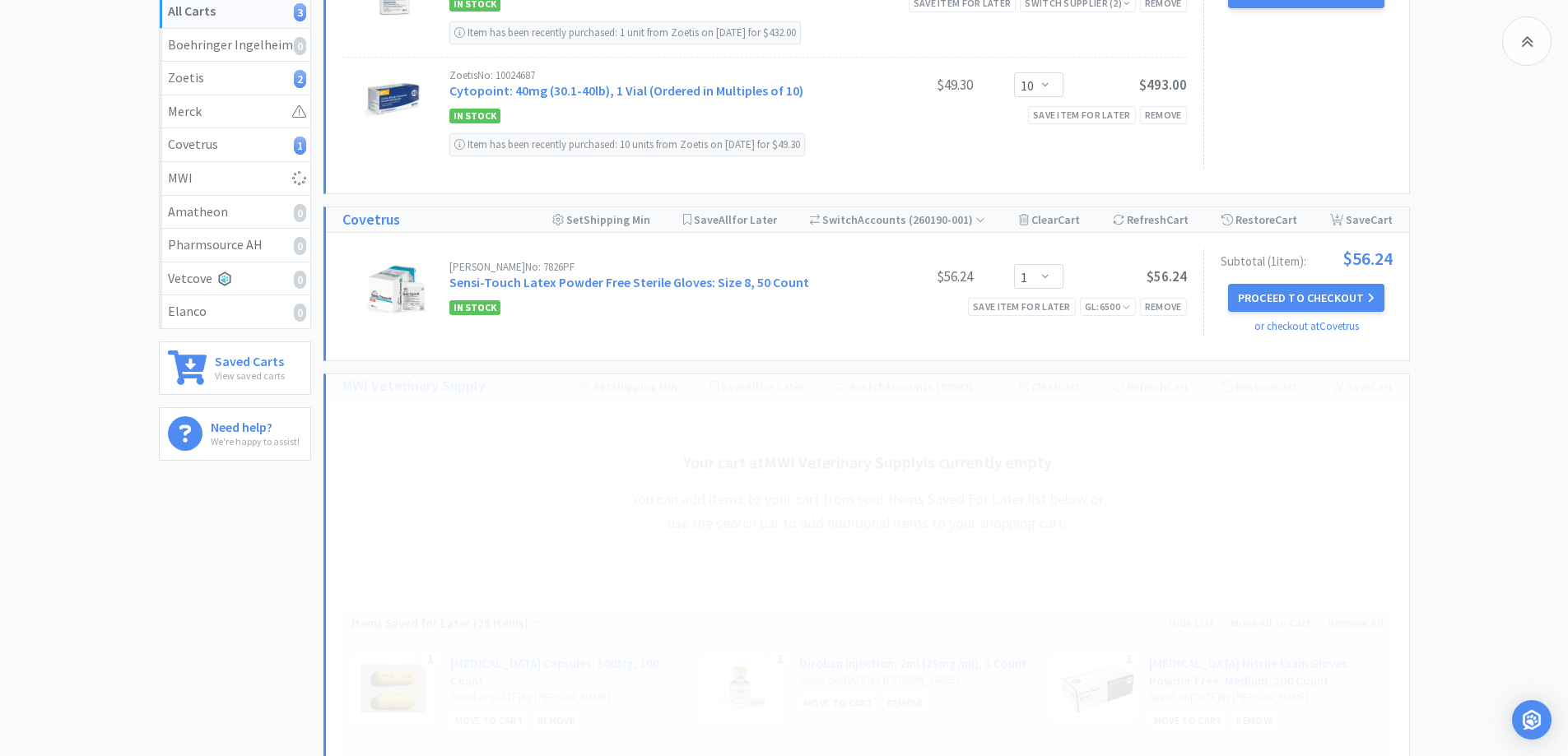
select select "1"
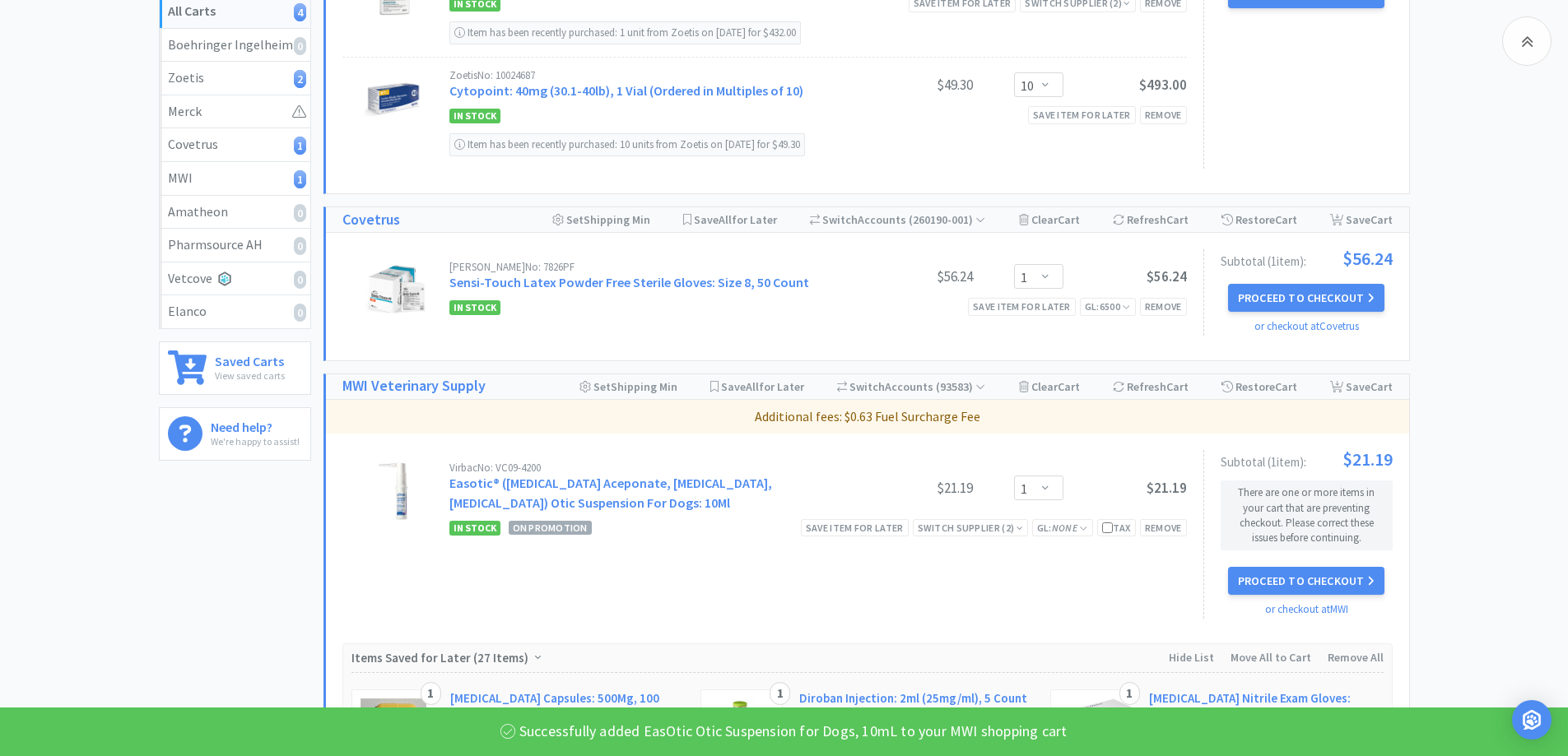
click at [1462, 360] on div "All Carts 4 Items $ 1,434 . 43 Subtotal 3 Carts How It Works Monthly Budget Aug…" at bounding box center [784, 753] width 1568 height 1934
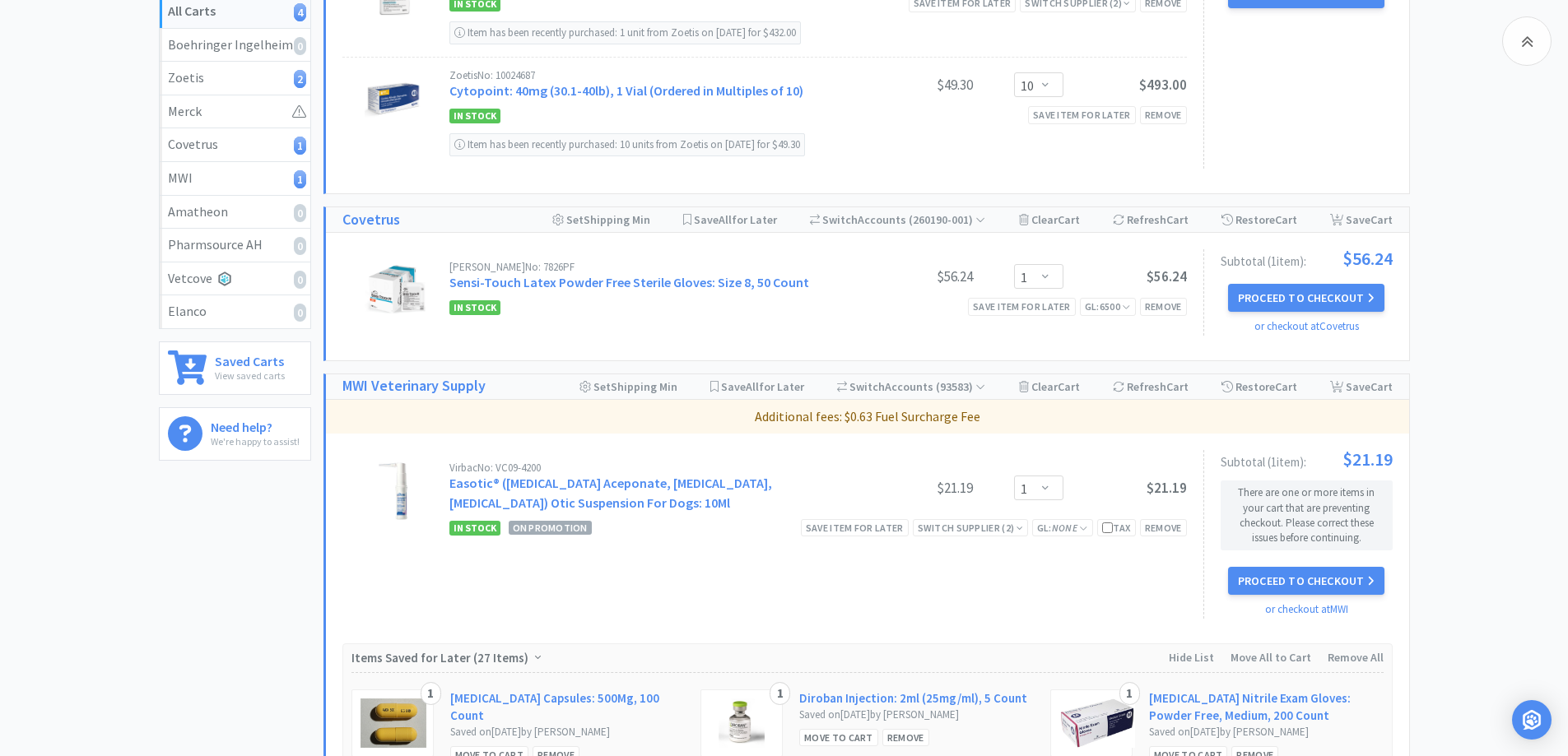
click at [1441, 390] on div "All Carts 4 Items $ 1,434 . 43 Subtotal 3 Carts How It Works Monthly Budget Aug…" at bounding box center [784, 753] width 1568 height 1934
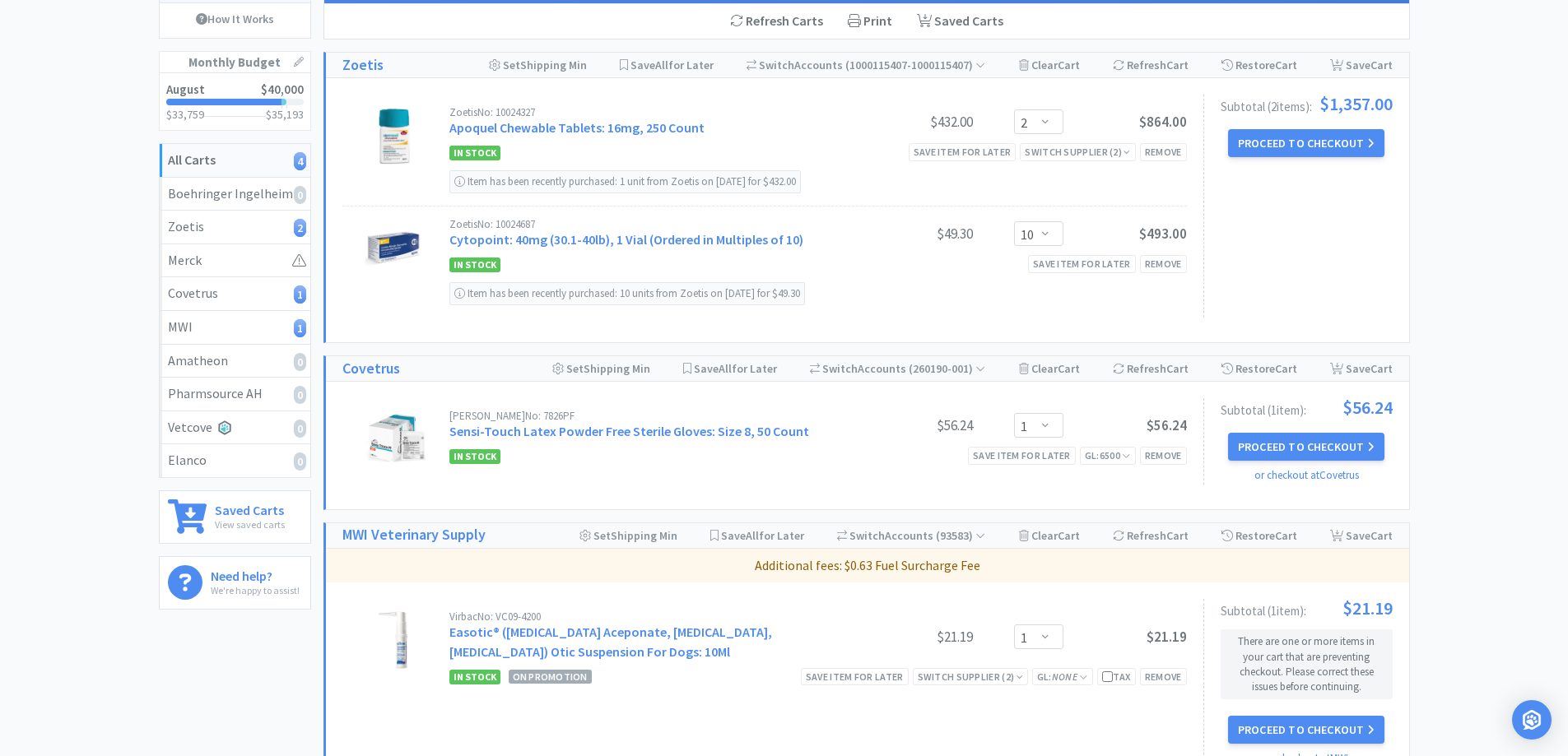
scroll to position [0, 0]
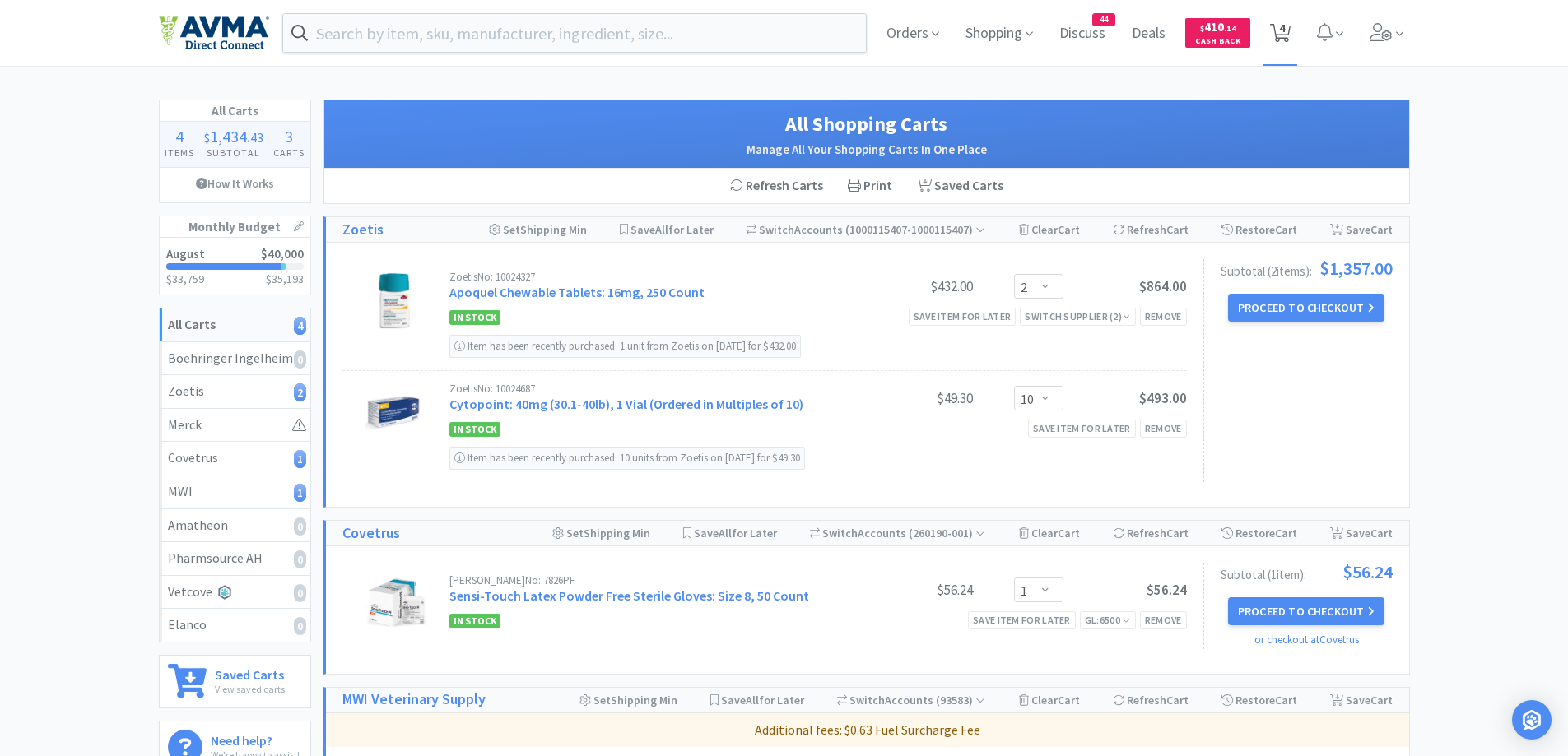
click at [1291, 42] on span "4" at bounding box center [1280, 33] width 33 height 66
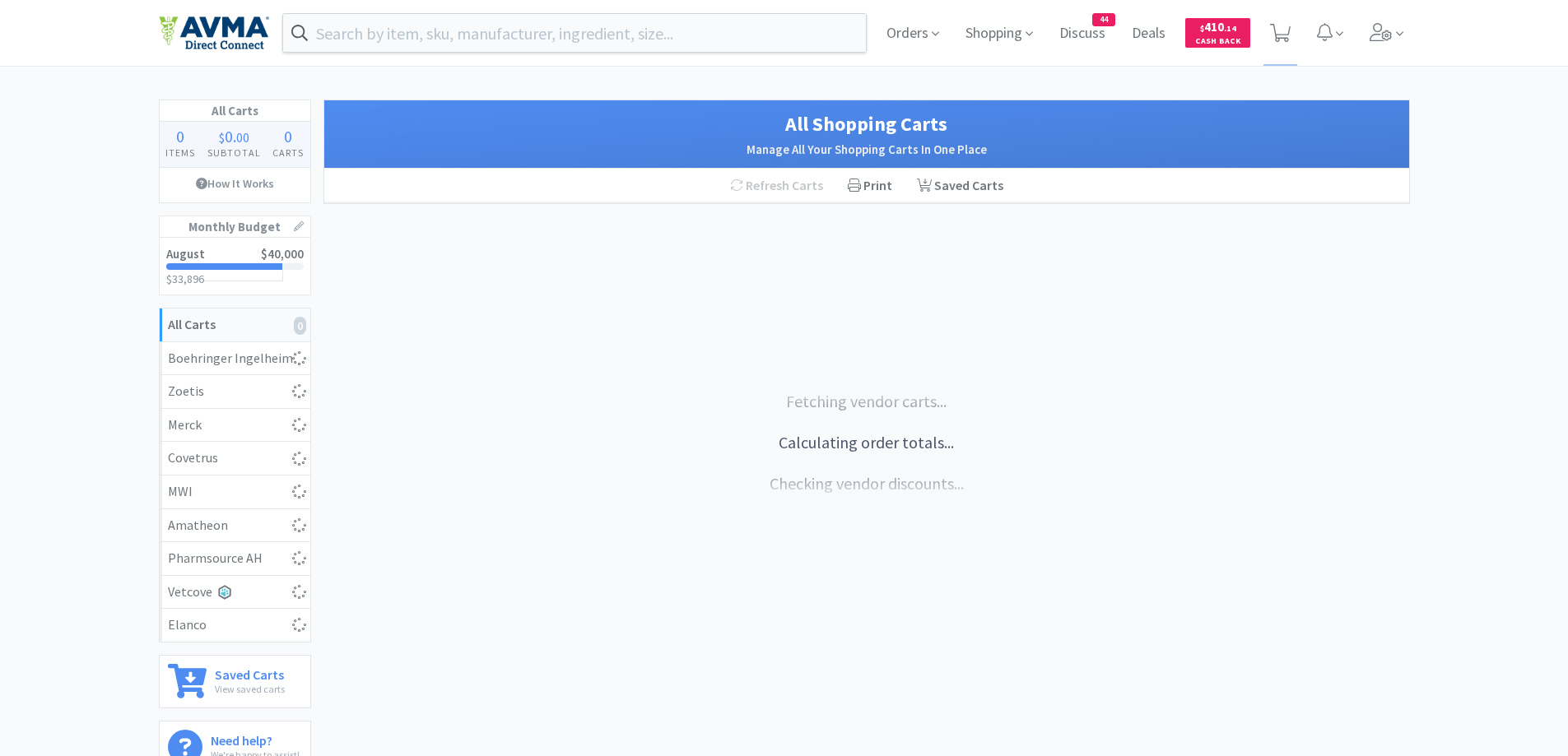
select select "1"
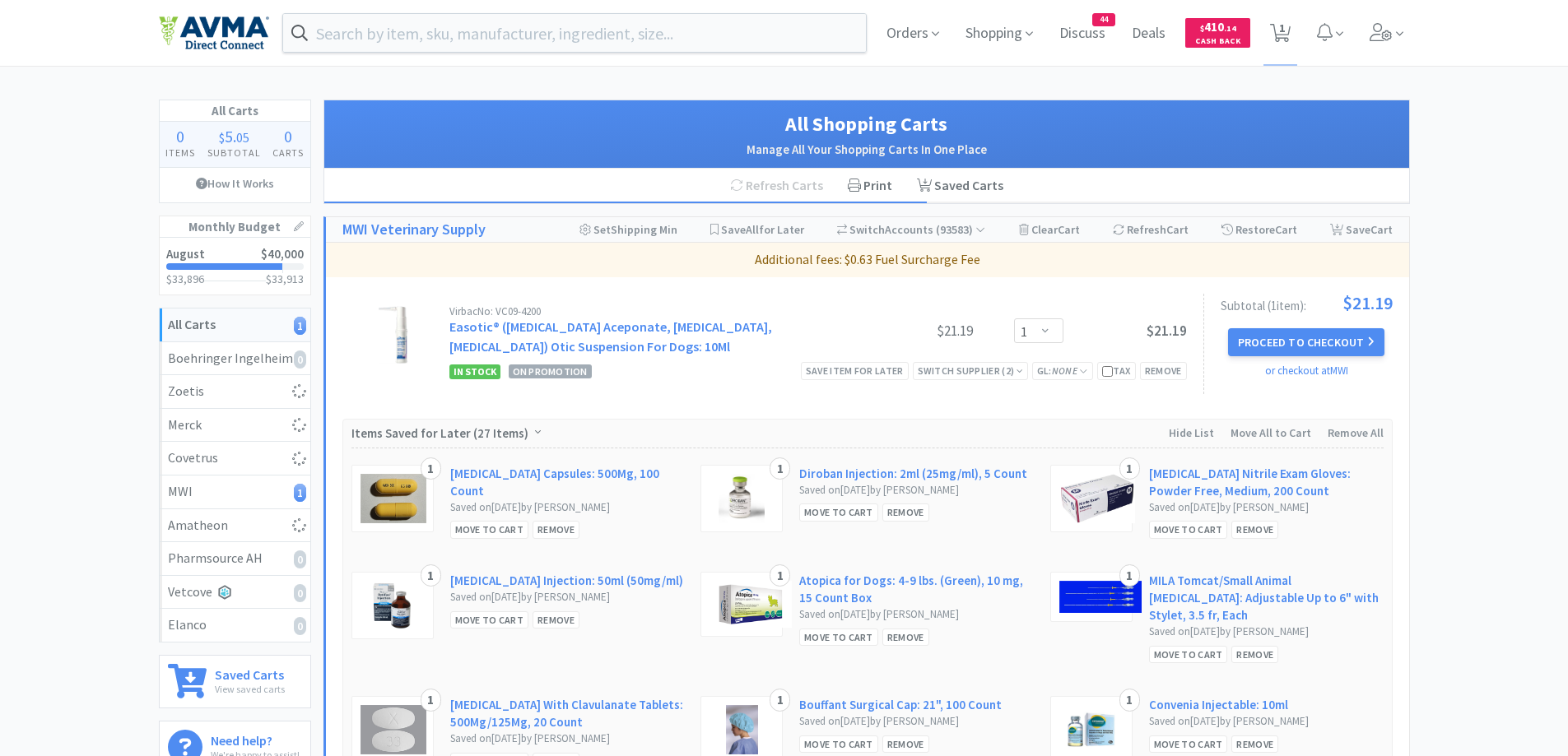
scroll to position [165, 0]
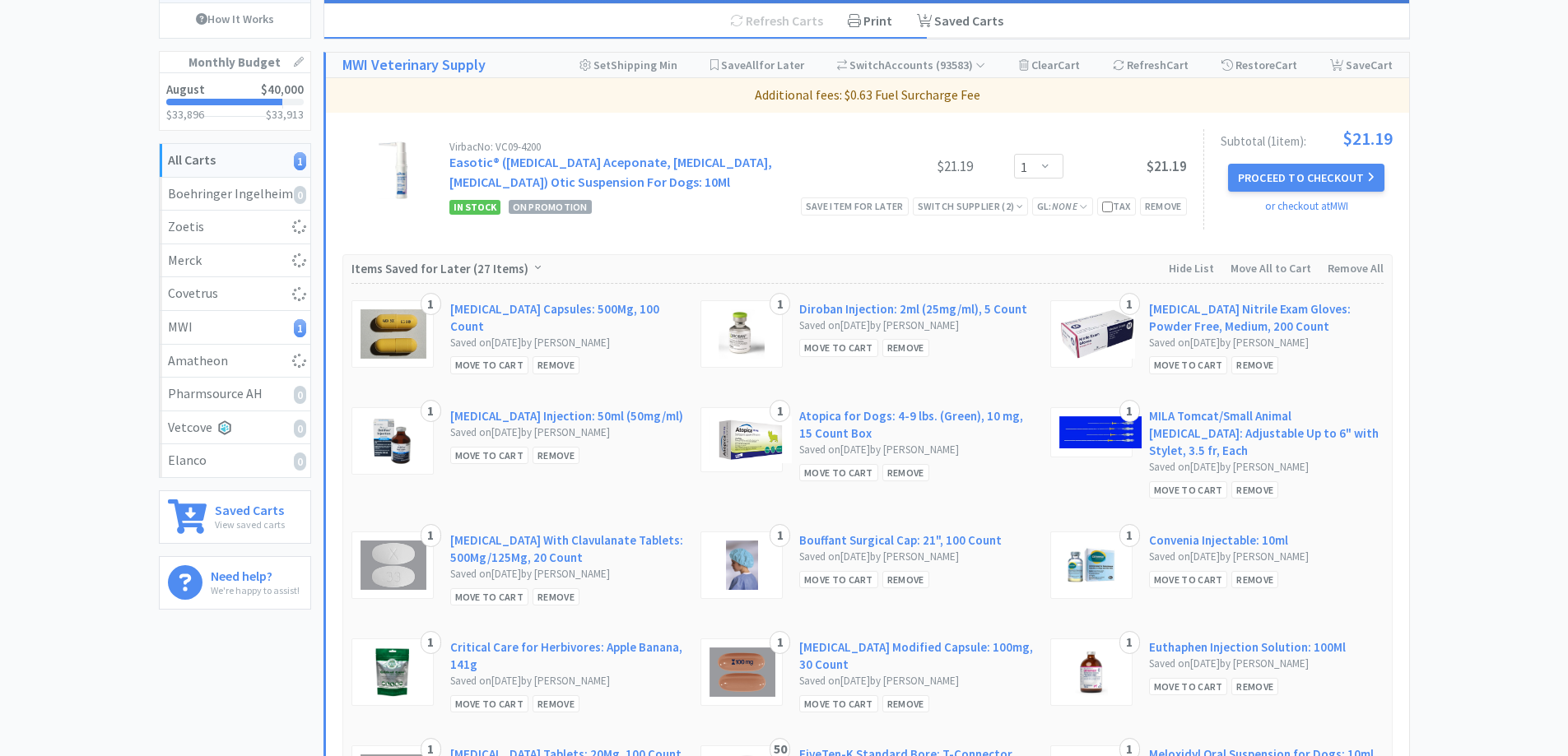
select select "2"
select select "10"
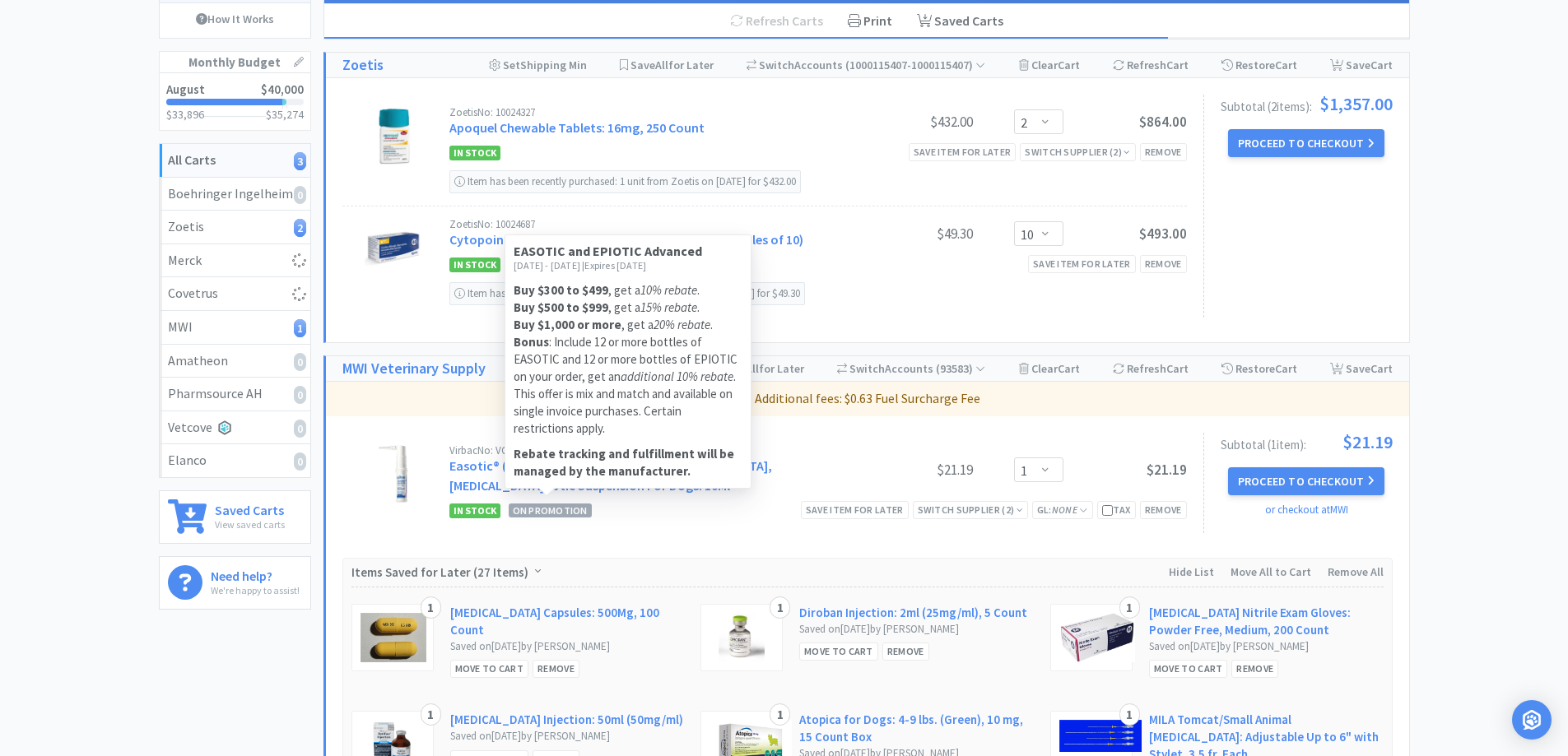
select select "1"
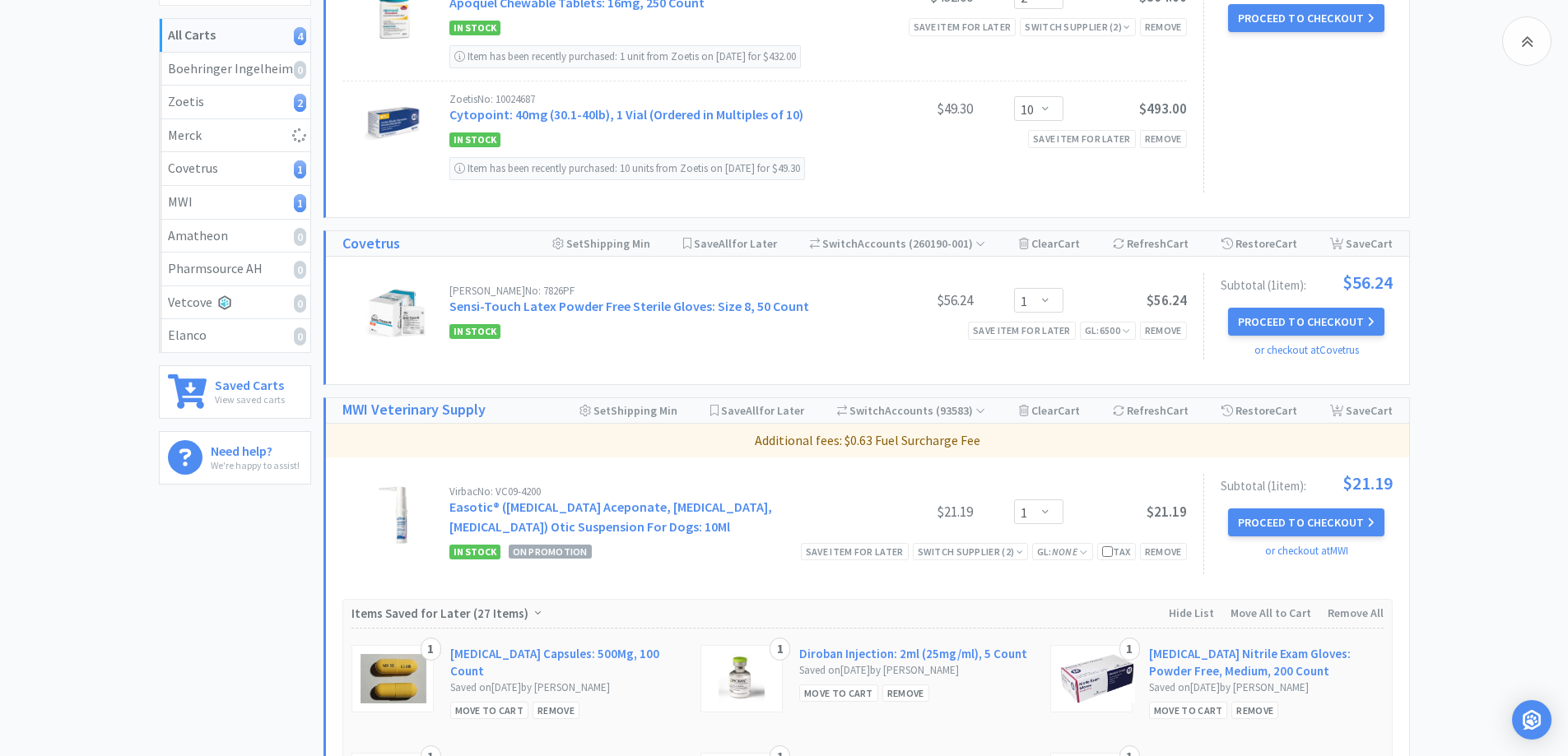
scroll to position [329, 0]
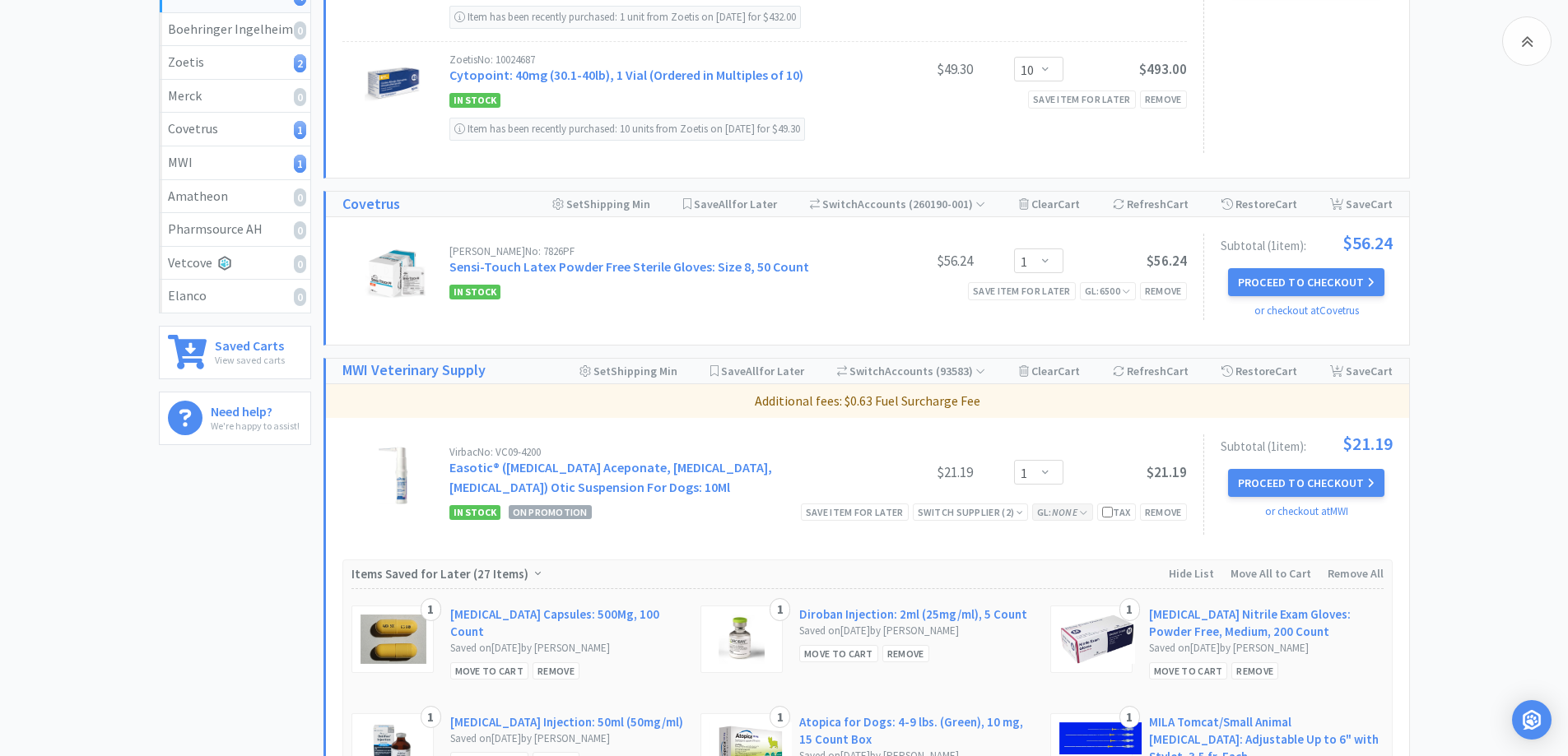
click at [1063, 512] on icon "None" at bounding box center [1064, 512] width 25 height 13
click at [1072, 587] on select "Select a GL Code... 6120 6105 6110 6020 7805 6500 6600 6001 6801 6025 6099 6403…" at bounding box center [1094, 583] width 151 height 33
select select "6105"
click at [1019, 567] on select "Select a GL Code... 6120 6105 6110 6020 7805 6500 6600 6001 6801 6025 6099 6403…" at bounding box center [1094, 583] width 151 height 33
click at [1115, 621] on button "Update GL Code" at bounding box center [1094, 621] width 151 height 28
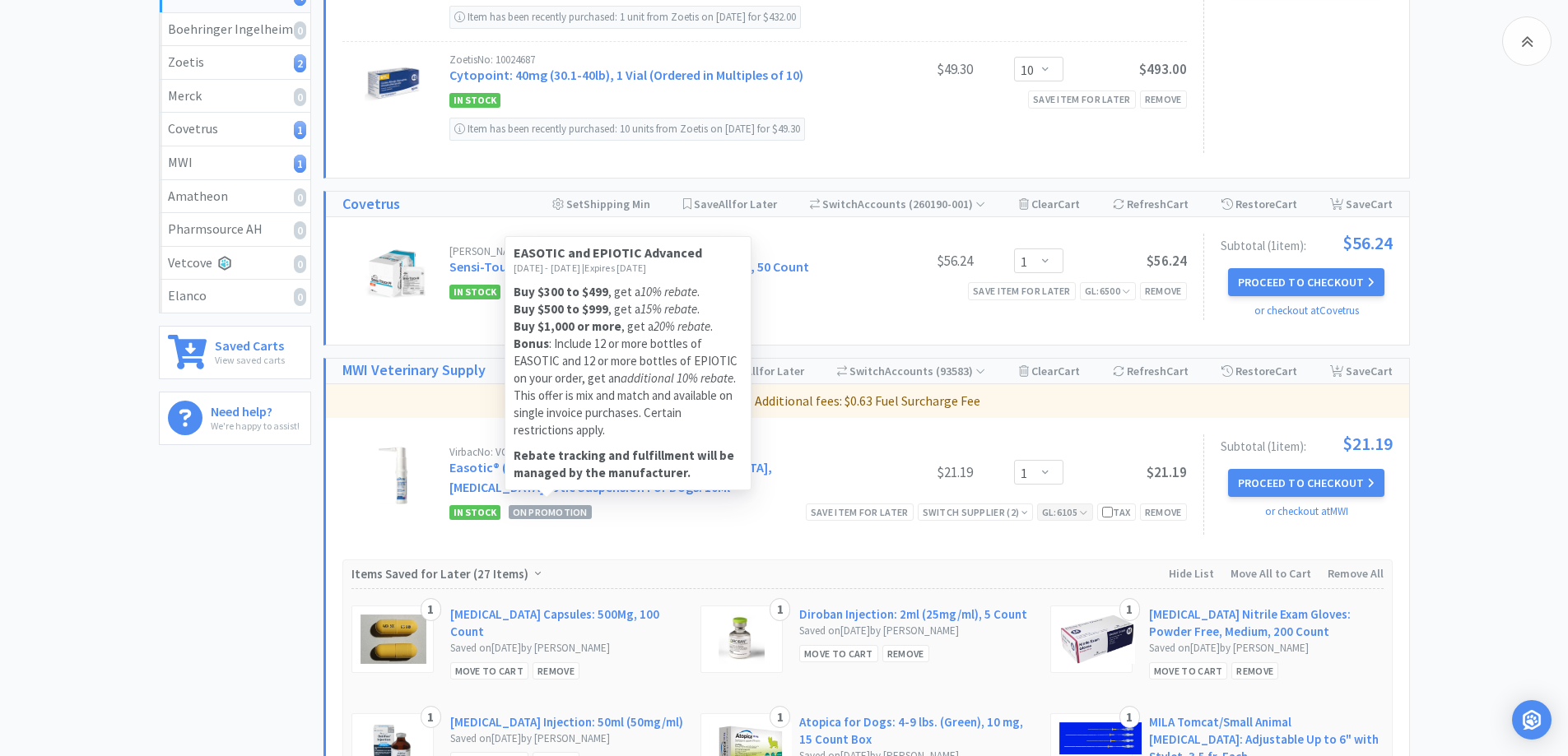
scroll to position [165, 0]
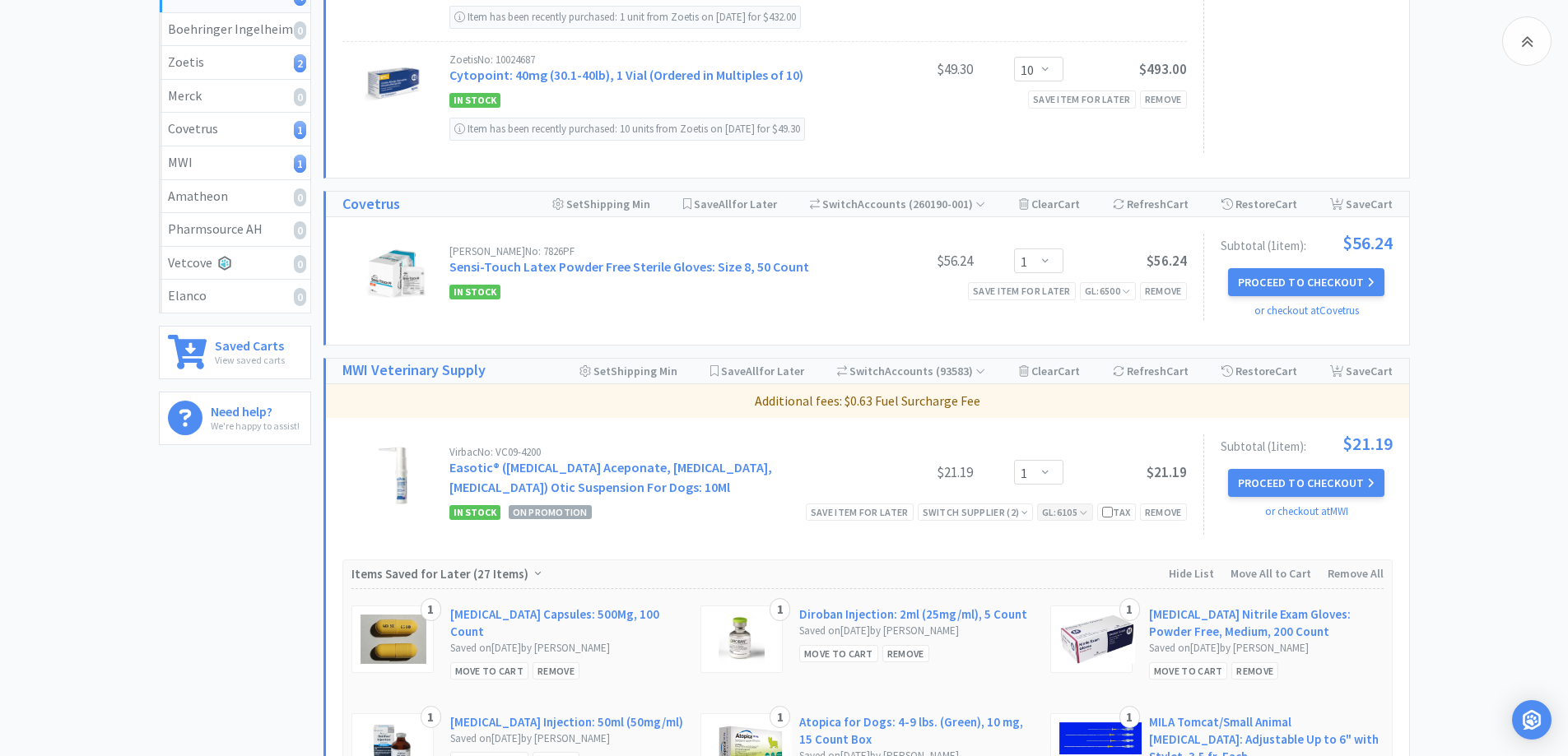
click at [1459, 303] on div "All Carts 4 Items $ 1,434 . 43 Subtotal 3 Carts How It Works Monthly Budget Aug…" at bounding box center [784, 703] width 1568 height 1866
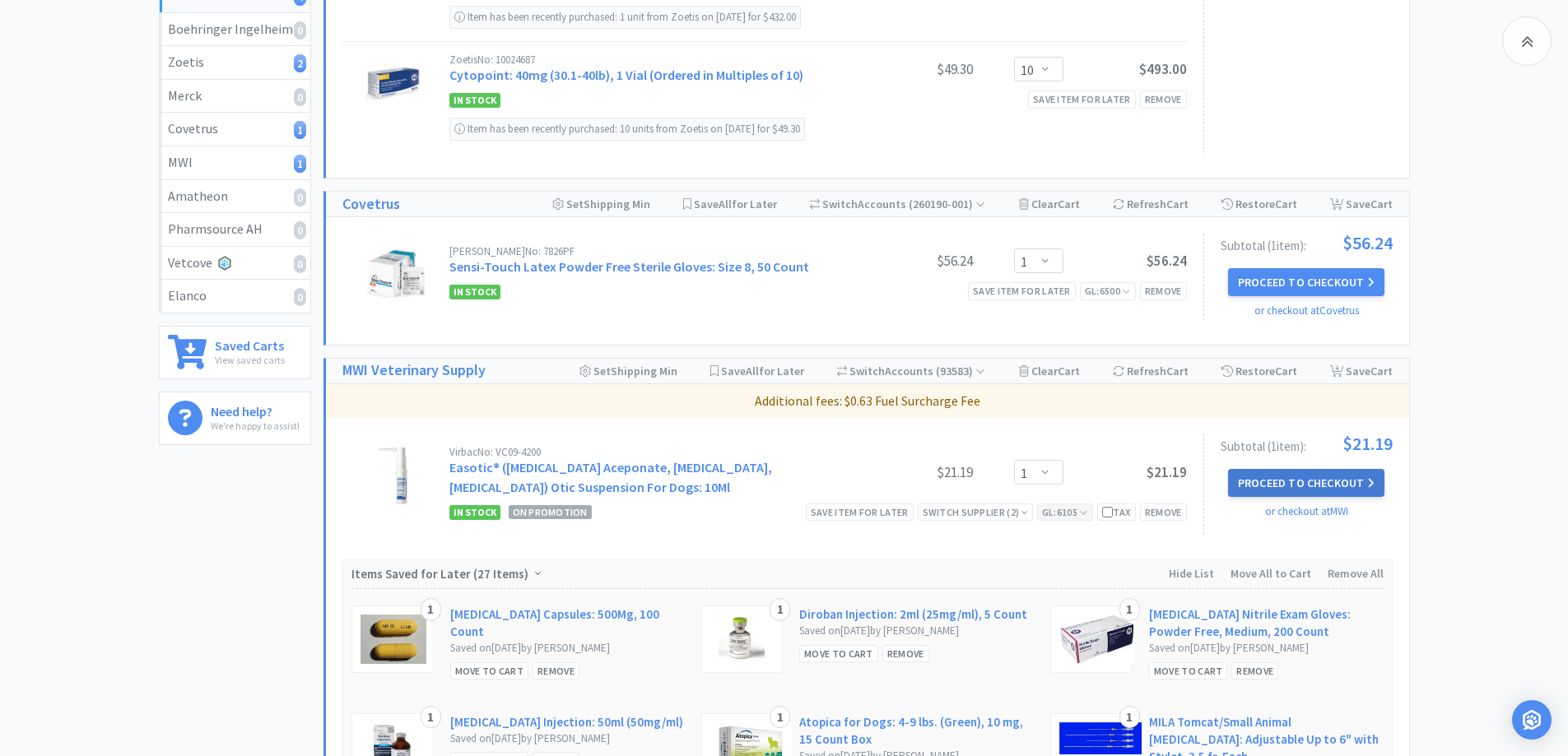
drag, startPoint x: 1302, startPoint y: 478, endPoint x: 1396, endPoint y: 402, distance: 120.9
click at [1303, 480] on button "Proceed to Checkout" at bounding box center [1306, 482] width 157 height 28
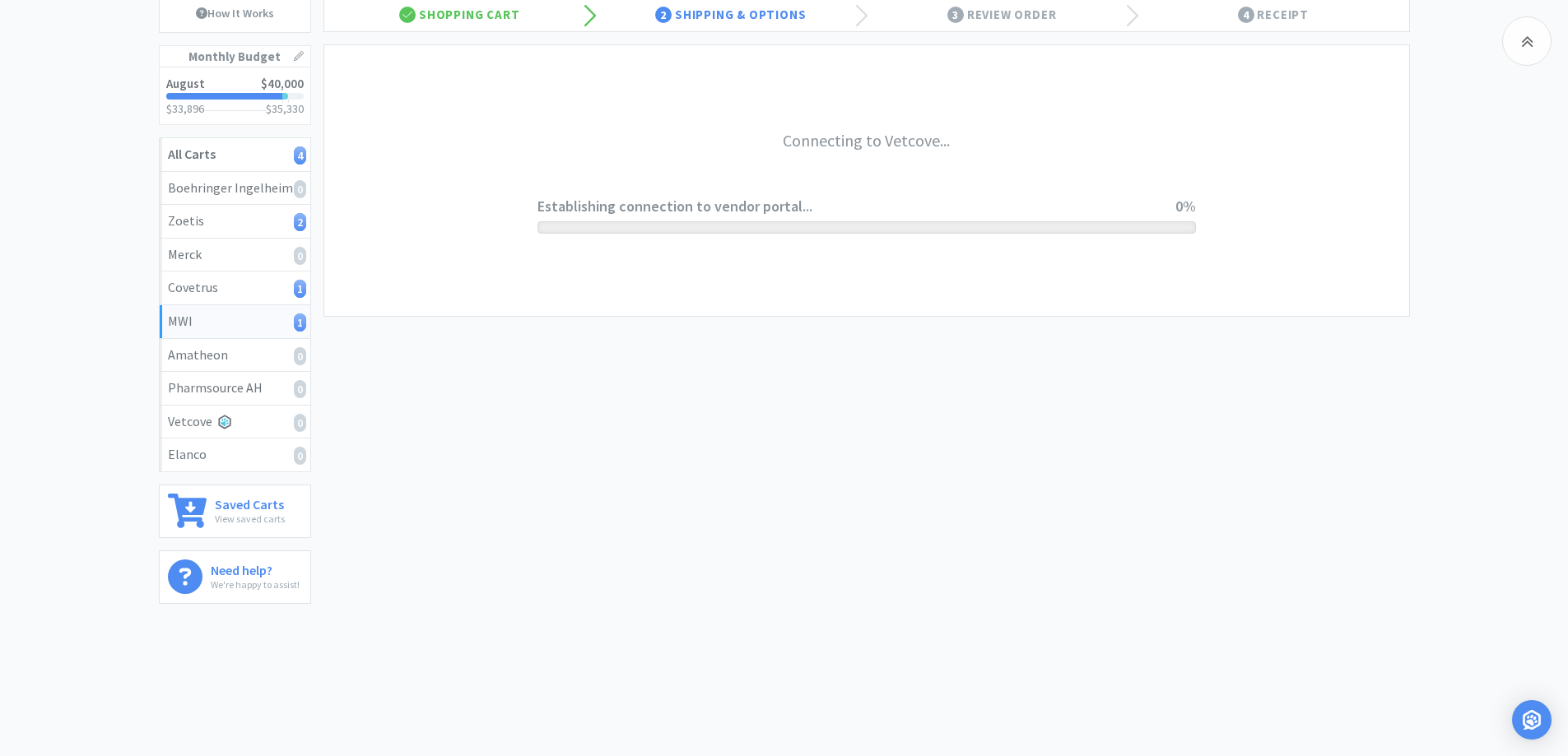
scroll to position [170, 0]
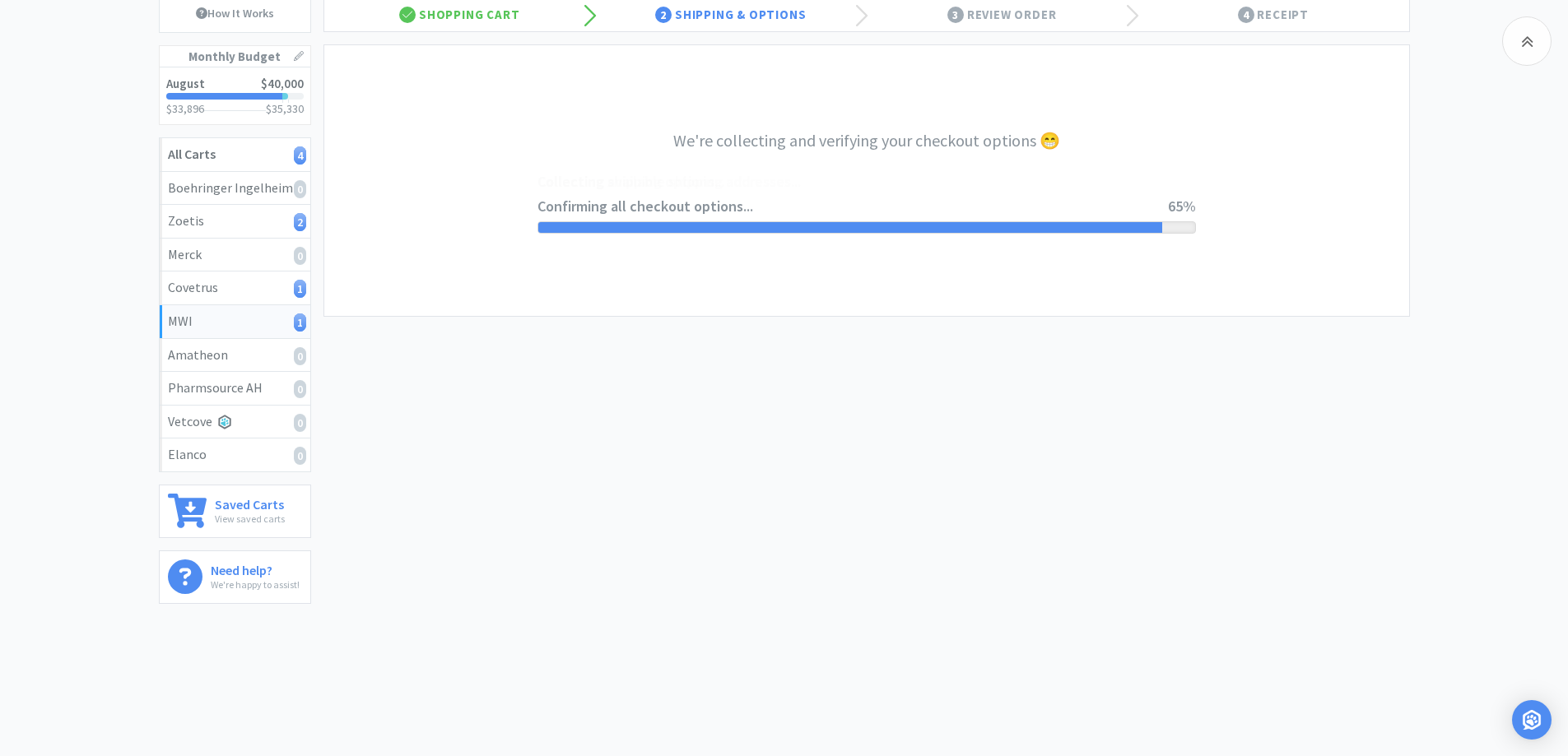
select select "CC_9421154621689816"
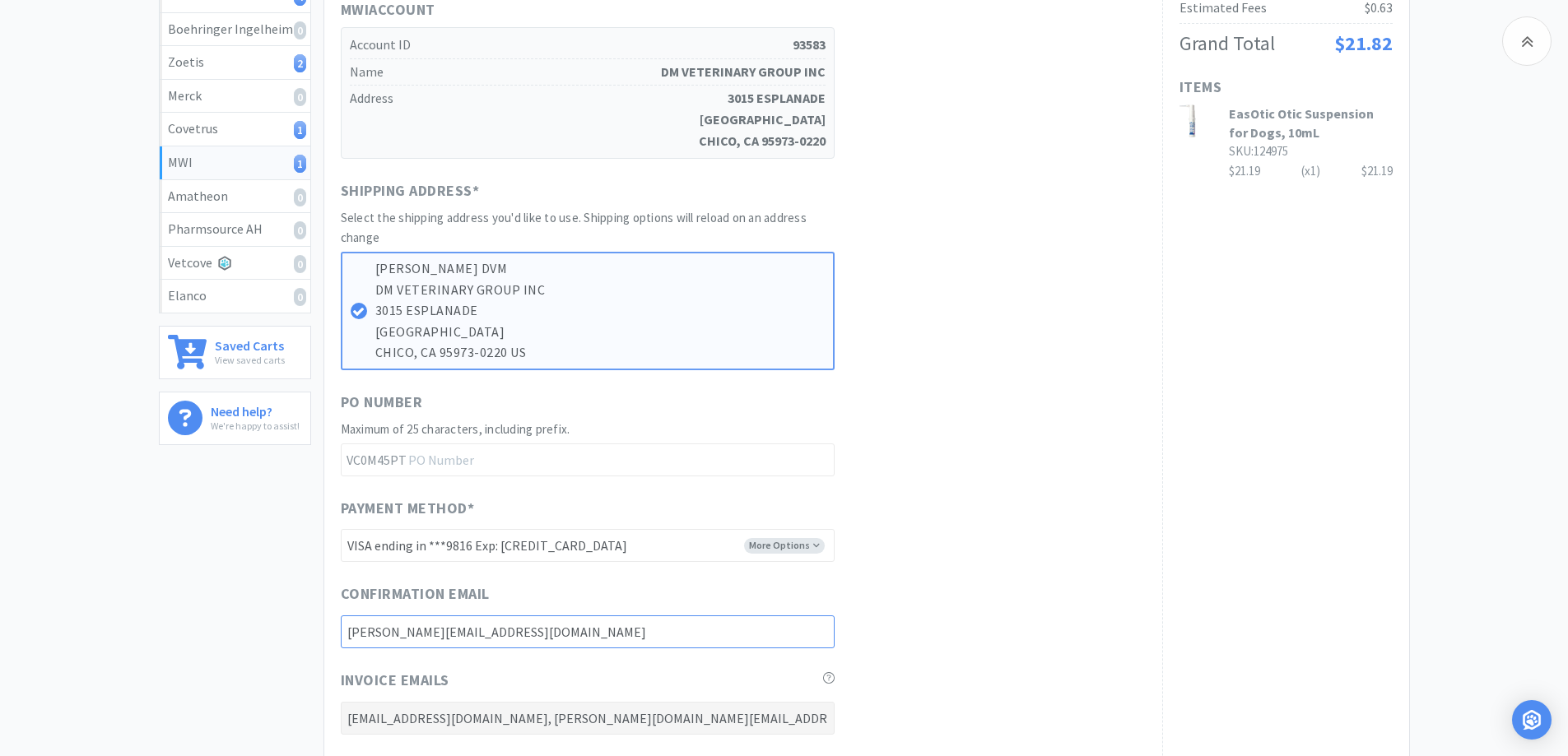
scroll to position [658, 0]
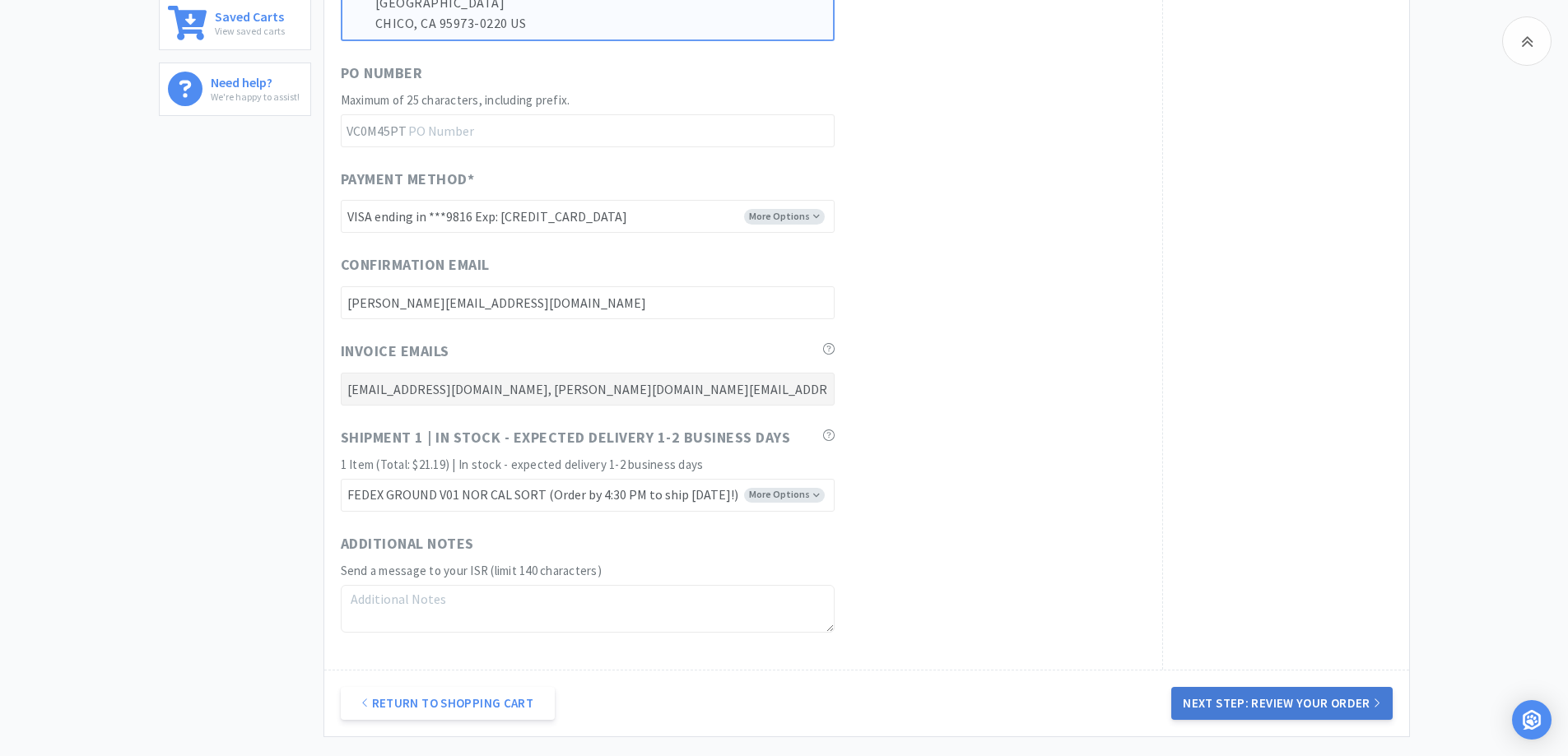
click at [1276, 714] on button "Next Step: Review Your Order" at bounding box center [1281, 703] width 220 height 33
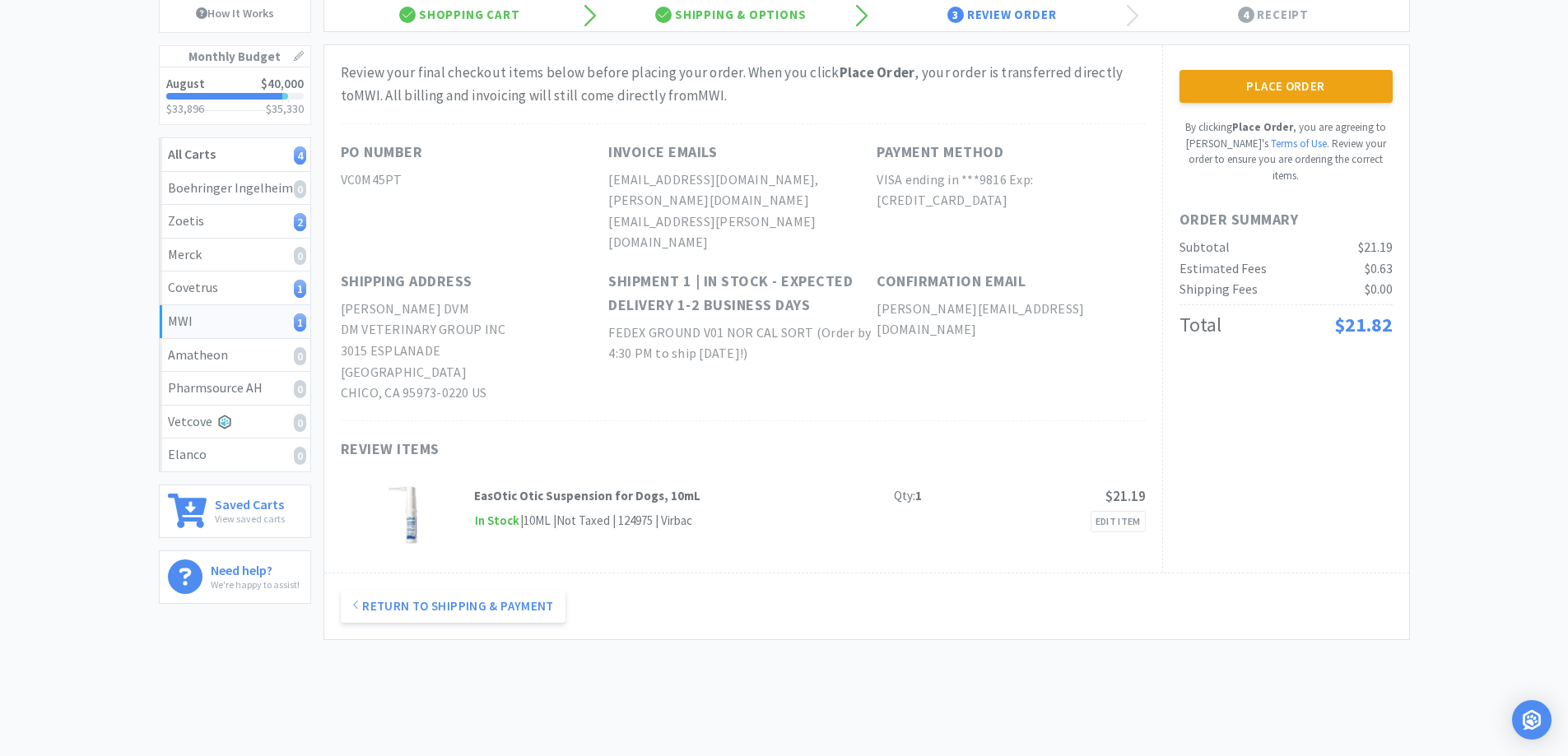
scroll to position [0, 0]
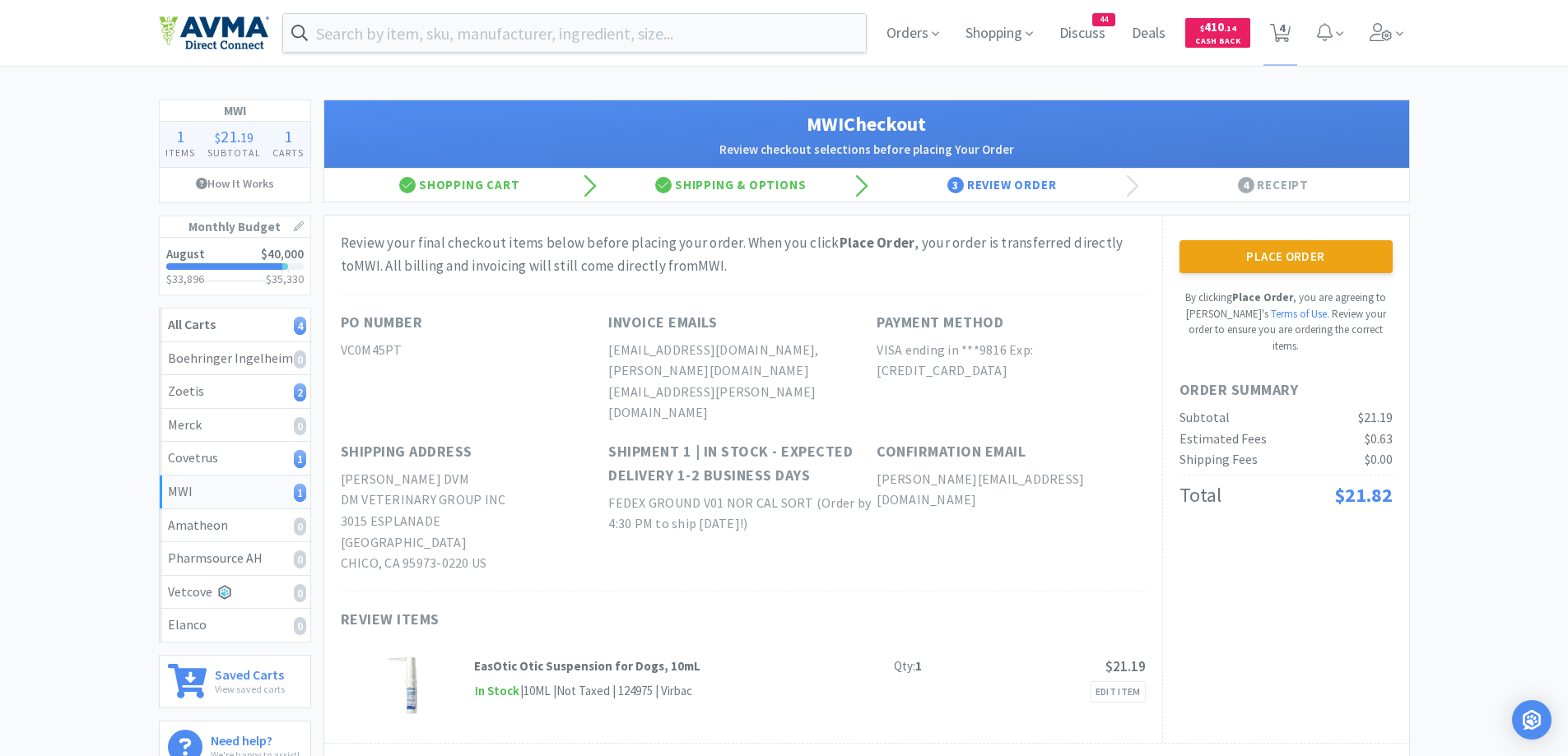
click at [1240, 247] on button "Place Order" at bounding box center [1286, 256] width 213 height 33
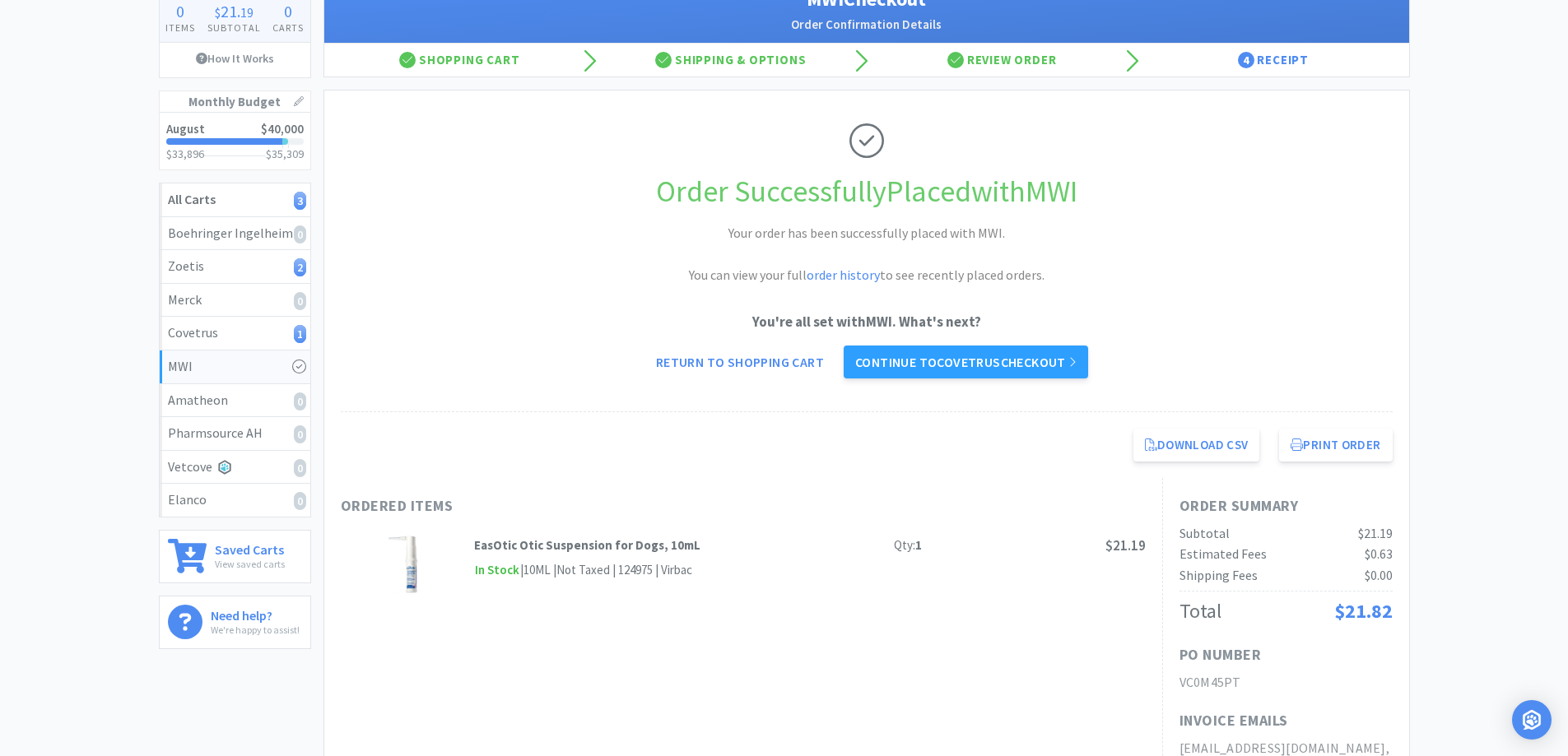
scroll to position [165, 0]
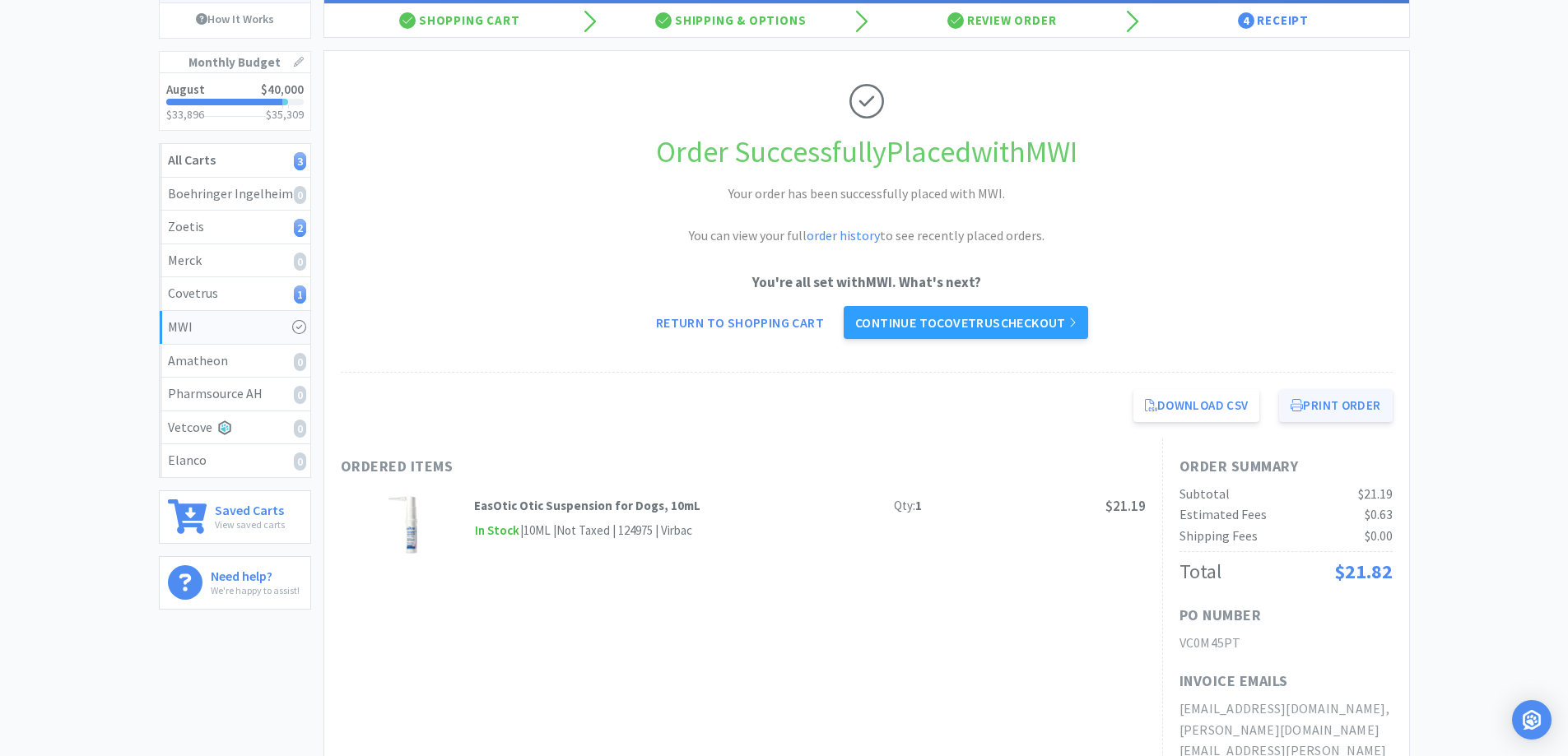
click at [1376, 412] on button "Print Order" at bounding box center [1335, 405] width 113 height 33
select select "2"
select select "10"
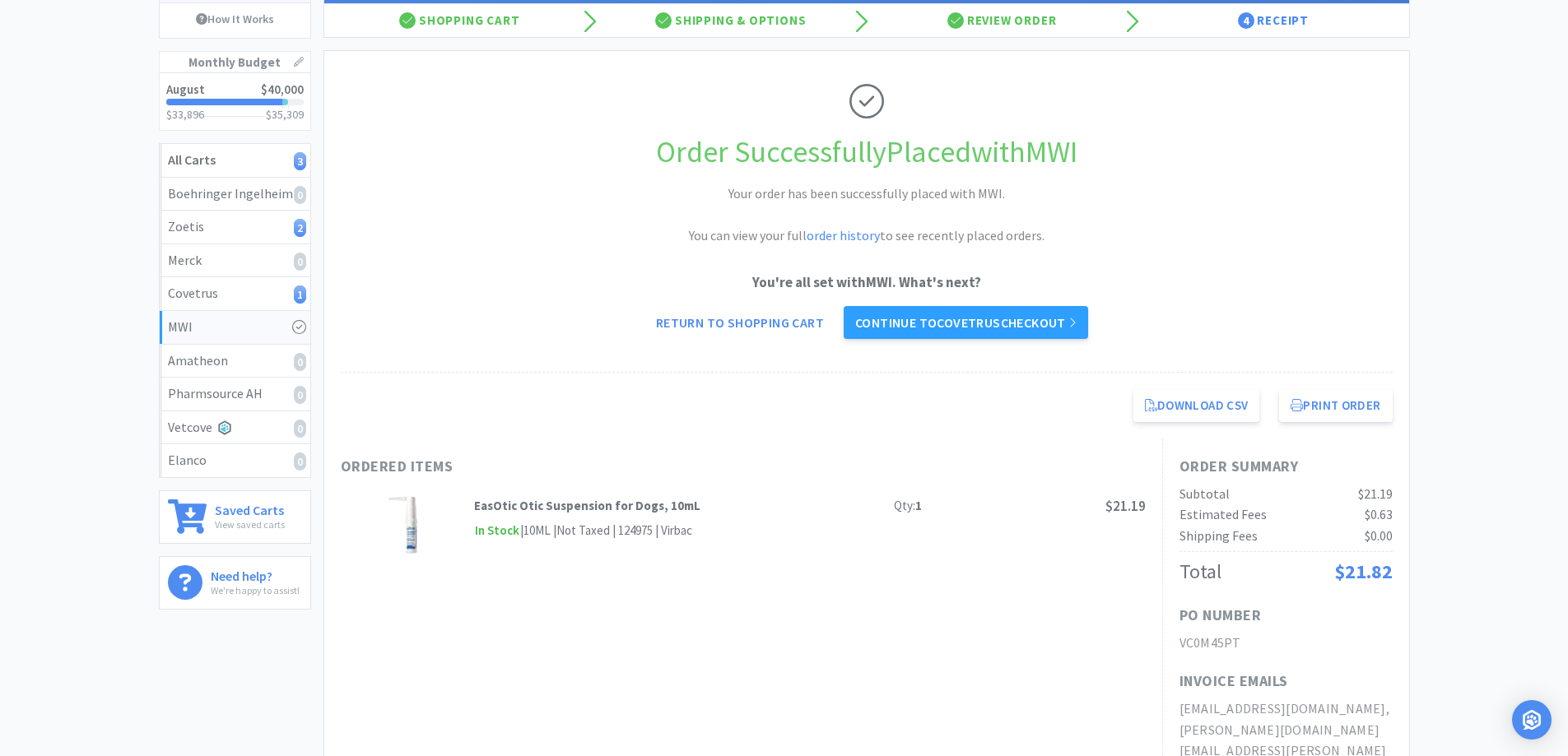
select select "1"
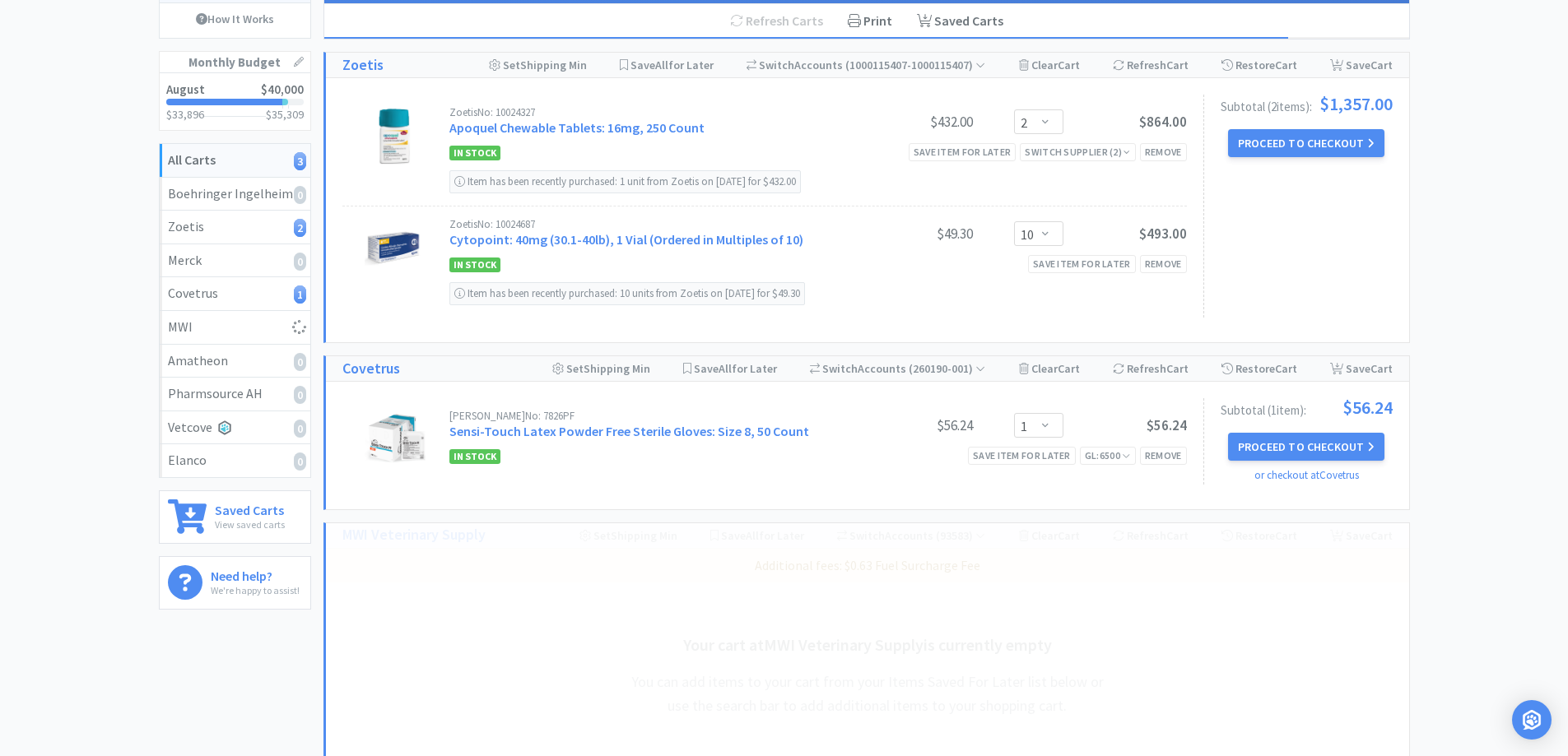
select select "1"
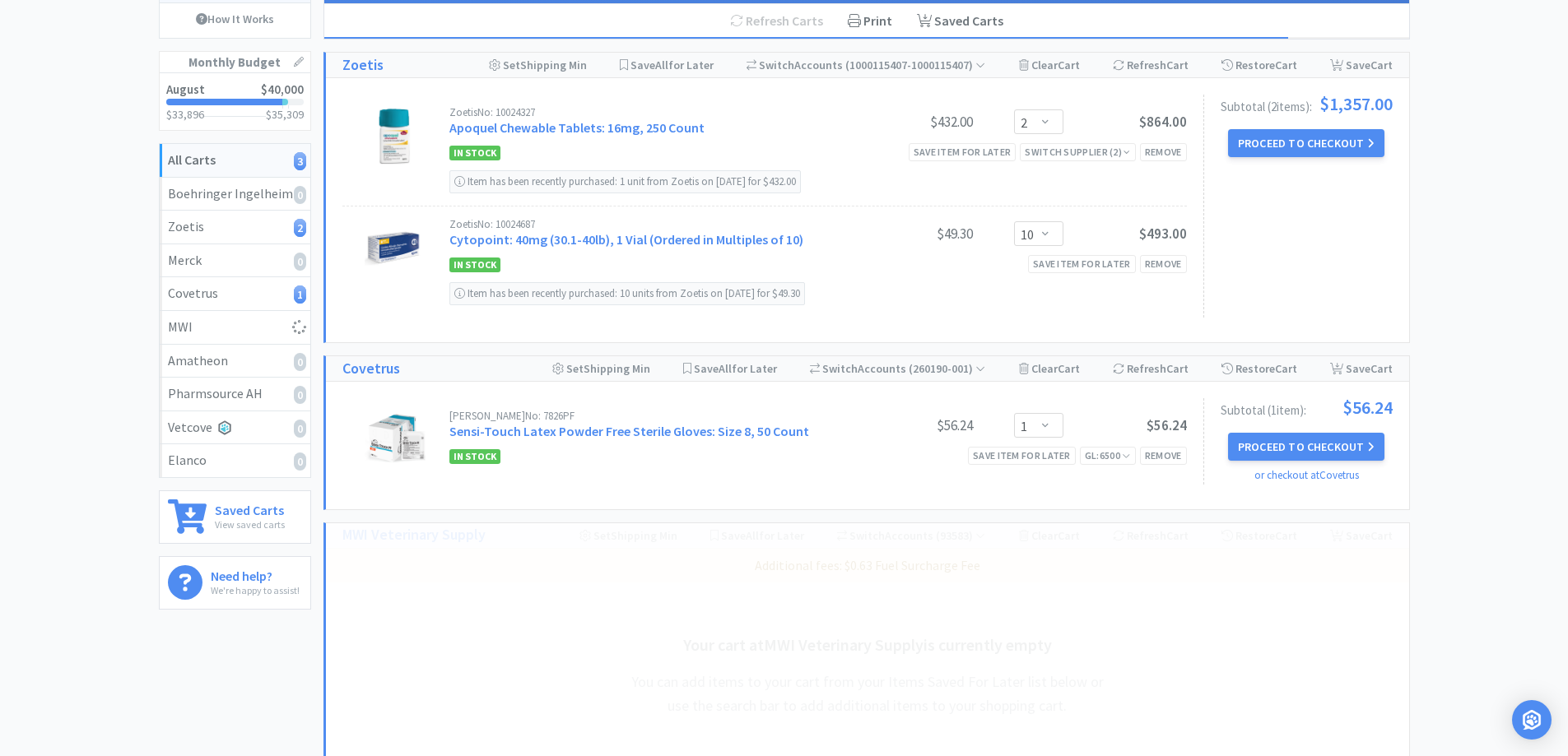
select select "1"
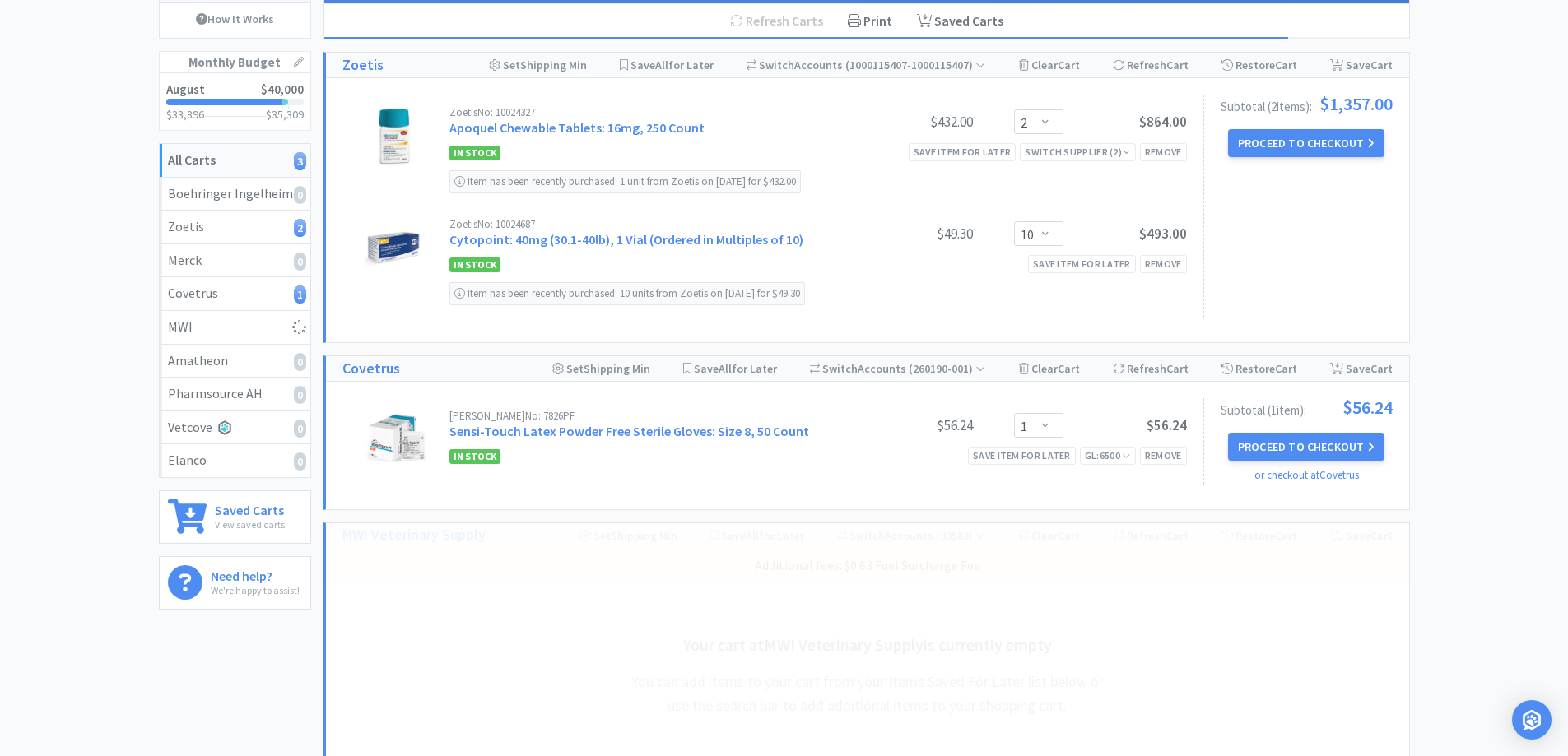
select select "1"
select select "50"
select select "1"
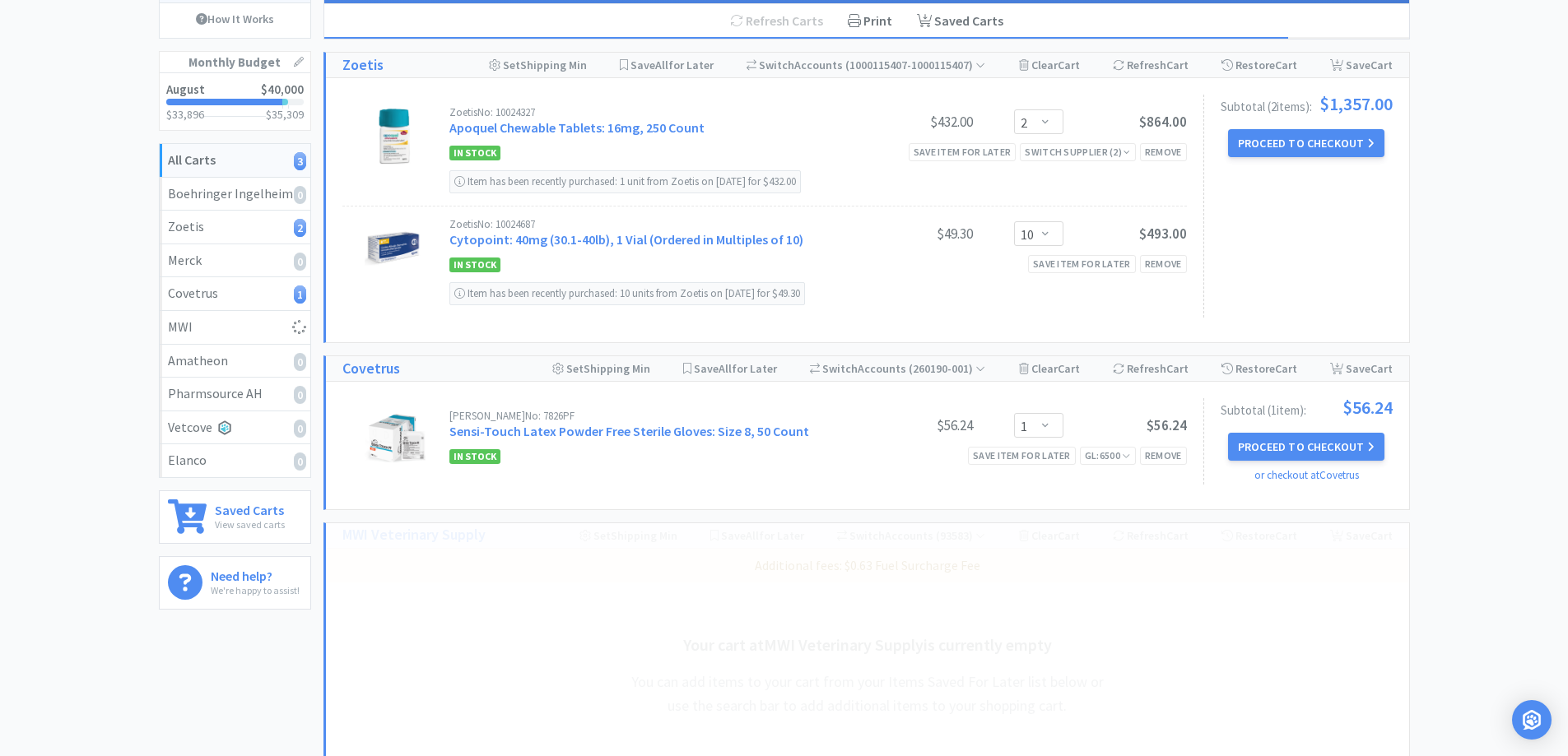
select select "20"
select select "10"
select select "1"
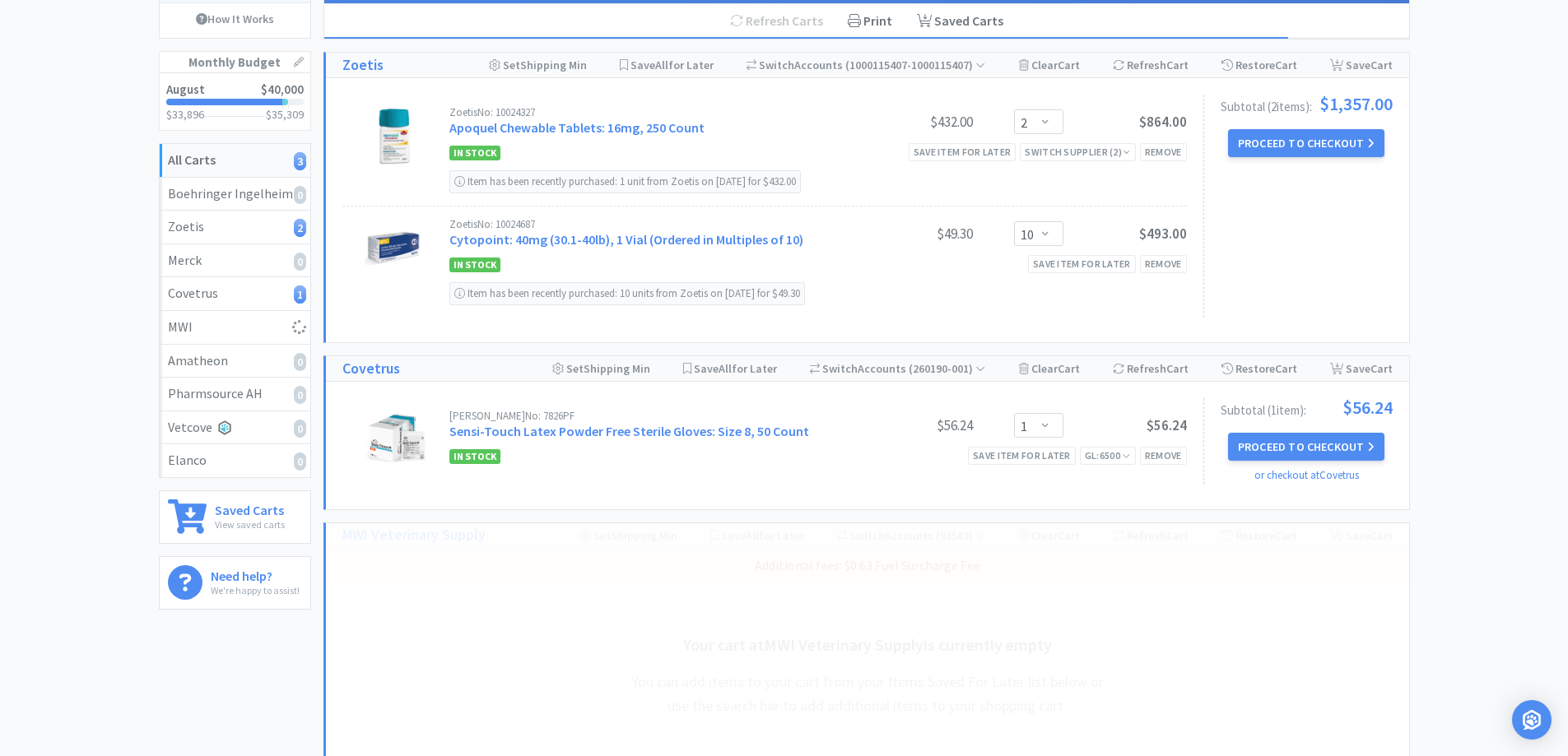
select select "2"
select select "1"
select select "3"
select select "1"
select select "5"
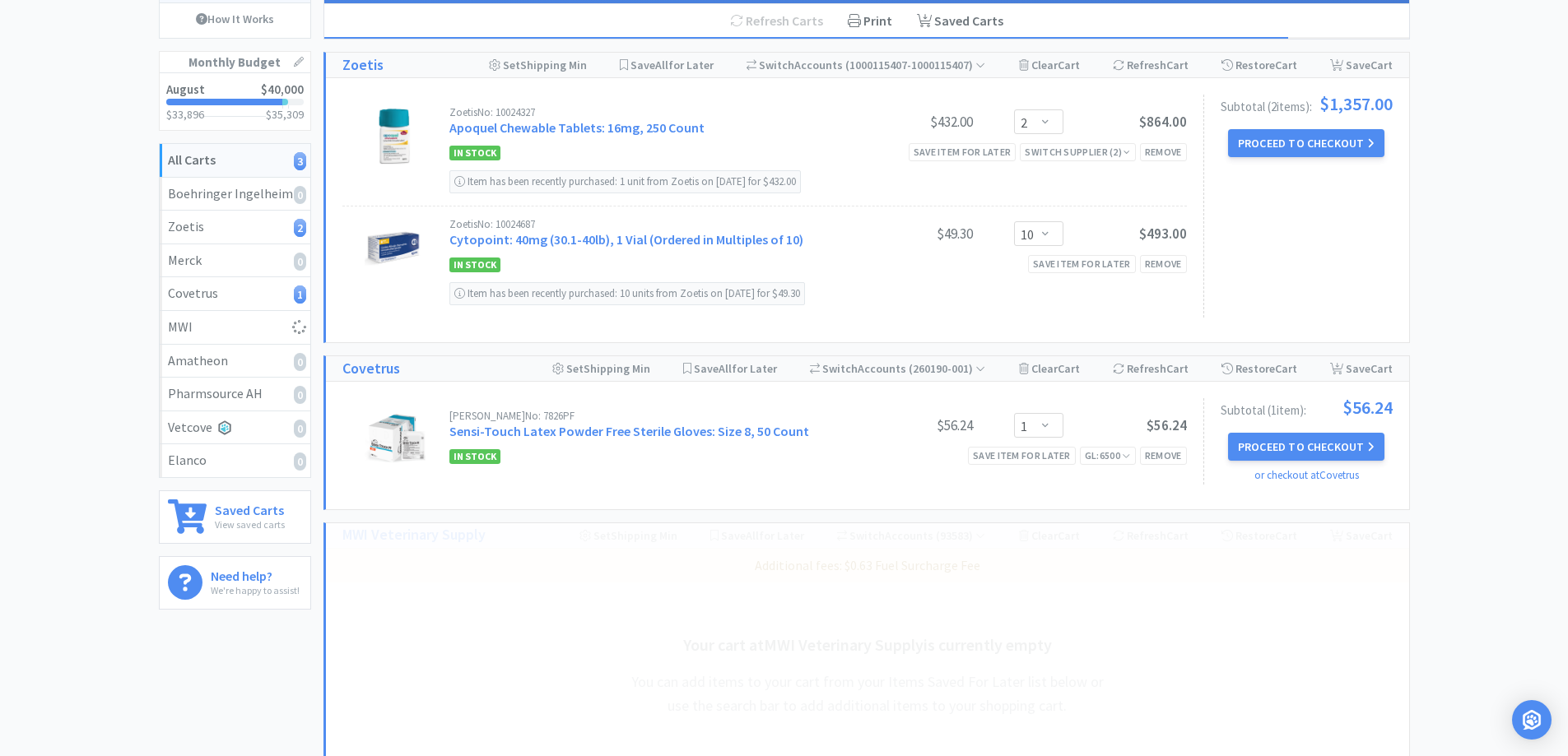
select select "1"
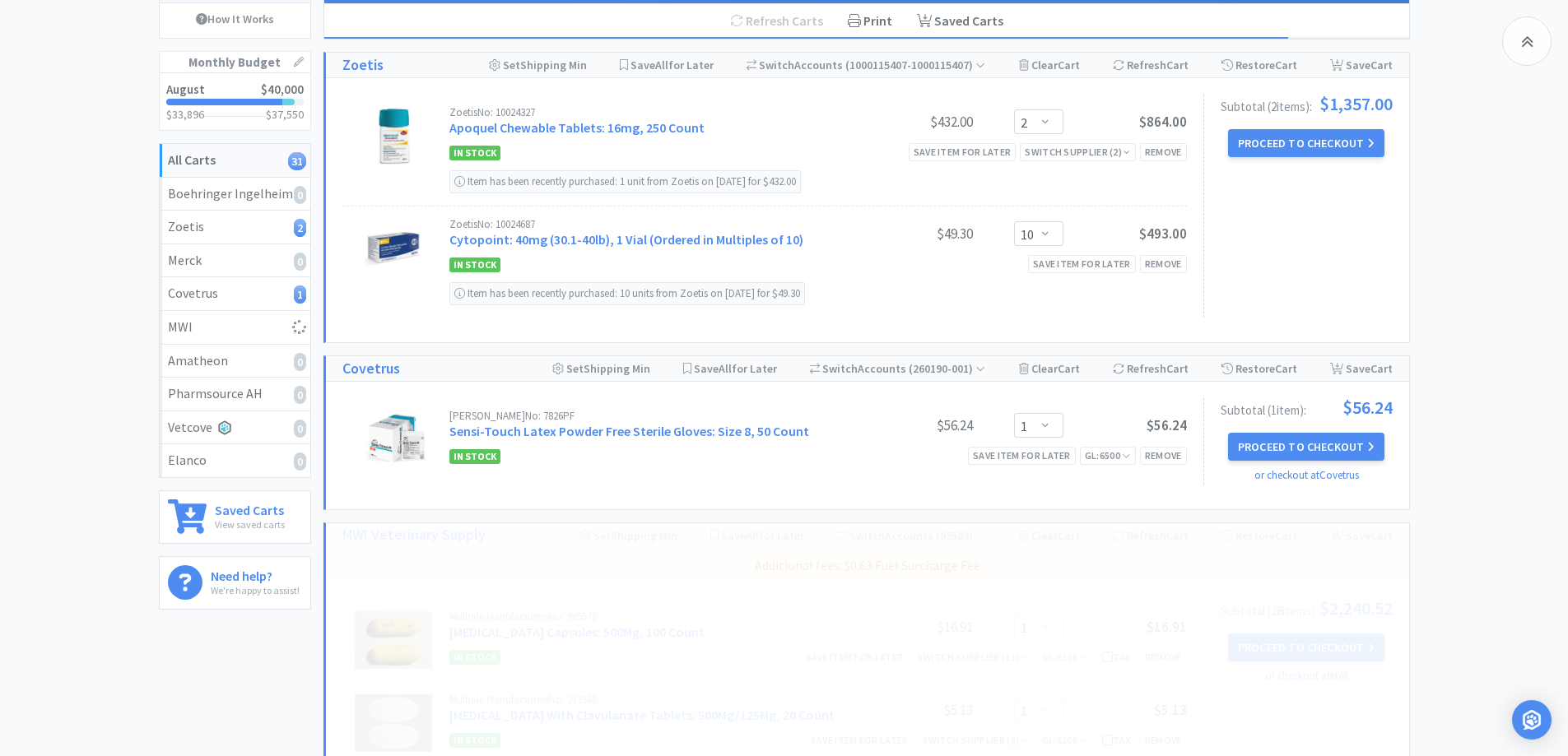
select select "1"
select select "20"
select select "10"
select select "1"
select select "2"
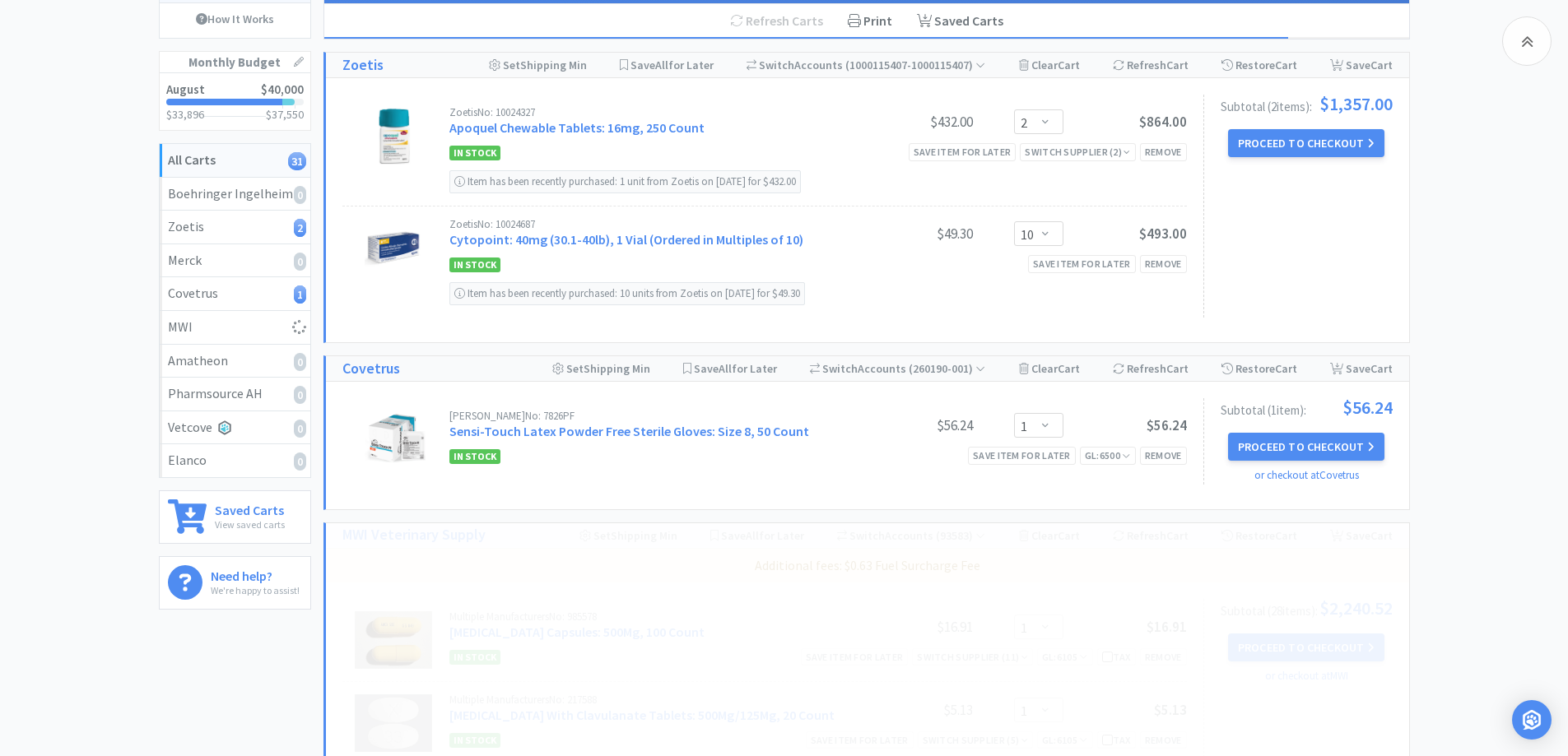
select select "1"
select select "3"
select select "1"
select select "5"
select select "1"
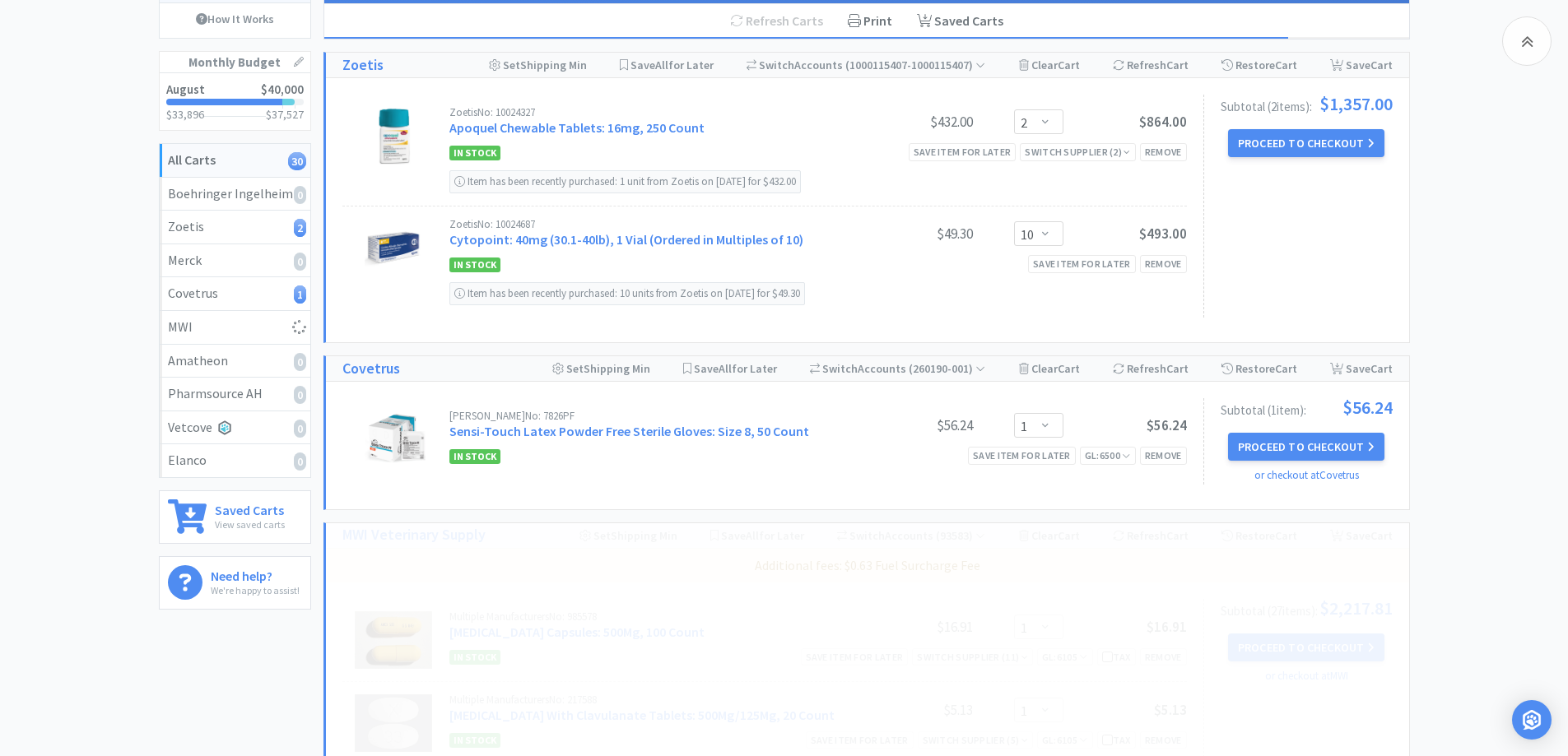
select select "1"
select select "20"
select select "10"
select select "1"
select select "2"
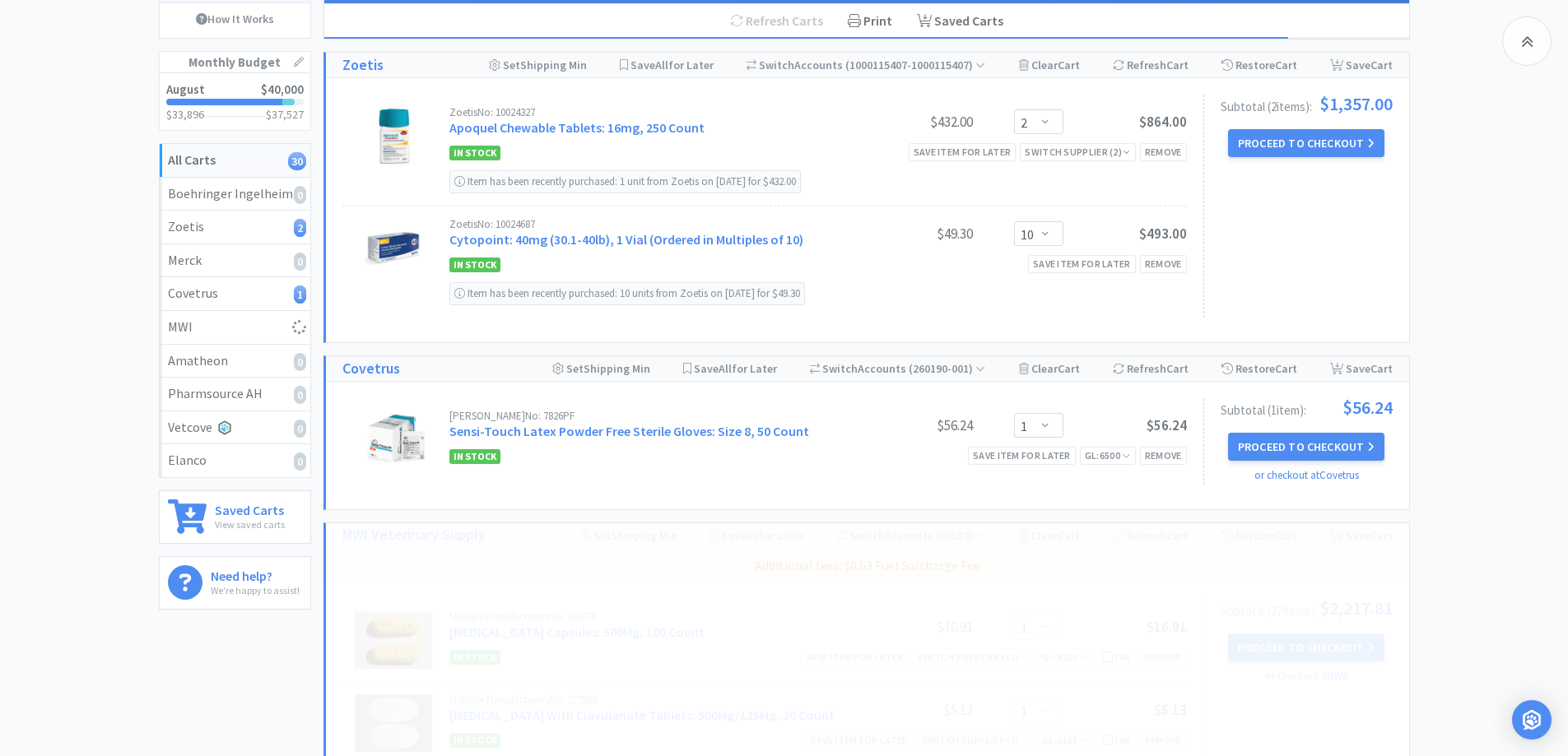
select select "1"
select select "3"
select select "1"
select select "5"
select select "1"
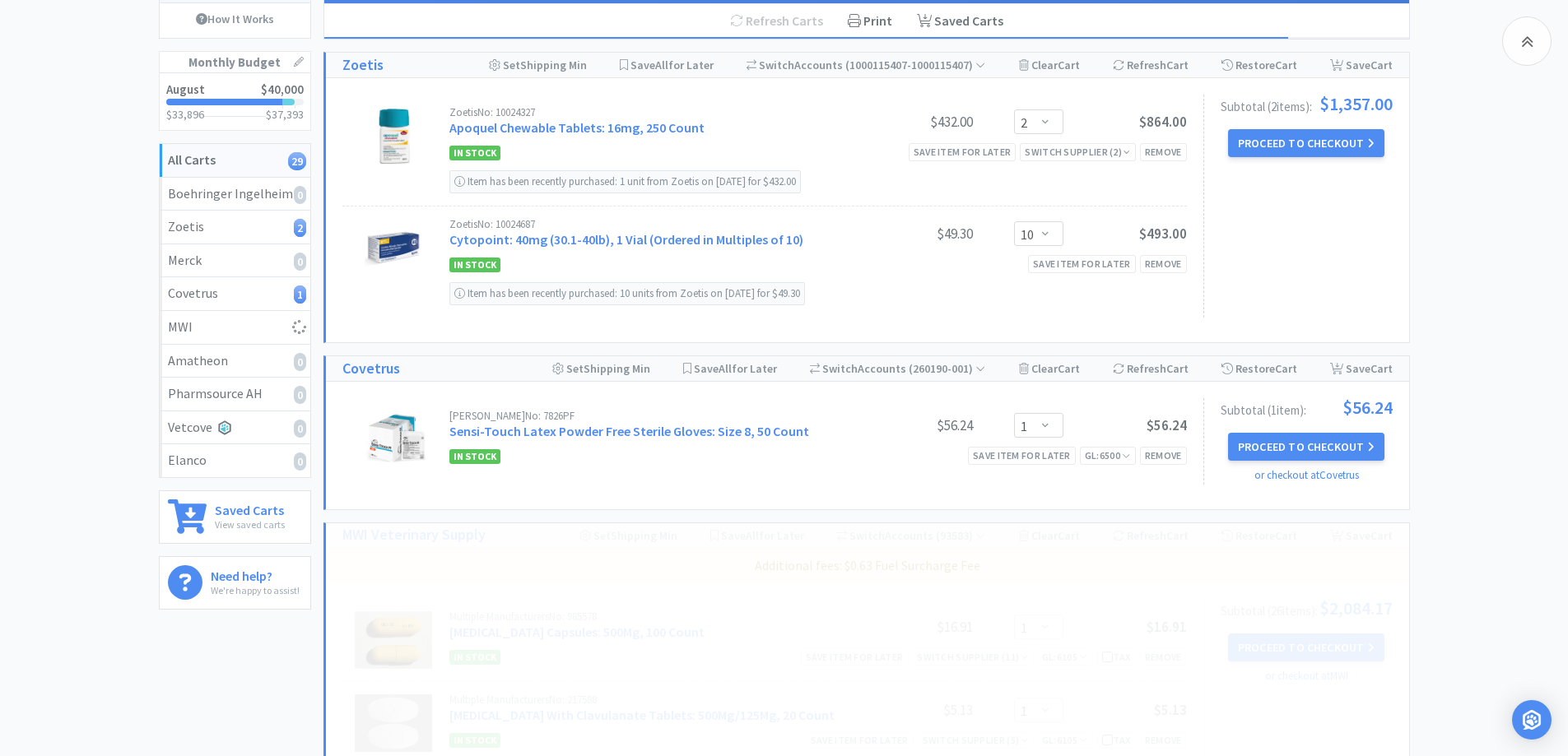
select select "1"
select select "20"
select select "10"
select select "1"
select select "2"
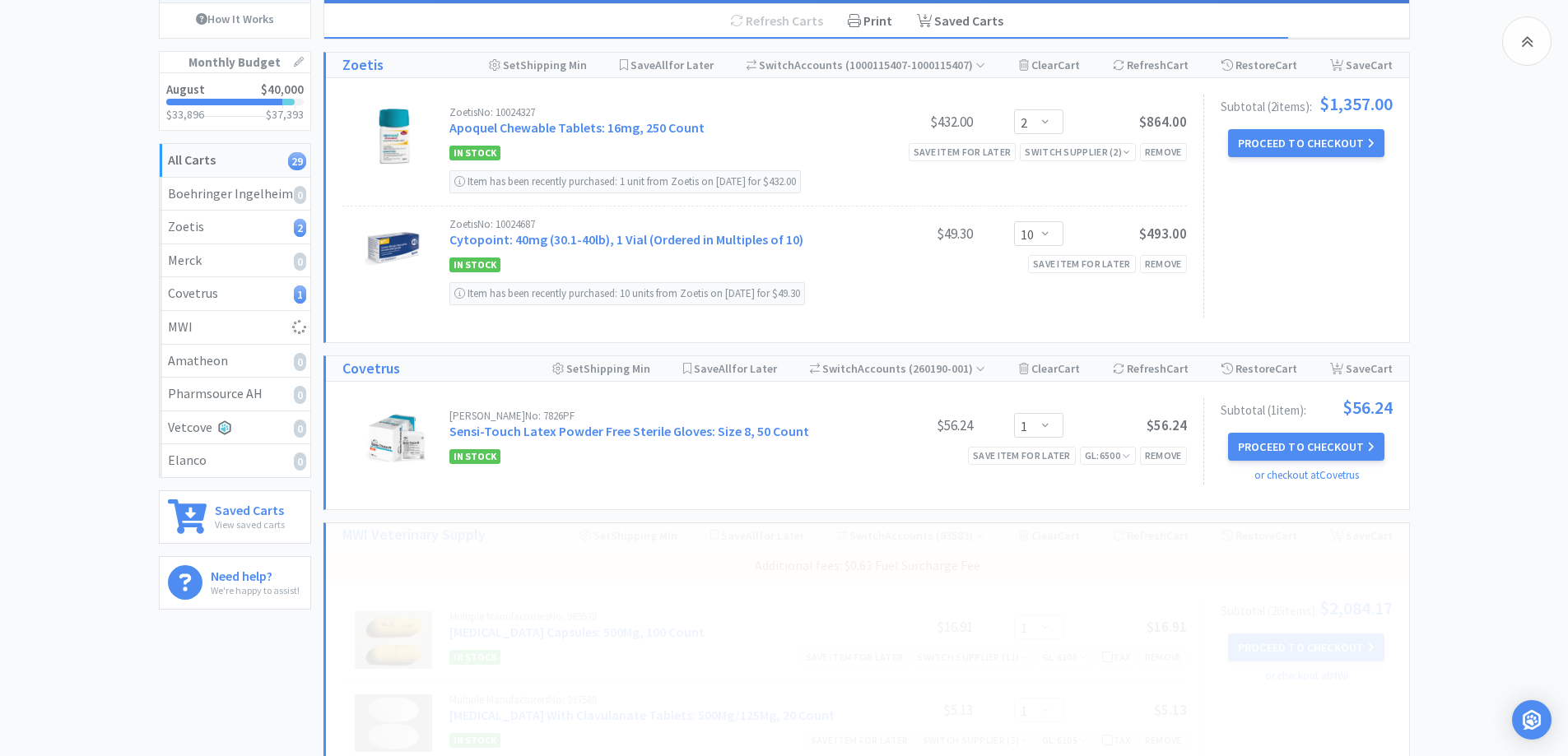
select select "1"
select select "3"
select select "1"
select select "5"
select select "1"
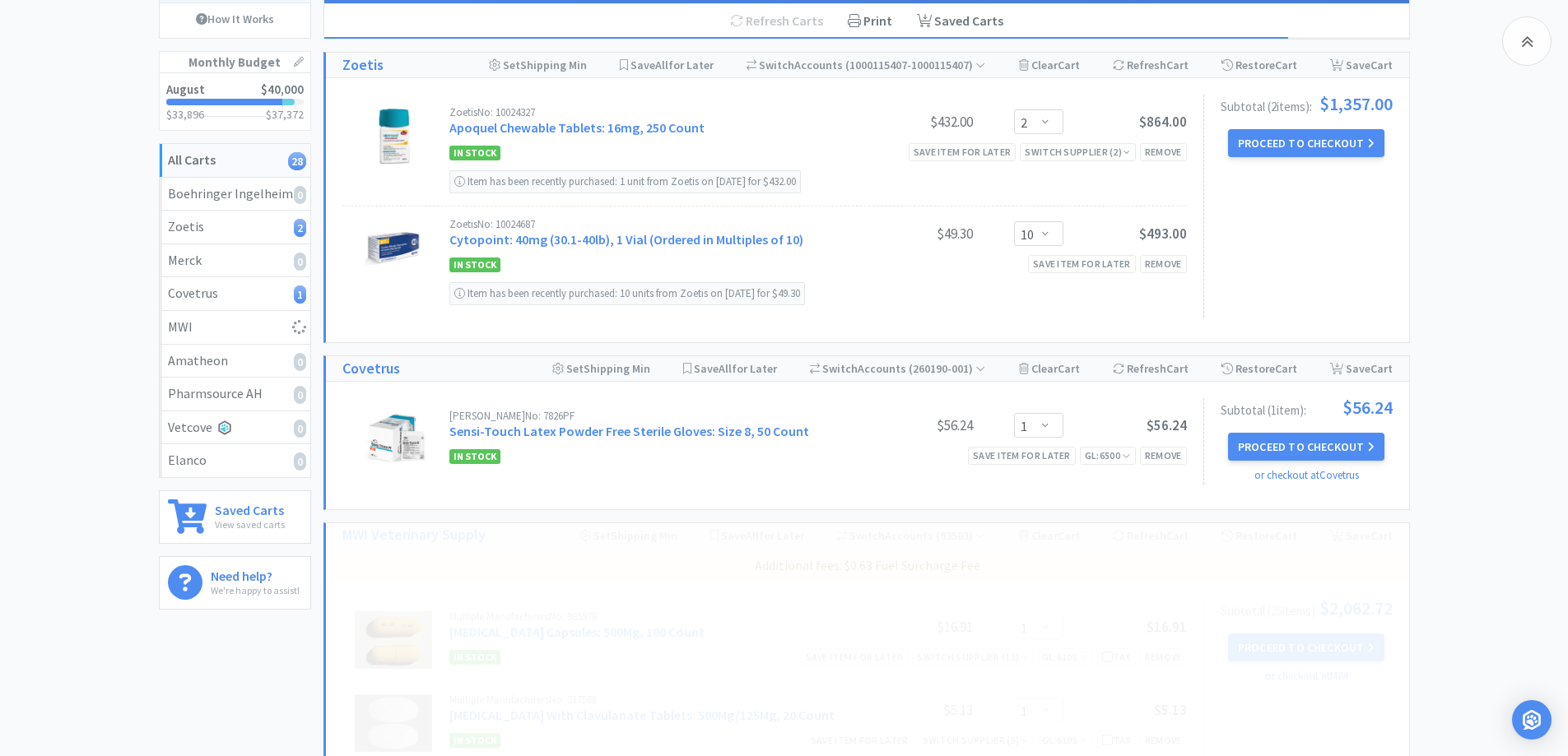
select select "1"
select select "20"
select select "10"
select select "1"
select select "2"
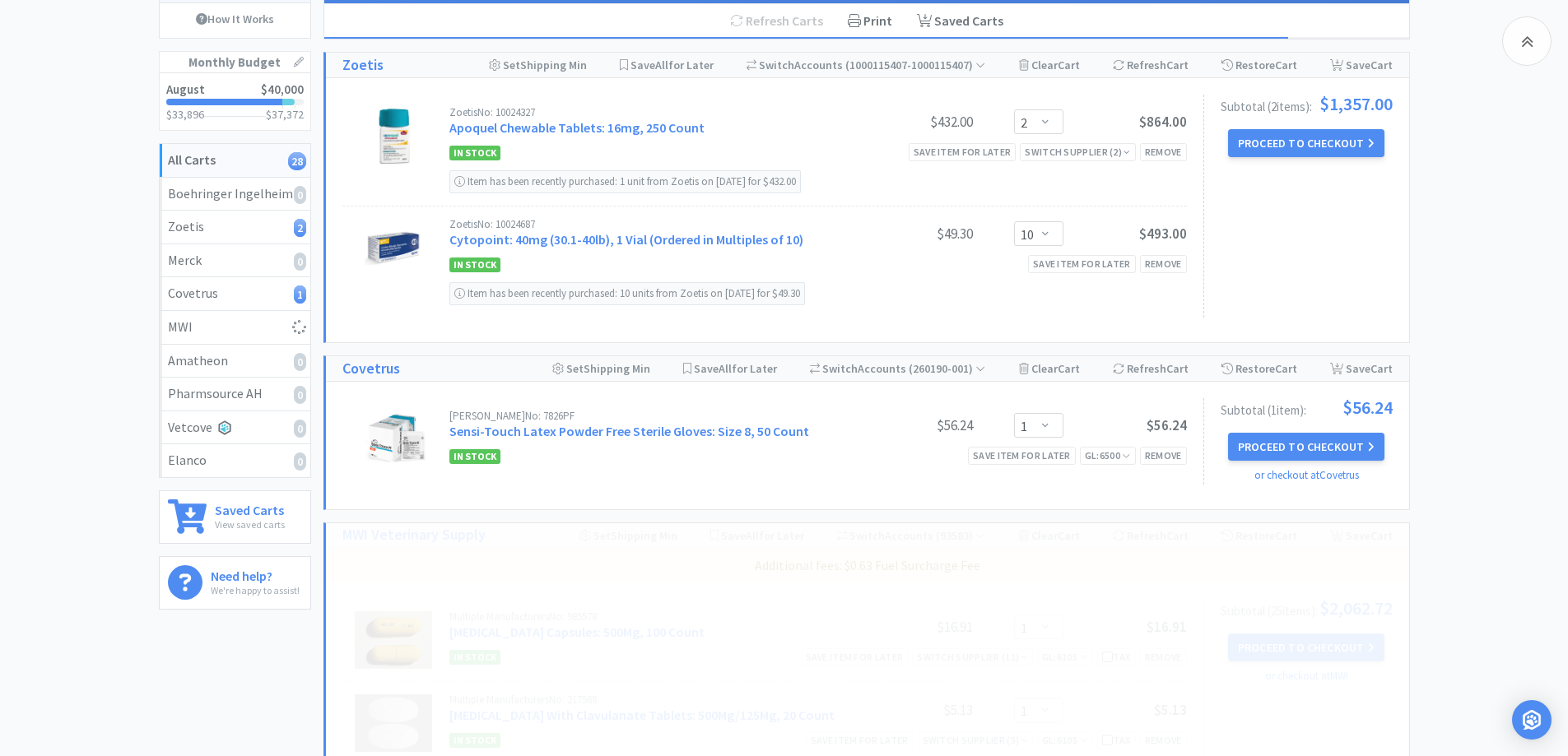
select select "1"
select select "3"
select select "1"
select select "5"
select select "1"
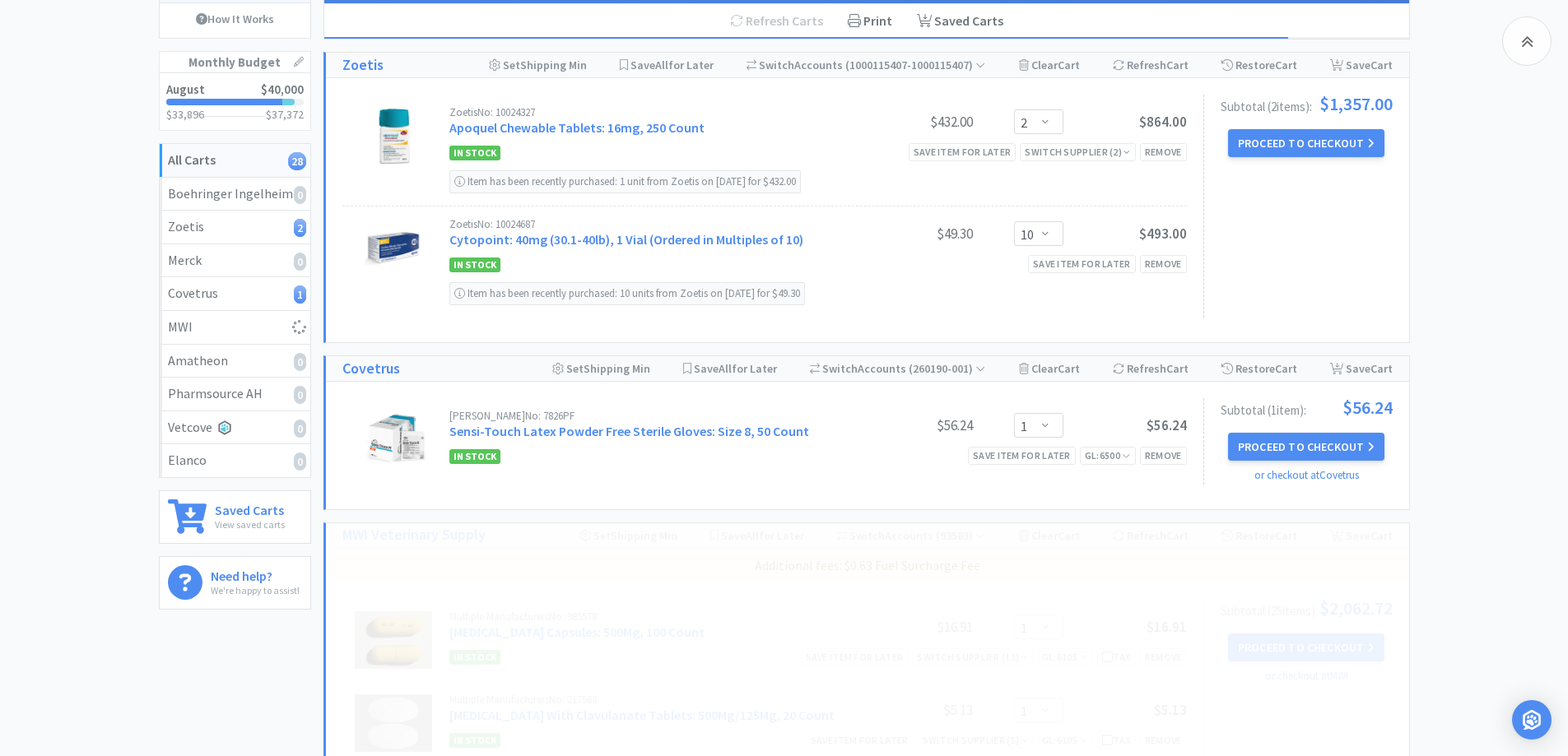
select select "50"
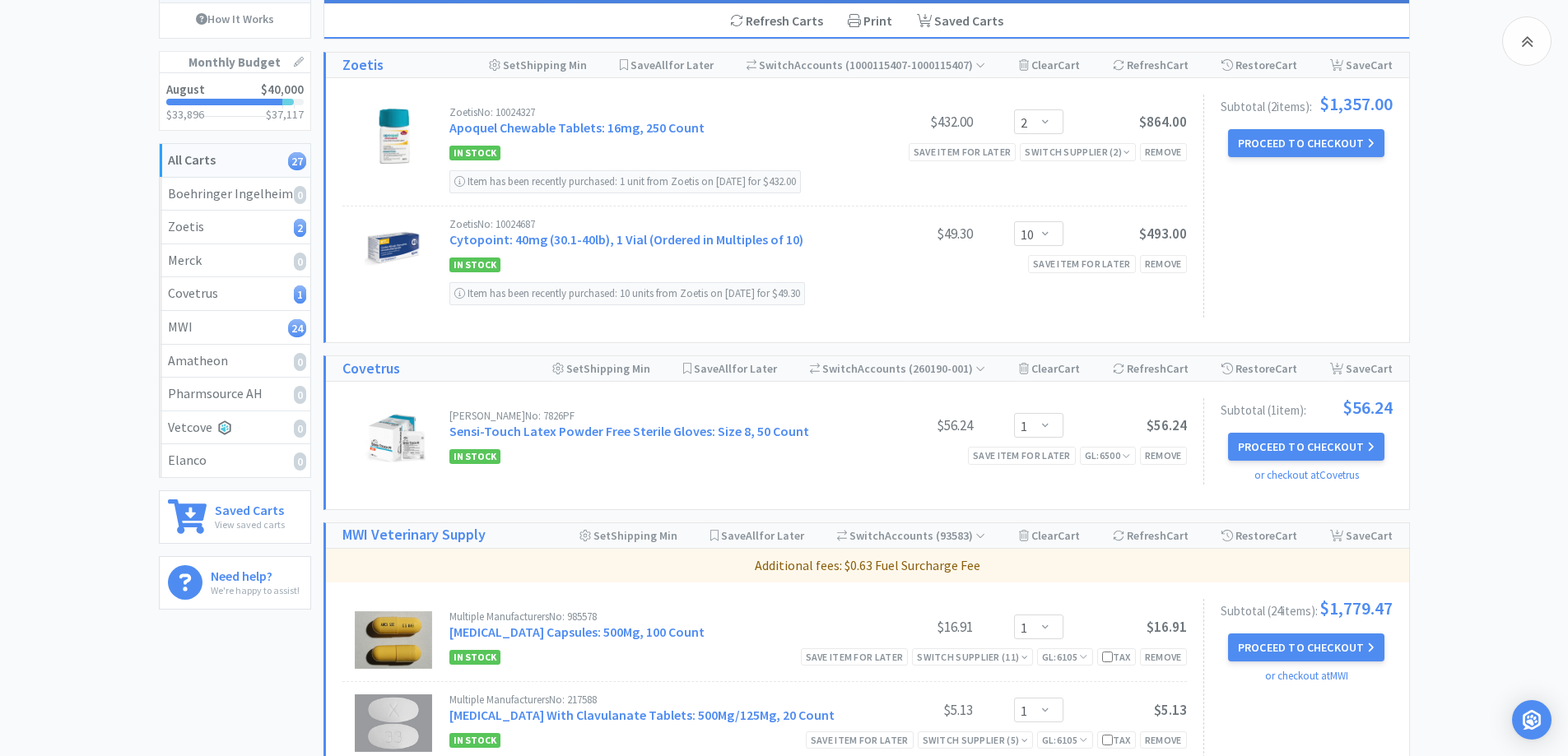
drag, startPoint x: 183, startPoint y: 285, endPoint x: 491, endPoint y: 255, distance: 309.5
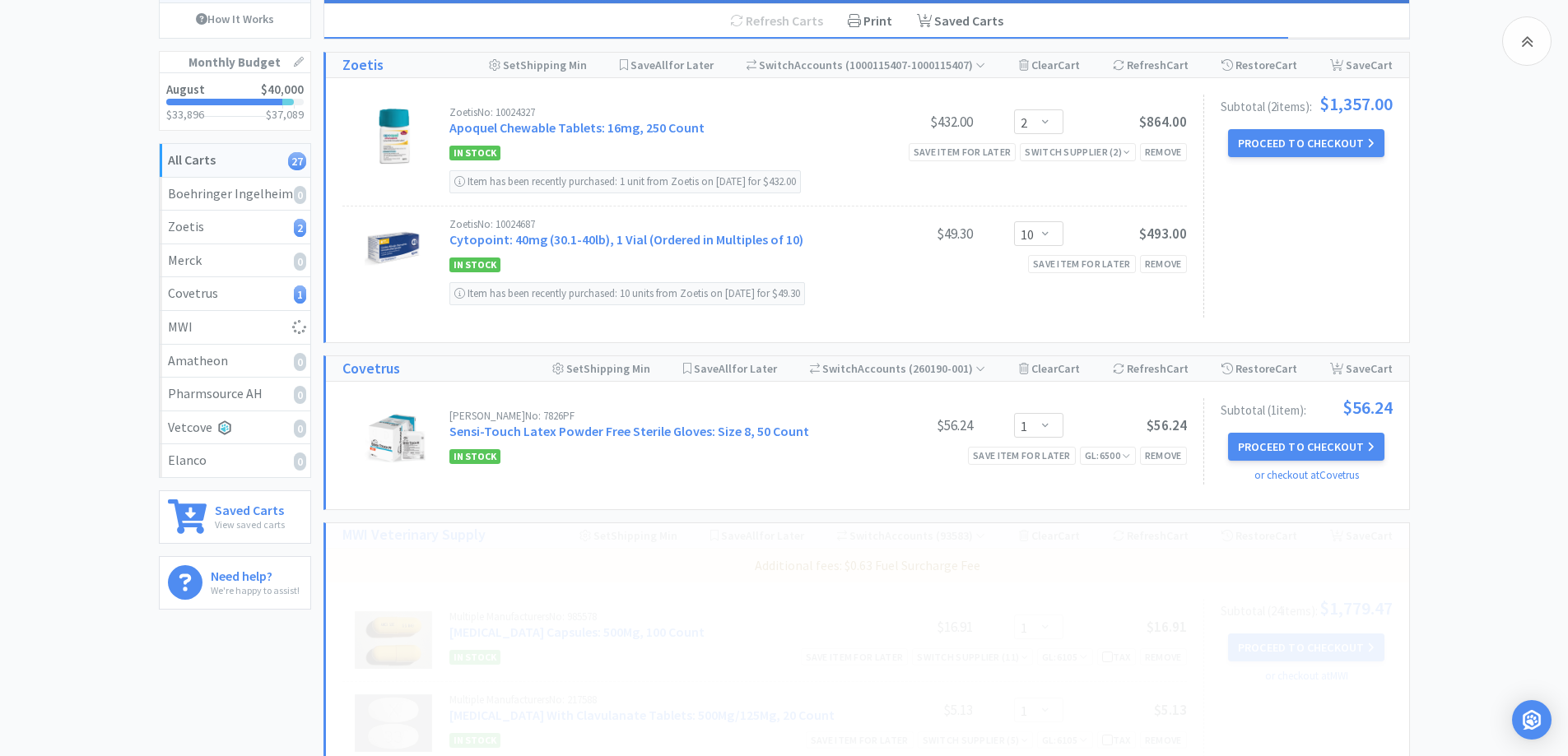
select select "20"
select select "10"
select select "1"
select select "2"
select select "1"
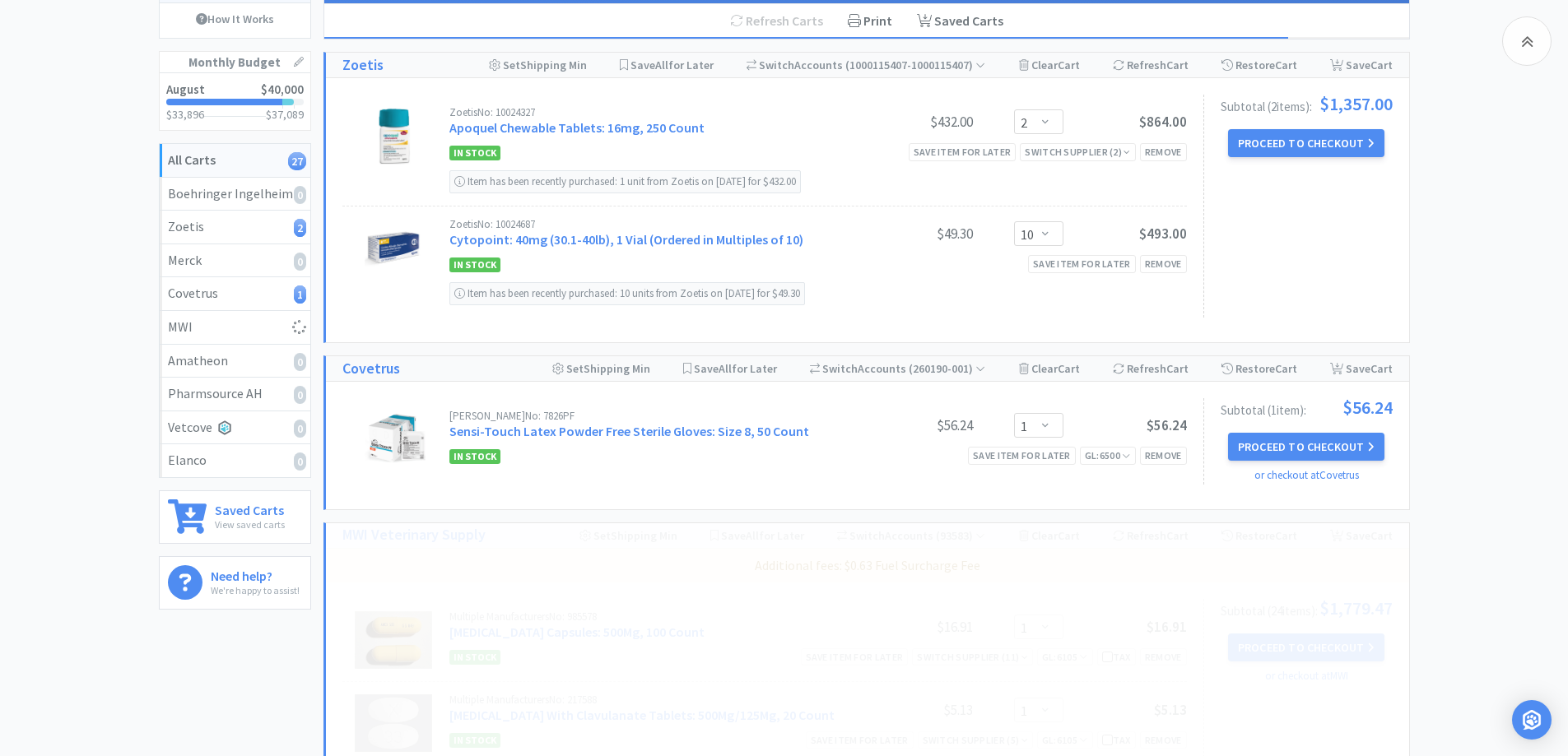
select select "3"
select select "1"
select select "5"
select select "1"
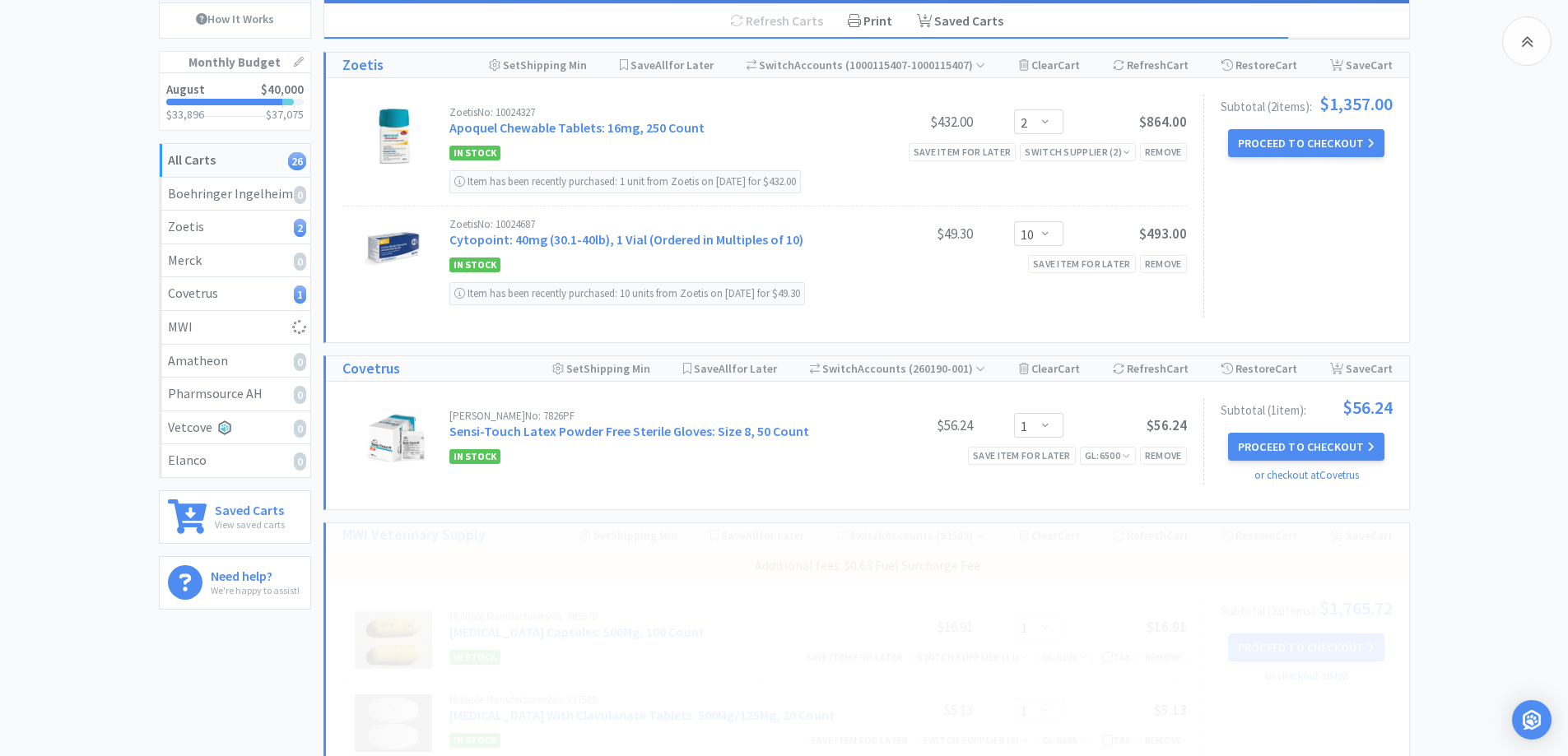
select select "2"
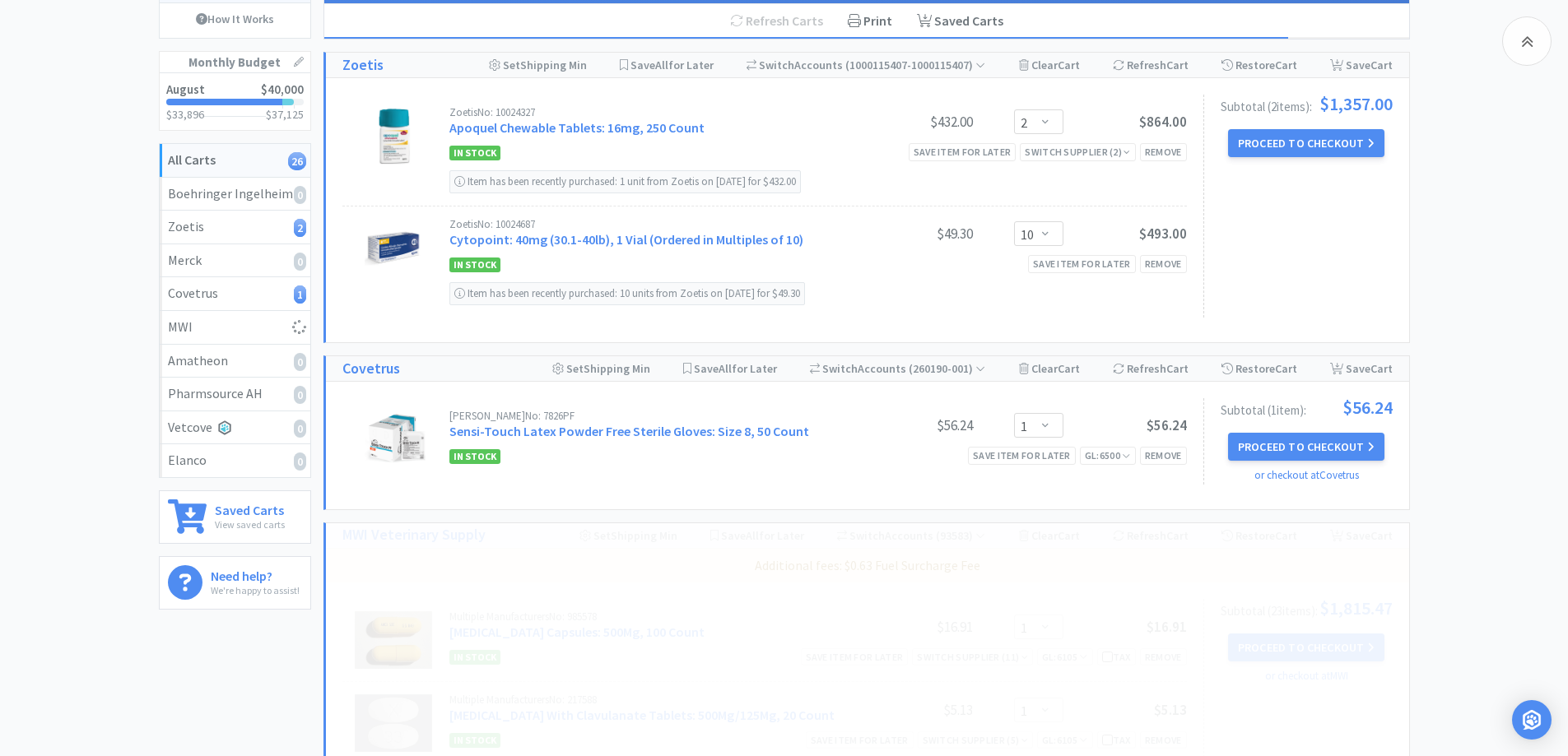
select select "10"
select select "1"
select select "2"
select select "3"
select select "1"
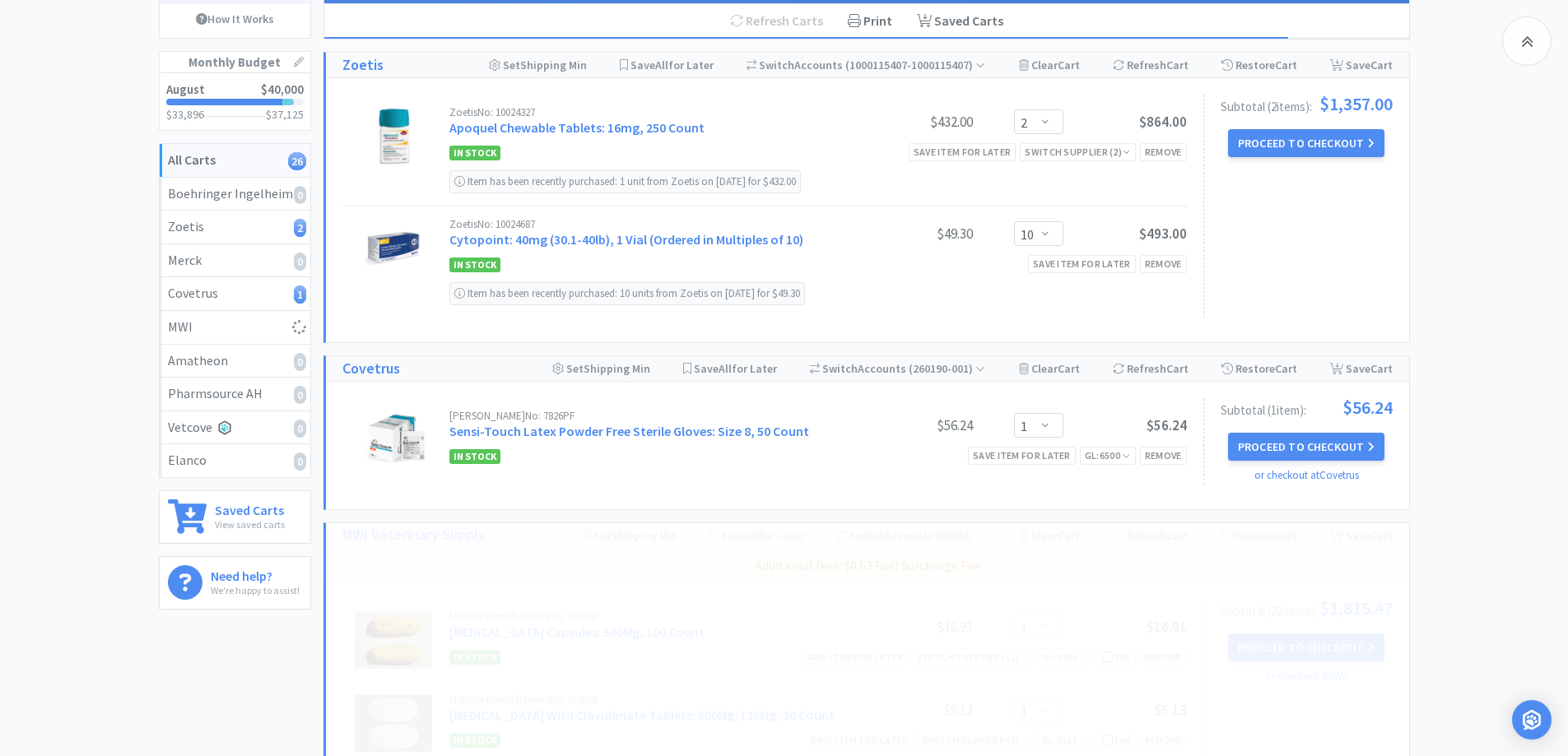
select select "5"
select select "1"
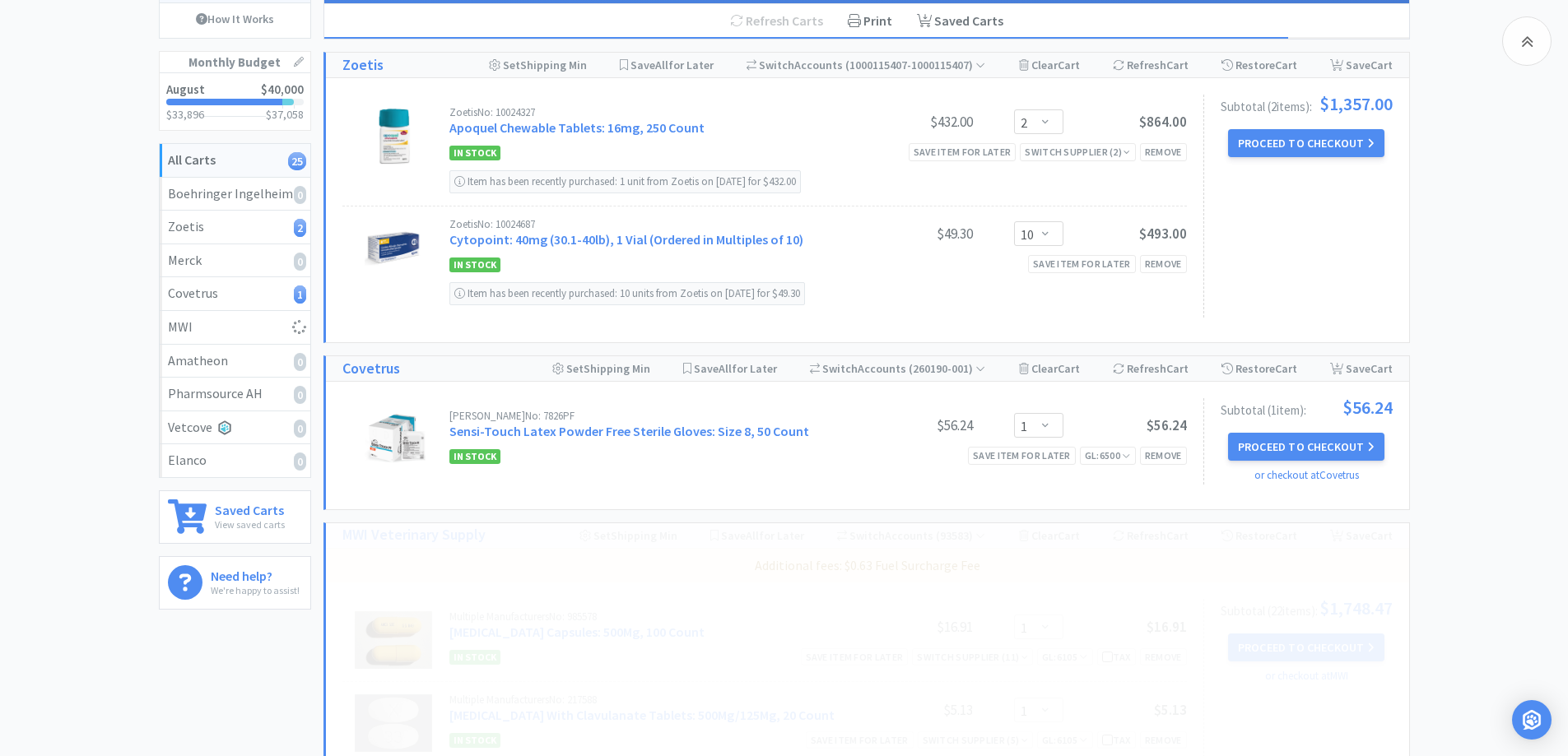
select select "2"
select select "3"
select select "1"
select select "5"
select select "1"
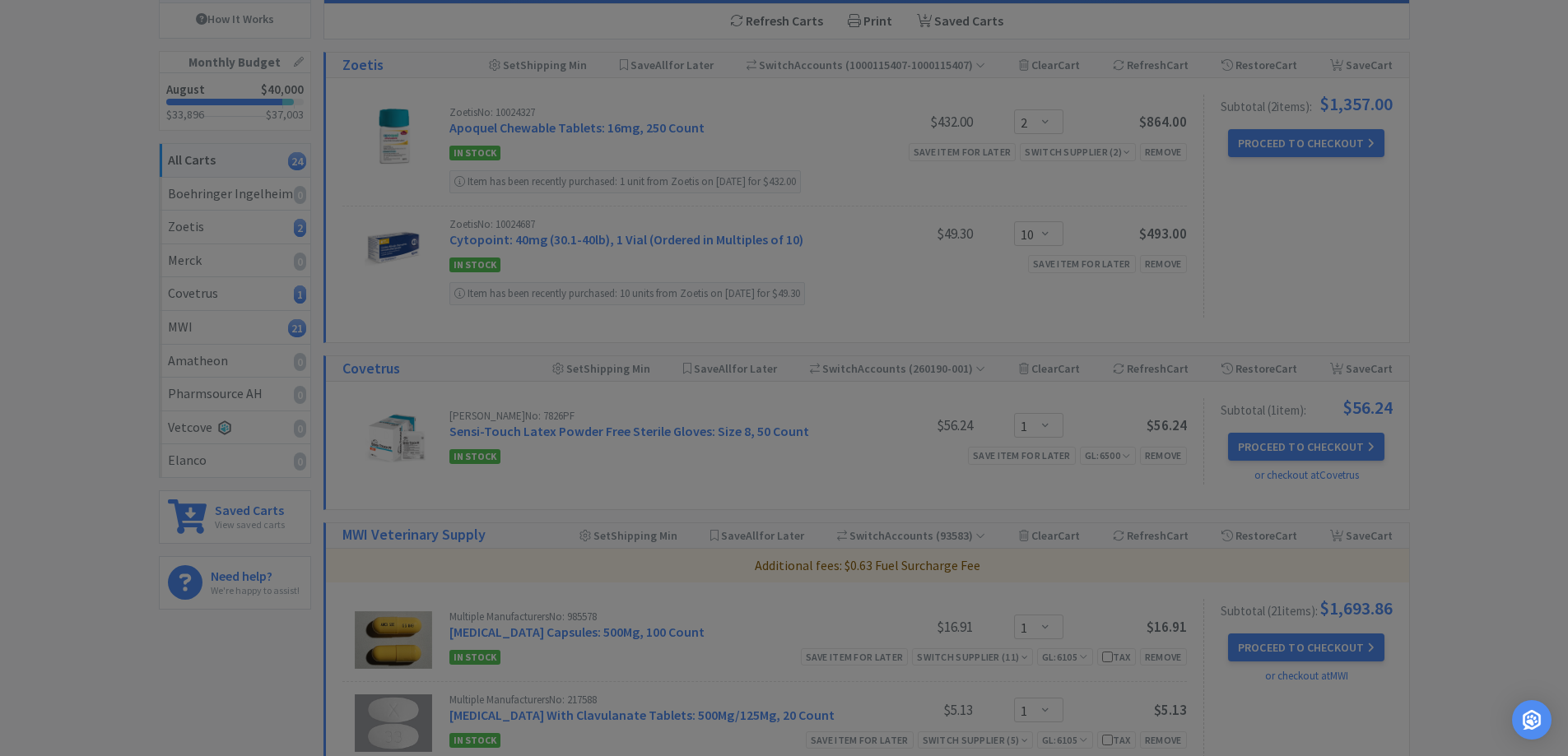
paste input "Proviable"
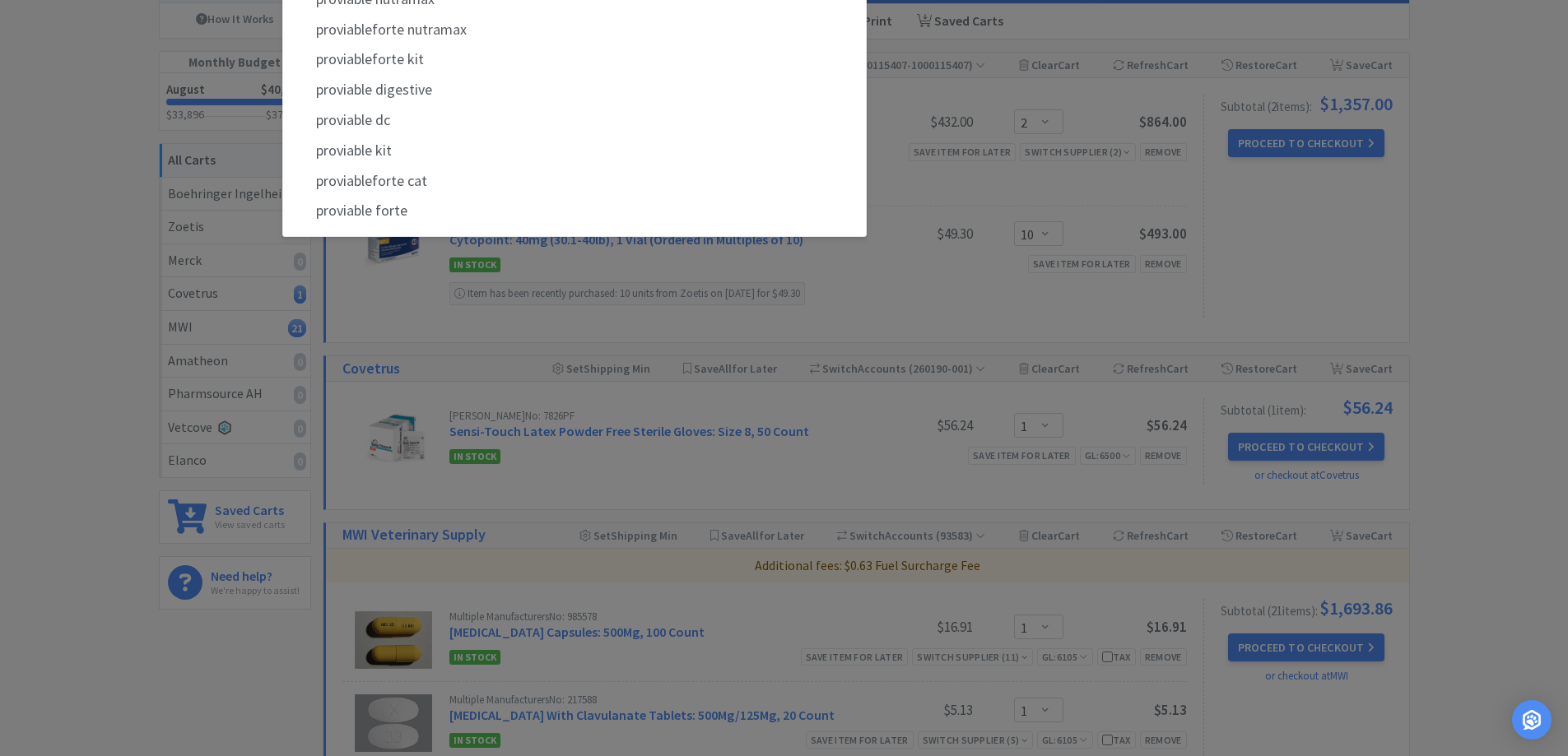
type input "Proviable"
select select "1"
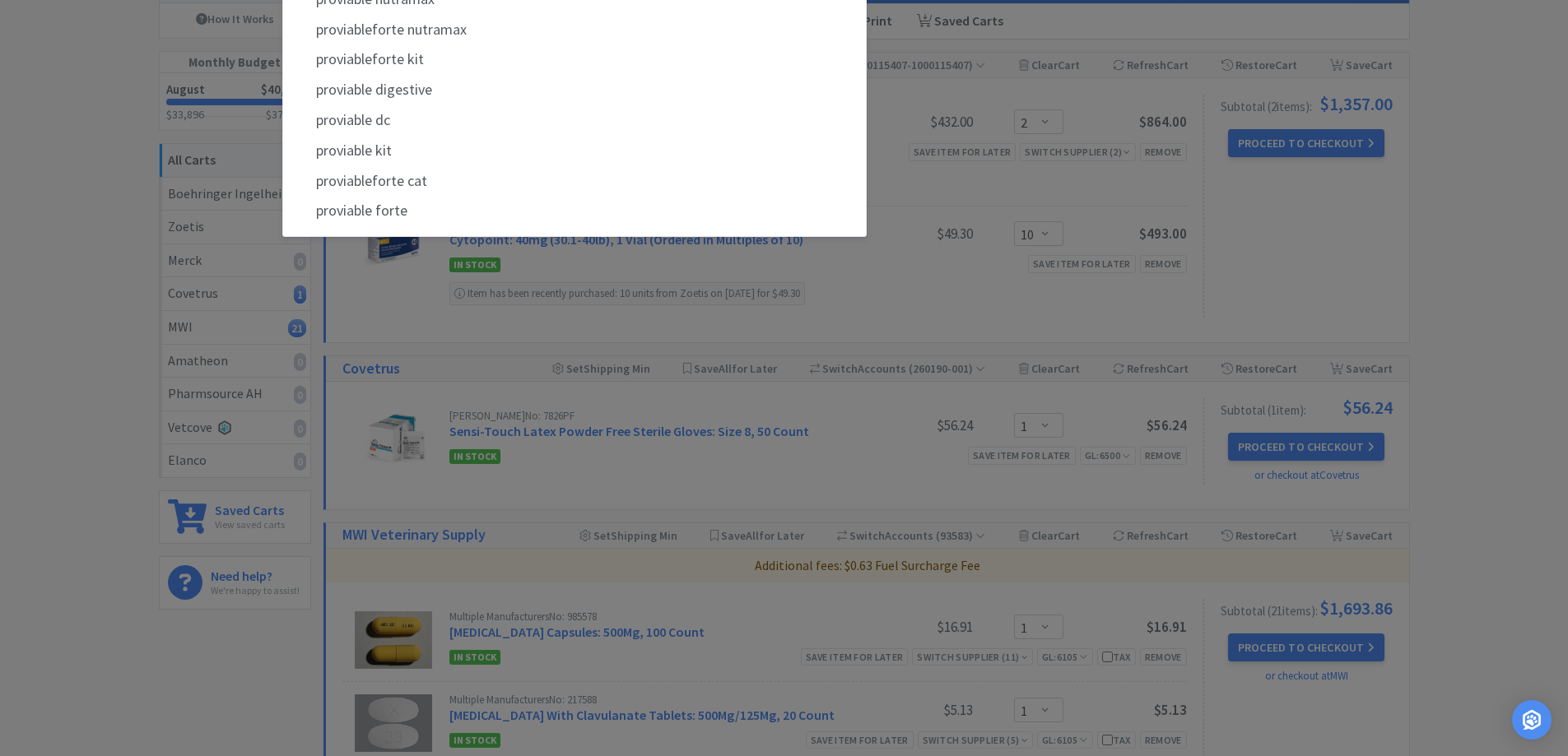
select select "1"
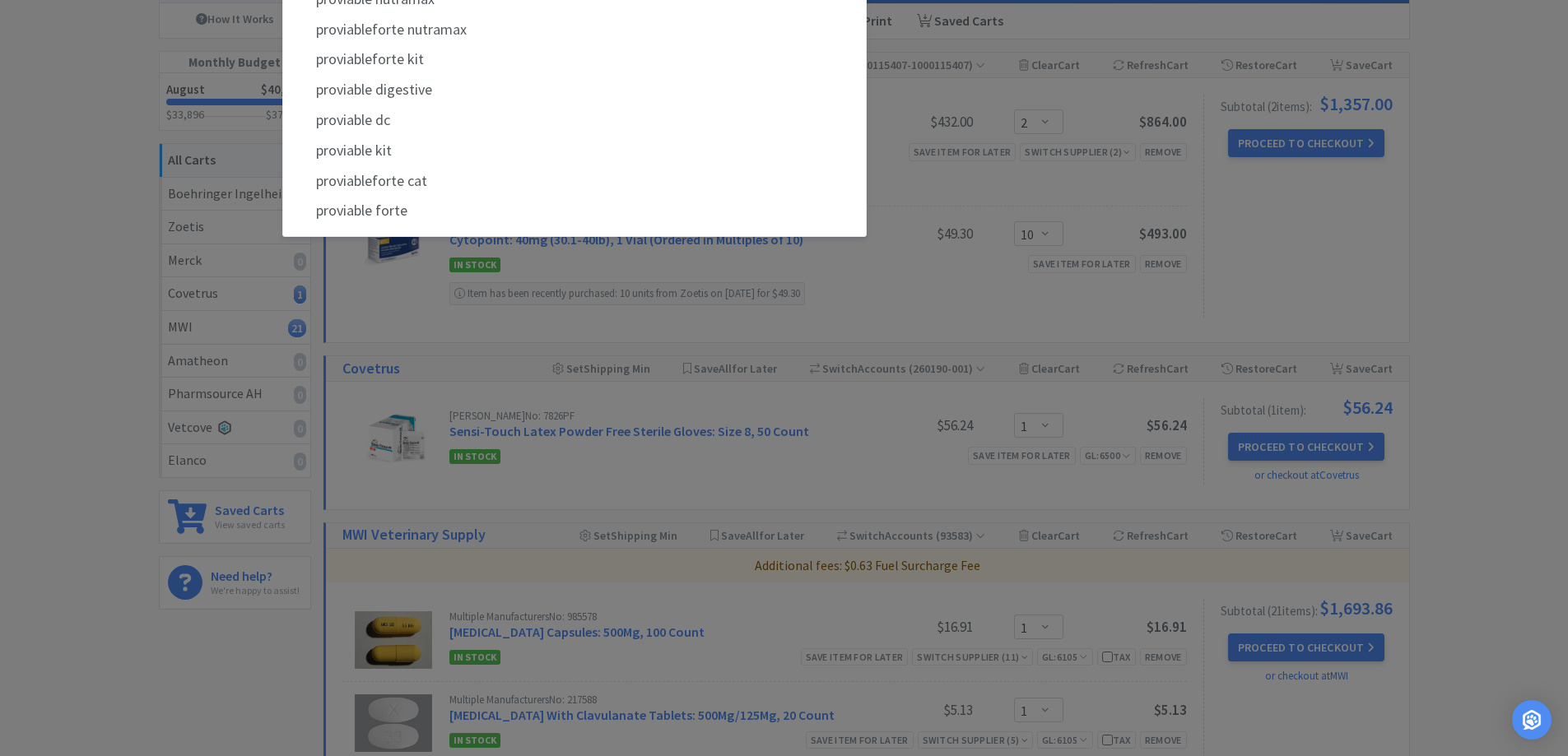
select select "1"
select select "50"
select select "1"
select select "10"
select select "1"
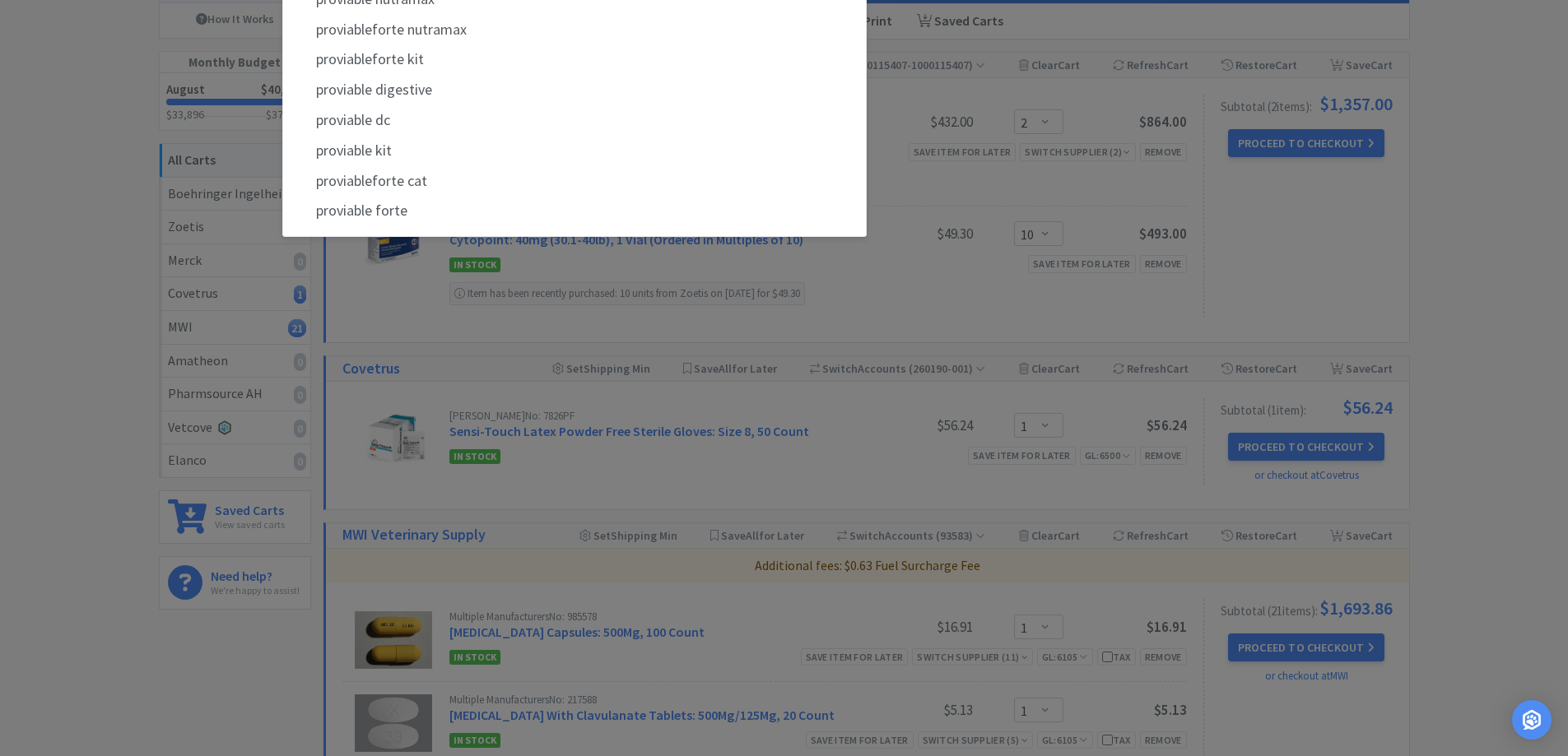
select select "1"
select select "2"
select select "3"
select select "1"
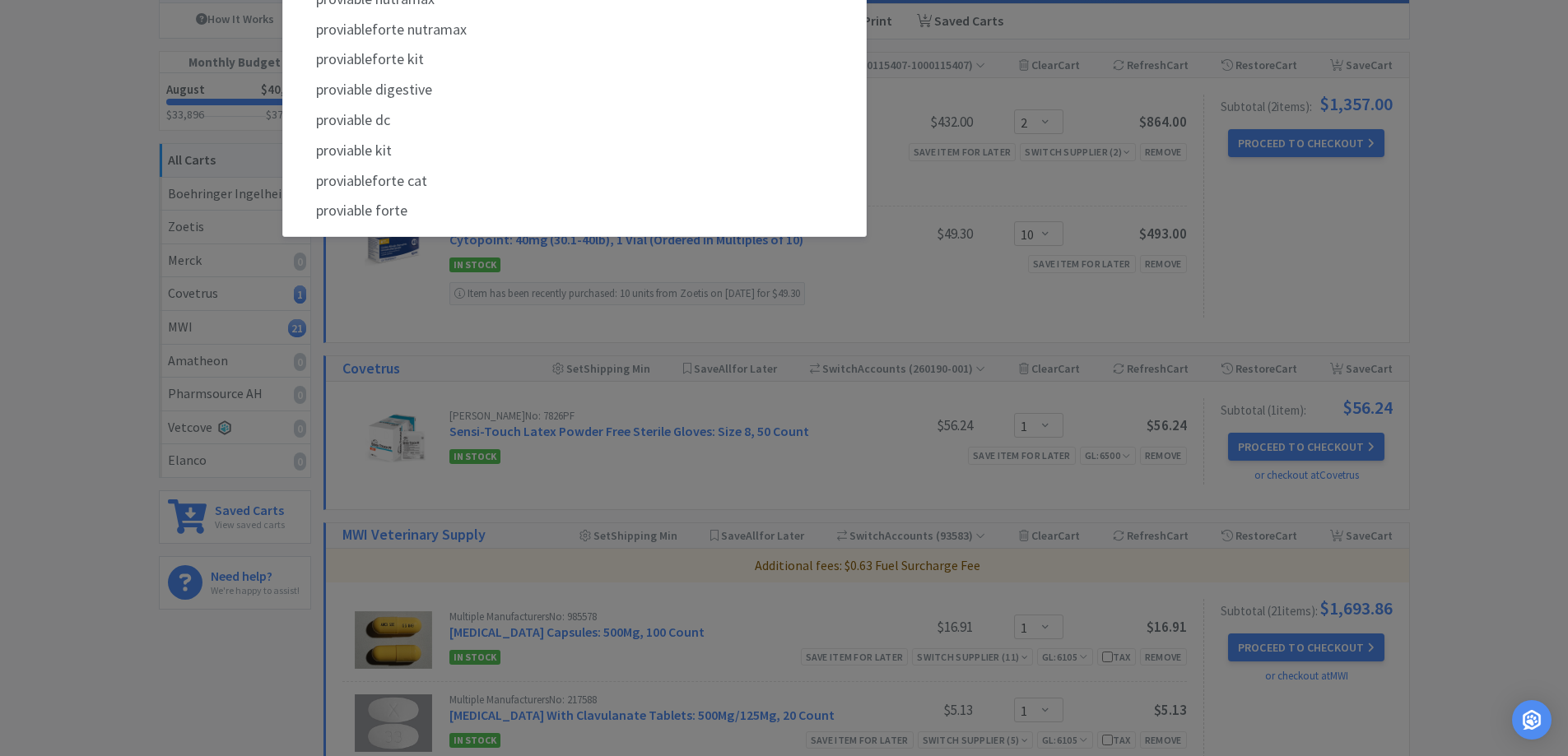
select select "5"
select select "1"
select select "2"
select select "10"
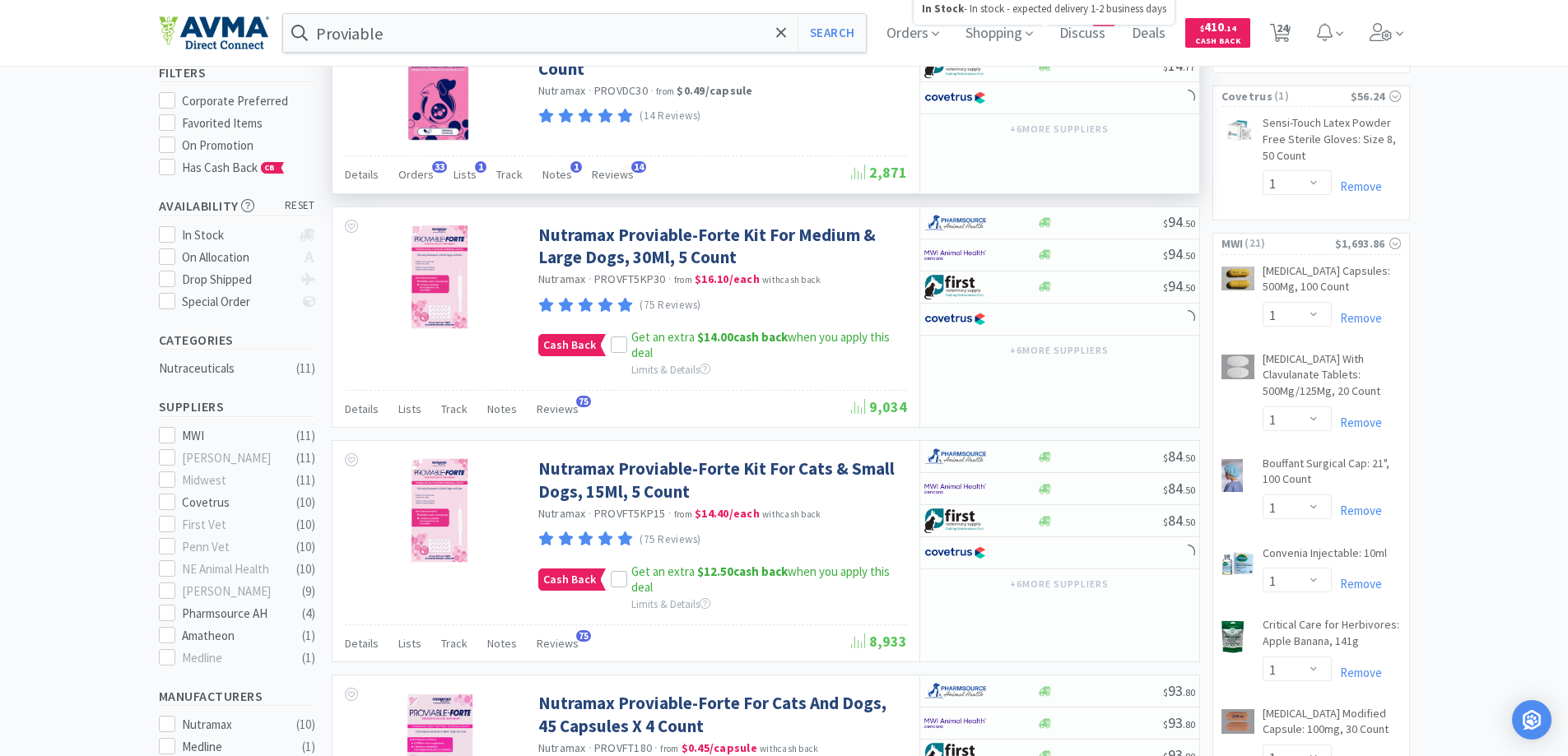
click at [1046, 39] on icon at bounding box center [1045, 33] width 13 height 10
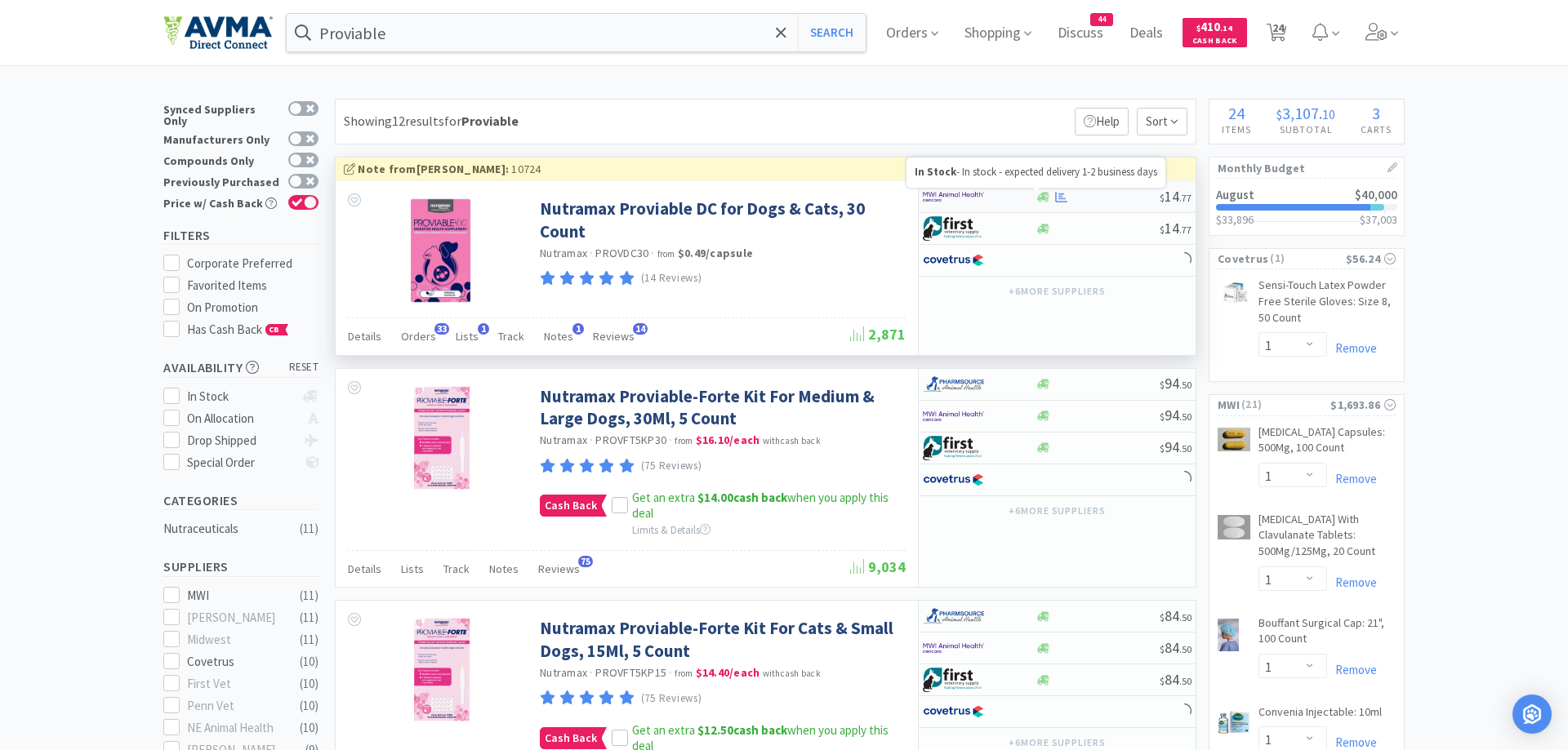
select select "1"
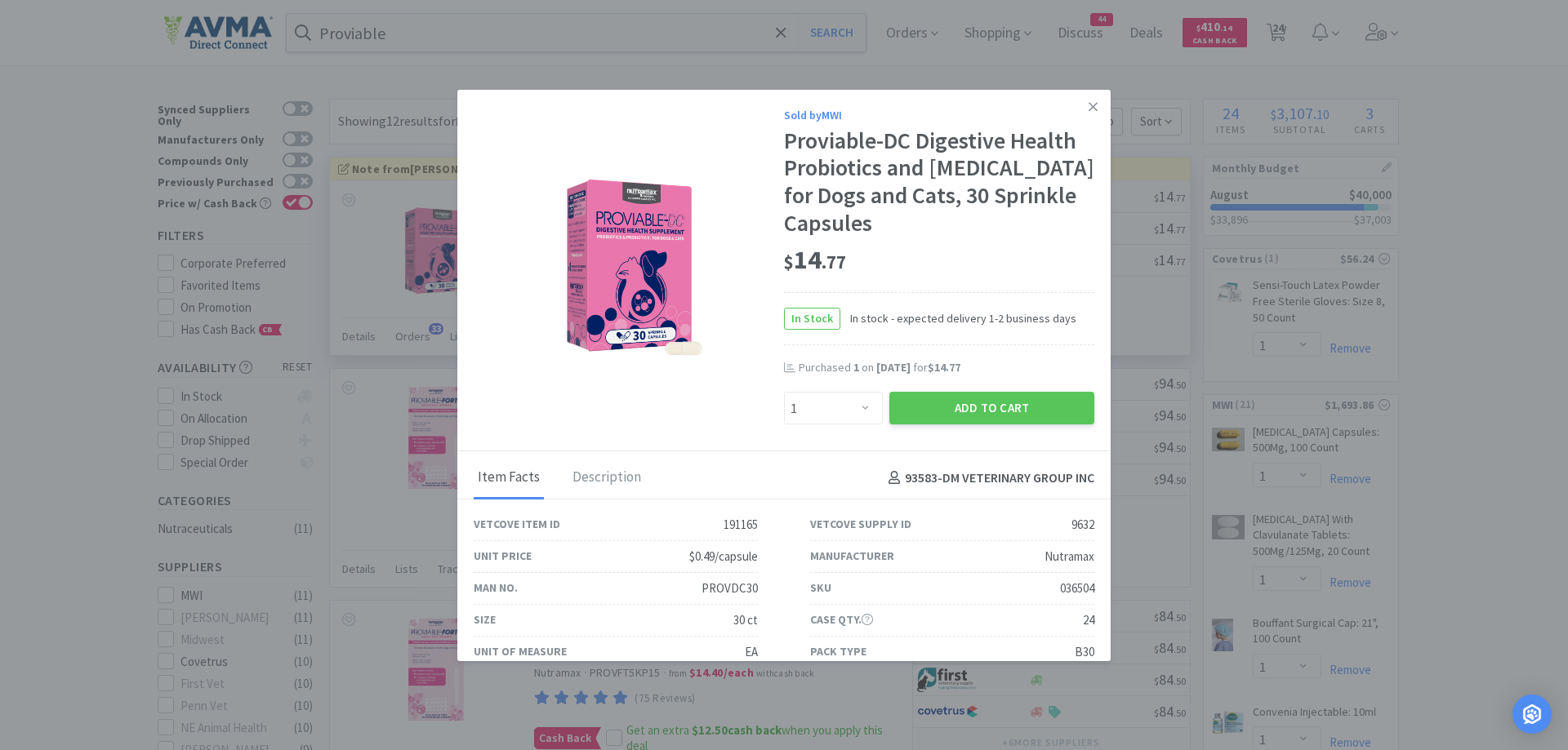
click at [926, 431] on div "Sold by MWI Proviable-DC Digestive Health Probiotics and Prebiotics for Dogs an…" at bounding box center [784, 271] width 653 height 362
click at [938, 409] on button "Add to Cart" at bounding box center [992, 408] width 205 height 32
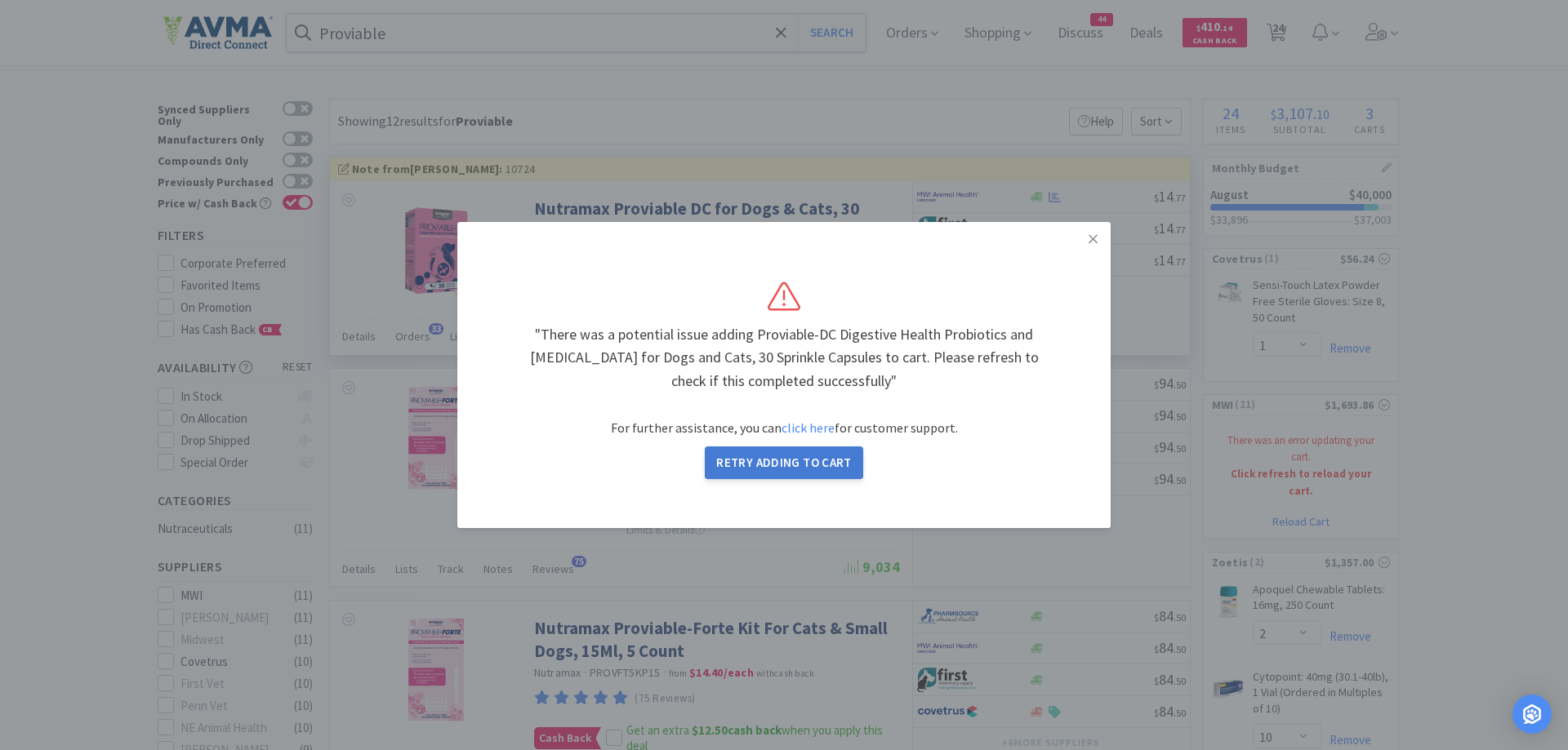
click at [831, 468] on button "Retry Adding to Cart" at bounding box center [783, 463] width 159 height 32
select select "1"
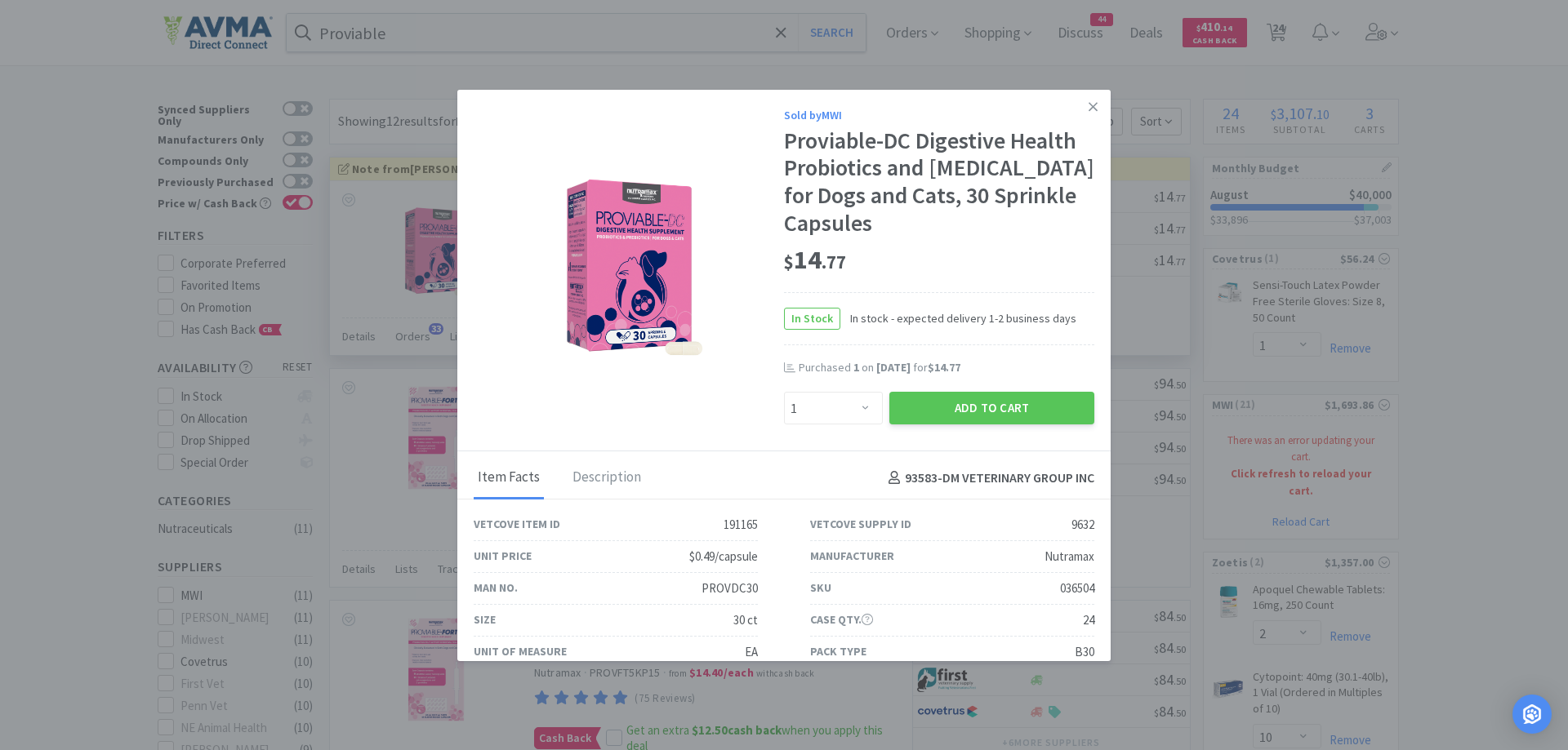
select select "1"
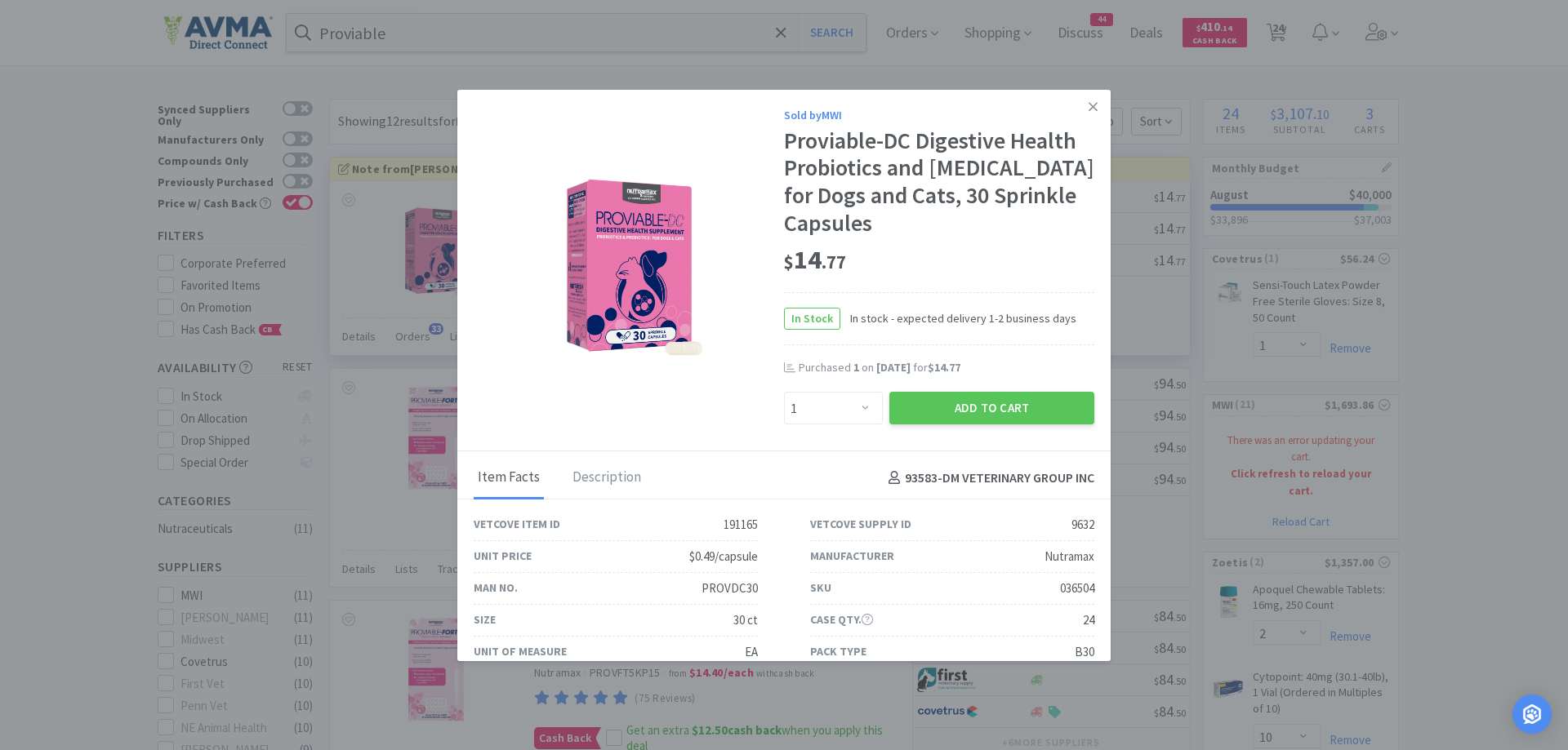
select select "1"
select select "50"
select select "1"
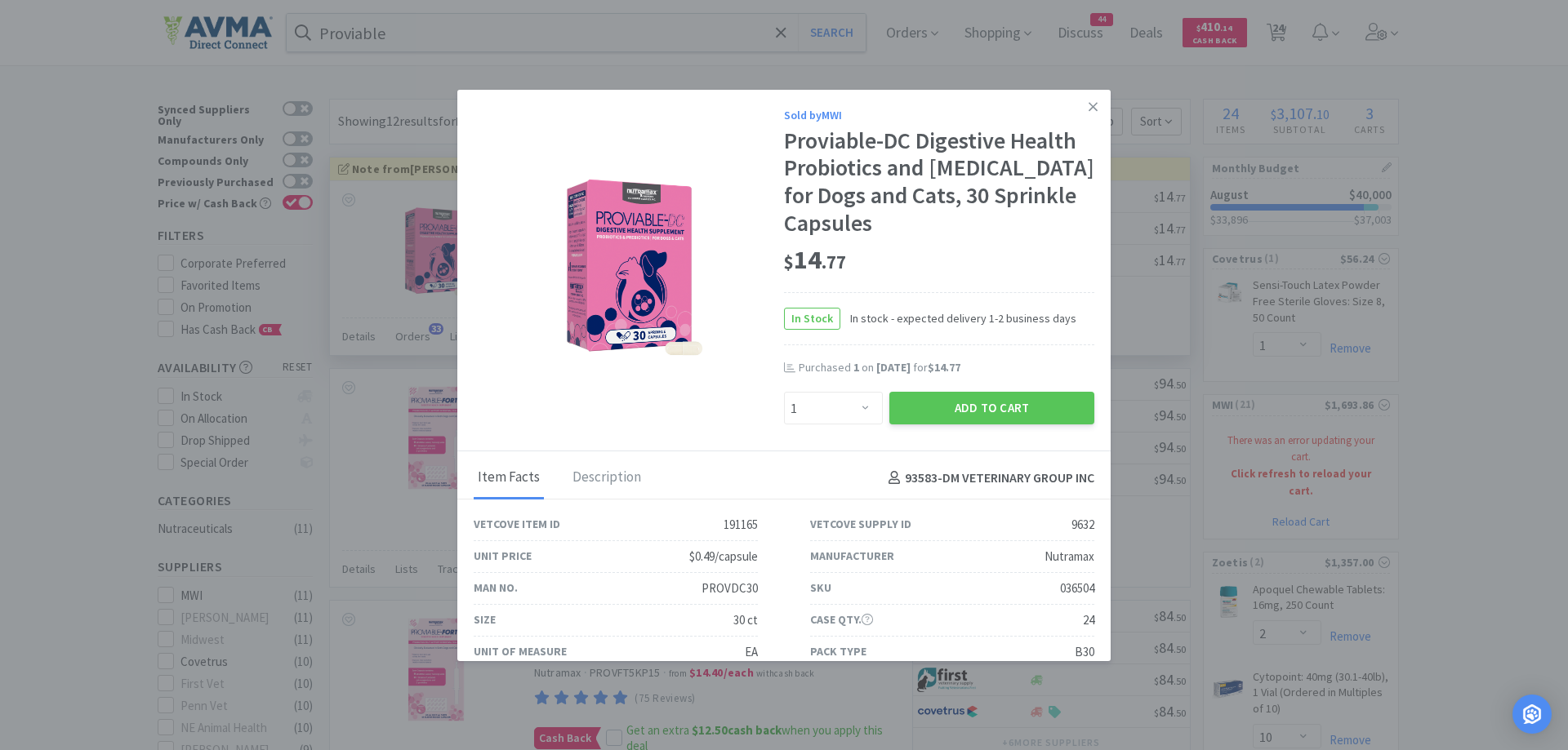
select select "10"
select select "1"
select select "2"
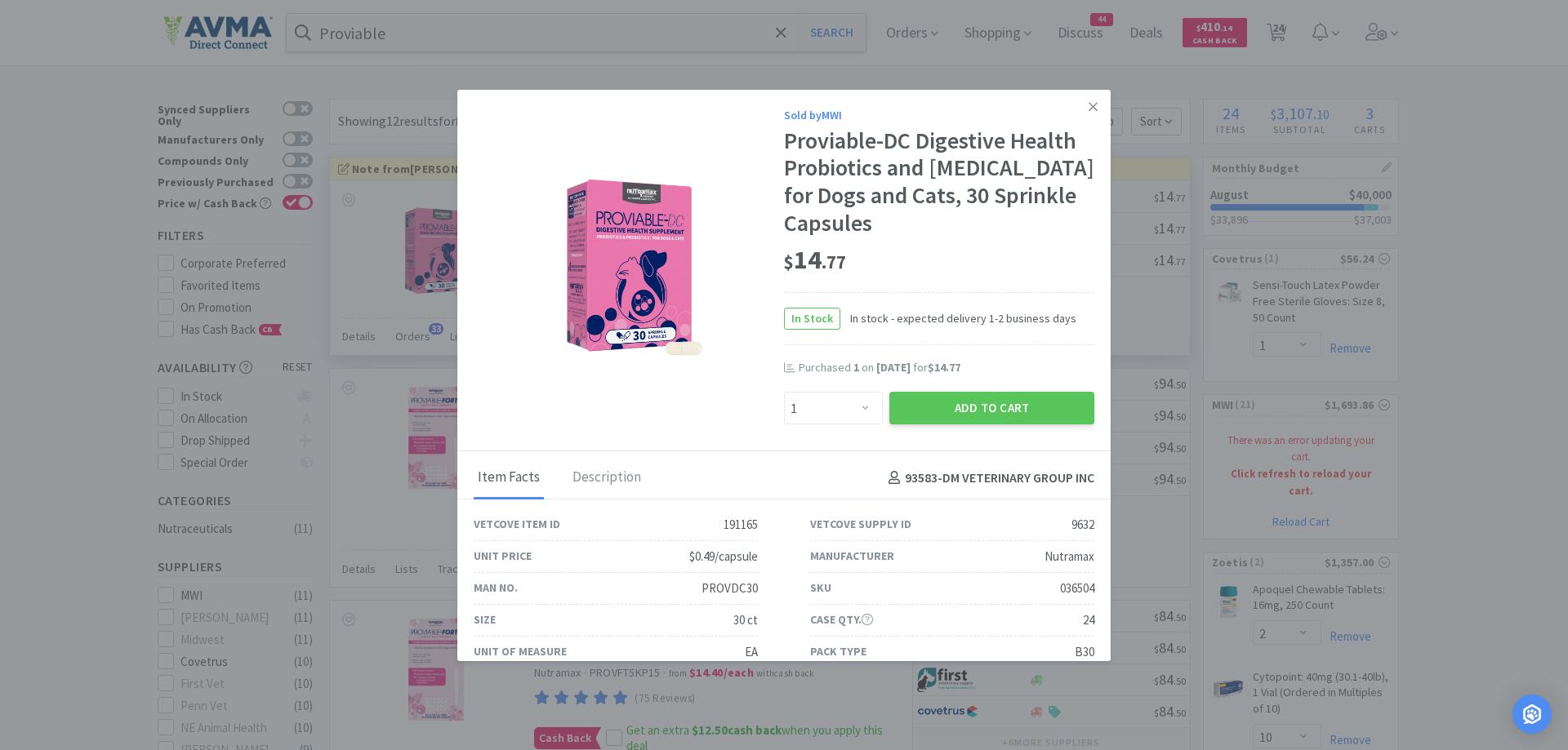
select select "3"
select select "1"
select select "5"
select select "1"
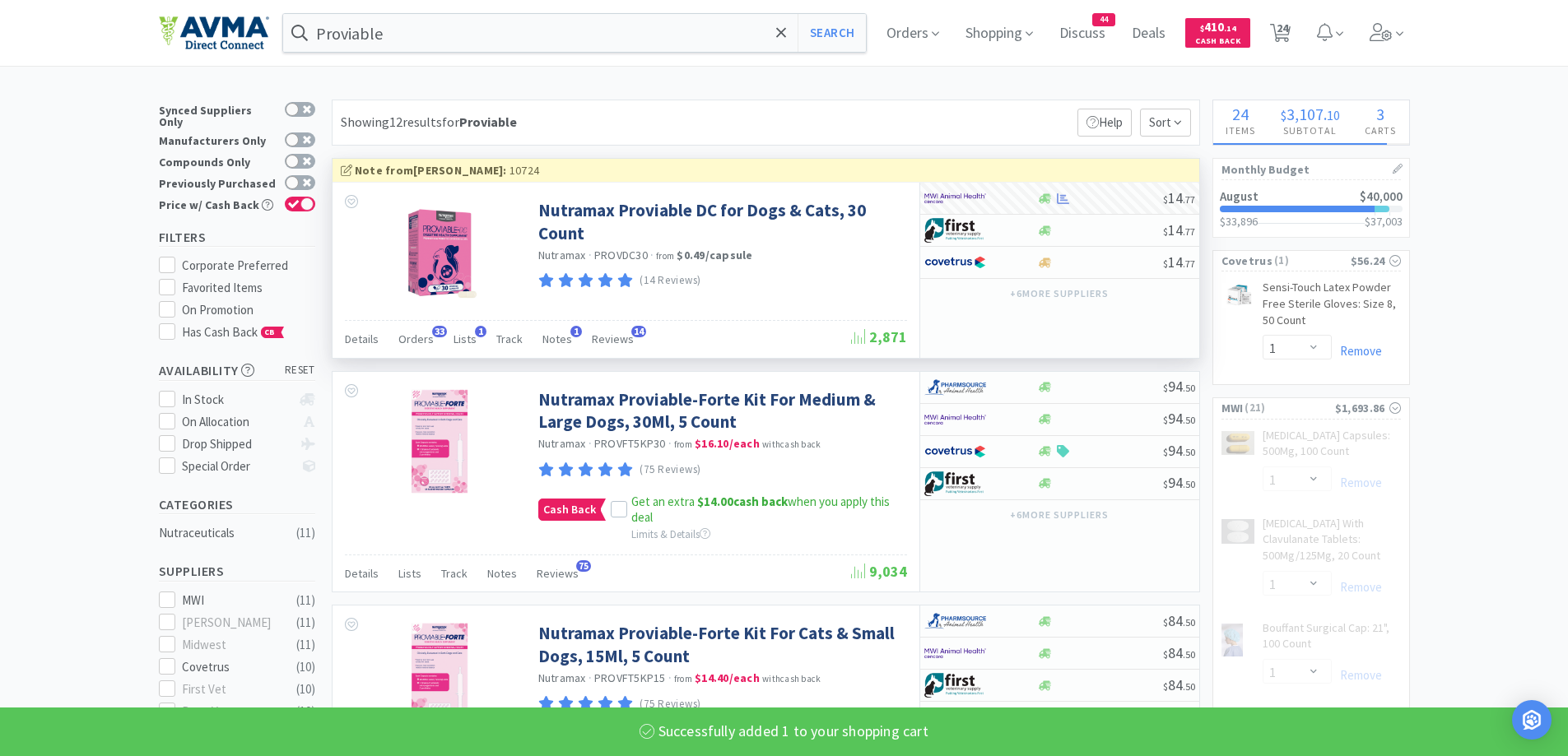
click at [1098, 102] on div "Showing 12 results for Proviable Filters Help Sort" at bounding box center [765, 122] width 868 height 46
click at [1019, 196] on div at bounding box center [980, 198] width 113 height 28
select select "1"
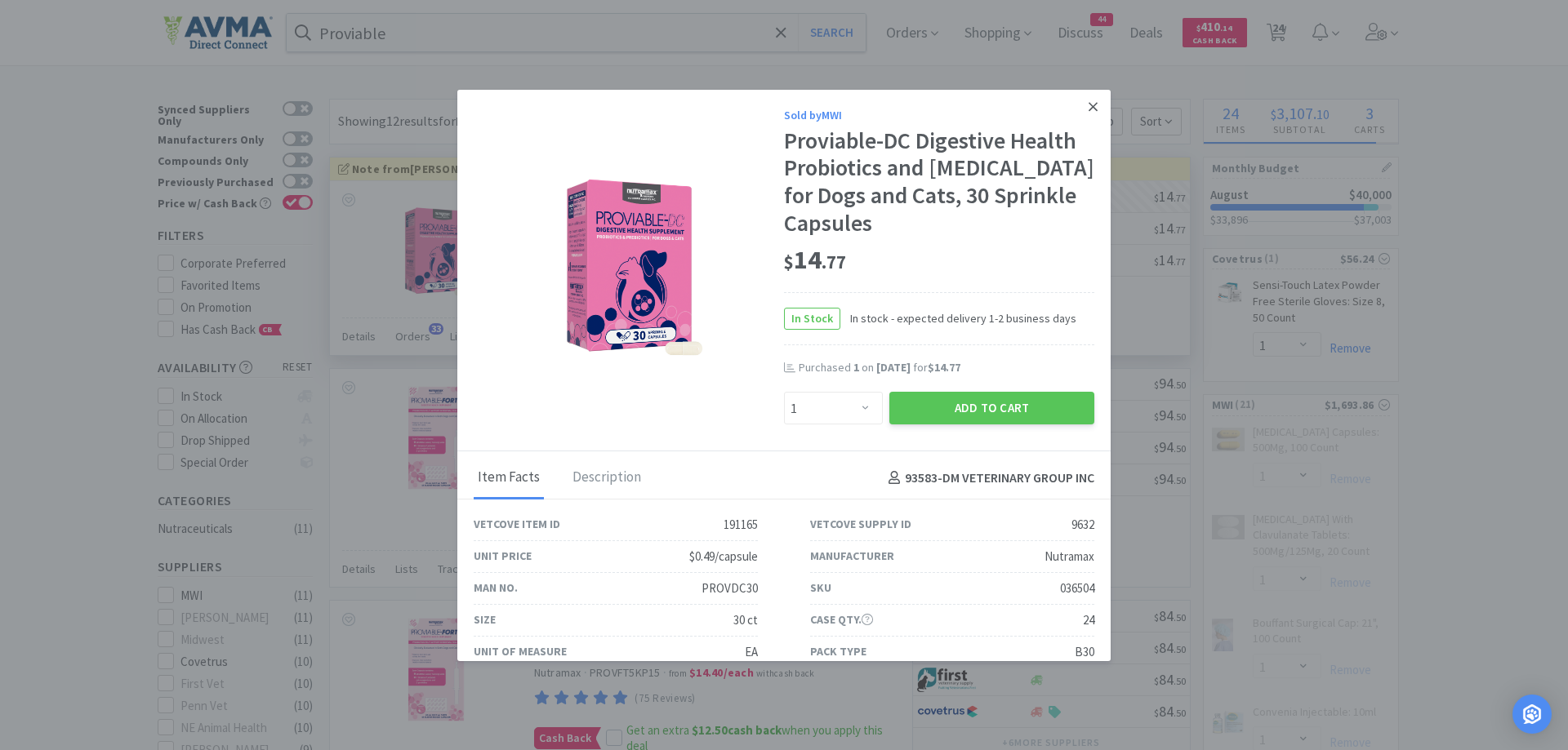
click at [1088, 106] on icon at bounding box center [1092, 107] width 9 height 15
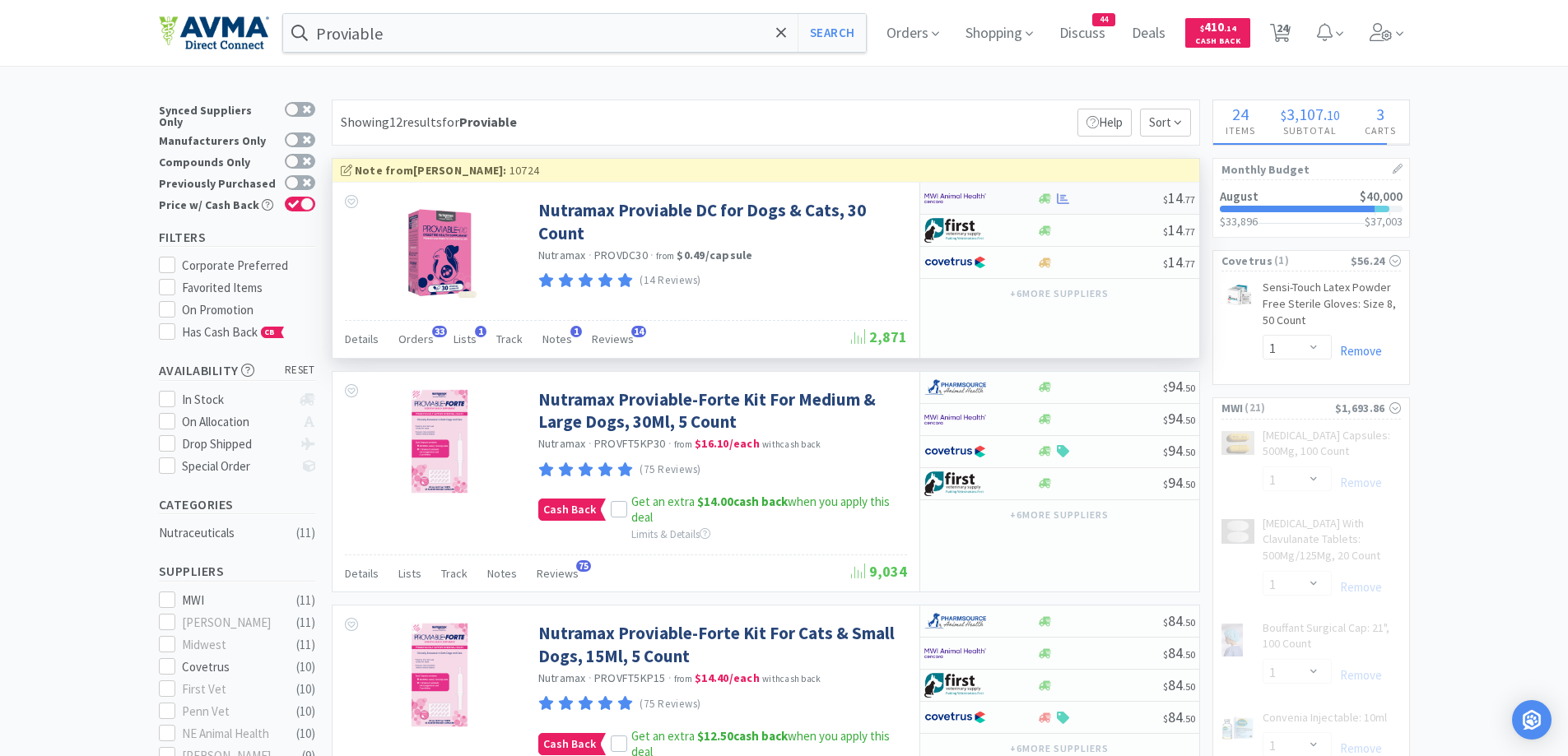
select select "1"
select select "2"
select select "3"
select select "1"
select select "5"
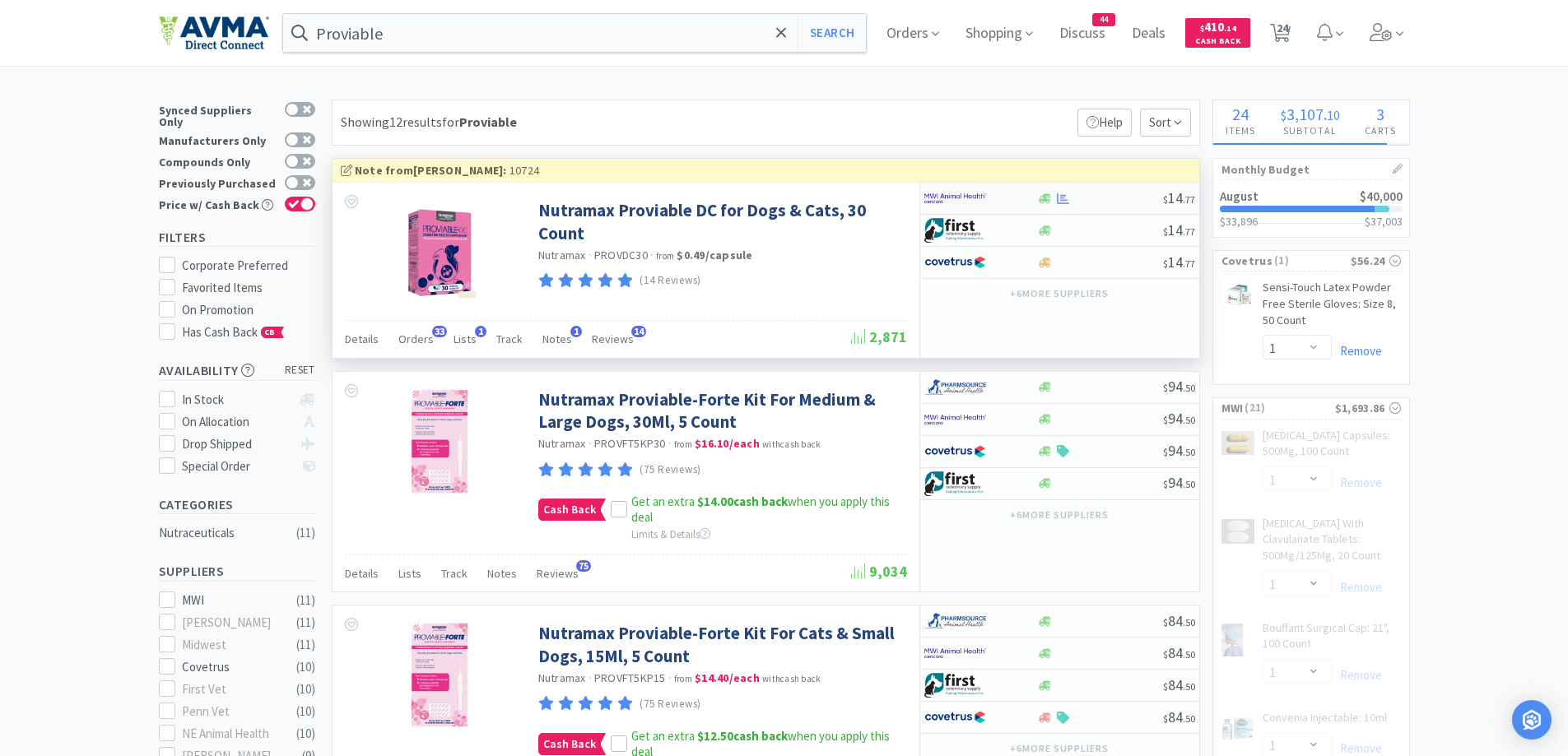
select select "1"
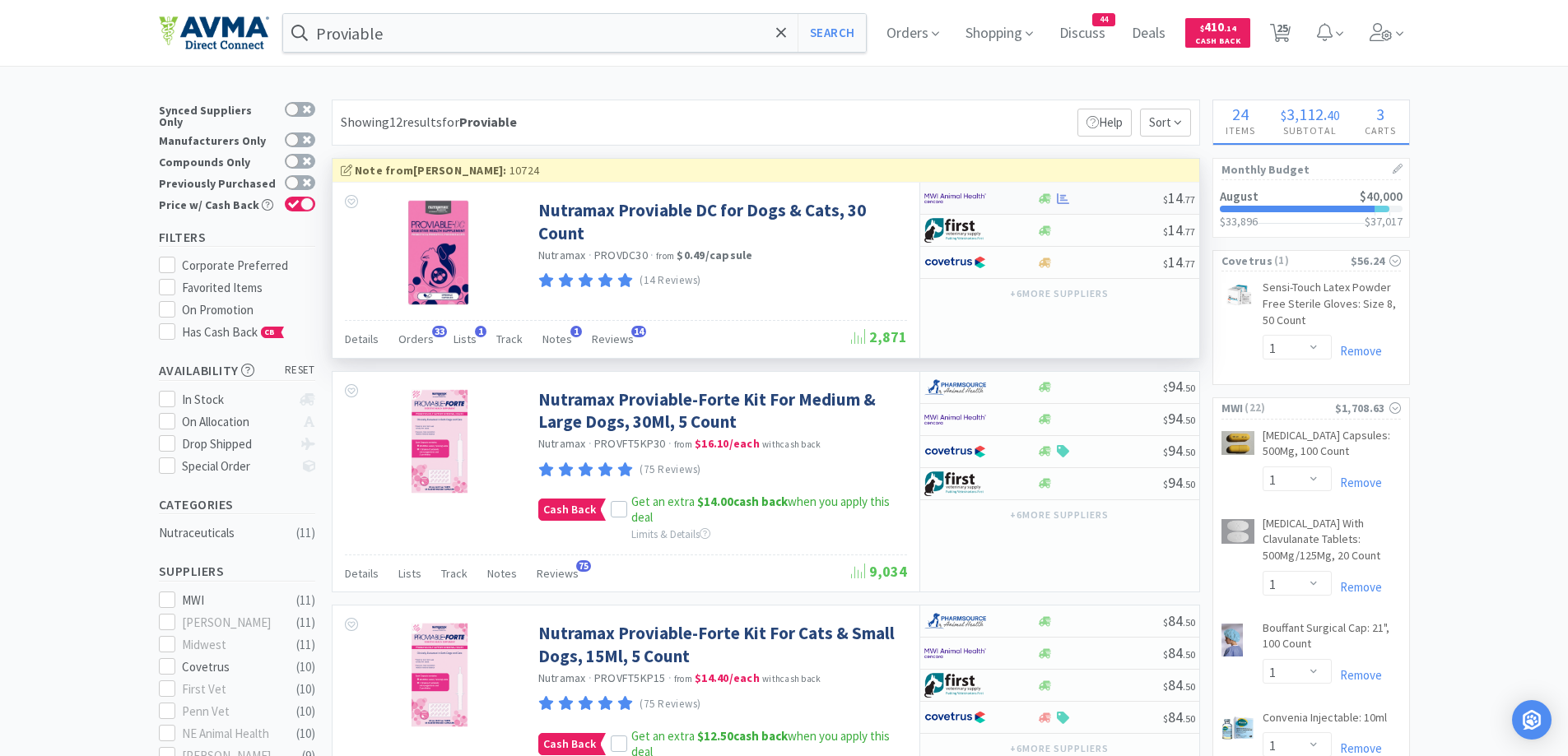
click at [1004, 197] on div at bounding box center [969, 198] width 90 height 28
select select "1"
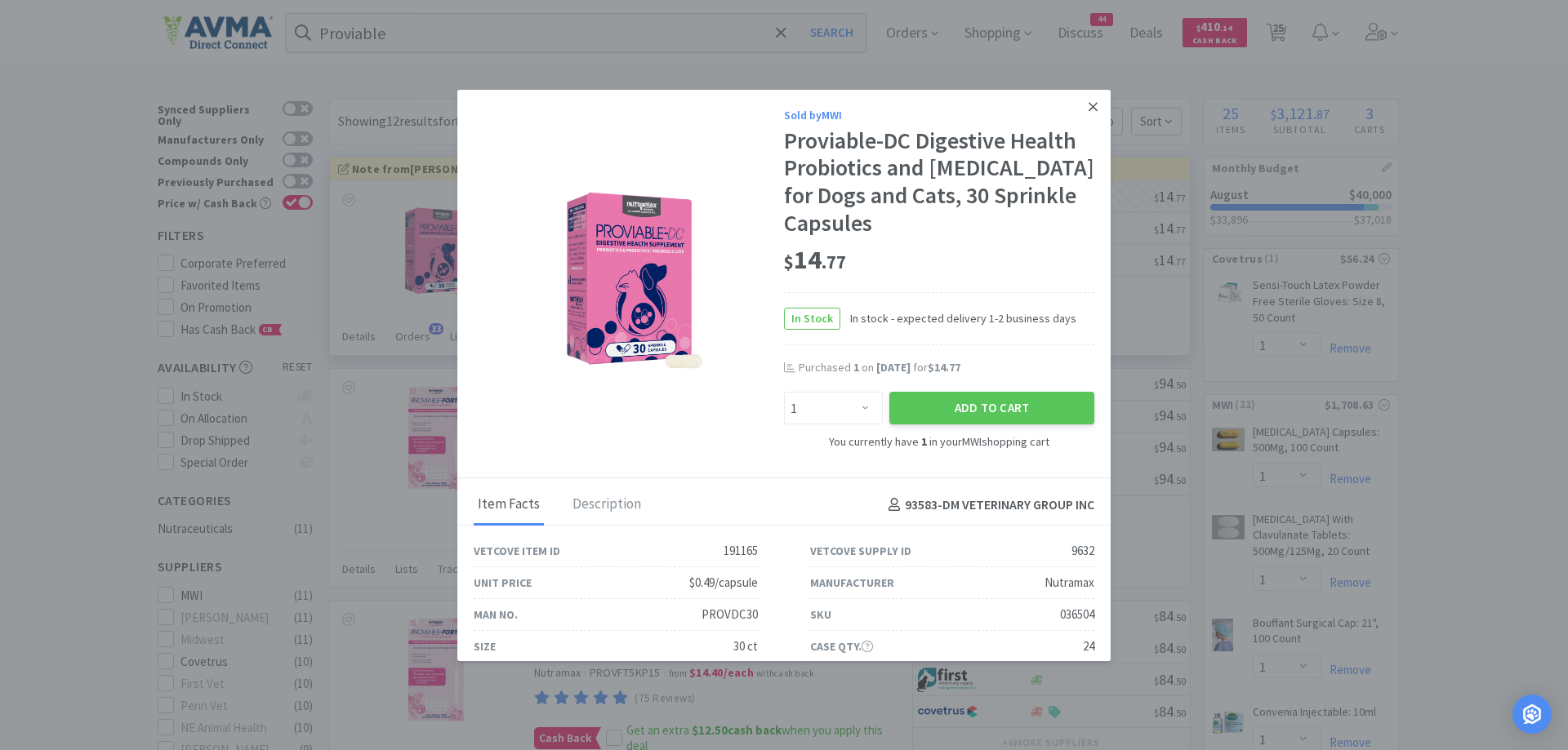
click at [1088, 109] on icon at bounding box center [1092, 107] width 9 height 15
